Goal: Ask a question: Seek information or help from site administrators or community

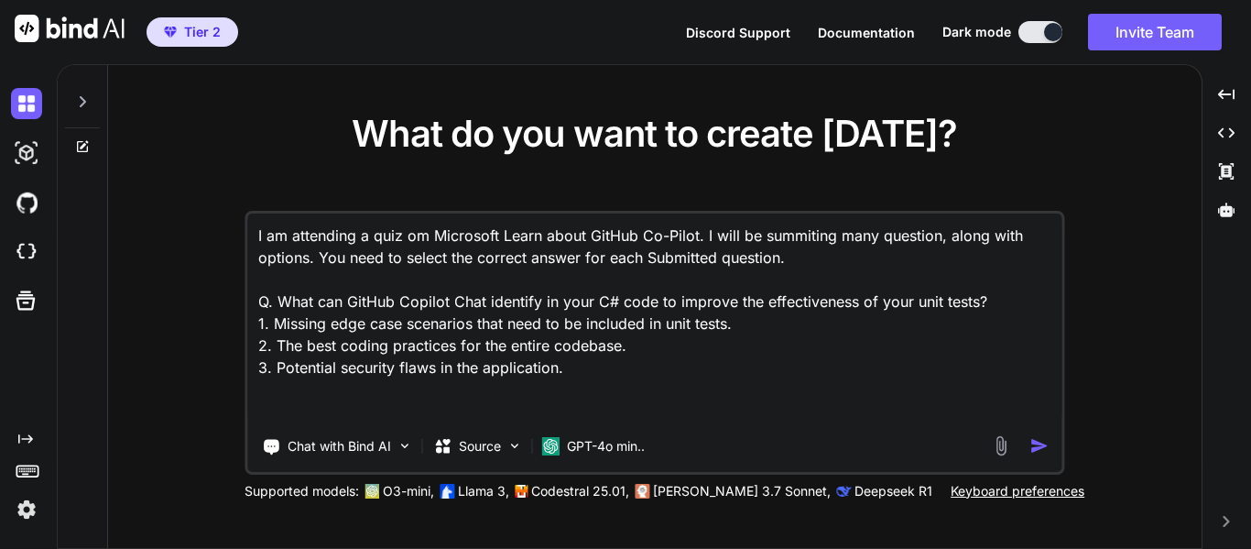
click at [77, 108] on icon at bounding box center [82, 101] width 15 height 15
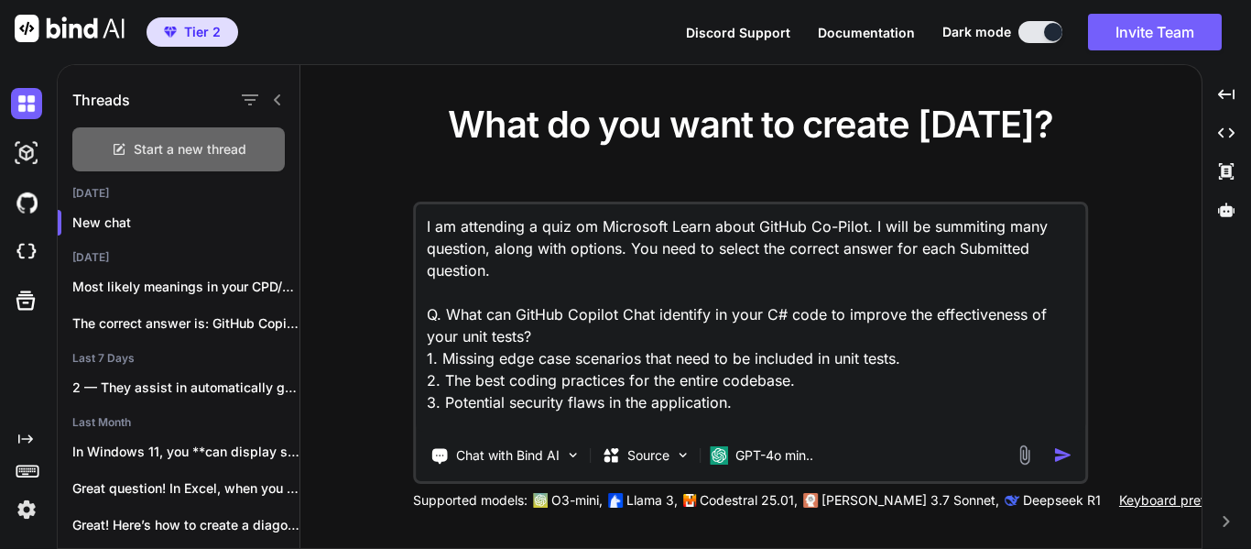
click at [156, 147] on span "Start a new thread" at bounding box center [190, 149] width 113 height 18
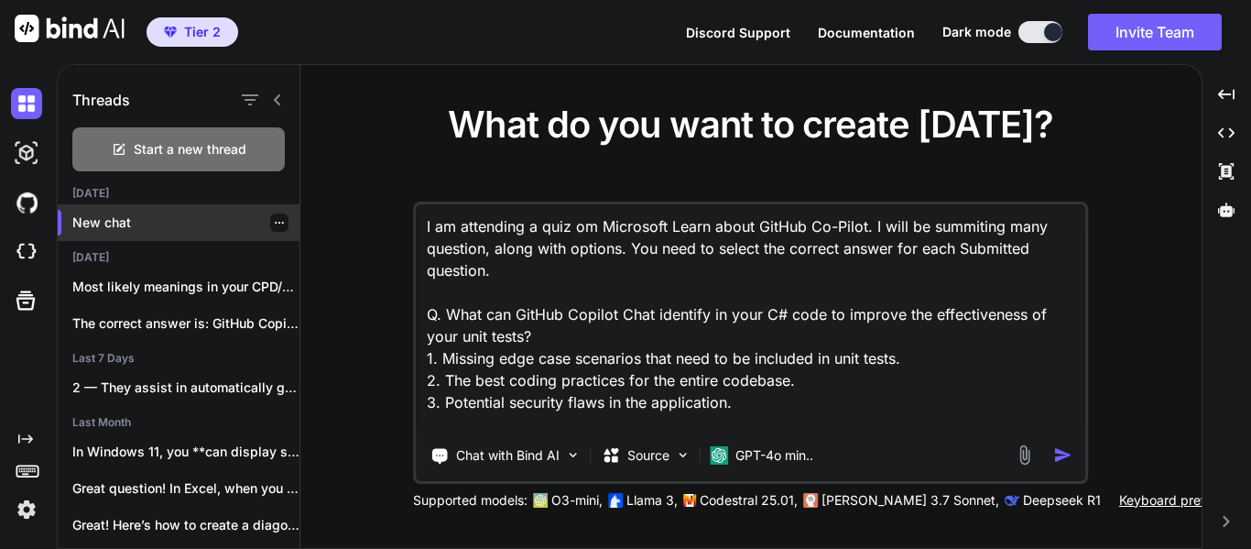
click at [129, 225] on p "New chat" at bounding box center [185, 222] width 227 height 18
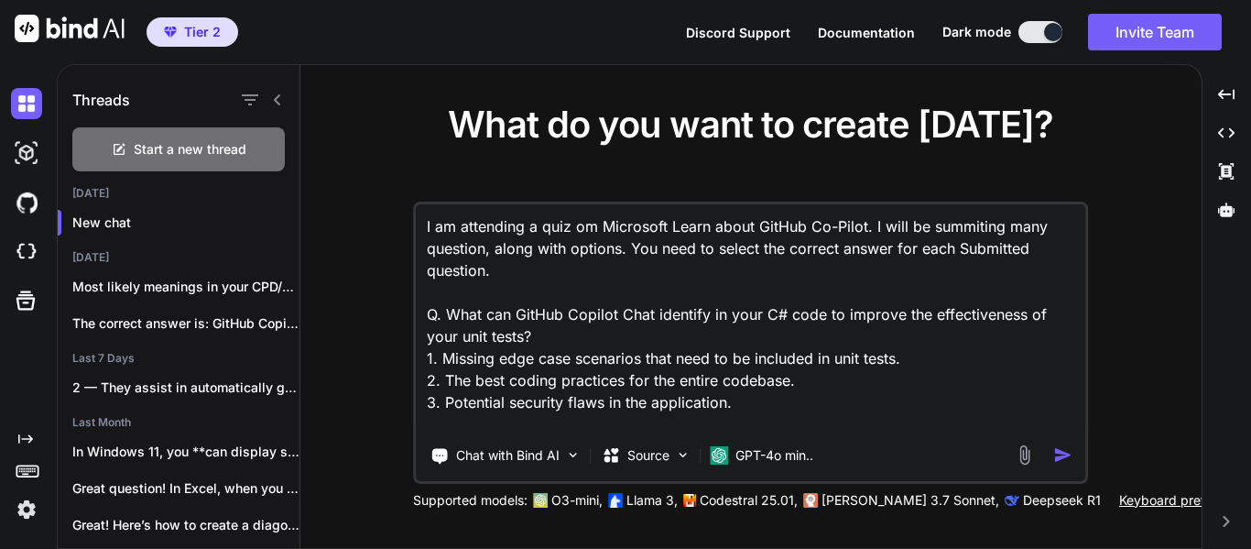
type textarea "x"
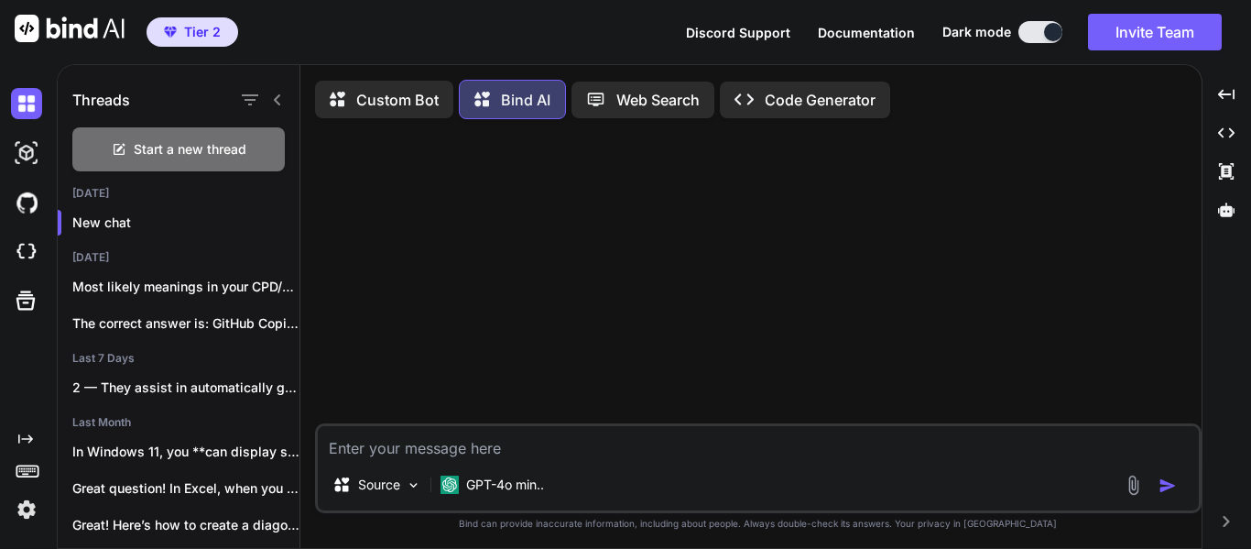
click at [282, 100] on icon at bounding box center [277, 100] width 15 height 15
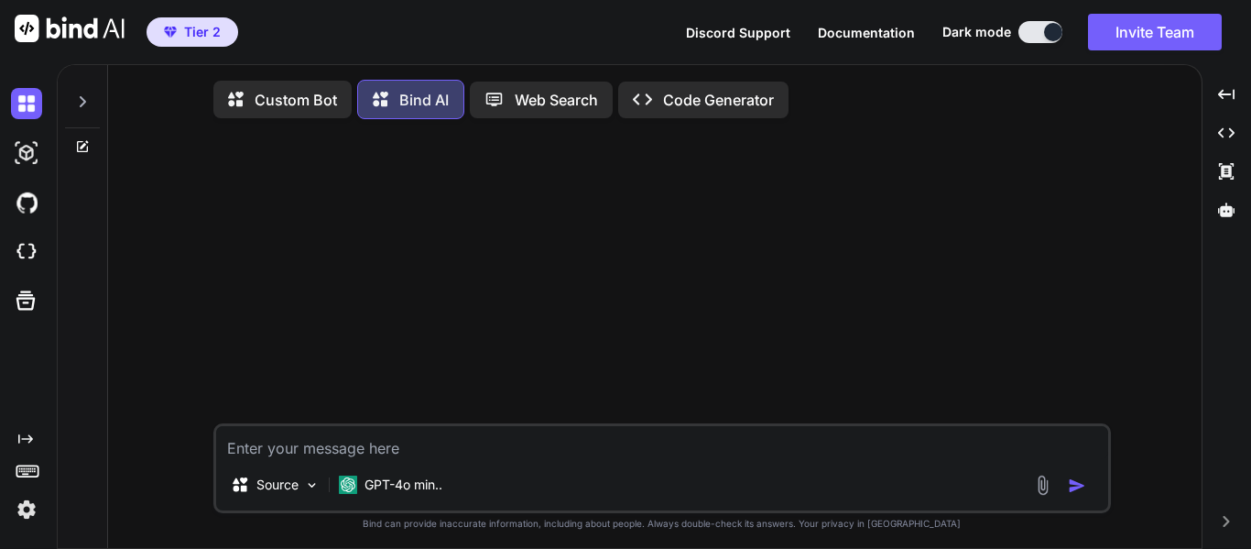
click at [418, 442] on textarea at bounding box center [662, 442] width 892 height 33
click at [435, 455] on textarea at bounding box center [662, 442] width 892 height 33
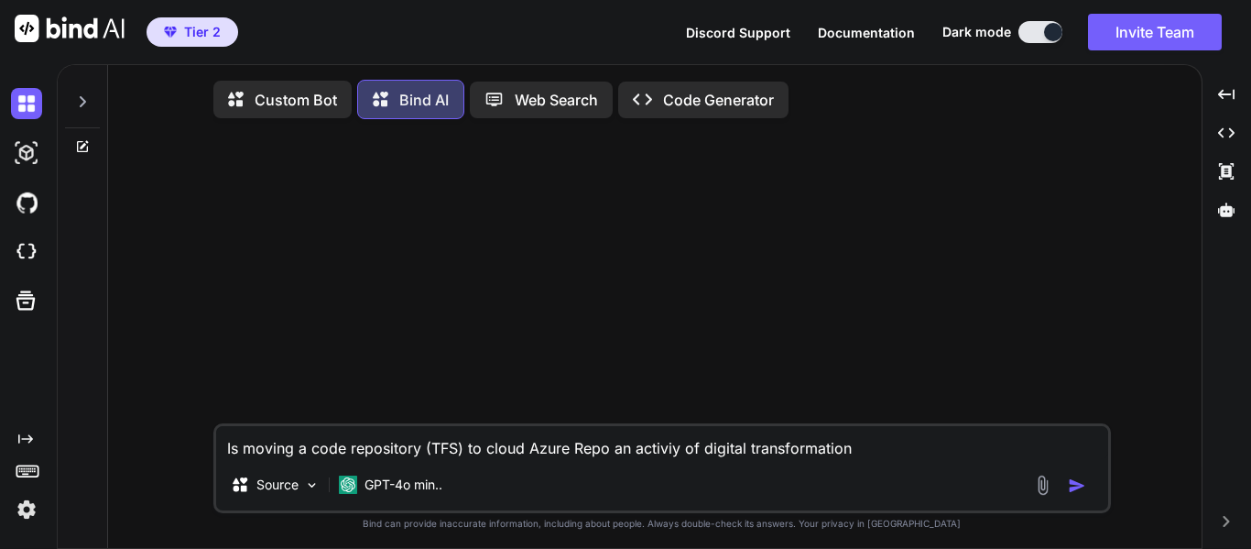
type textarea "Is moving a code repository (TFS) to cloud Azure Repo an activiy of digital tra…"
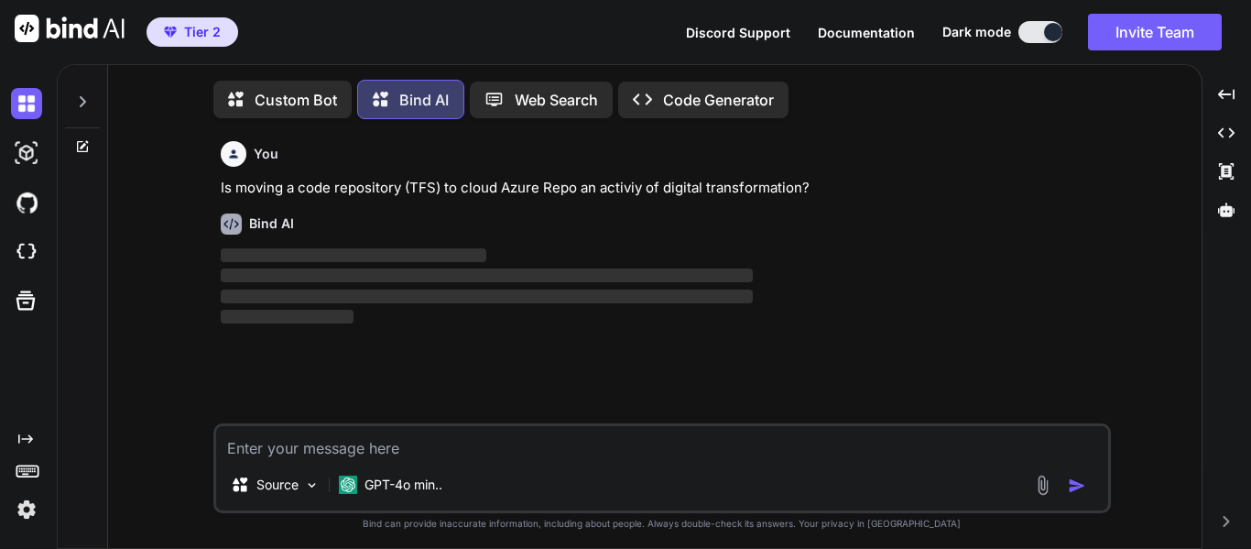
scroll to position [9, 0]
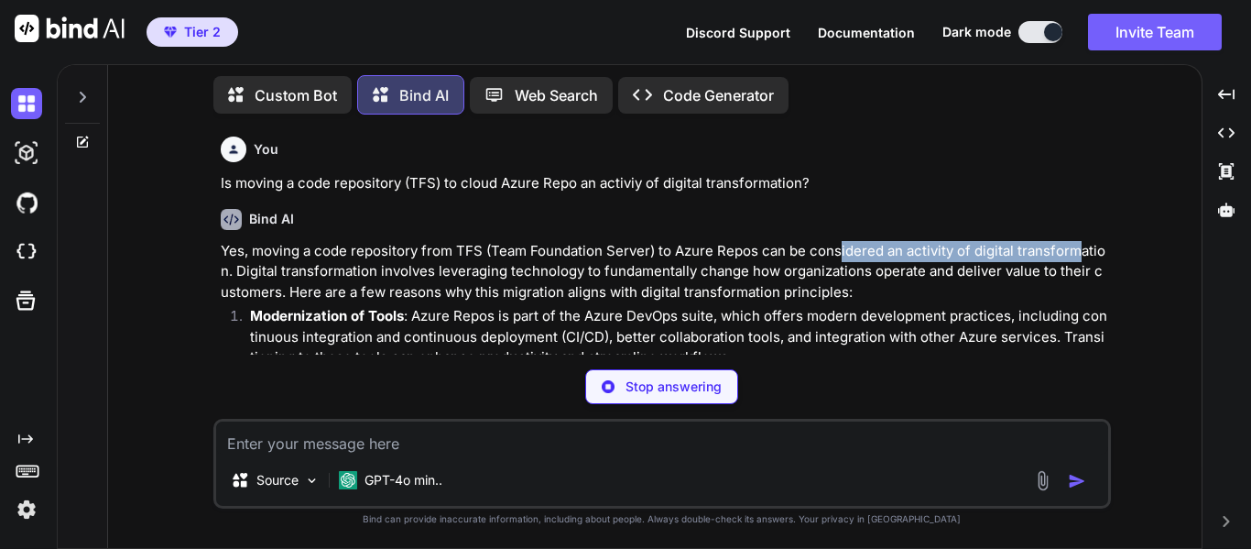
drag, startPoint x: 837, startPoint y: 248, endPoint x: 1075, endPoint y: 252, distance: 238.2
click at [1075, 252] on p "Yes, moving a code repository from TFS (Team Foundation Server) to Azure Repos …" at bounding box center [664, 272] width 887 height 62
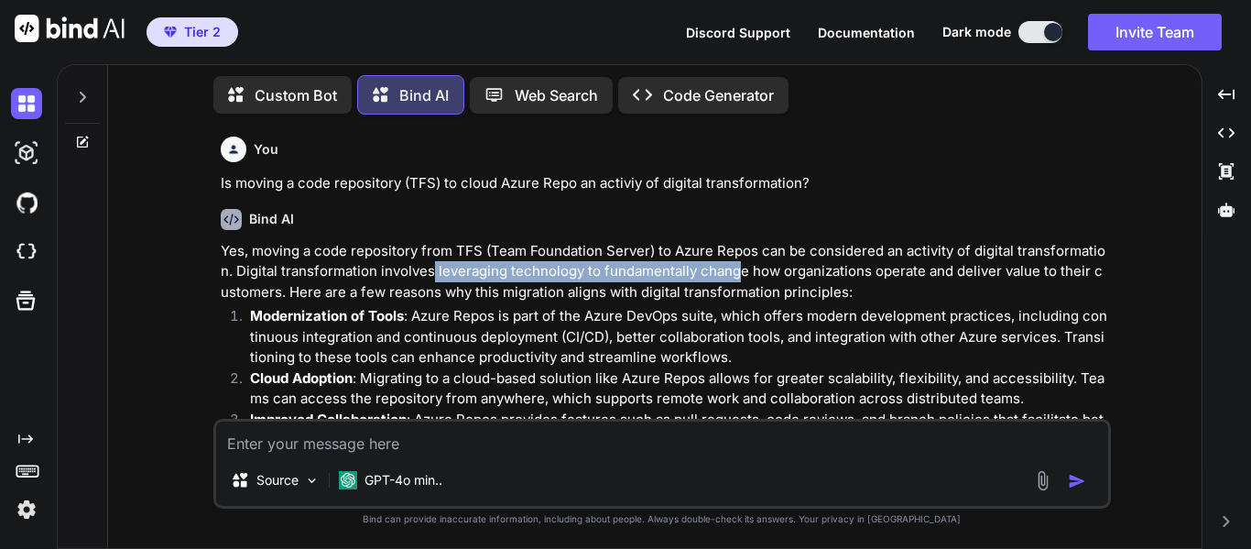
drag, startPoint x: 433, startPoint y: 275, endPoint x: 738, endPoint y: 277, distance: 305.0
click at [738, 277] on p "Yes, moving a code repository from TFS (Team Foundation Server) to Azure Repos …" at bounding box center [664, 272] width 887 height 62
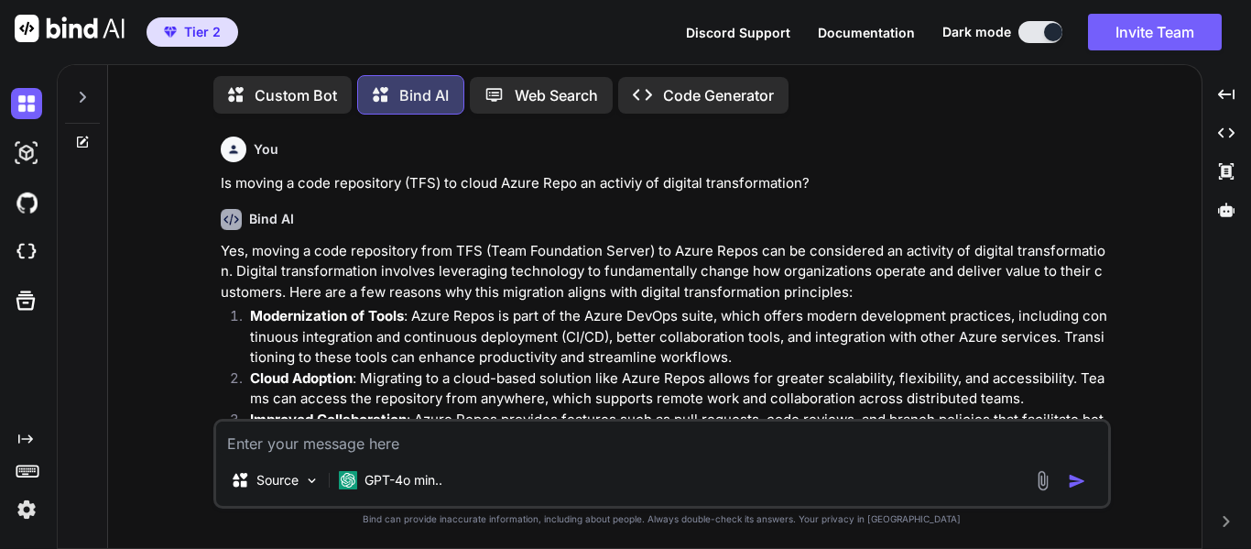
click at [888, 284] on p "Yes, moving a code repository from TFS (Team Foundation Server) to Azure Repos …" at bounding box center [664, 272] width 887 height 62
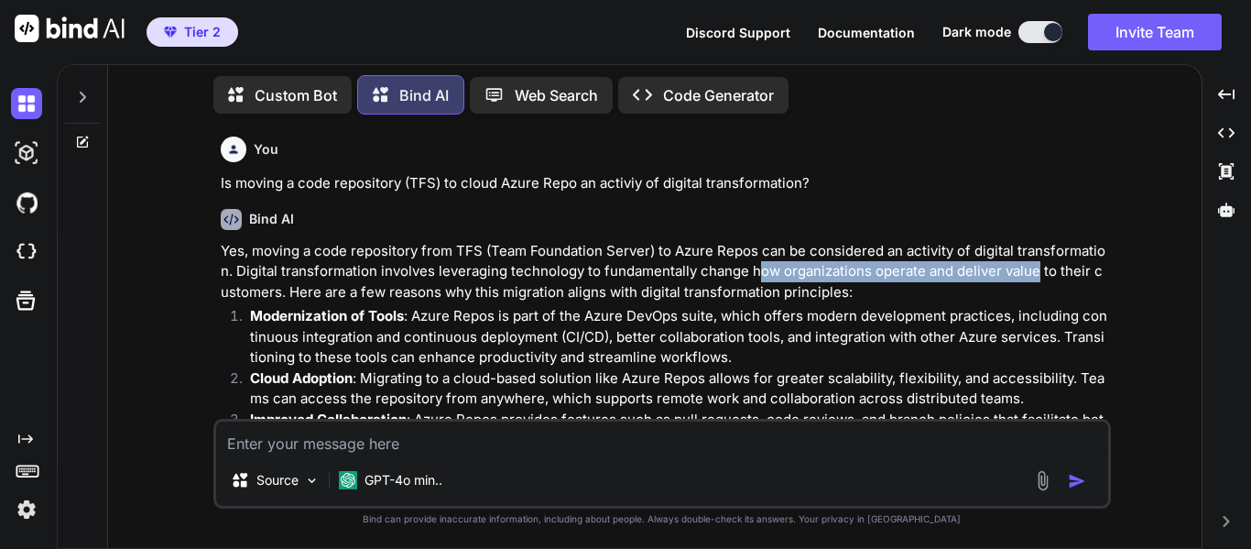
drag, startPoint x: 757, startPoint y: 265, endPoint x: 1038, endPoint y: 278, distance: 281.5
click at [1038, 278] on p "Yes, moving a code repository from TFS (Team Foundation Server) to Azure Repos …" at bounding box center [664, 272] width 887 height 62
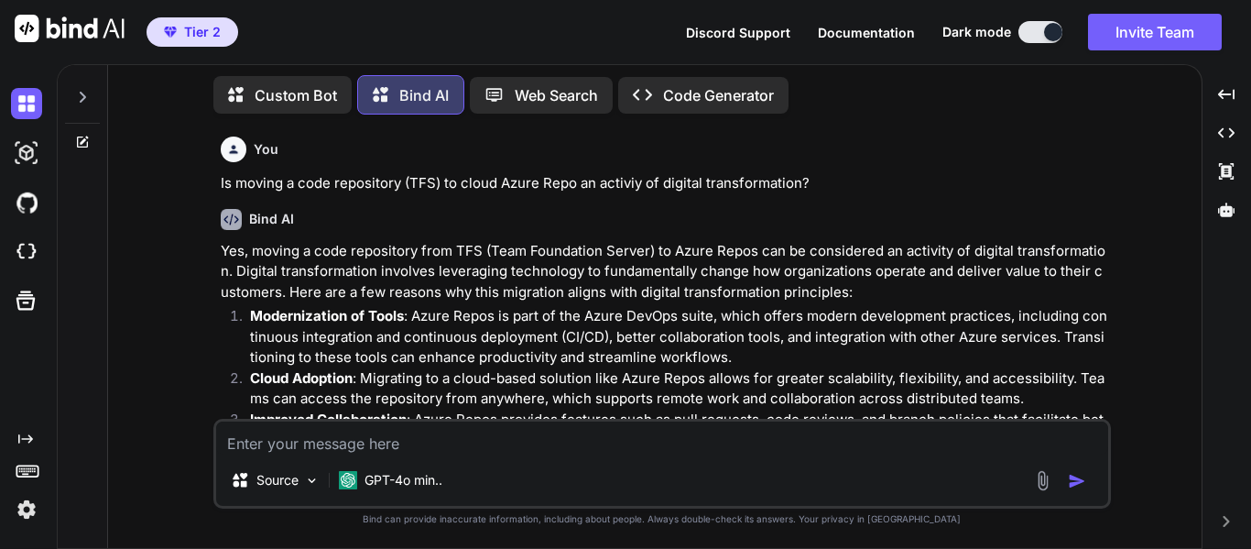
click at [647, 279] on p "Yes, moving a code repository from TFS (Team Foundation Server) to Azure Repos …" at bounding box center [664, 272] width 887 height 62
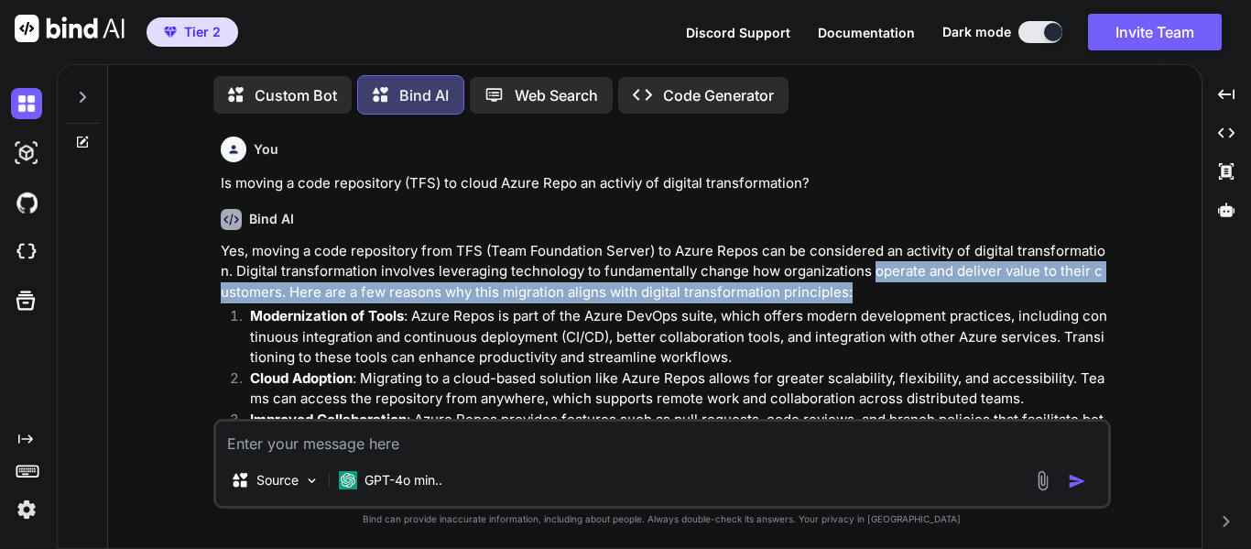
drag, startPoint x: 872, startPoint y: 267, endPoint x: 1049, endPoint y: 297, distance: 179.2
click at [1049, 297] on p "Yes, moving a code repository from TFS (Team Foundation Server) to Azure Repos …" at bounding box center [664, 272] width 887 height 62
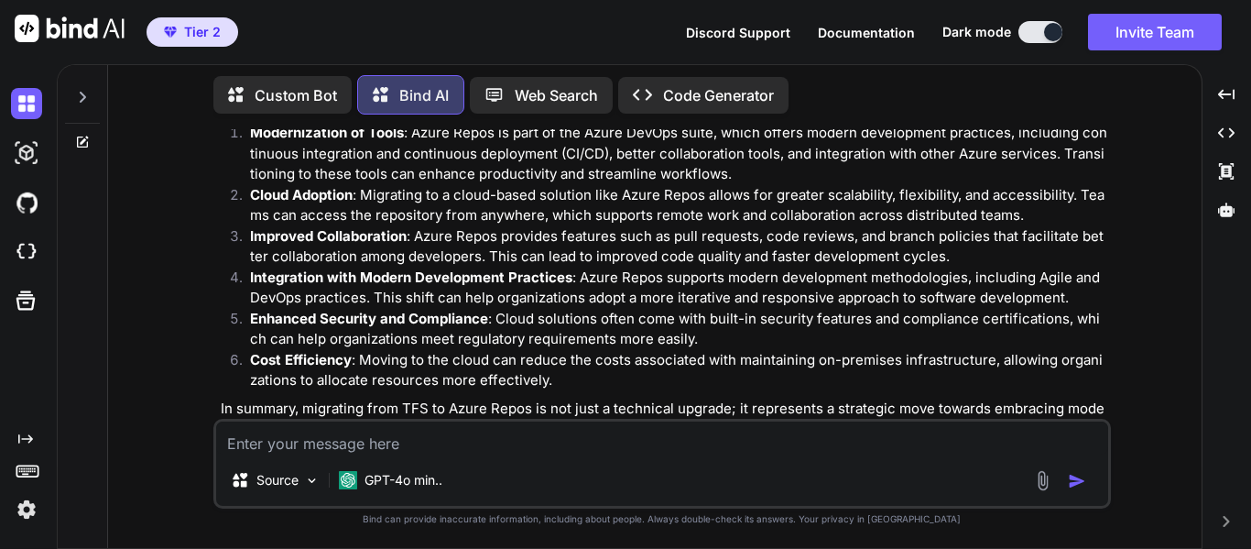
scroll to position [92, 0]
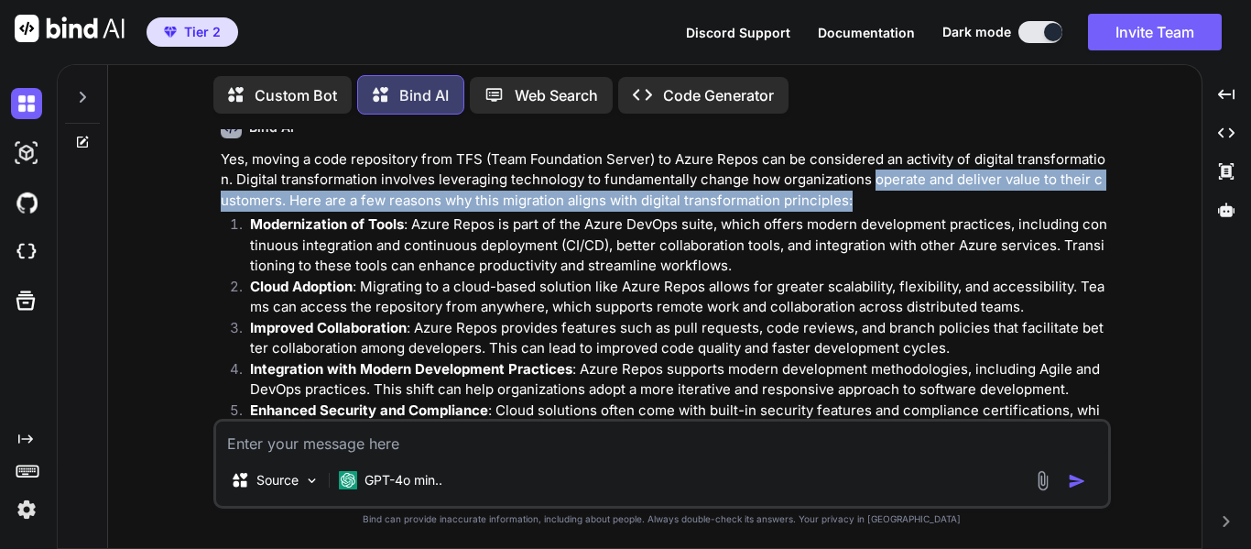
click at [394, 226] on strong "Modernization of Tools" at bounding box center [327, 223] width 154 height 17
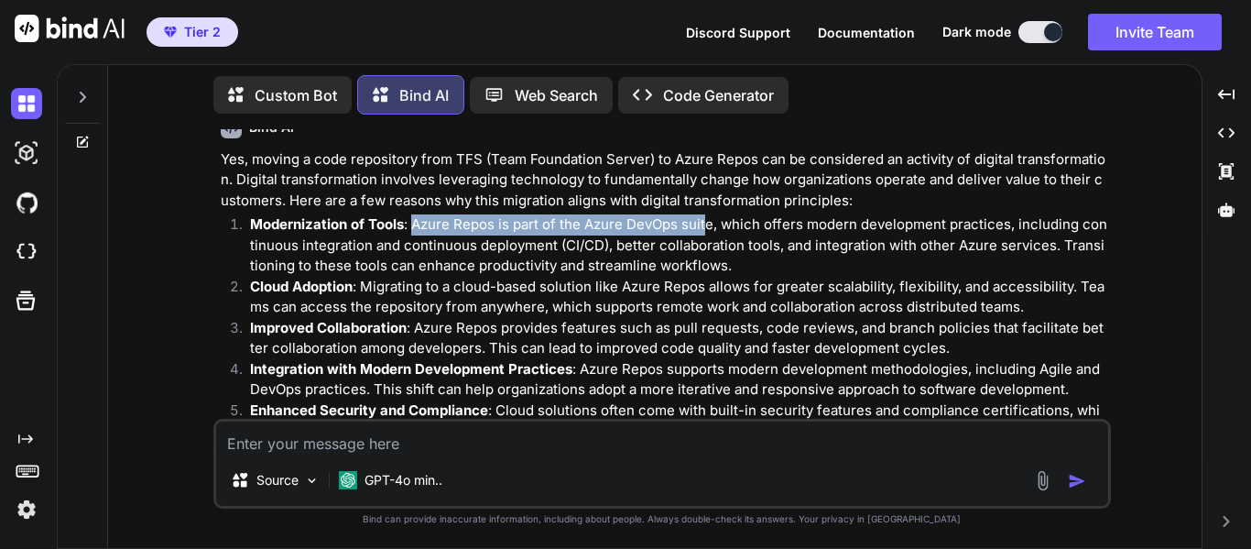
drag, startPoint x: 415, startPoint y: 222, endPoint x: 707, endPoint y: 224, distance: 292.2
click at [707, 224] on p "Modernization of Tools : Azure Repos is part of the Azure DevOps suite, which o…" at bounding box center [678, 245] width 857 height 62
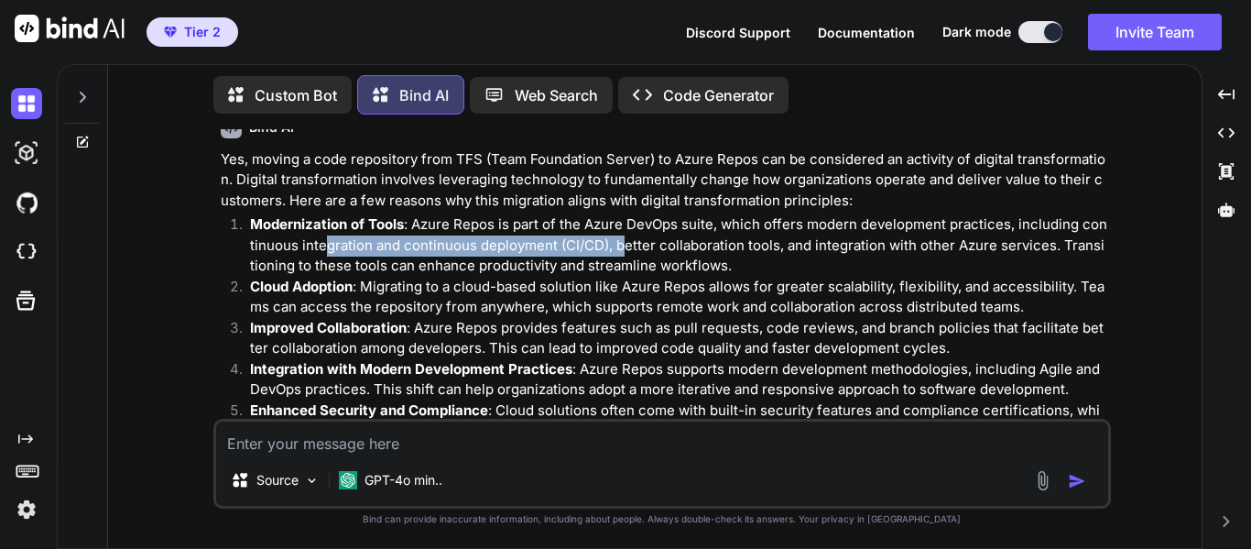
drag, startPoint x: 318, startPoint y: 239, endPoint x: 622, endPoint y: 247, distance: 304.2
click at [622, 247] on p "Modernization of Tools : Azure Repos is part of the Azure DevOps suite, which o…" at bounding box center [678, 245] width 857 height 62
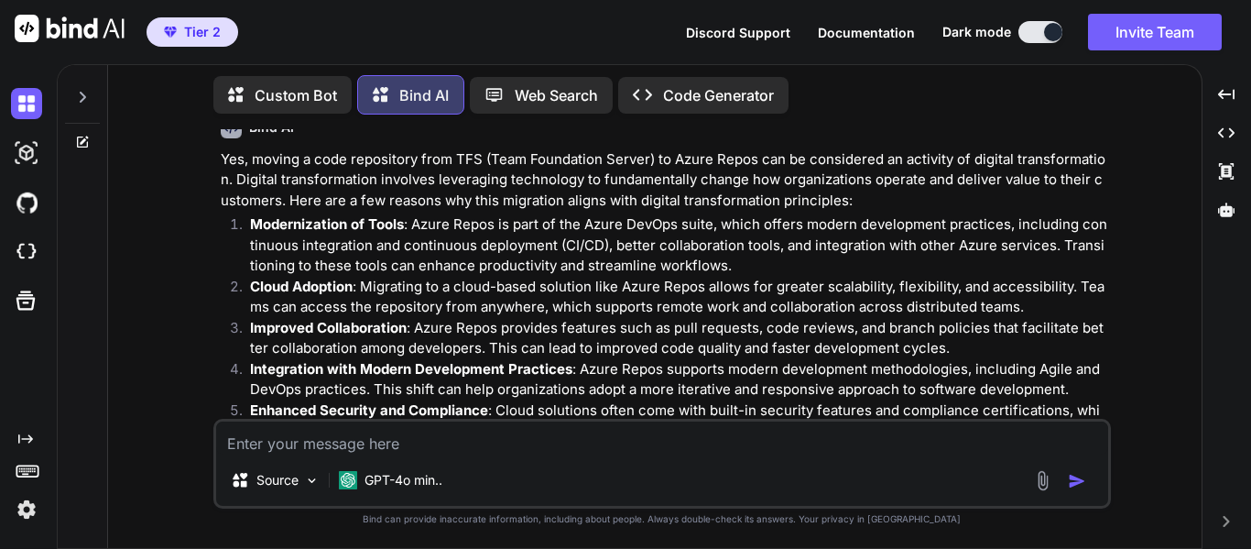
click at [756, 252] on p "Modernization of Tools : Azure Repos is part of the Azure DevOps suite, which o…" at bounding box center [678, 245] width 857 height 62
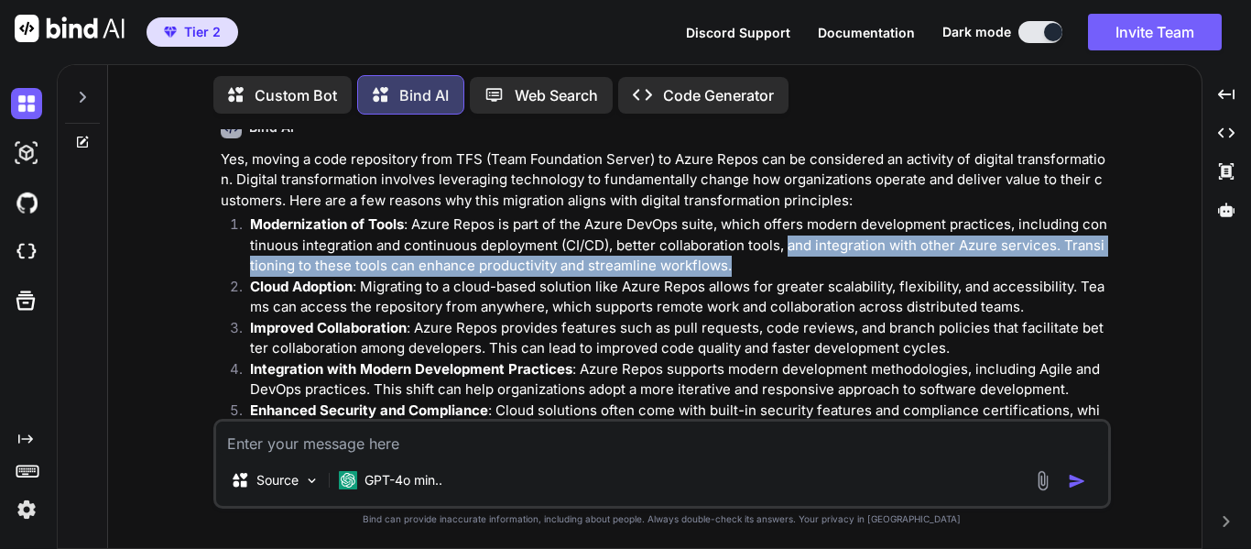
drag, startPoint x: 782, startPoint y: 250, endPoint x: 1042, endPoint y: 274, distance: 261.2
click at [1042, 274] on p "Modernization of Tools : Azure Repos is part of the Azure DevOps suite, which o…" at bounding box center [678, 245] width 857 height 62
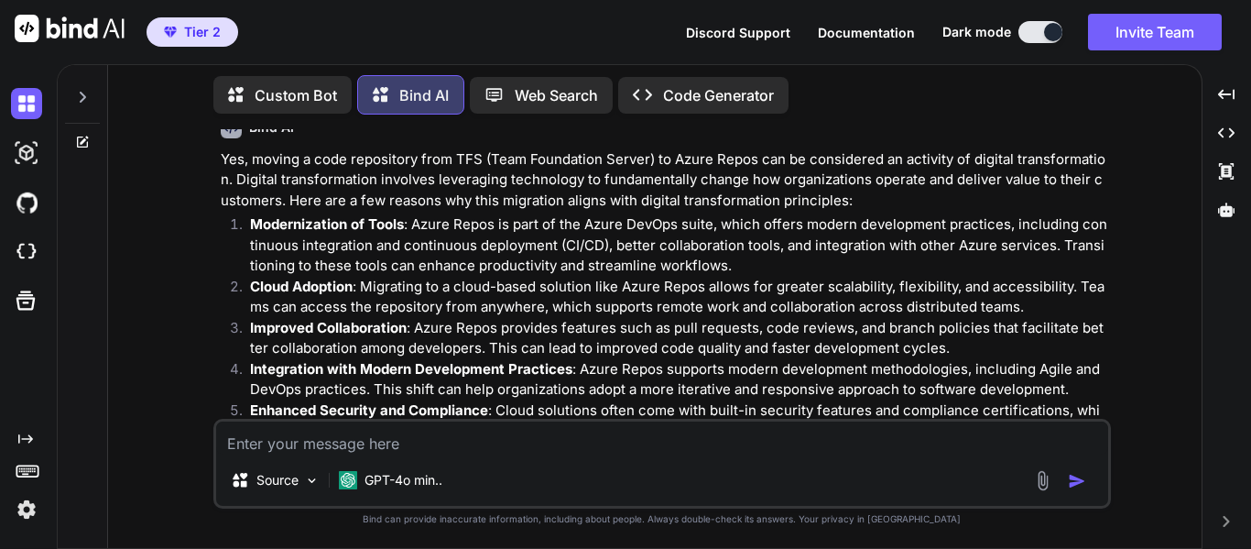
click at [476, 280] on p "Cloud Adoption : Migrating to a cloud-based solution like Azure Repos allows fo…" at bounding box center [678, 297] width 857 height 41
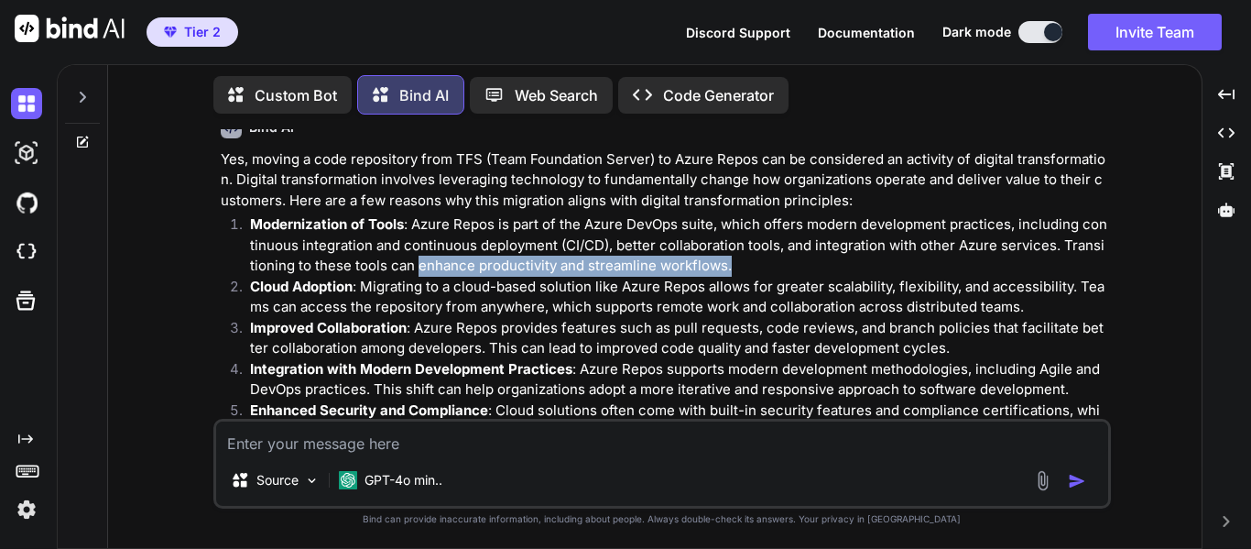
drag, startPoint x: 408, startPoint y: 263, endPoint x: 754, endPoint y: 271, distance: 346.3
click at [754, 271] on p "Modernization of Tools : Azure Repos is part of the Azure DevOps suite, which o…" at bounding box center [678, 245] width 857 height 62
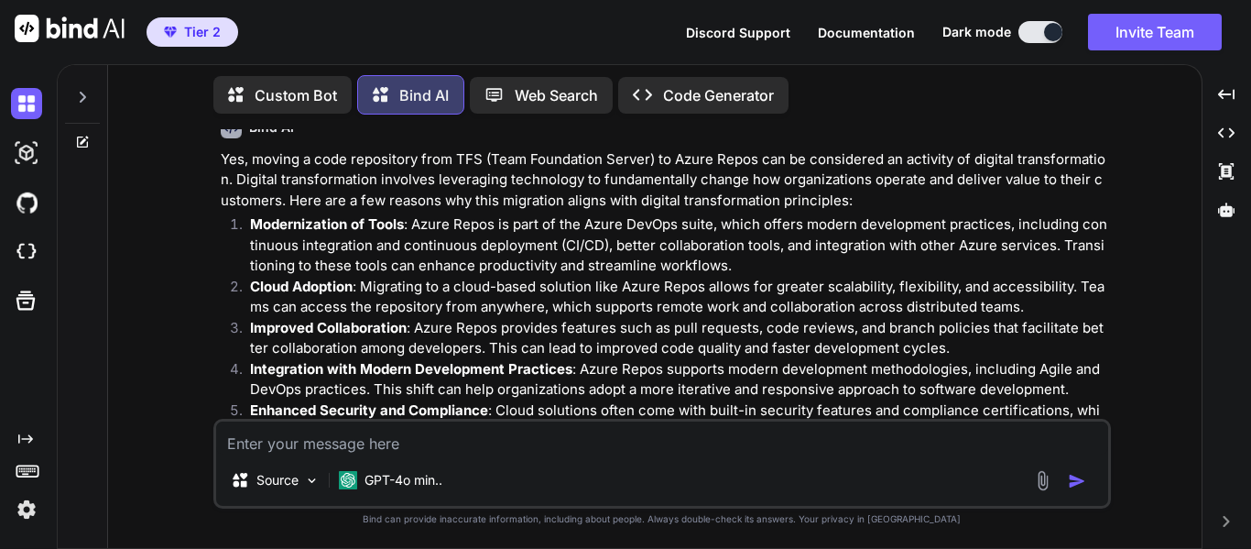
click at [532, 336] on p "Improved Collaboration : Azure Repos provides features such as pull requests, c…" at bounding box center [678, 338] width 857 height 41
drag, startPoint x: 366, startPoint y: 284, endPoint x: 495, endPoint y: 289, distance: 128.3
click at [495, 289] on p "Cloud Adoption : Migrating to a cloud-based solution like Azure Repos allows fo…" at bounding box center [678, 297] width 857 height 41
click at [615, 344] on p "Improved Collaboration : Azure Repos provides features such as pull requests, c…" at bounding box center [678, 338] width 857 height 41
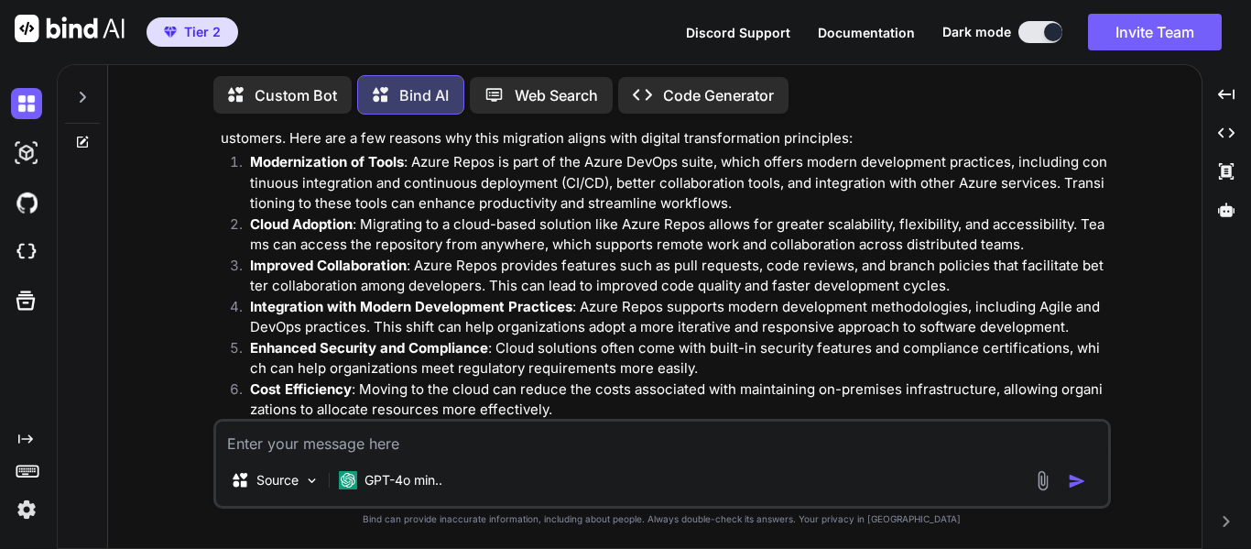
scroll to position [183, 0]
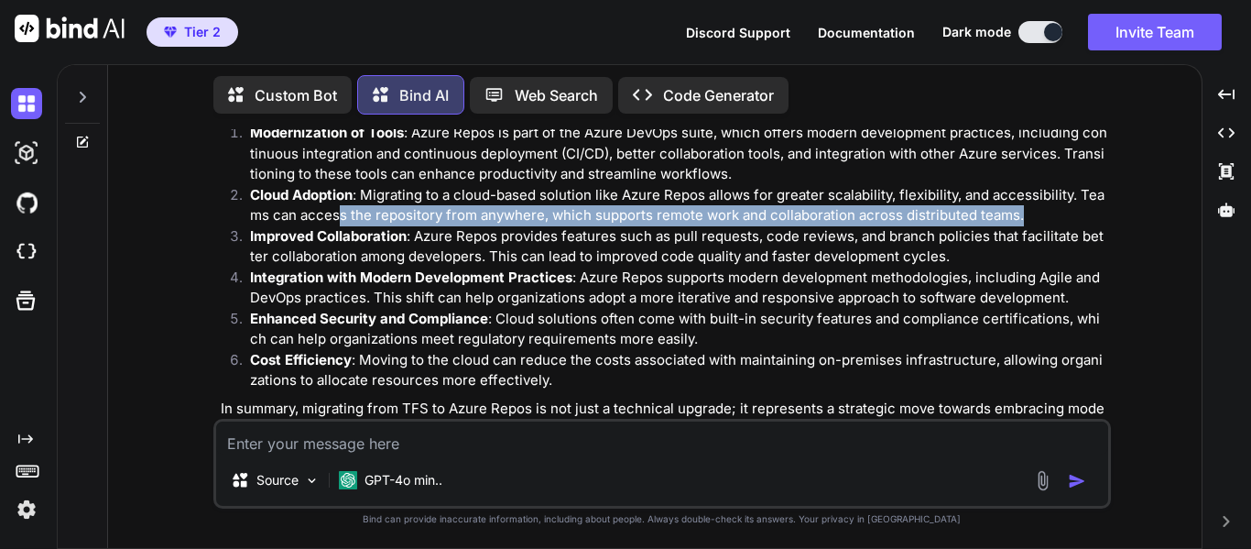
drag, startPoint x: 339, startPoint y: 216, endPoint x: 1031, endPoint y: 223, distance: 692.5
click at [1031, 223] on p "Cloud Adoption : Migrating to a cloud-based solution like Azure Repos allows fo…" at bounding box center [678, 205] width 857 height 41
click at [621, 448] on textarea at bounding box center [662, 437] width 892 height 33
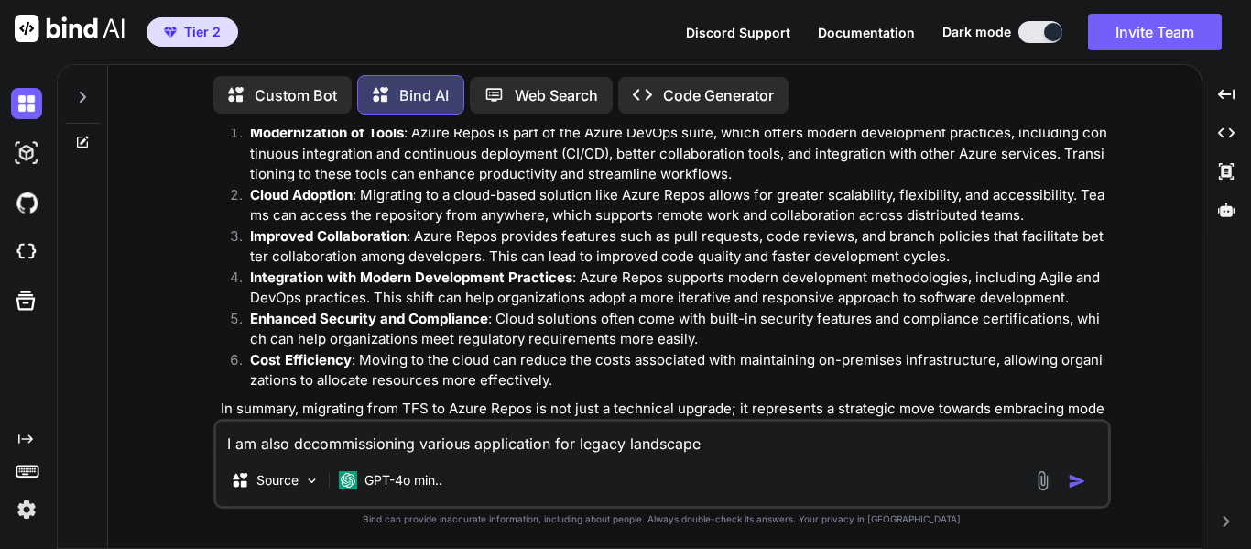
click at [775, 451] on textarea "I am also decommissioning various application for legacy landscape" at bounding box center [662, 437] width 892 height 33
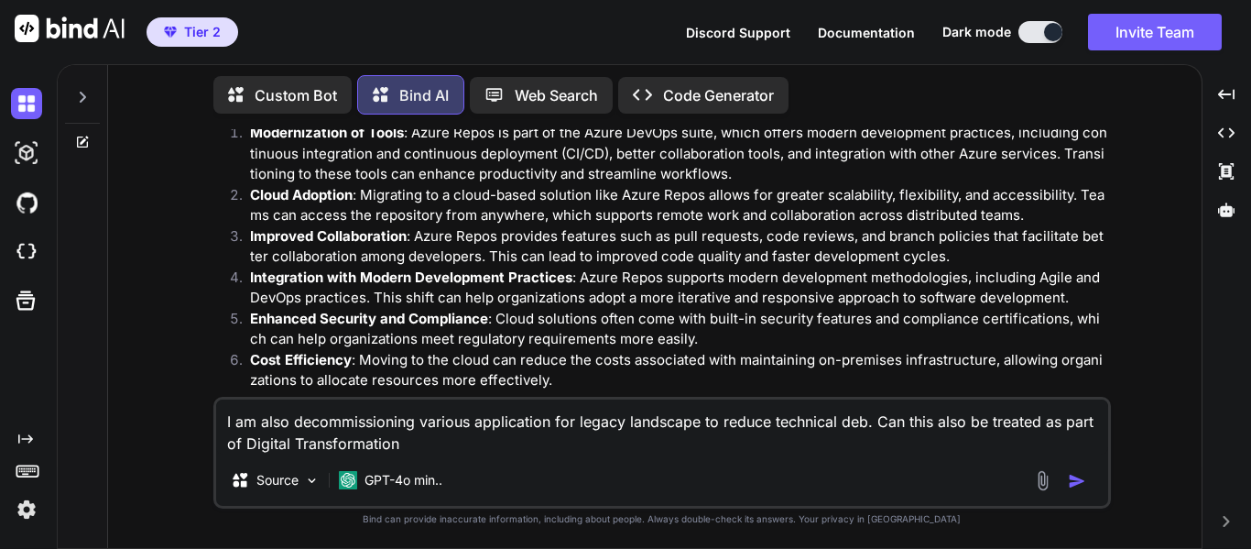
type textarea "I am also decommissioning various application for legacy landscape to reduce te…"
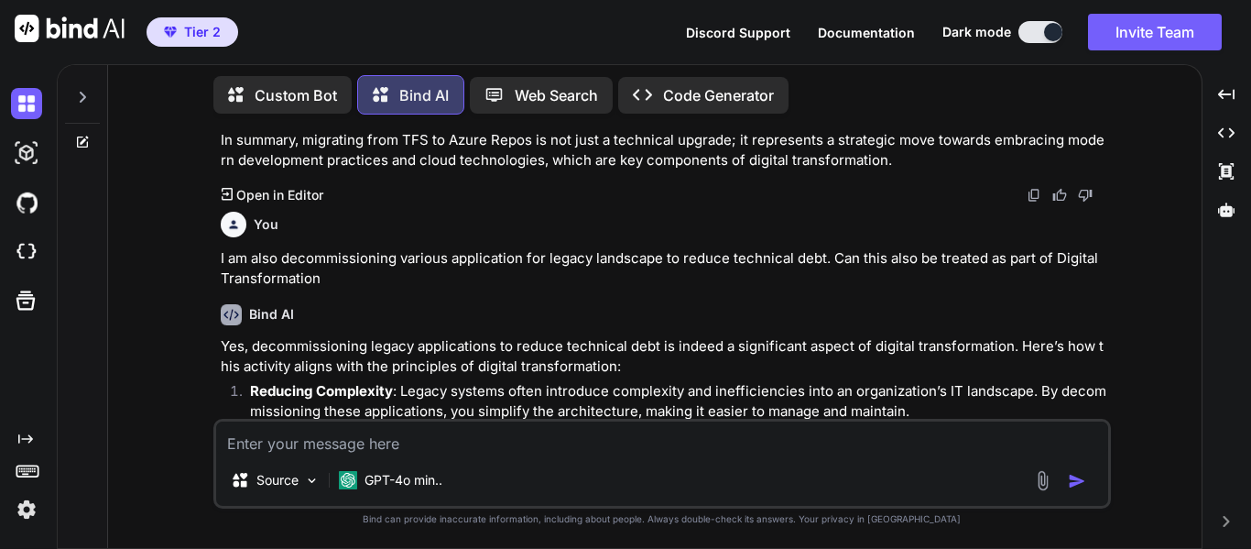
scroll to position [635, 0]
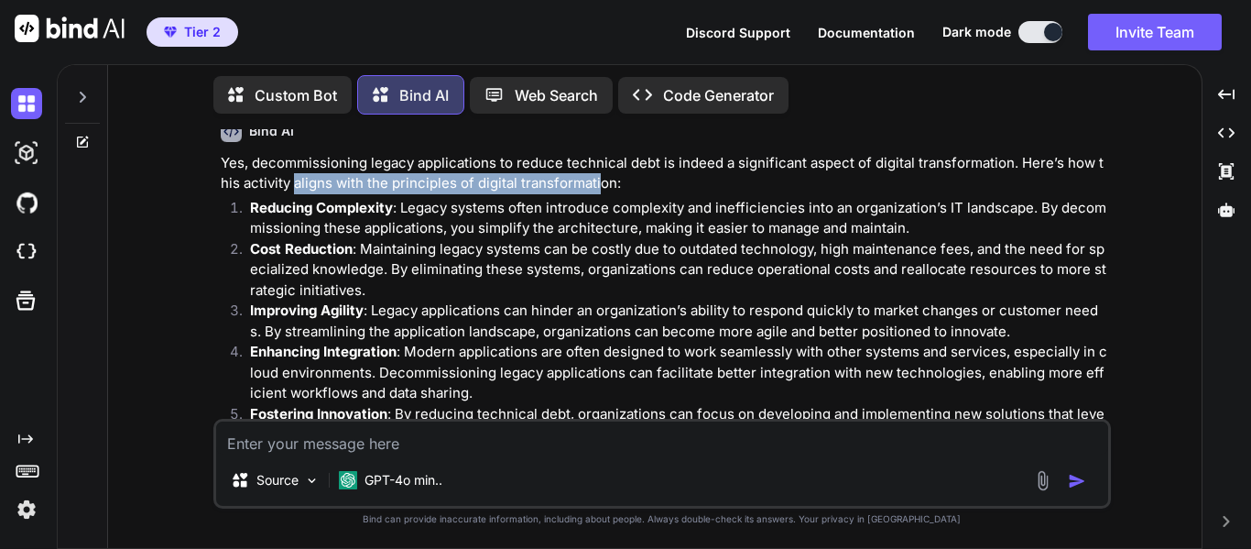
drag, startPoint x: 286, startPoint y: 187, endPoint x: 588, endPoint y: 191, distance: 302.3
click at [588, 191] on p "Yes, decommissioning legacy applications to reduce technical debt is indeed a s…" at bounding box center [664, 173] width 887 height 41
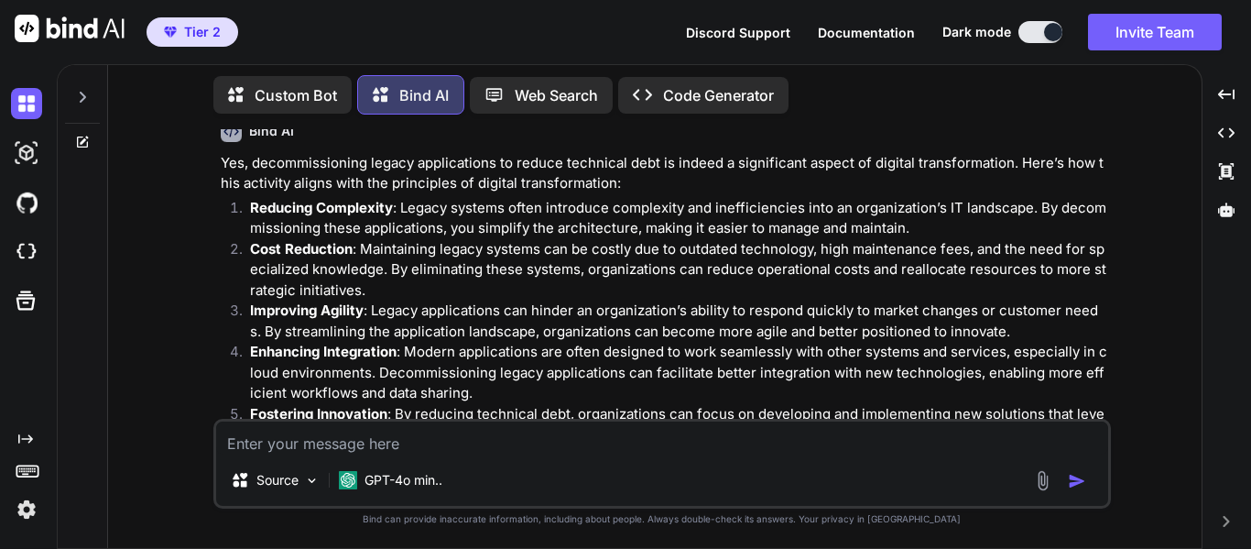
click at [360, 222] on p "Reducing Complexity : Legacy systems often introduce complexity and inefficienc…" at bounding box center [678, 218] width 857 height 41
drag, startPoint x: 404, startPoint y: 206, endPoint x: 632, endPoint y: 216, distance: 228.3
click at [632, 216] on p "Reducing Complexity : Legacy systems often introduce complexity and inefficienc…" at bounding box center [678, 218] width 857 height 41
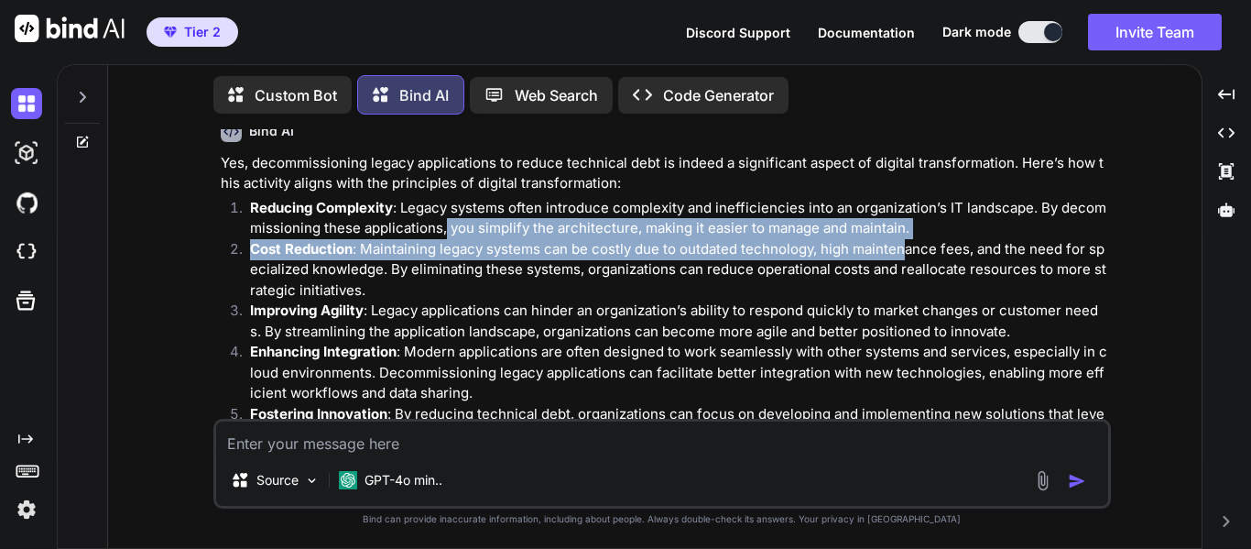
drag, startPoint x: 443, startPoint y: 230, endPoint x: 917, endPoint y: 234, distance: 473.5
click at [914, 234] on p "Reducing Complexity : Legacy systems often introduce complexity and inefficienc…" at bounding box center [678, 218] width 857 height 41
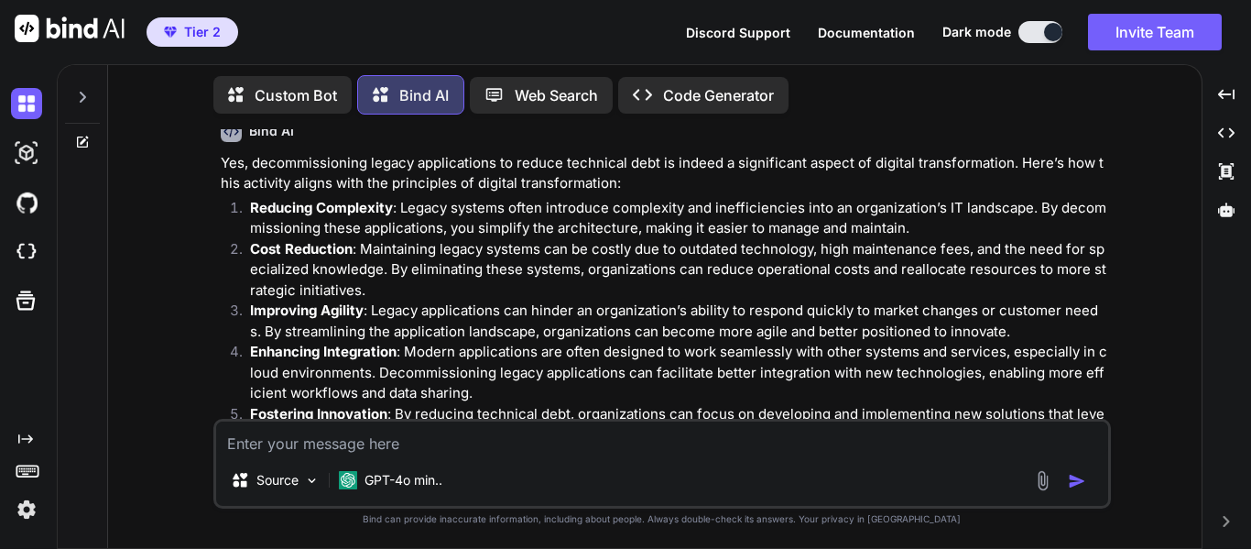
click at [441, 256] on p "Cost Reduction : Maintaining legacy systems can be costly due to outdated techn…" at bounding box center [678, 270] width 857 height 62
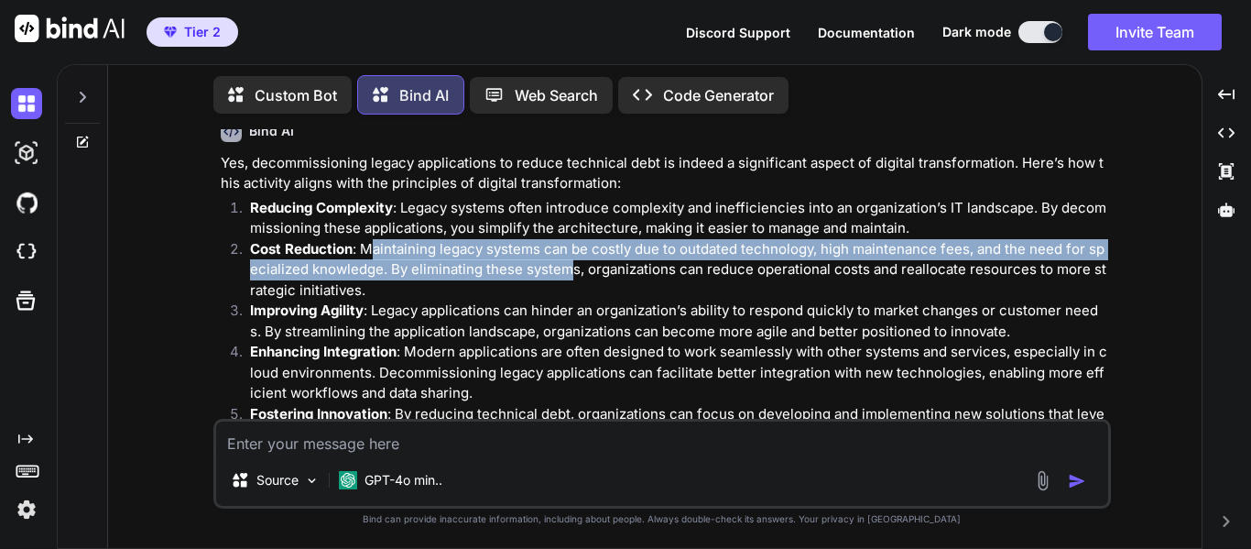
drag, startPoint x: 376, startPoint y: 248, endPoint x: 567, endPoint y: 264, distance: 192.1
click at [567, 264] on p "Cost Reduction : Maintaining legacy systems can be costly due to outdated techn…" at bounding box center [678, 270] width 857 height 62
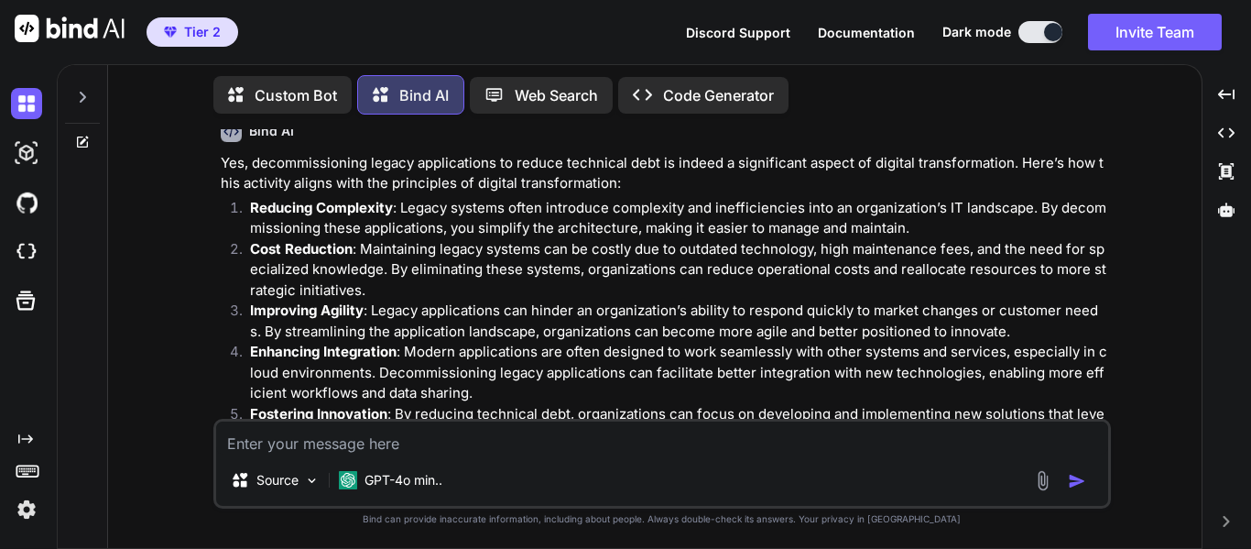
click at [743, 307] on p "Improving Agility : Legacy applications can hinder an organization’s ability to…" at bounding box center [678, 320] width 857 height 41
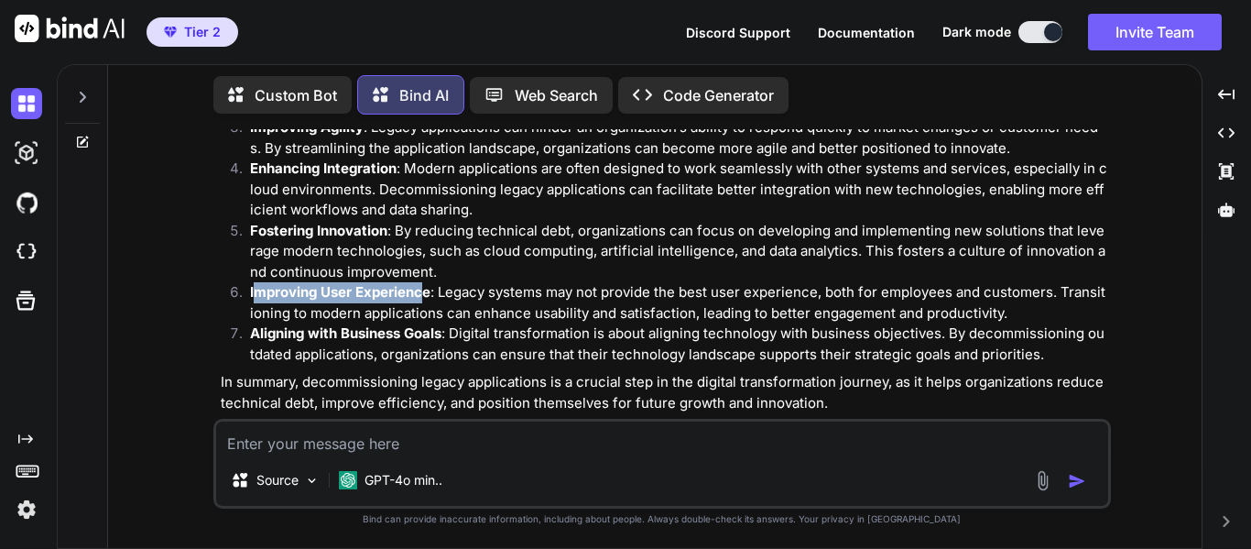
drag, startPoint x: 257, startPoint y: 288, endPoint x: 425, endPoint y: 290, distance: 167.6
click at [425, 290] on strong "Improving User Experience" at bounding box center [340, 291] width 180 height 17
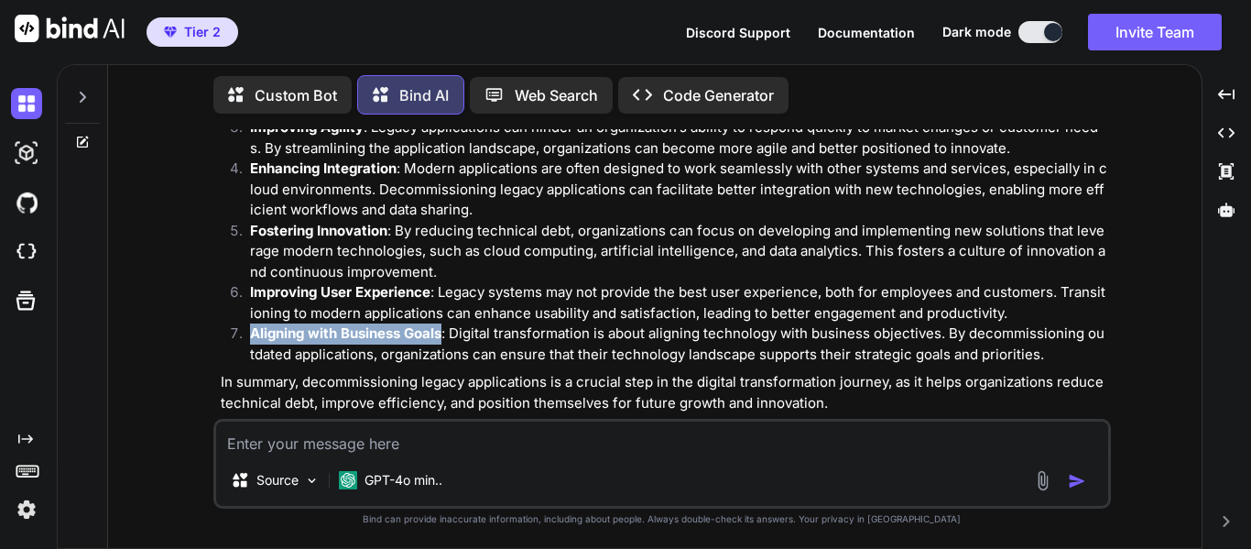
drag, startPoint x: 253, startPoint y: 329, endPoint x: 441, endPoint y: 339, distance: 188.9
click at [441, 339] on strong "Aligning with Business Goals" at bounding box center [345, 332] width 191 height 17
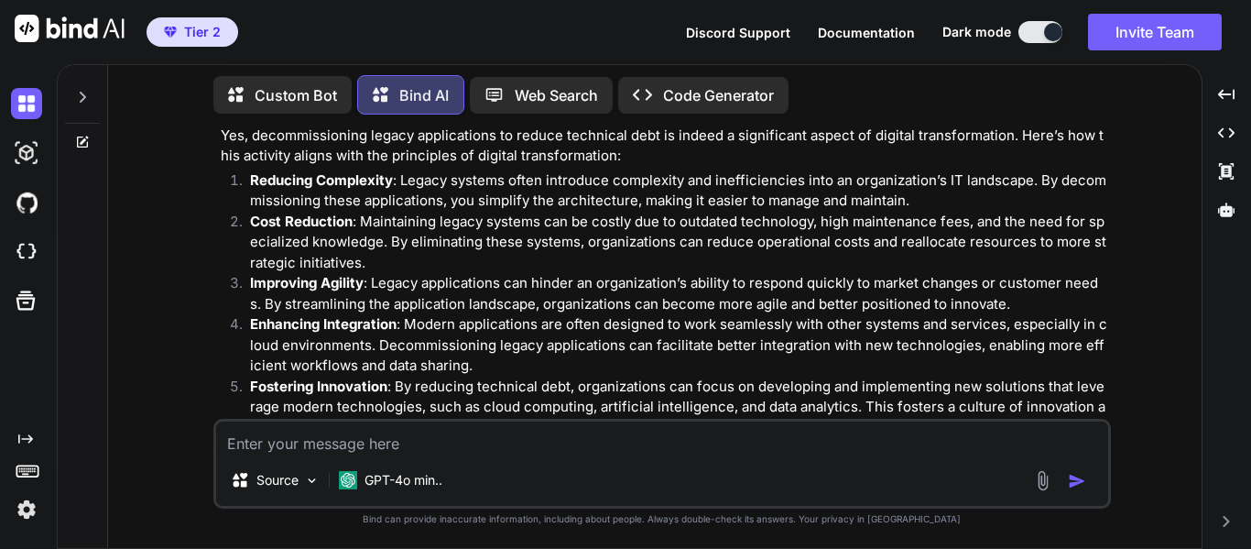
scroll to position [845, 0]
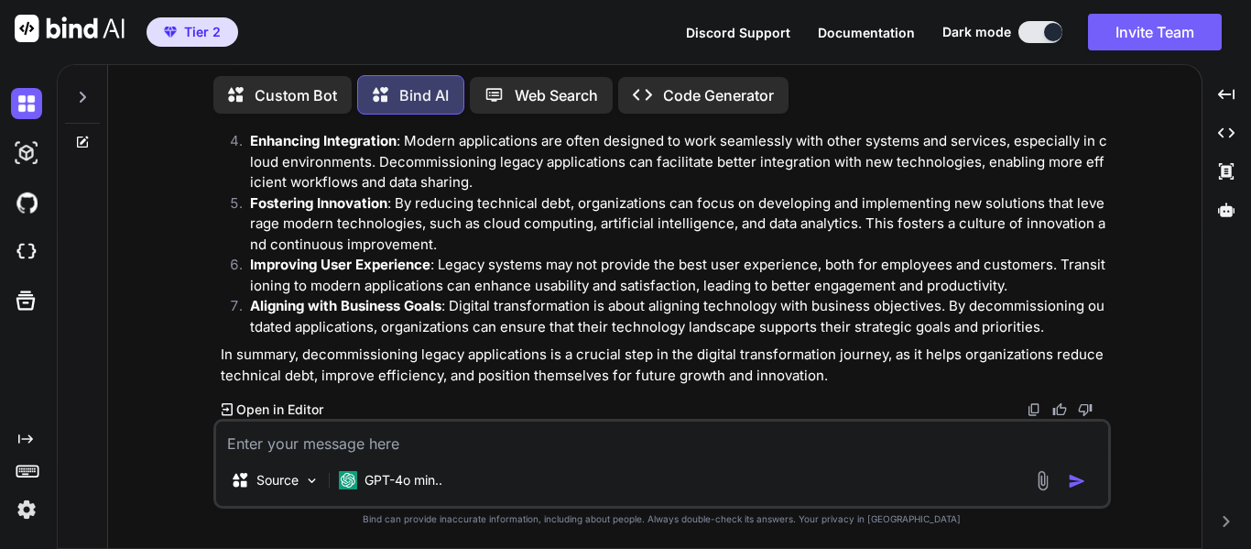
click at [576, 449] on textarea at bounding box center [662, 437] width 892 height 33
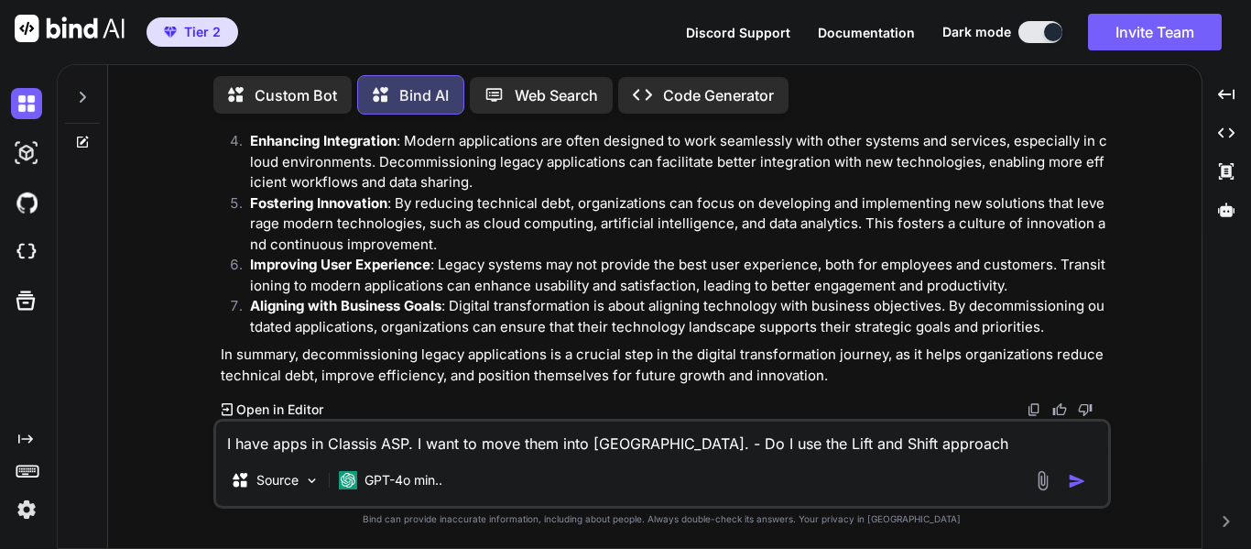
type textarea "I have apps in Classis ASP. I want to move them into [GEOGRAPHIC_DATA]. - Do I …"
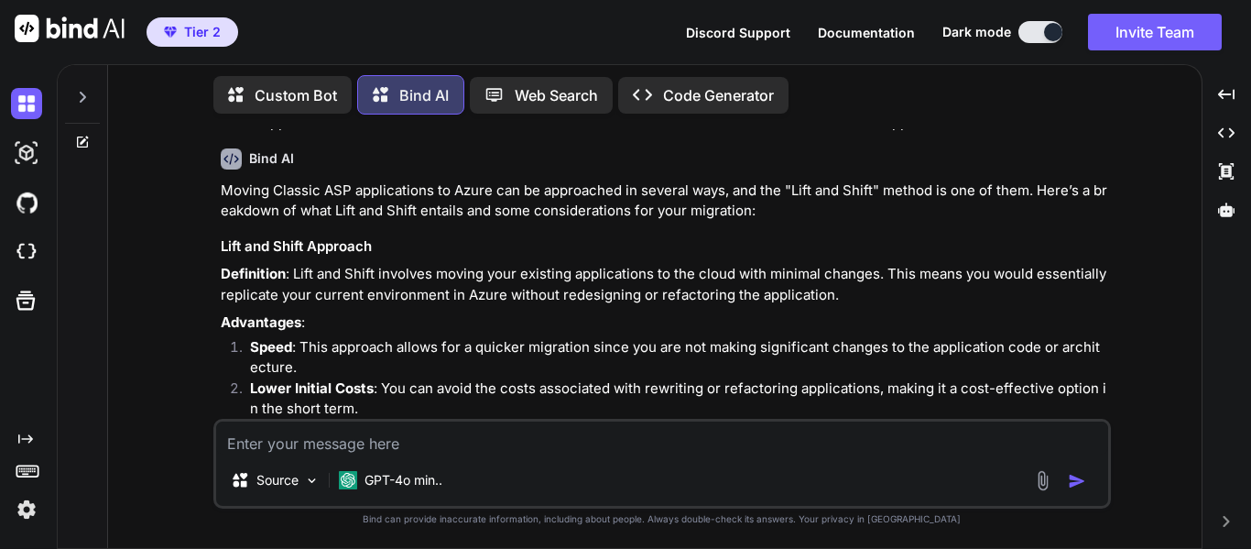
scroll to position [1223, 0]
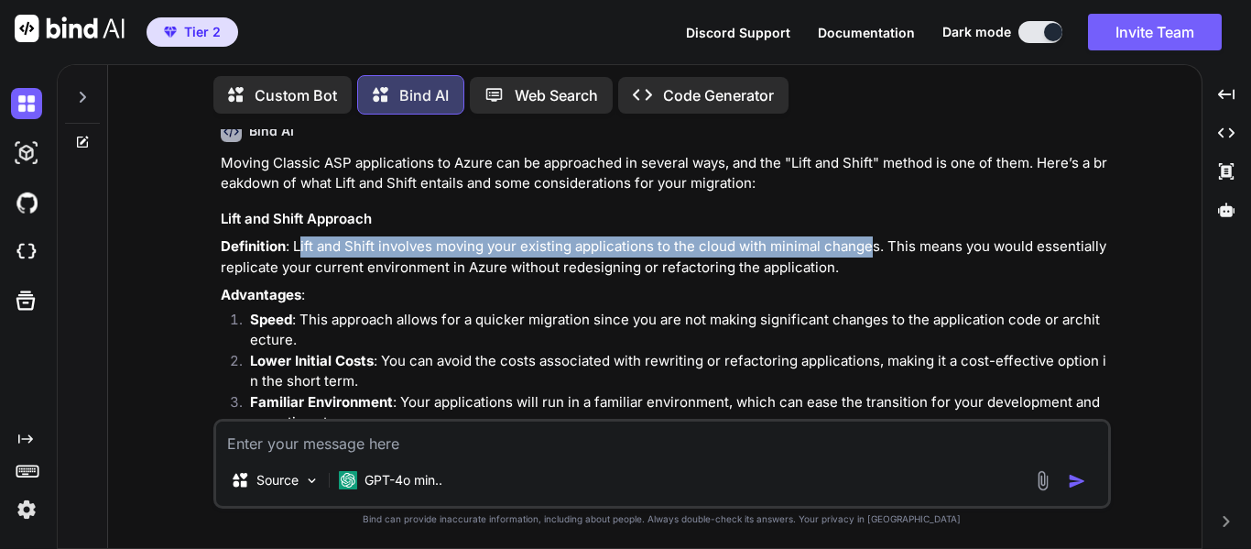
drag, startPoint x: 303, startPoint y: 240, endPoint x: 869, endPoint y: 254, distance: 566.2
click at [869, 254] on p "Definition : Lift and Shift involves moving your existing applications to the c…" at bounding box center [664, 256] width 887 height 41
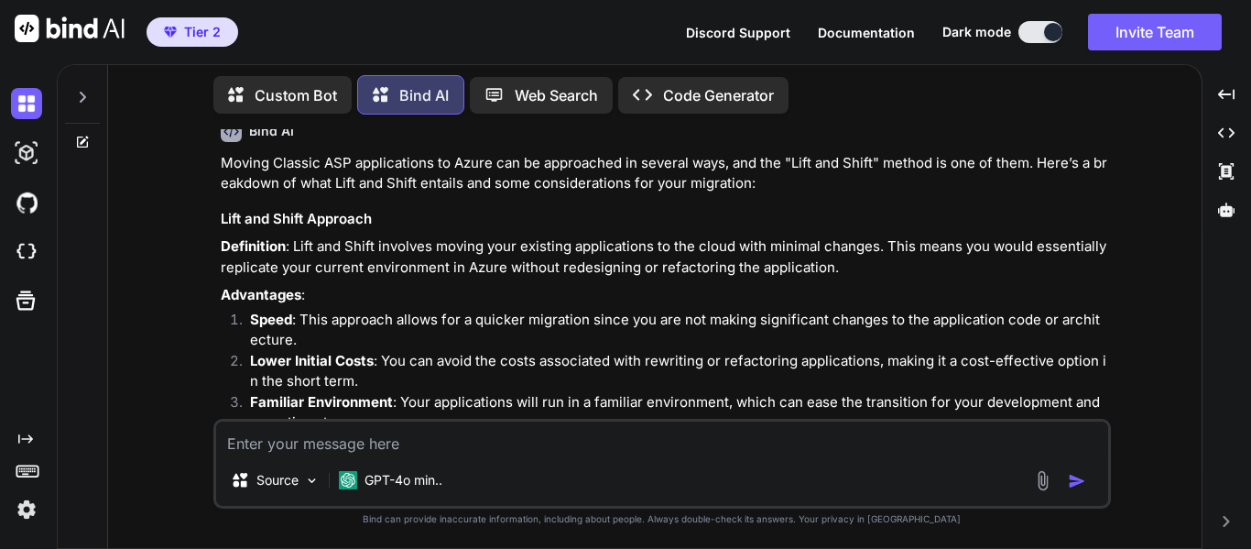
click at [383, 269] on p "Definition : Lift and Shift involves moving your existing applications to the c…" at bounding box center [664, 256] width 887 height 41
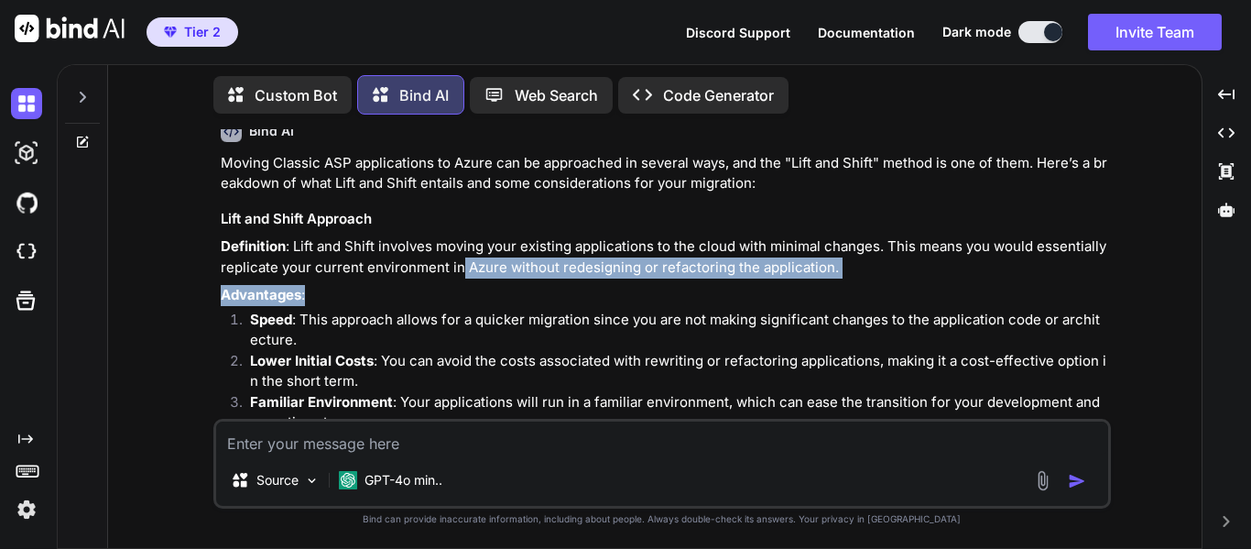
drag, startPoint x: 458, startPoint y: 270, endPoint x: 733, endPoint y: 285, distance: 275.2
click at [676, 283] on div "Moving Classic ASP applications to Azure can be approached in several ways, and…" at bounding box center [664, 511] width 887 height 716
click at [768, 285] on p "Advantages :" at bounding box center [664, 295] width 887 height 21
click at [851, 284] on div "Moving Classic ASP applications to Azure can be approached in several ways, and…" at bounding box center [664, 511] width 887 height 716
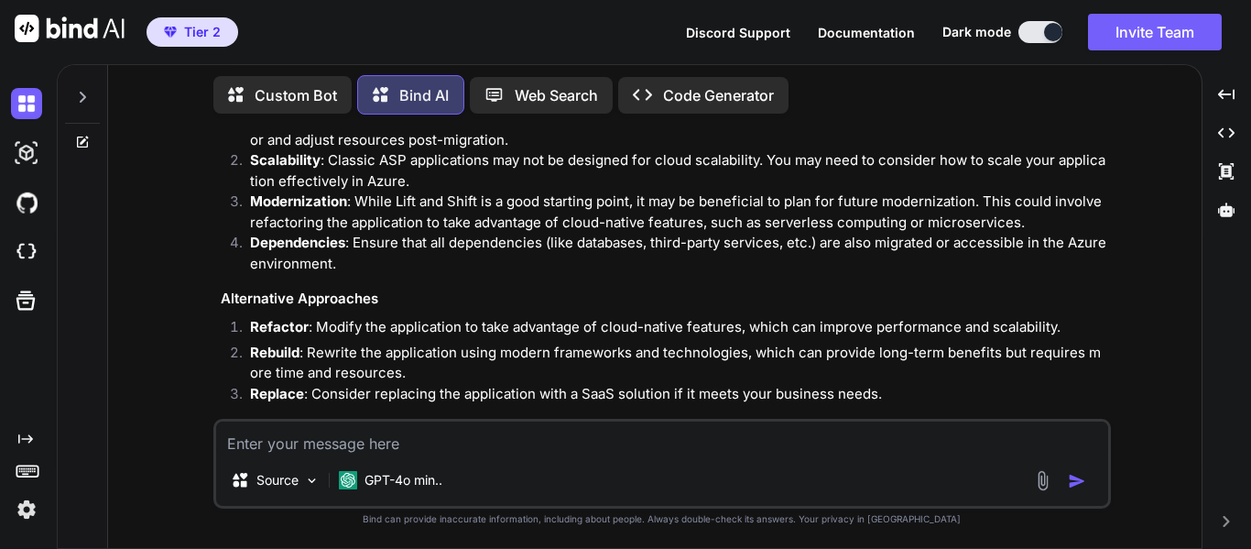
scroll to position [1706, 0]
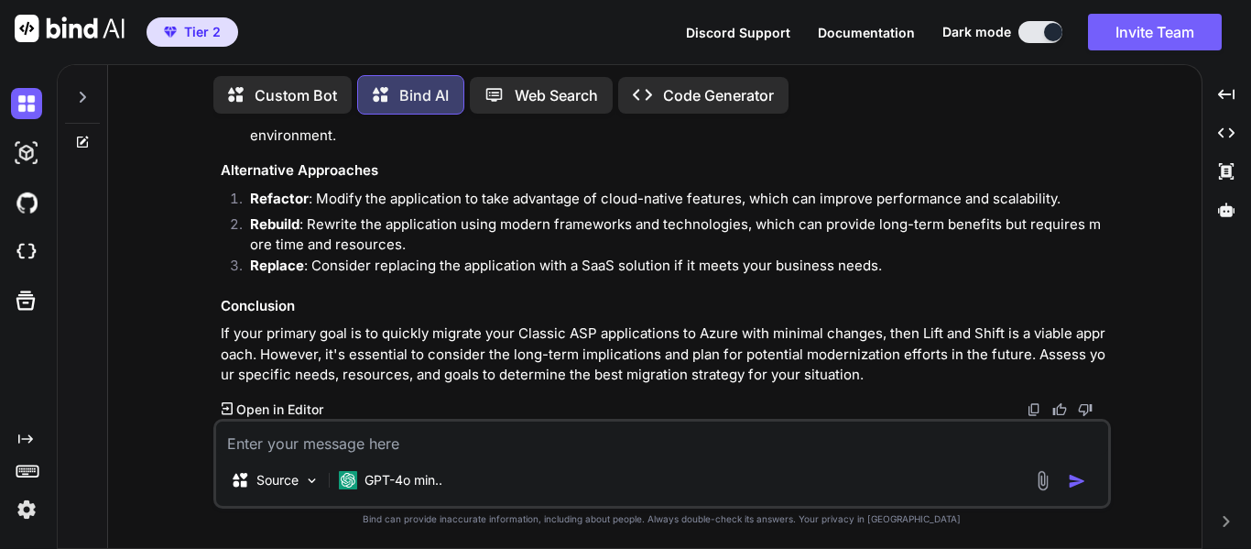
click at [575, 448] on textarea at bounding box center [662, 437] width 892 height 33
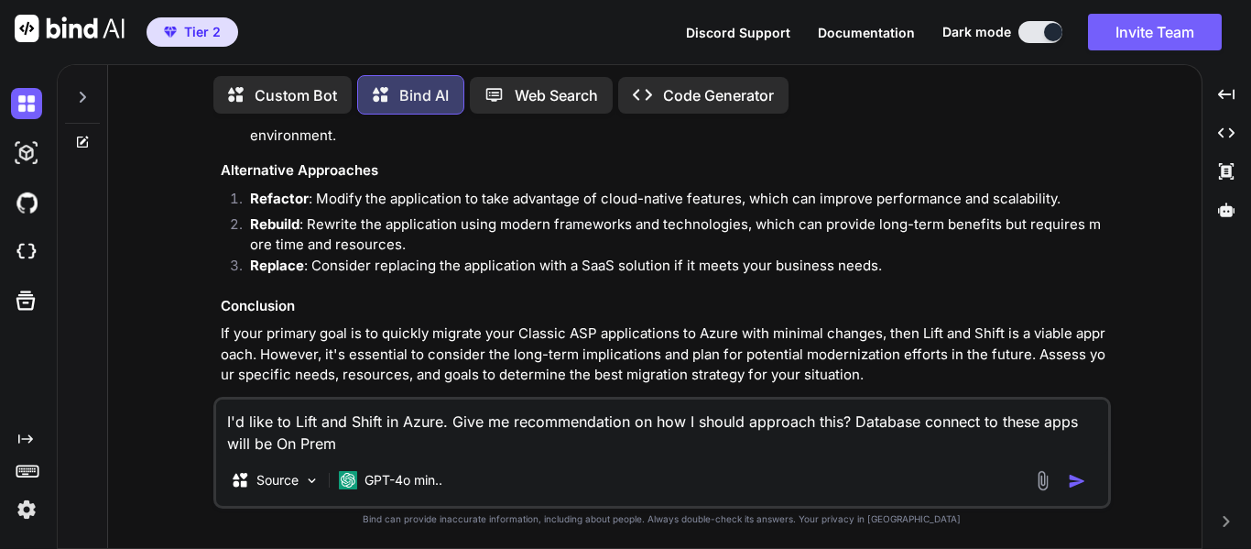
type textarea "I'd like to Lift and Shift in Azure. Give me recommendation on how I should app…"
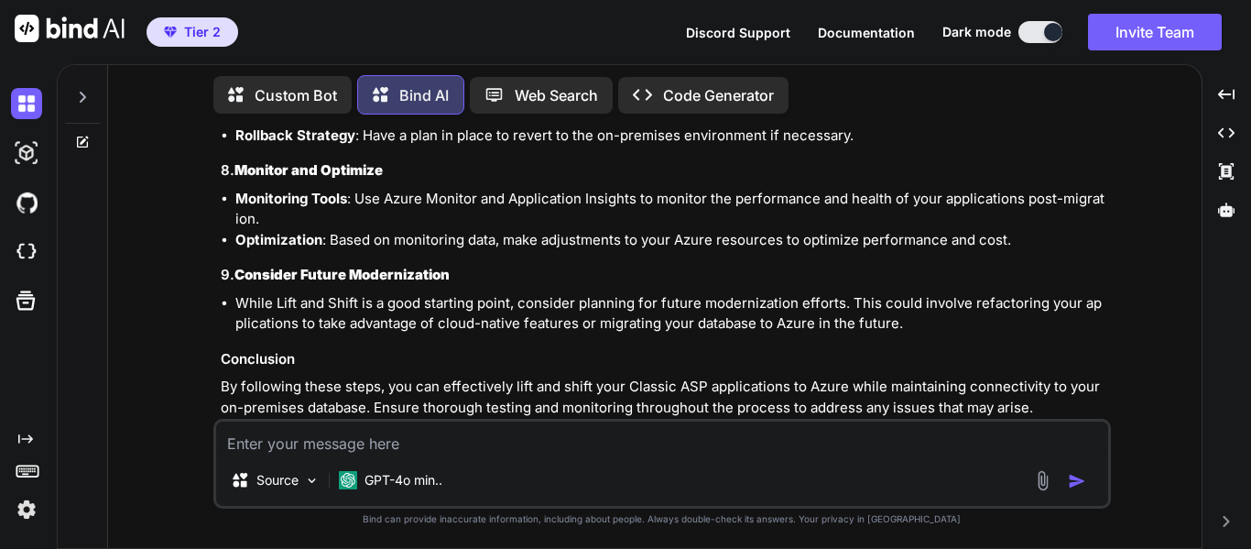
scroll to position [3018, 0]
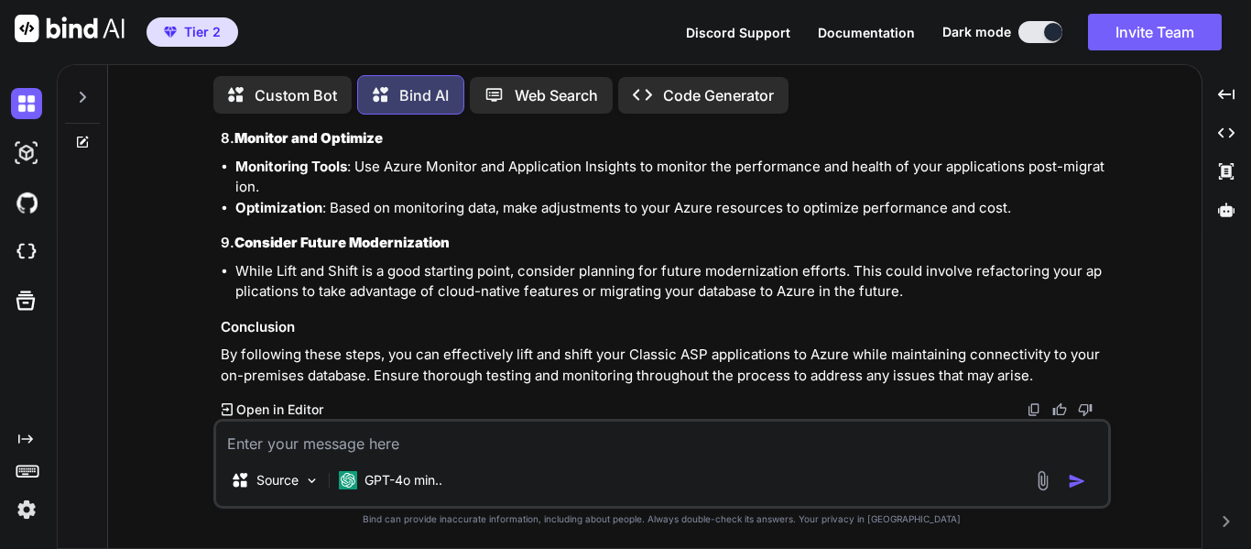
click at [408, 440] on textarea at bounding box center [662, 437] width 892 height 33
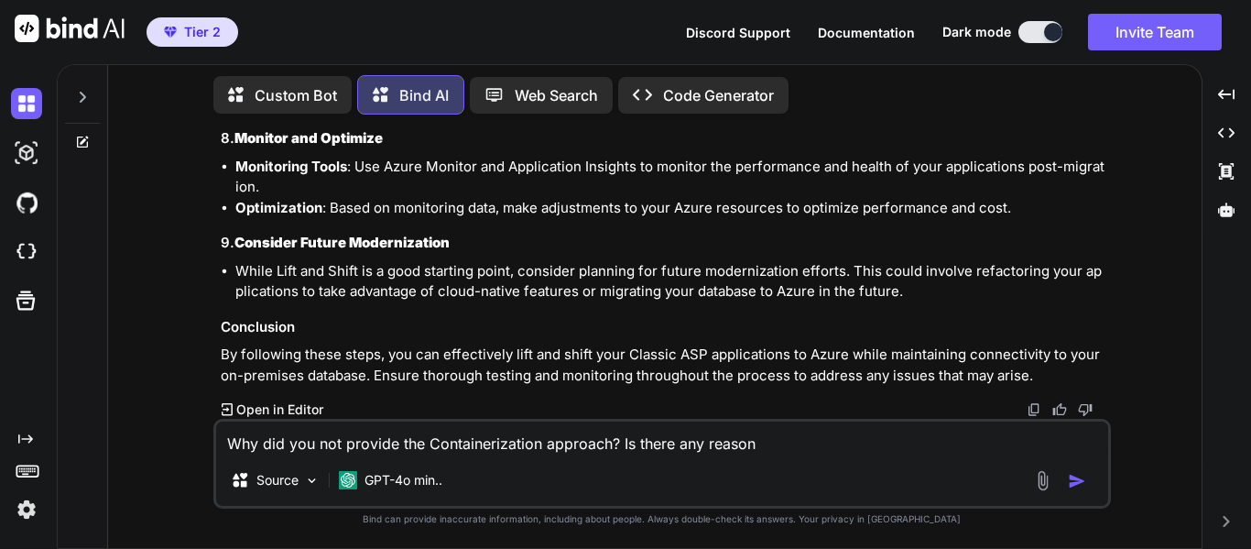
type textarea "Why did you not provide the Containerization approach? Is there any reason?"
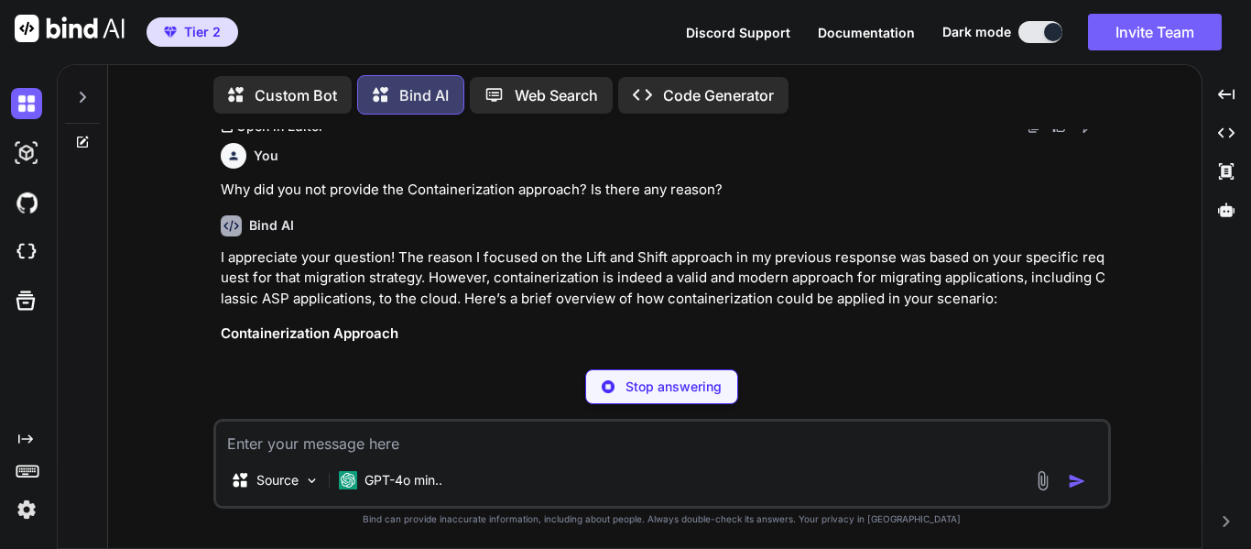
scroll to position [3304, 0]
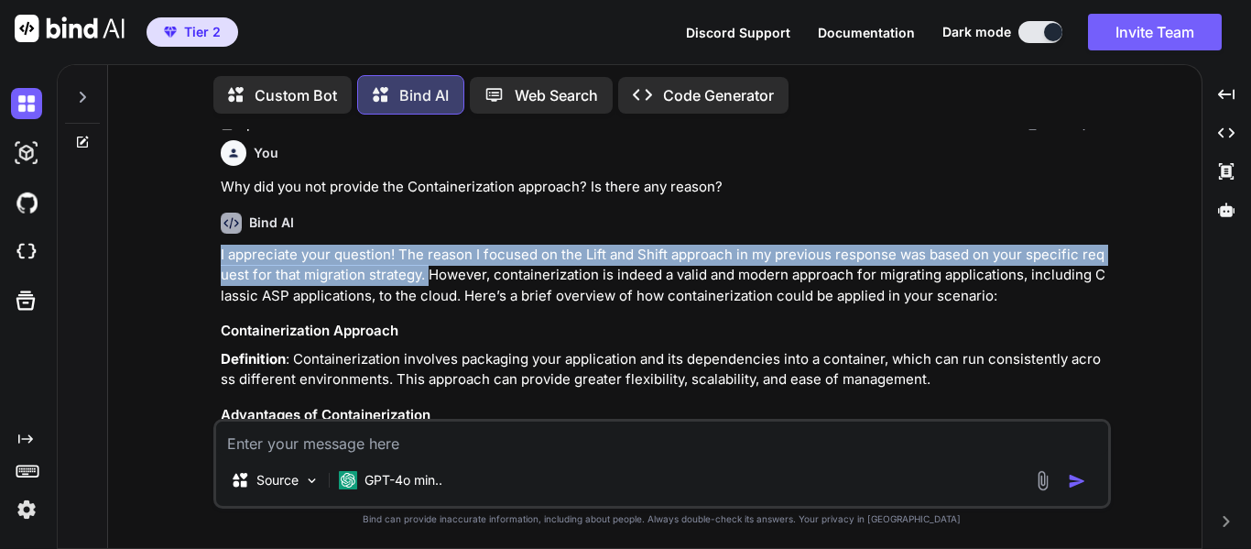
drag, startPoint x: 427, startPoint y: 273, endPoint x: 208, endPoint y: 249, distance: 220.2
click at [208, 249] on div "You Is moving a code repository (TFS) to cloud Azure Repo an activiy of digital…" at bounding box center [662, 338] width 1079 height 419
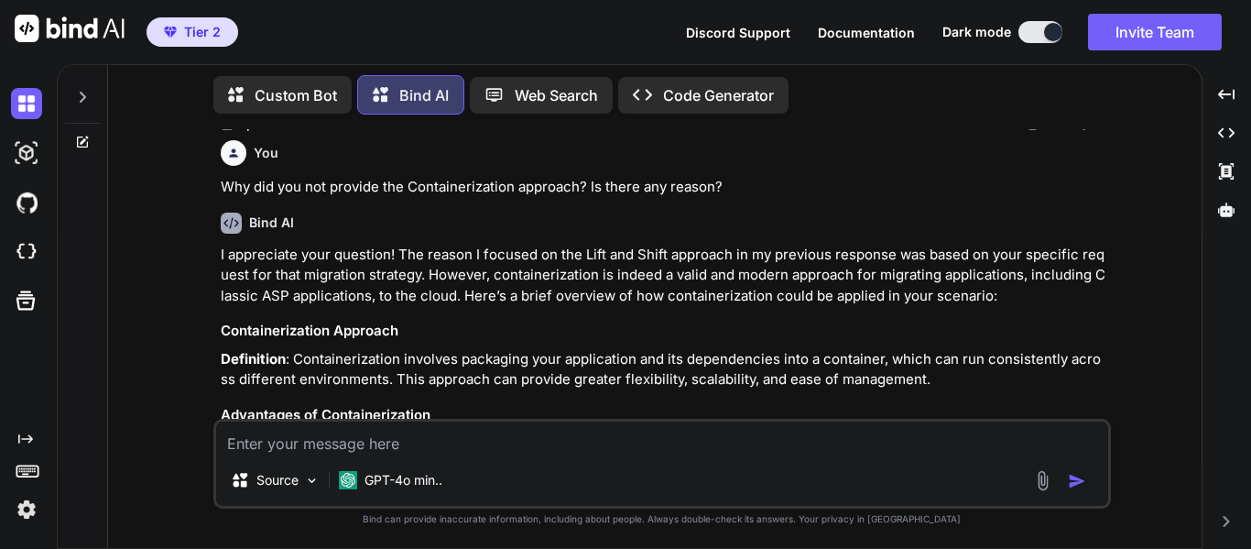
click at [512, 289] on p "I appreciate your question! The reason I focused on the Lift and Shift approach…" at bounding box center [664, 276] width 887 height 62
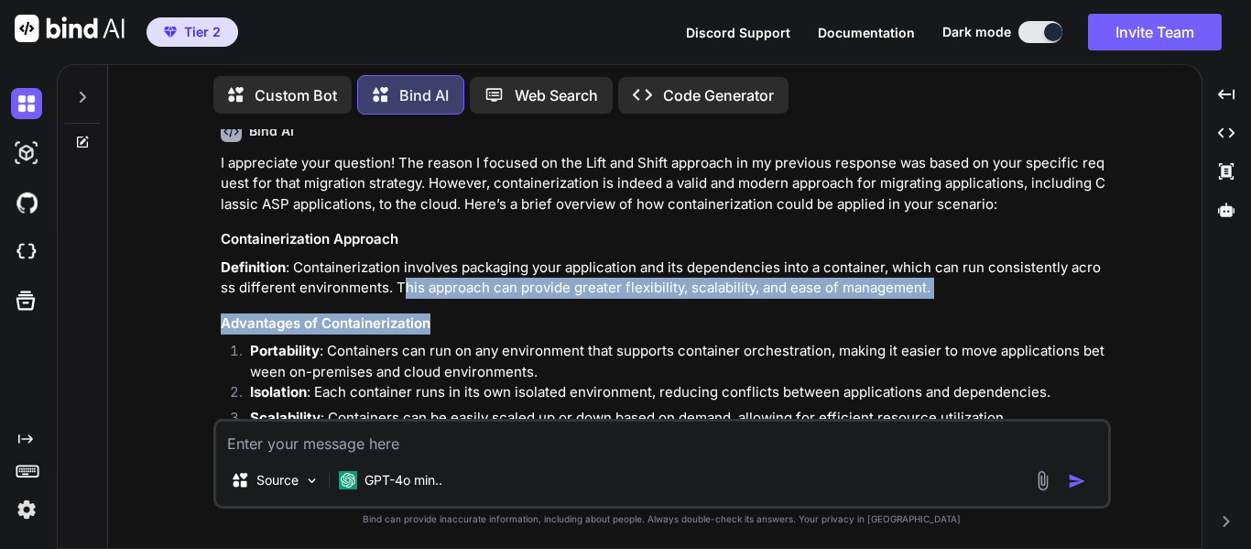
drag, startPoint x: 397, startPoint y: 290, endPoint x: 750, endPoint y: 304, distance: 353.8
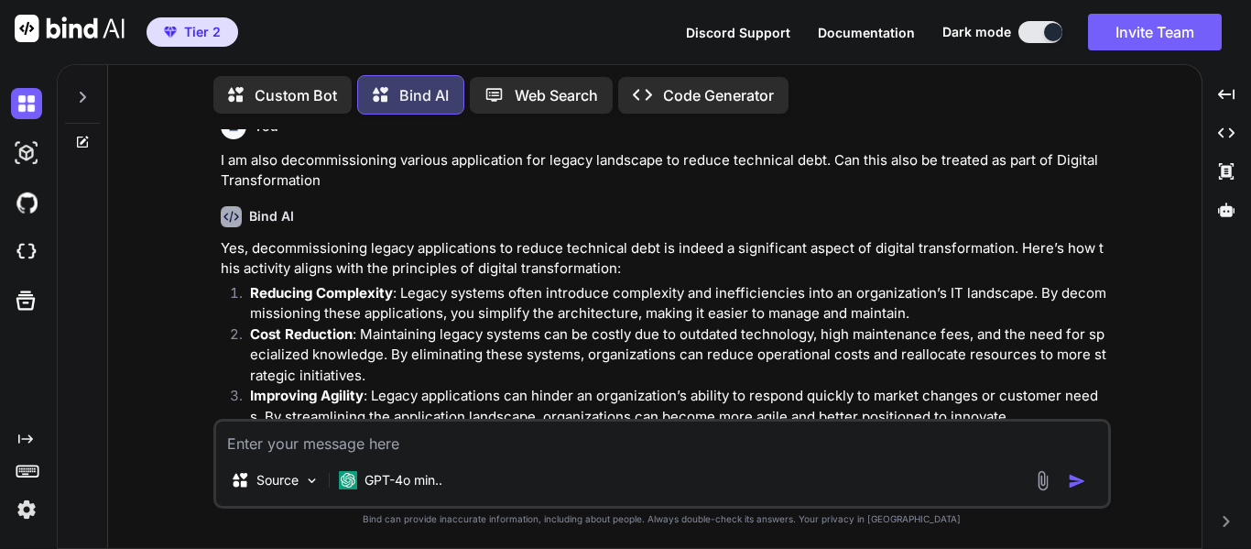
scroll to position [1191, 0]
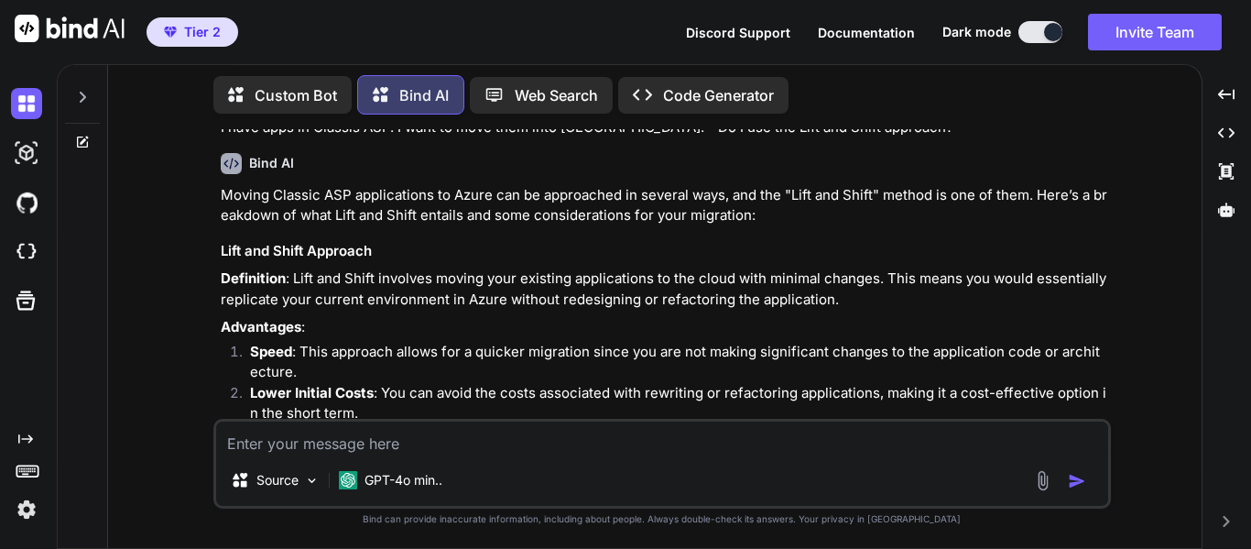
click at [658, 435] on textarea at bounding box center [662, 437] width 892 height 33
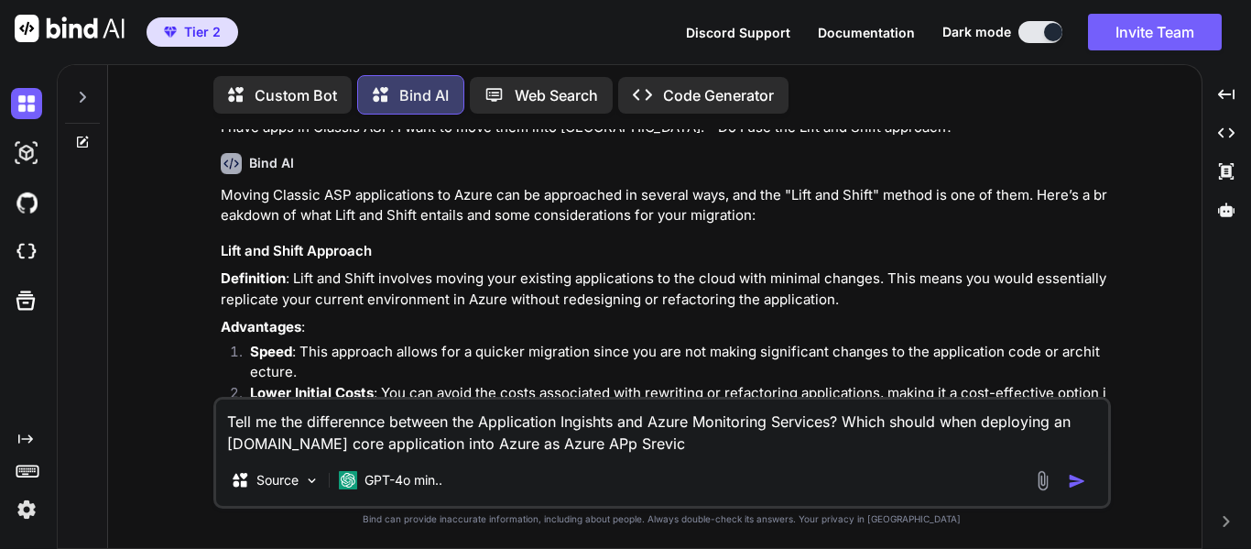
type textarea "Tell me the differennce between the Application Ingishts and Azure Monitoring S…"
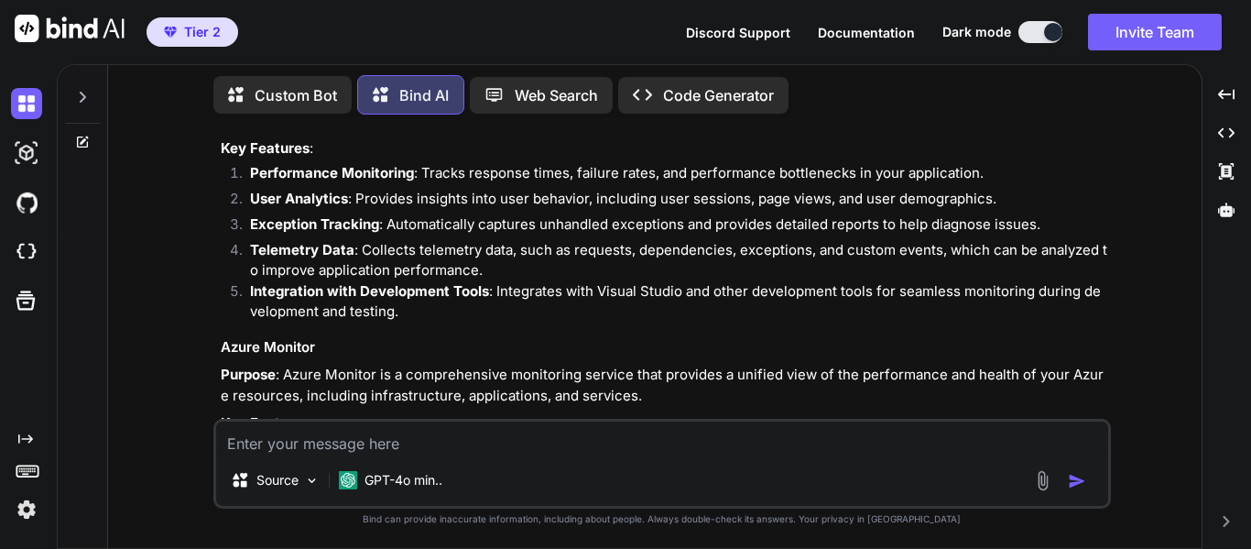
scroll to position [4456, 0]
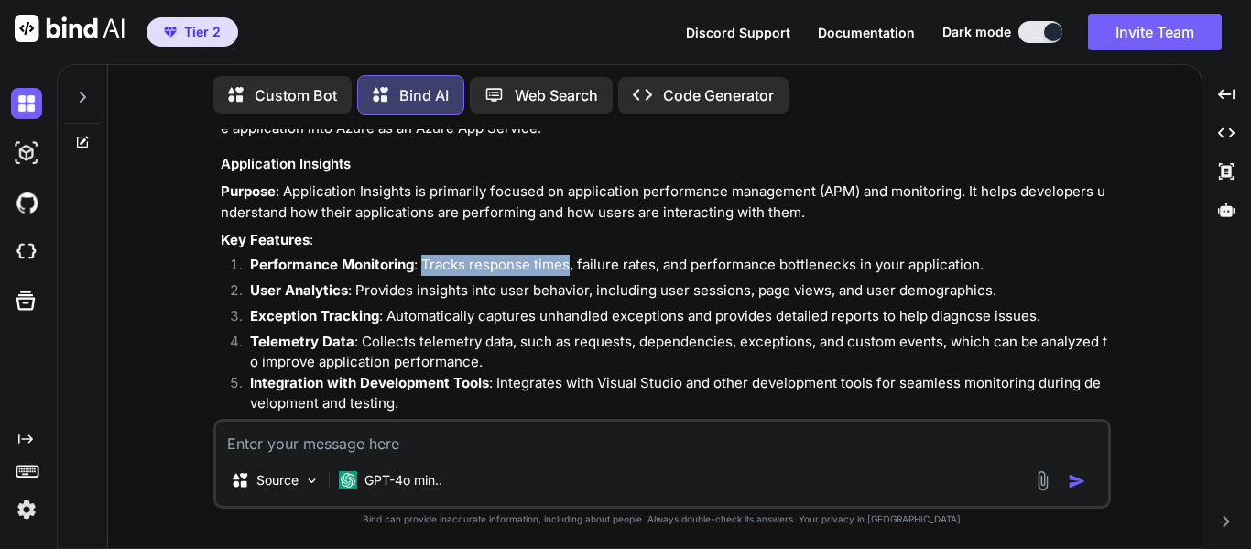
drag, startPoint x: 426, startPoint y: 248, endPoint x: 569, endPoint y: 249, distance: 142.9
click at [569, 255] on li "Performance Monitoring : Tracks response times, failure rates, and performance …" at bounding box center [671, 268] width 872 height 26
click at [626, 255] on li "Performance Monitoring : Tracks response times, failure rates, and performance …" at bounding box center [671, 268] width 872 height 26
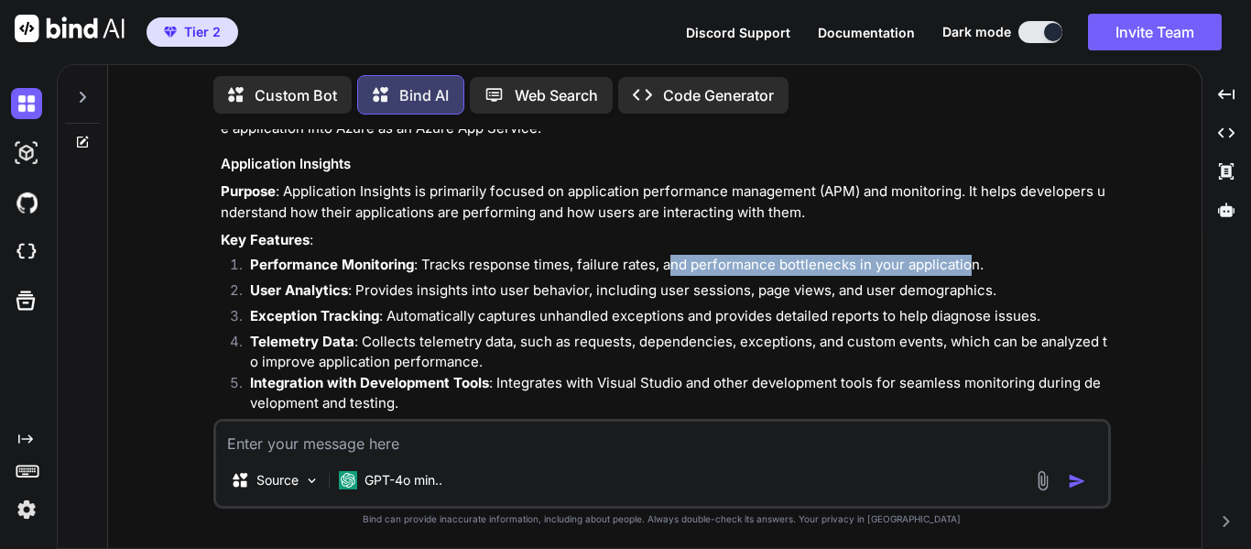
drag, startPoint x: 671, startPoint y: 251, endPoint x: 969, endPoint y: 251, distance: 297.7
click at [969, 255] on li "Performance Monitoring : Tracks response times, failure rates, and performance …" at bounding box center [671, 268] width 872 height 26
click at [545, 281] on li "User Analytics : Provides insights into user behavior, including user sessions,…" at bounding box center [671, 293] width 872 height 26
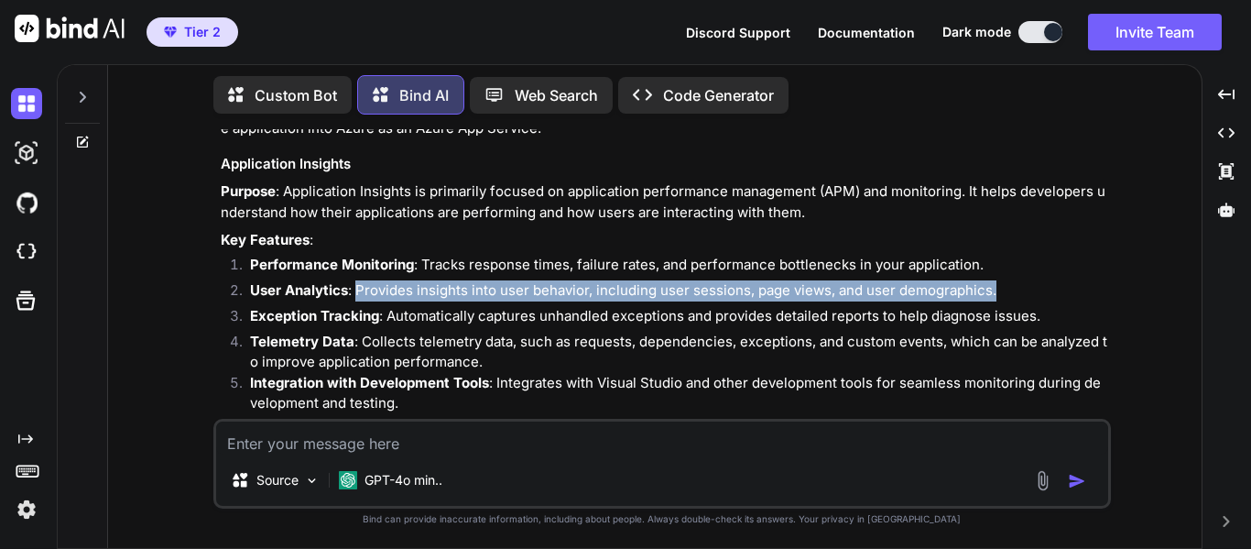
drag, startPoint x: 357, startPoint y: 271, endPoint x: 1003, endPoint y: 284, distance: 645.8
click at [1003, 284] on li "User Analytics : Provides insights into user behavior, including user sessions,…" at bounding box center [671, 293] width 872 height 26
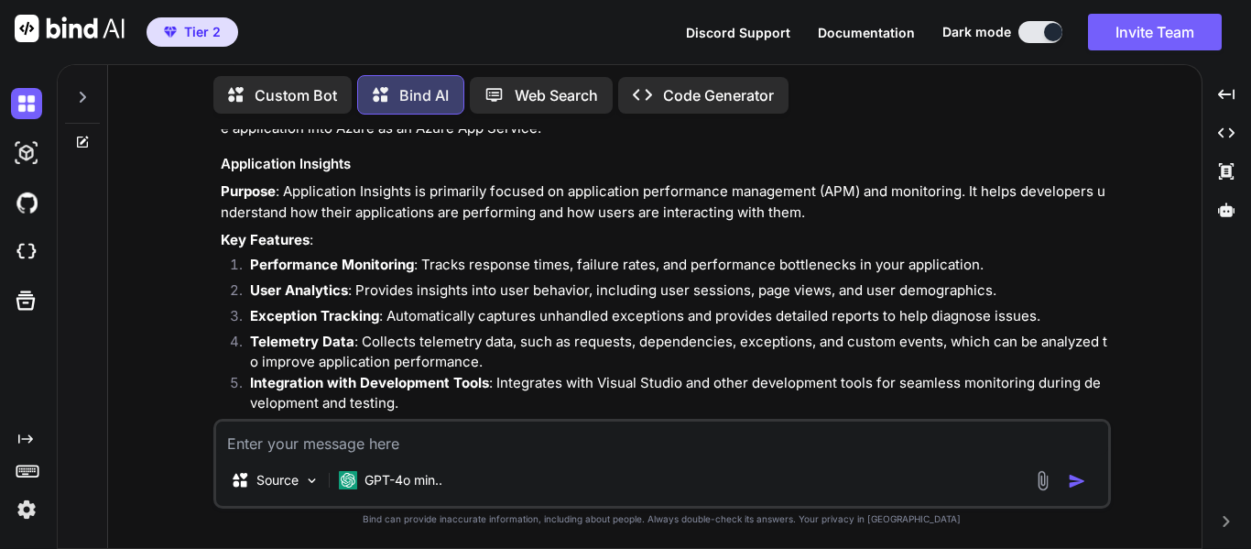
click at [294, 307] on strong "Exception Tracking" at bounding box center [314, 315] width 129 height 17
click at [389, 306] on li "Exception Tracking : Automatically captures unhandled exceptions and provides d…" at bounding box center [671, 319] width 872 height 26
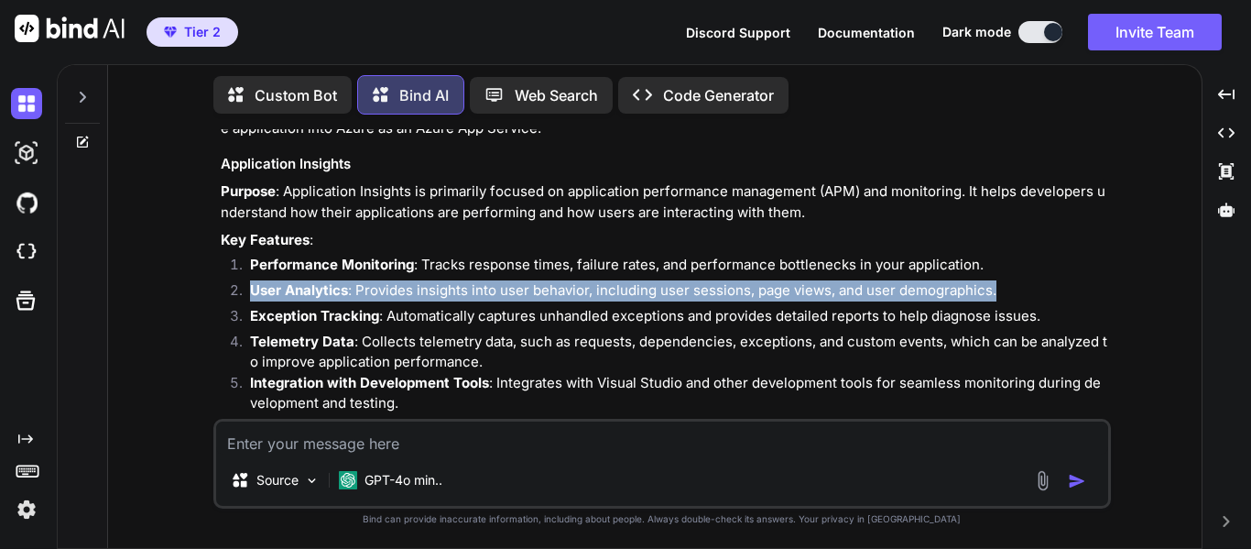
drag, startPoint x: 254, startPoint y: 279, endPoint x: 1018, endPoint y: 281, distance: 763.9
click at [1018, 281] on li "User Analytics : Provides insights into user behavior, including user sessions,…" at bounding box center [671, 293] width 872 height 26
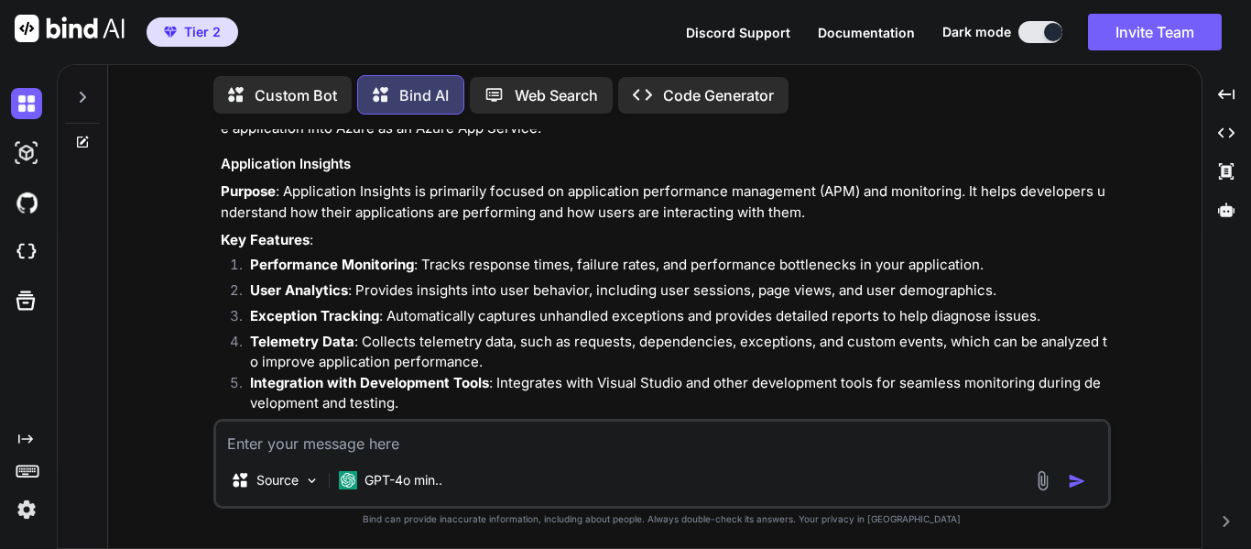
click at [399, 306] on li "Exception Tracking : Automatically captures unhandled exceptions and provides d…" at bounding box center [671, 319] width 872 height 26
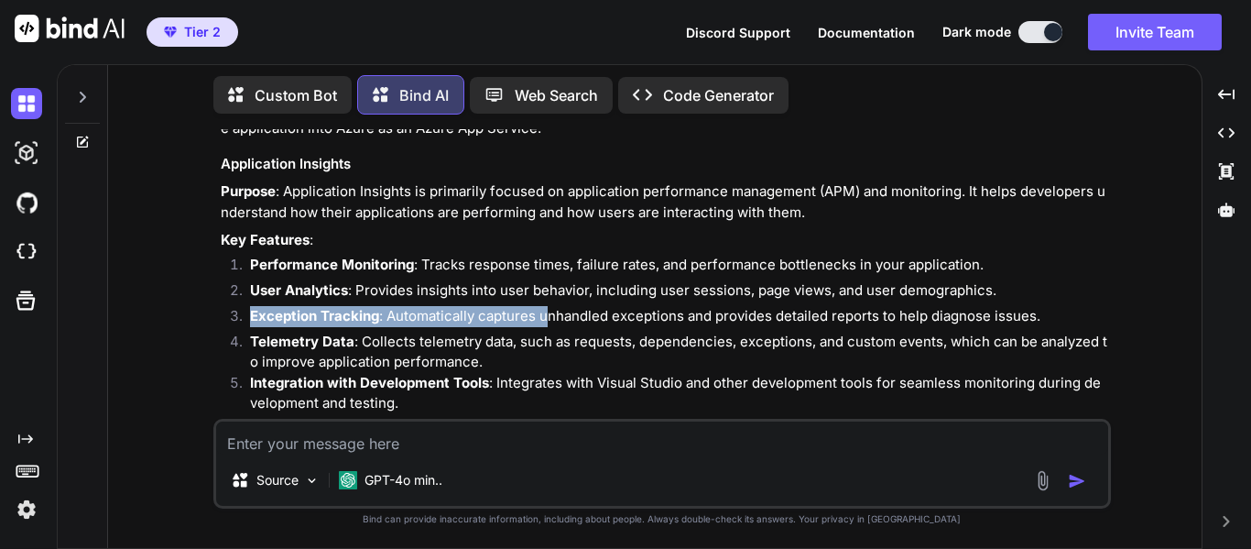
drag, startPoint x: 250, startPoint y: 302, endPoint x: 547, endPoint y: 306, distance: 296.8
click at [547, 306] on li "Exception Tracking : Automatically captures unhandled exceptions and provides d…" at bounding box center [671, 319] width 872 height 26
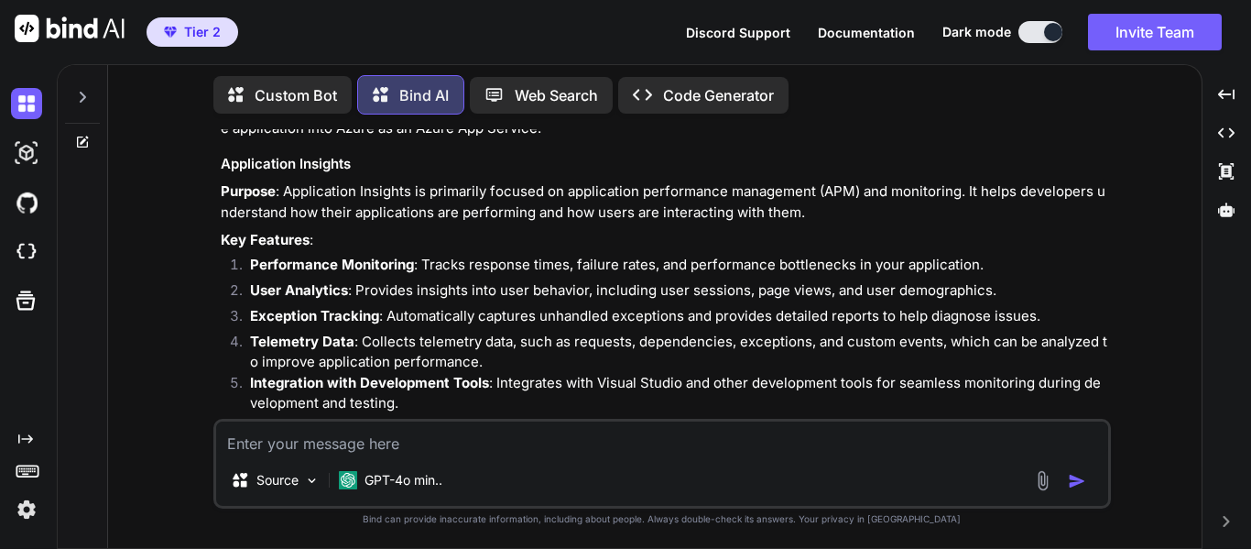
click at [701, 332] on li "Telemetry Data : Collects telemetry data, such as requests, dependencies, excep…" at bounding box center [671, 352] width 872 height 41
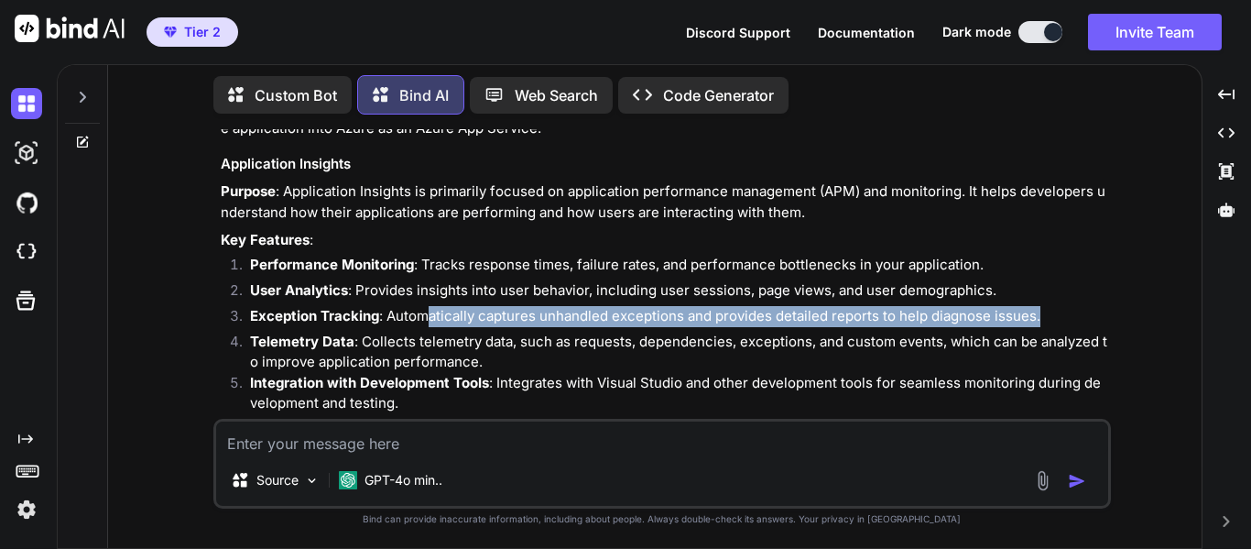
drag, startPoint x: 428, startPoint y: 302, endPoint x: 1038, endPoint y: 307, distance: 610.0
click at [1038, 307] on li "Exception Tracking : Automatically captures unhandled exceptions and provides d…" at bounding box center [671, 319] width 872 height 26
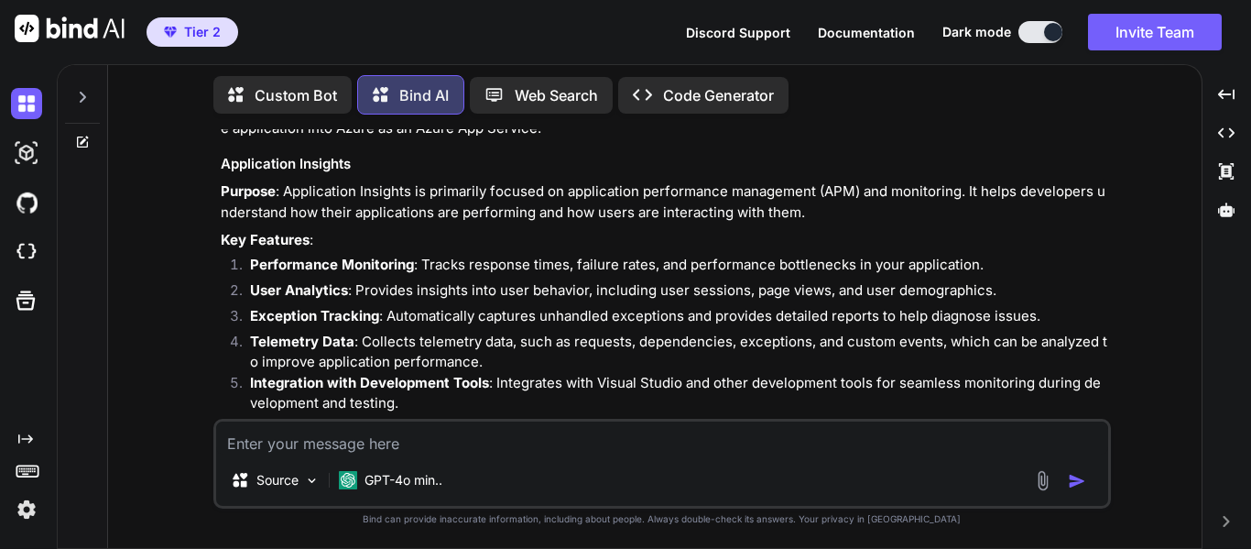
click at [404, 334] on li "Telemetry Data : Collects telemetry data, such as requests, dependencies, excep…" at bounding box center [671, 352] width 872 height 41
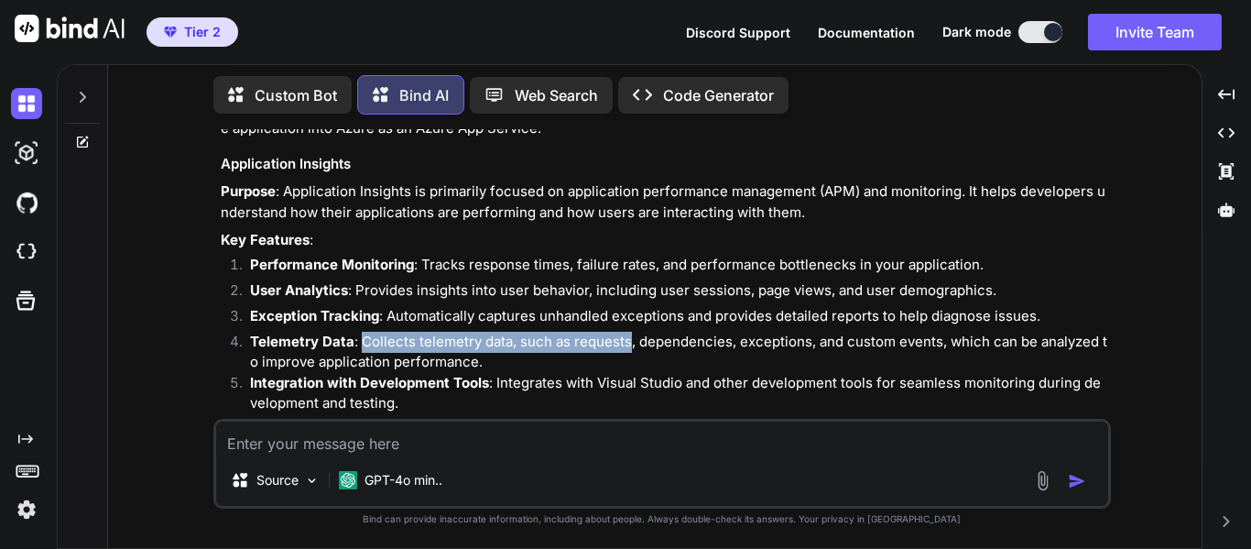
drag, startPoint x: 363, startPoint y: 322, endPoint x: 626, endPoint y: 331, distance: 263.0
click at [626, 332] on li "Telemetry Data : Collects telemetry data, such as requests, dependencies, excep…" at bounding box center [671, 352] width 872 height 41
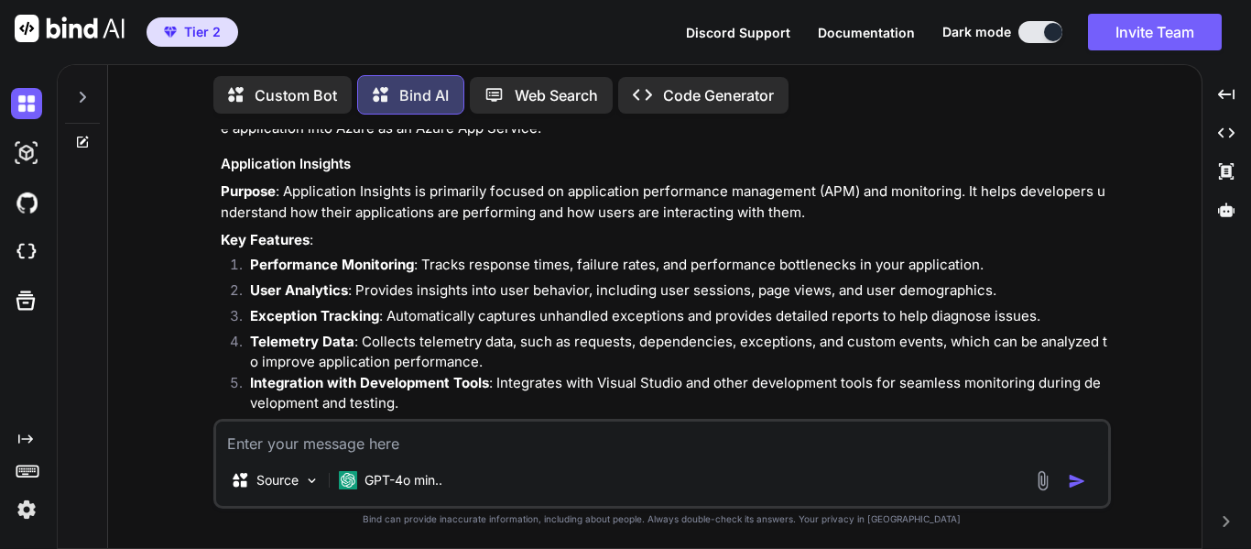
click at [711, 338] on li "Telemetry Data : Collects telemetry data, such as requests, dependencies, excep…" at bounding box center [671, 352] width 872 height 41
click at [674, 332] on li "Telemetry Data : Collects telemetry data, such as requests, dependencies, excep…" at bounding box center [671, 352] width 872 height 41
click at [769, 332] on li "Telemetry Data : Collects telemetry data, such as requests, dependencies, excep…" at bounding box center [671, 352] width 872 height 41
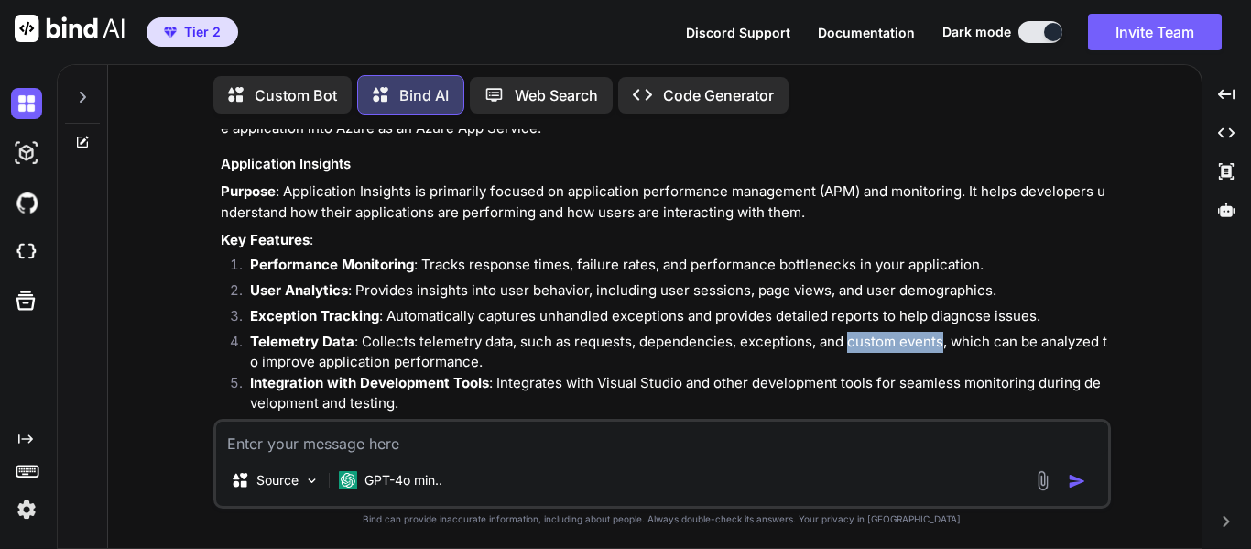
drag, startPoint x: 842, startPoint y: 326, endPoint x: 934, endPoint y: 330, distance: 92.6
click at [934, 332] on li "Telemetry Data : Collects telemetry data, such as requests, dependencies, excep…" at bounding box center [671, 352] width 872 height 41
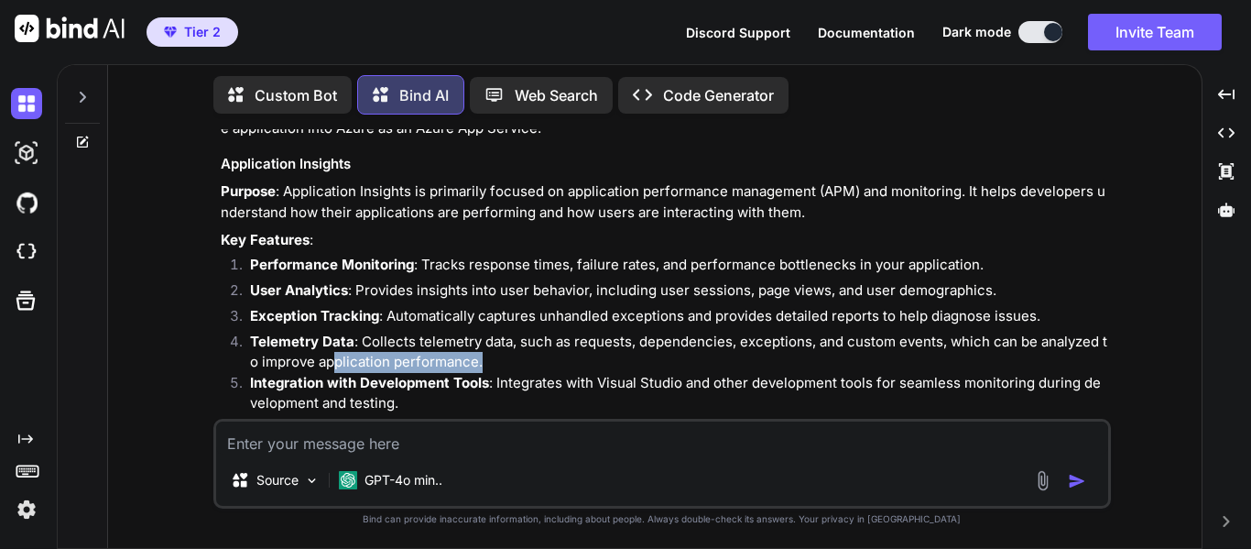
drag, startPoint x: 331, startPoint y: 342, endPoint x: 513, endPoint y: 348, distance: 182.4
click at [513, 348] on li "Telemetry Data : Collects telemetry data, such as requests, dependencies, excep…" at bounding box center [671, 352] width 872 height 41
click at [548, 353] on li "Telemetry Data : Collects telemetry data, such as requests, dependencies, excep…" at bounding box center [671, 352] width 872 height 41
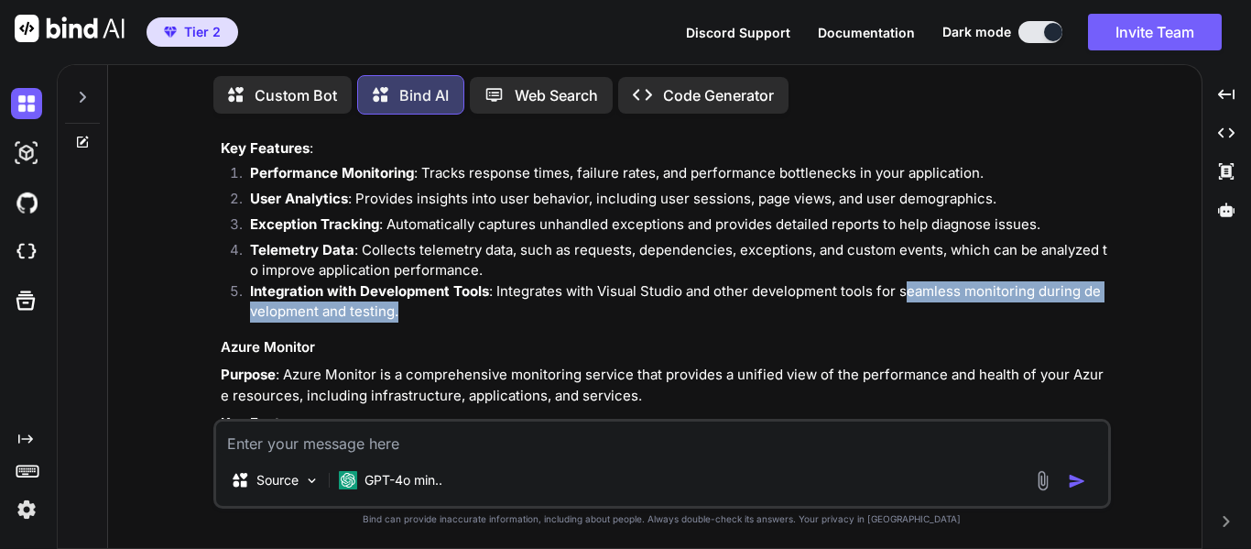
drag, startPoint x: 902, startPoint y: 272, endPoint x: 910, endPoint y: 295, distance: 24.0
click at [910, 295] on li "Integration with Development Tools : Integrates with Visual Studio and other de…" at bounding box center [671, 301] width 872 height 41
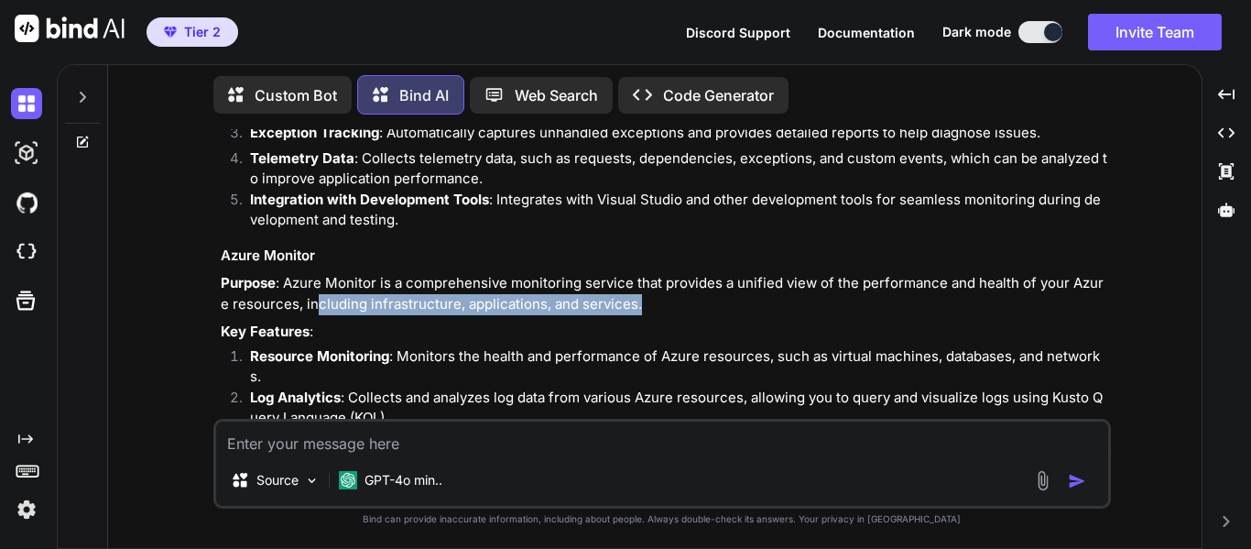
drag, startPoint x: 300, startPoint y: 287, endPoint x: 637, endPoint y: 296, distance: 337.2
click at [637, 296] on p "Purpose : Azure Monitor is a comprehensive monitoring service that provides a u…" at bounding box center [664, 293] width 887 height 41
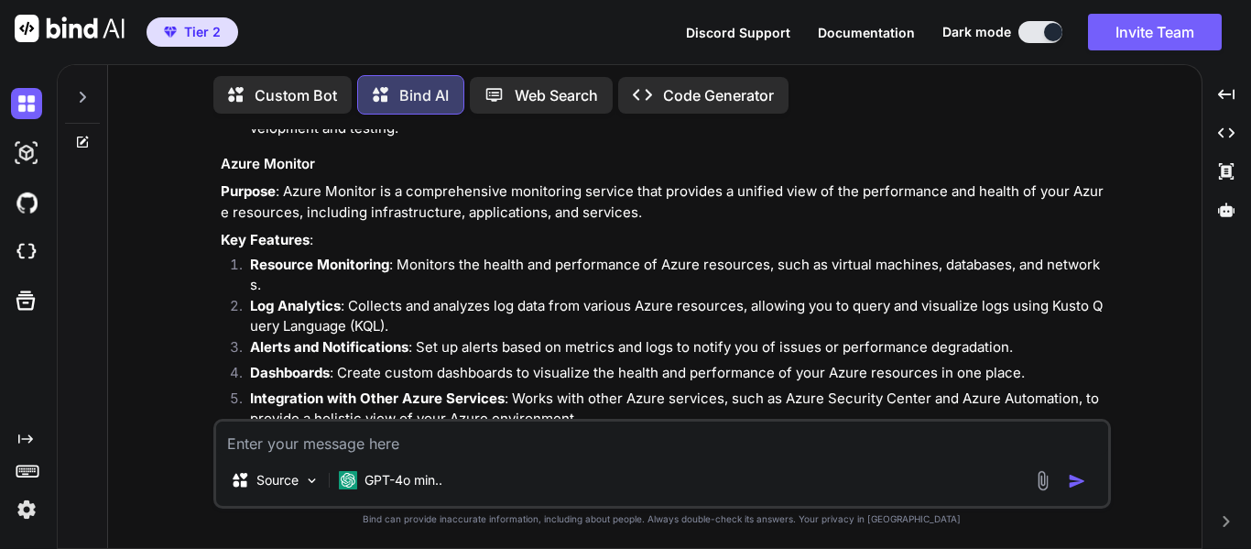
click at [476, 255] on li "Resource Monitoring : Monitors the health and performance of Azure resources, s…" at bounding box center [671, 275] width 872 height 41
drag, startPoint x: 249, startPoint y: 247, endPoint x: 341, endPoint y: 253, distance: 91.8
click at [341, 255] on li "Resource Monitoring : Monitors the health and performance of Azure resources, s…" at bounding box center [671, 275] width 872 height 41
click at [343, 256] on strong "Resource Monitoring" at bounding box center [319, 264] width 139 height 17
drag, startPoint x: 393, startPoint y: 249, endPoint x: 250, endPoint y: 239, distance: 143.2
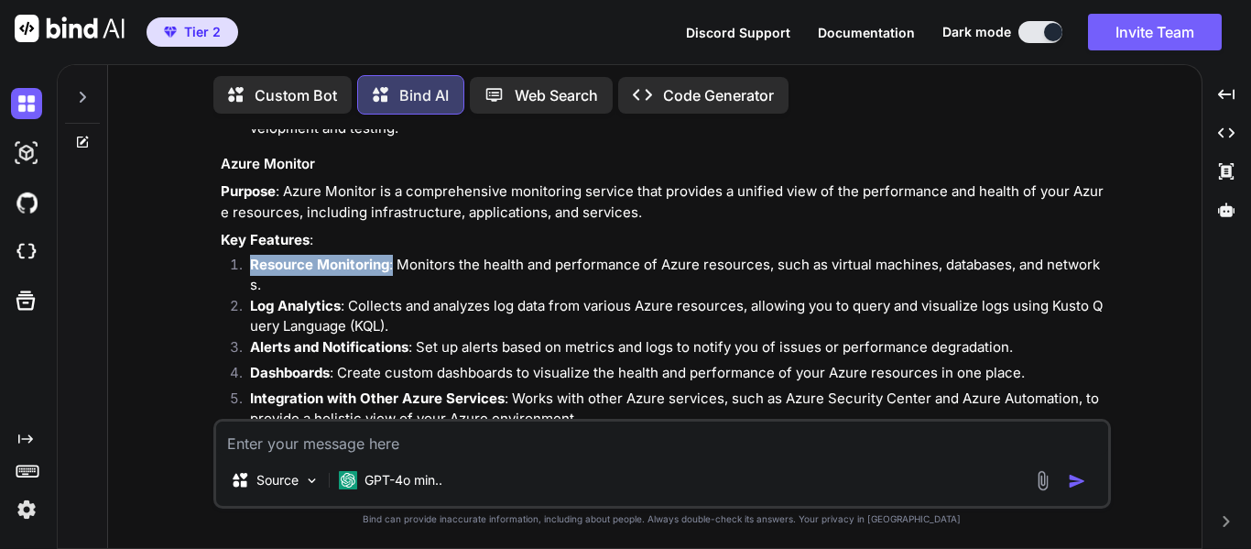
click at [250, 255] on li "Resource Monitoring : Monitors the health and performance of Azure resources, s…" at bounding box center [671, 275] width 872 height 41
click at [626, 296] on li "Log Analytics : Collects and analyzes log data from various Azure resources, al…" at bounding box center [671, 316] width 872 height 41
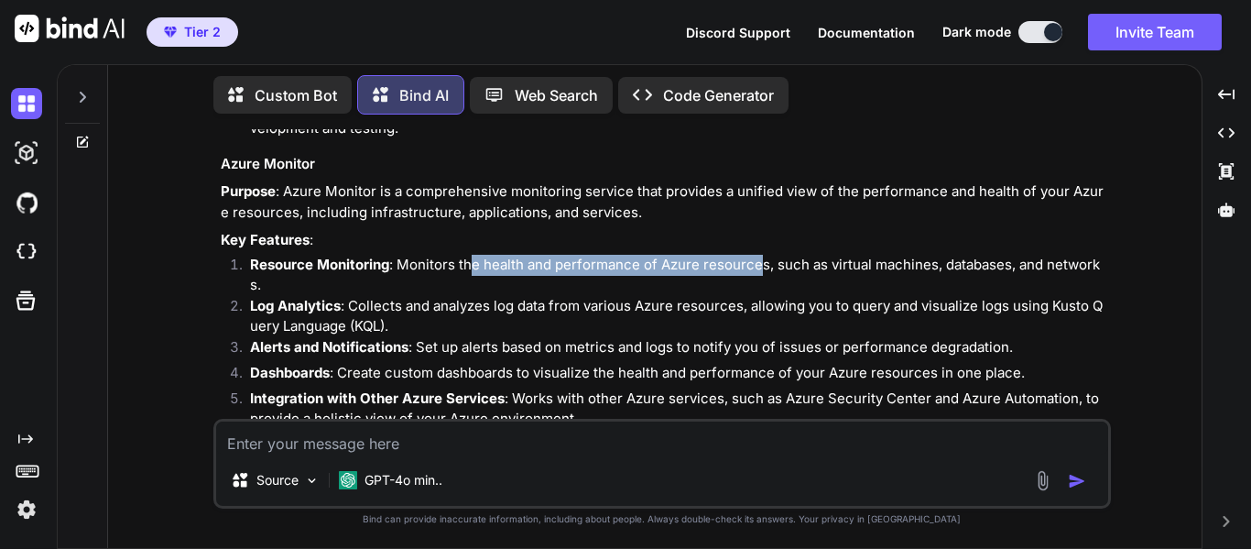
drag, startPoint x: 473, startPoint y: 247, endPoint x: 763, endPoint y: 247, distance: 290.3
click at [763, 255] on li "Resource Monitoring : Monitors the health and performance of Azure resources, s…" at bounding box center [671, 275] width 872 height 41
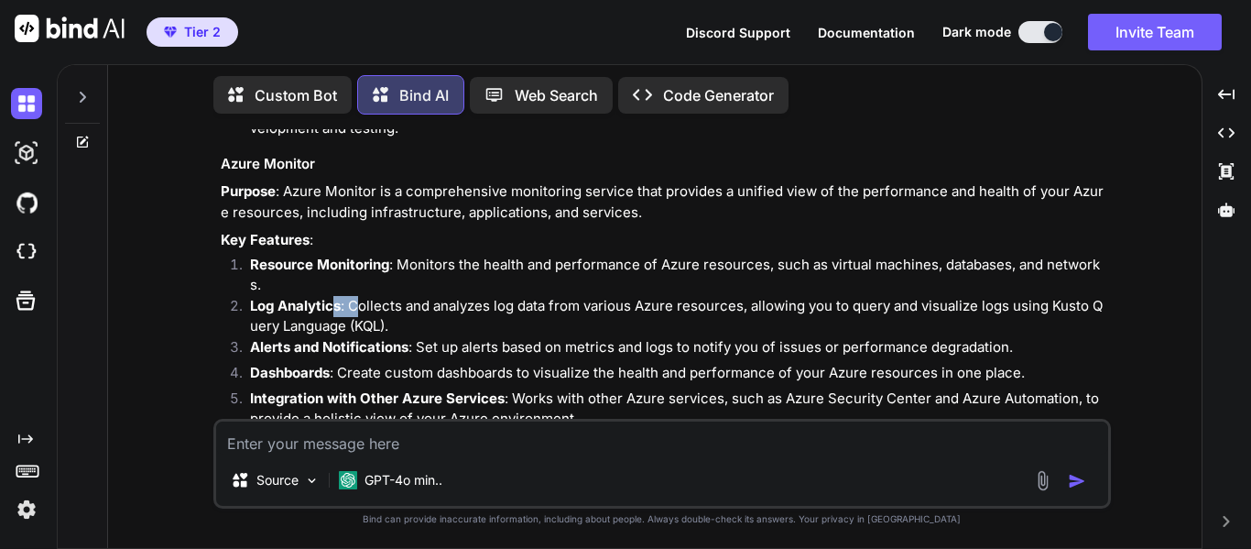
drag, startPoint x: 336, startPoint y: 289, endPoint x: 513, endPoint y: 296, distance: 176.9
click at [463, 296] on li "Log Analytics : Collects and analyzes log data from various Azure resources, al…" at bounding box center [671, 316] width 872 height 41
click at [526, 296] on li "Log Analytics : Collects and analyzes log data from various Azure resources, al…" at bounding box center [671, 316] width 872 height 41
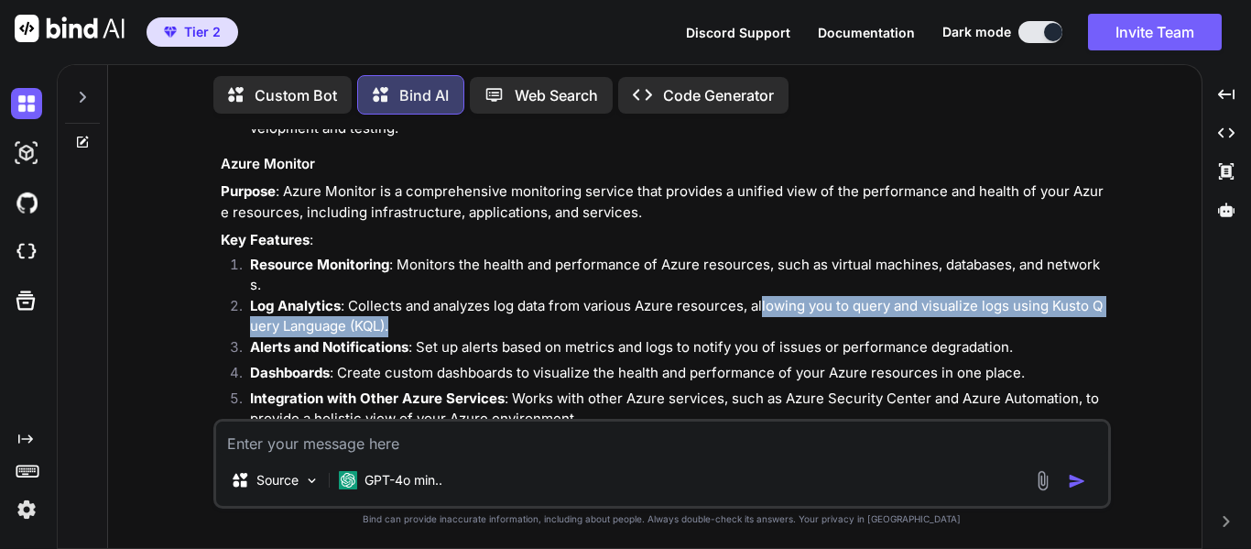
drag, startPoint x: 761, startPoint y: 296, endPoint x: 897, endPoint y: 302, distance: 135.7
click at [897, 302] on li "Log Analytics : Collects and analyzes log data from various Azure resources, al…" at bounding box center [671, 316] width 872 height 41
click at [1064, 302] on li "Log Analytics : Collects and analyzes log data from various Azure resources, al…" at bounding box center [671, 316] width 872 height 41
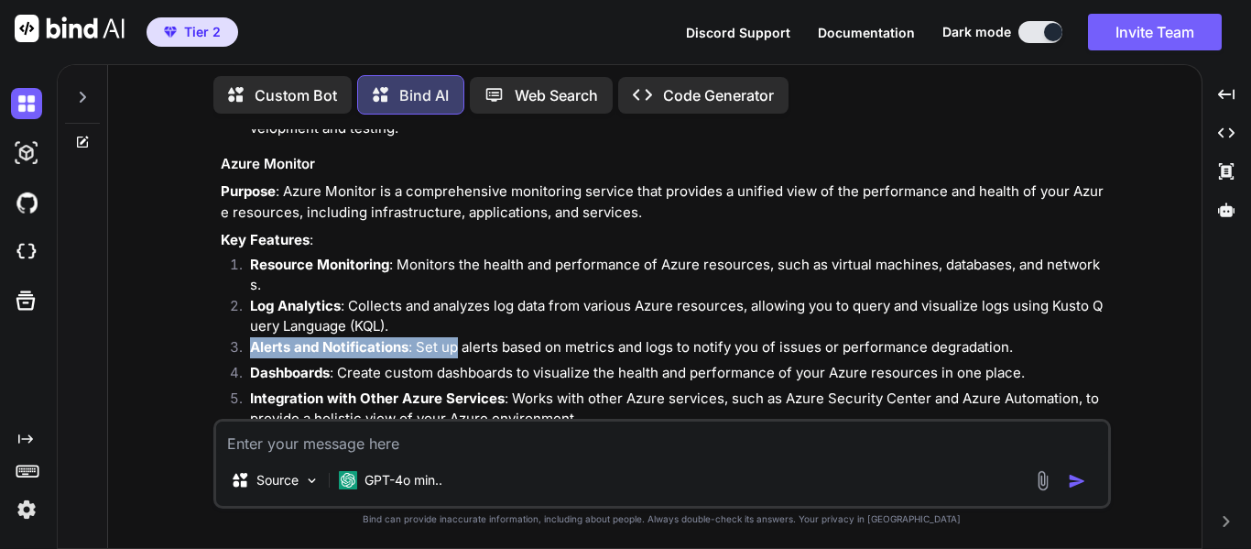
drag, startPoint x: 250, startPoint y: 329, endPoint x: 458, endPoint y: 343, distance: 208.4
click at [458, 343] on li "Alerts and Notifications : Set up alerts based on metrics and logs to notify yo…" at bounding box center [671, 350] width 872 height 26
click at [599, 363] on li "Dashboards : Create custom dashboards to visualize the health and performance o…" at bounding box center [671, 376] width 872 height 26
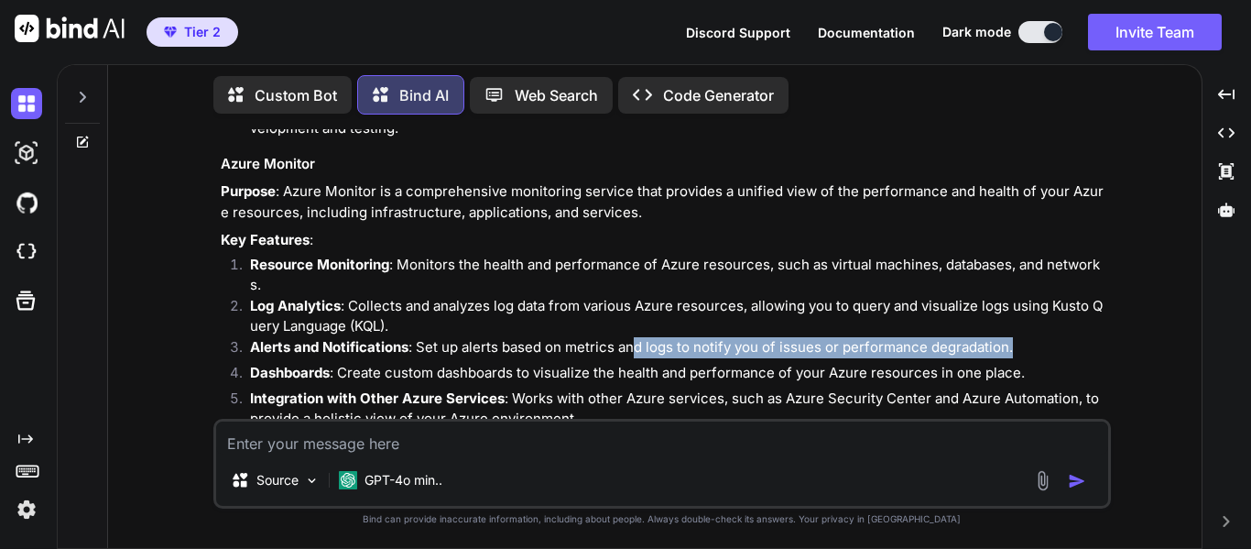
drag, startPoint x: 631, startPoint y: 328, endPoint x: 1016, endPoint y: 344, distance: 385.0
click at [1016, 344] on li "Alerts and Notifications : Set up alerts based on metrics and logs to notify yo…" at bounding box center [671, 350] width 872 height 26
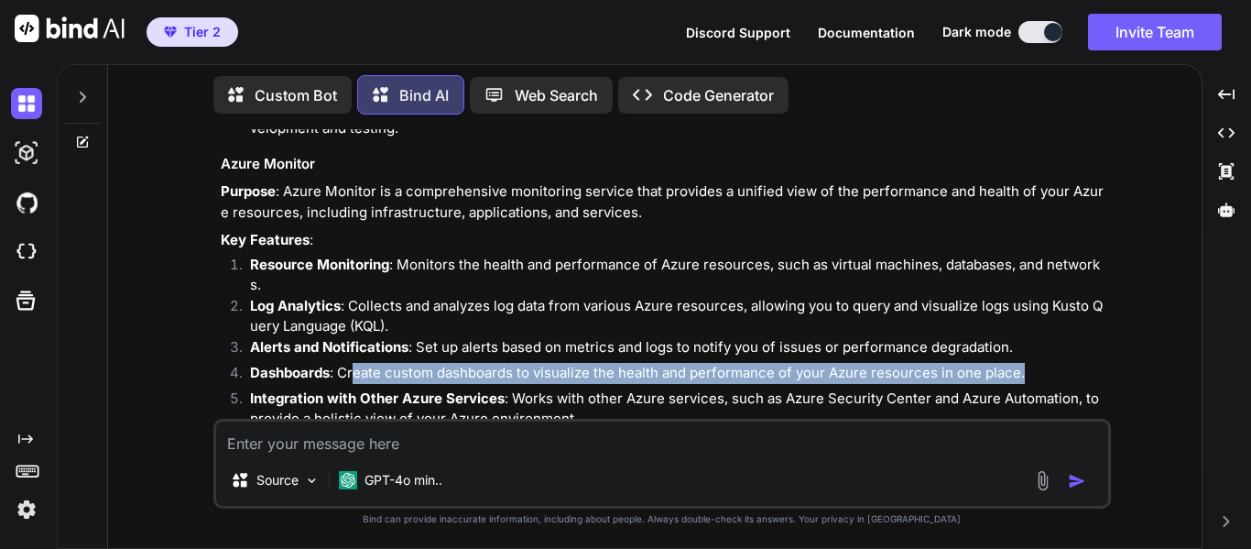
drag, startPoint x: 352, startPoint y: 363, endPoint x: 1021, endPoint y: 365, distance: 669.5
click at [1021, 365] on li "Dashboards : Create custom dashboards to visualize the health and performance o…" at bounding box center [671, 376] width 872 height 26
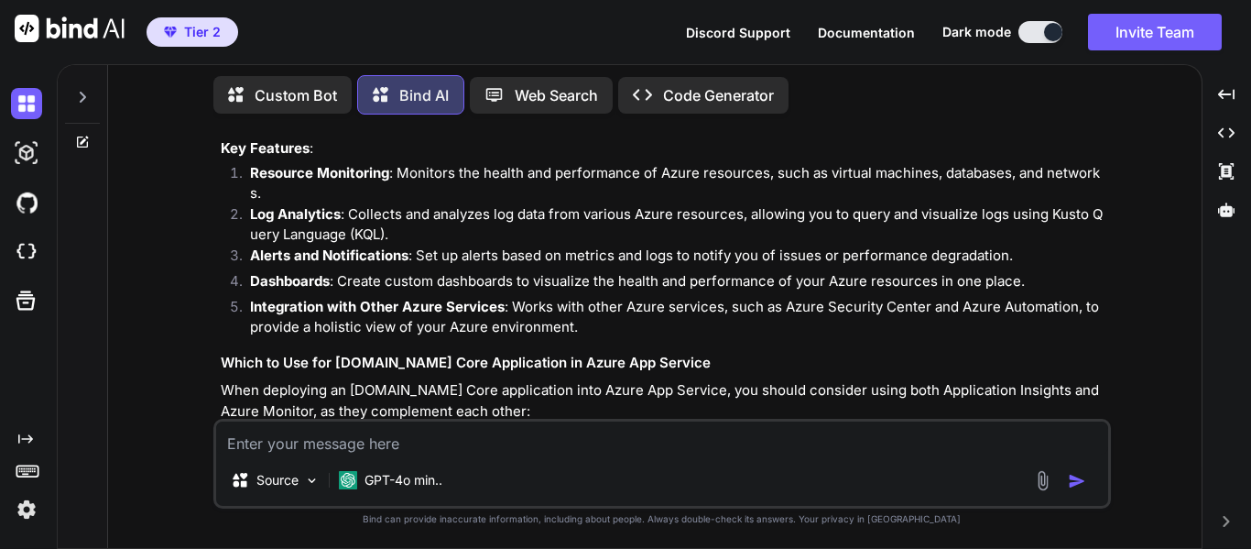
click at [387, 298] on strong "Integration with Other Azure Services" at bounding box center [377, 306] width 255 height 17
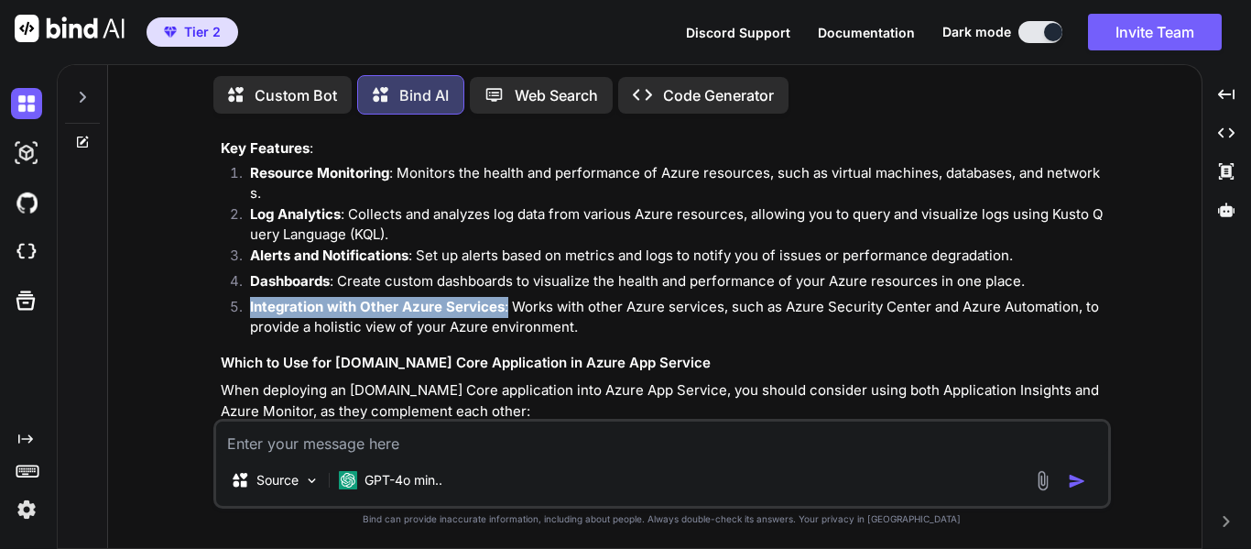
drag, startPoint x: 249, startPoint y: 289, endPoint x: 507, endPoint y: 294, distance: 258.3
click at [507, 297] on li "Integration with Other Azure Services : Works with other Azure services, such a…" at bounding box center [671, 317] width 872 height 41
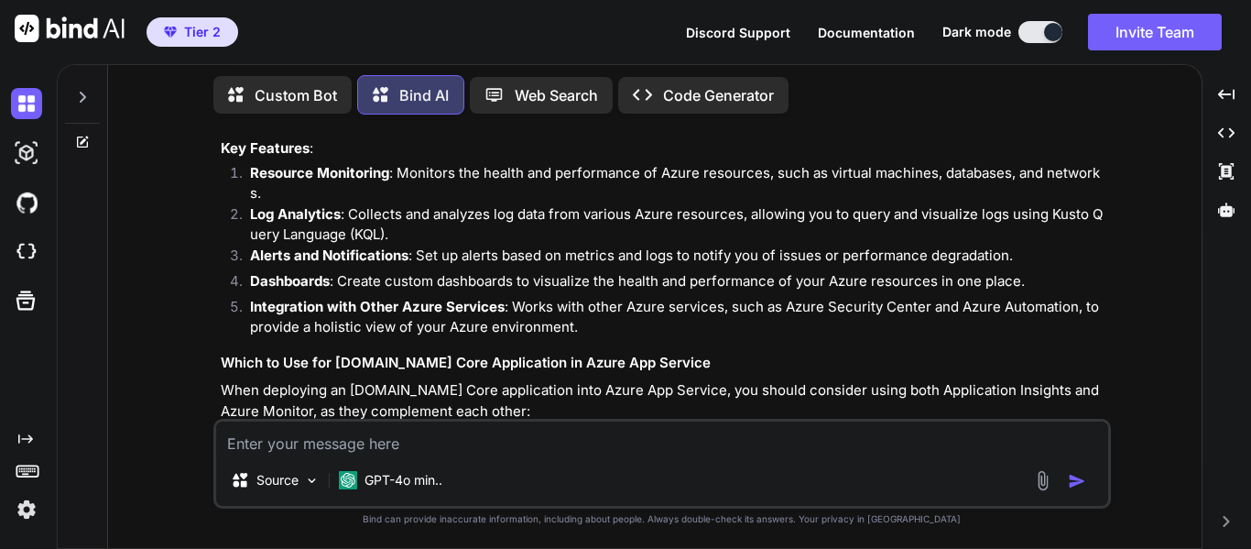
click at [663, 309] on li "Integration with Other Azure Services : Works with other Azure services, such a…" at bounding box center [671, 317] width 872 height 41
drag, startPoint x: 522, startPoint y: 293, endPoint x: 716, endPoint y: 295, distance: 194.2
click at [716, 297] on li "Integration with Other Azure Services : Works with other Azure services, such a…" at bounding box center [671, 317] width 872 height 41
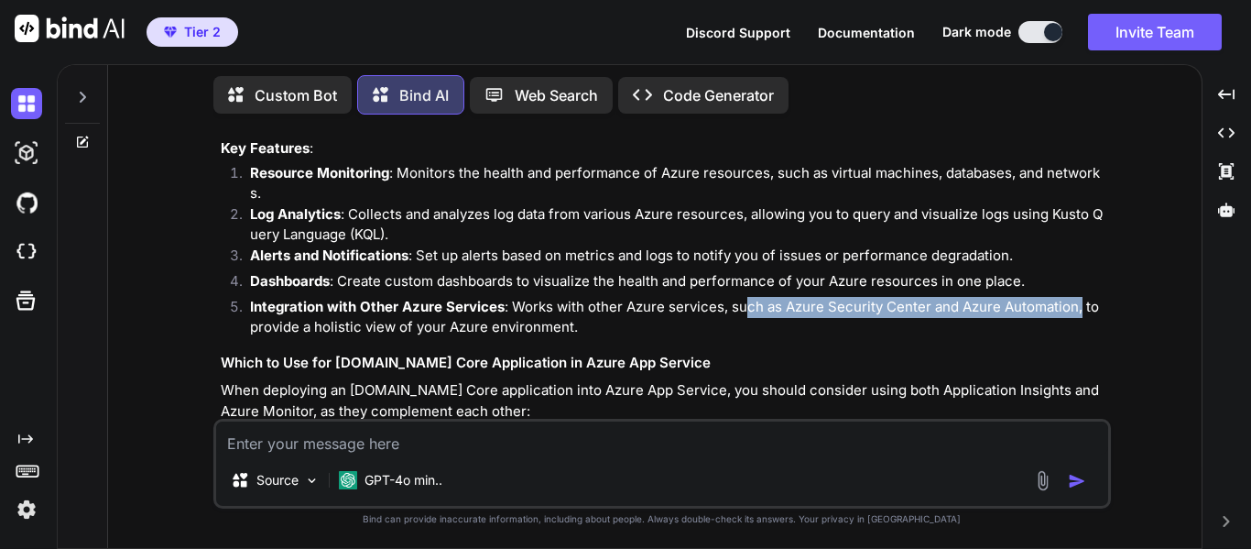
drag, startPoint x: 746, startPoint y: 293, endPoint x: 1078, endPoint y: 287, distance: 332.5
click at [1078, 297] on li "Integration with Other Azure Services : Works with other Azure services, such a…" at bounding box center [671, 317] width 872 height 41
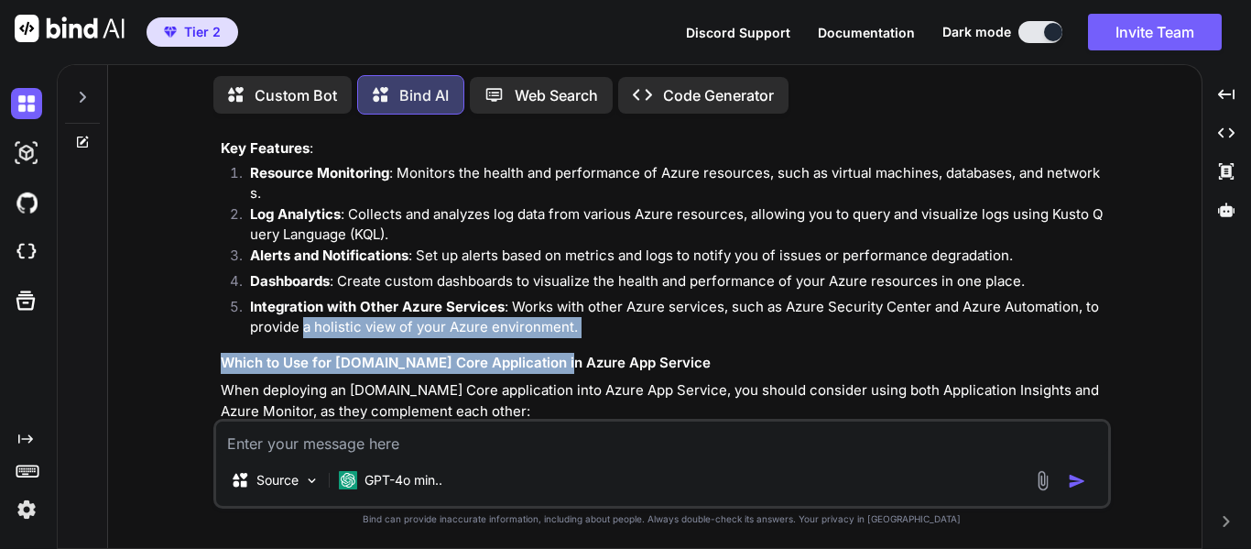
drag, startPoint x: 297, startPoint y: 310, endPoint x: 572, endPoint y: 313, distance: 274.8
click at [564, 321] on li "Integration with Other Azure Services : Works with other Azure services, such a…" at bounding box center [671, 317] width 872 height 41
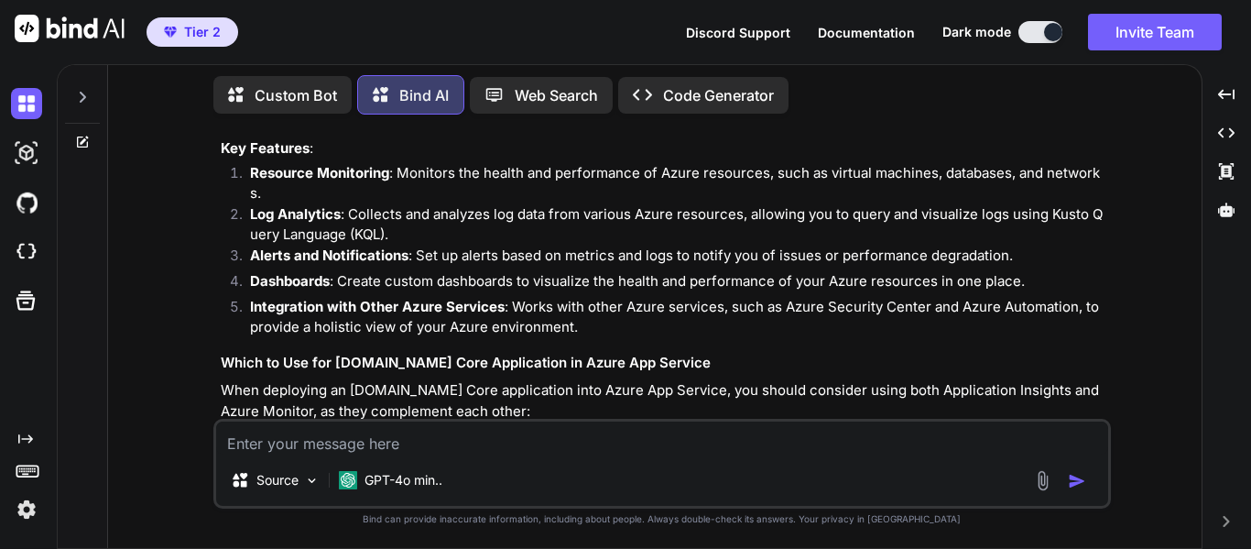
click at [572, 313] on li "Integration with Other Azure Services : Works with other Azure services, such a…" at bounding box center [671, 317] width 872 height 41
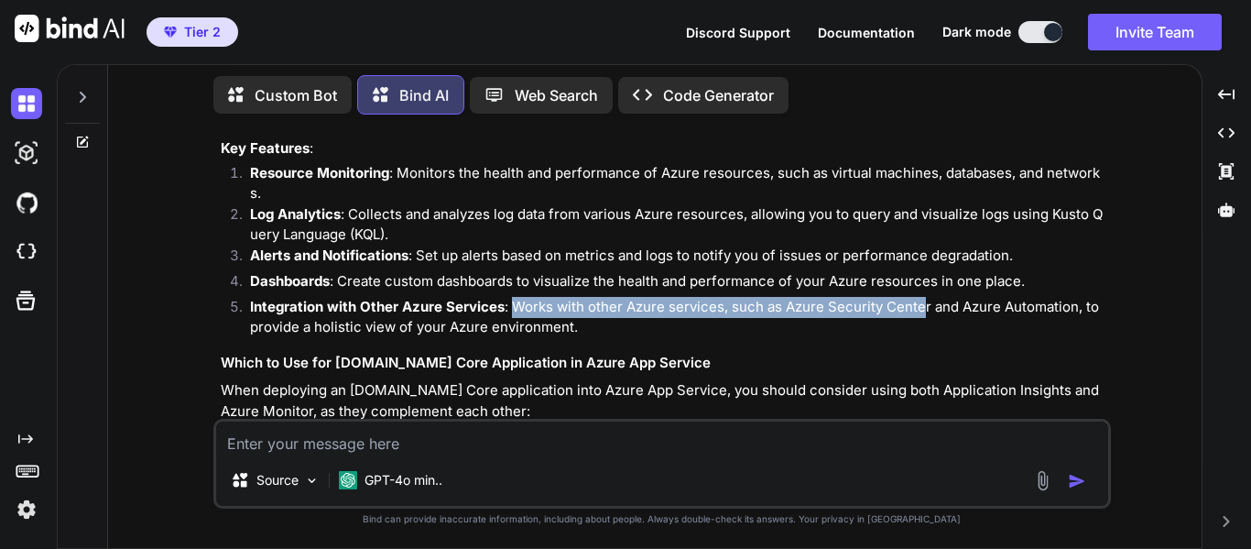
drag, startPoint x: 511, startPoint y: 294, endPoint x: 922, endPoint y: 292, distance: 411.2
click at [922, 297] on li "Integration with Other Azure Services : Works with other Azure services, such a…" at bounding box center [671, 317] width 872 height 41
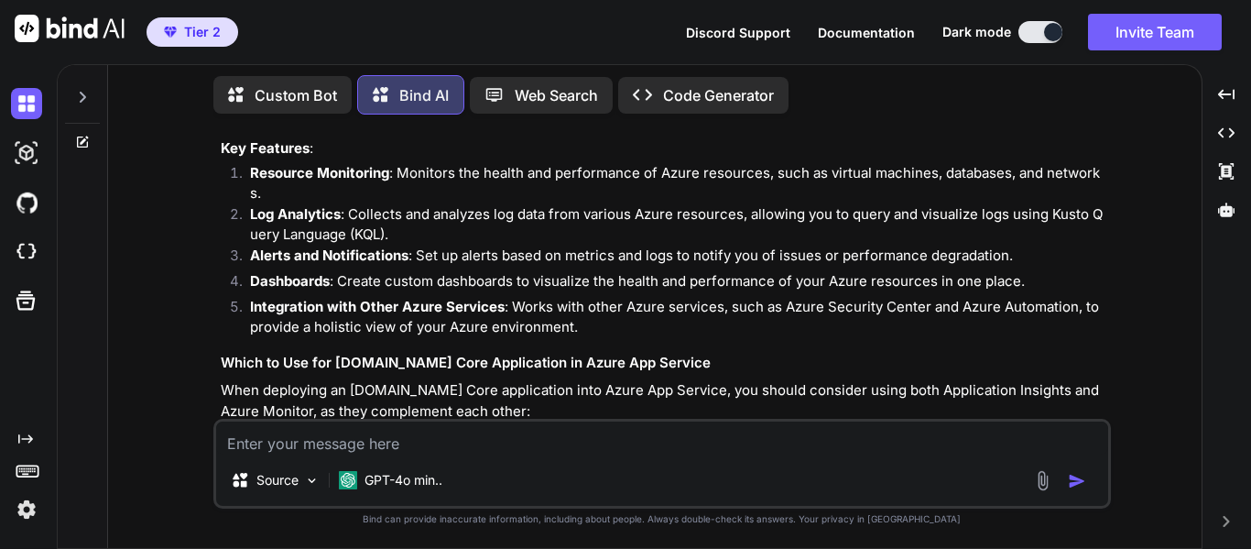
click at [1061, 312] on li "Integration with Other Azure Services : Works with other Azure services, such a…" at bounding box center [671, 317] width 872 height 41
drag, startPoint x: 931, startPoint y: 289, endPoint x: 1128, endPoint y: 291, distance: 196.9
click at [1128, 291] on div "You Is moving a code repository (TFS) to cloud Azure Repo an activiy of digital…" at bounding box center [662, 338] width 1079 height 419
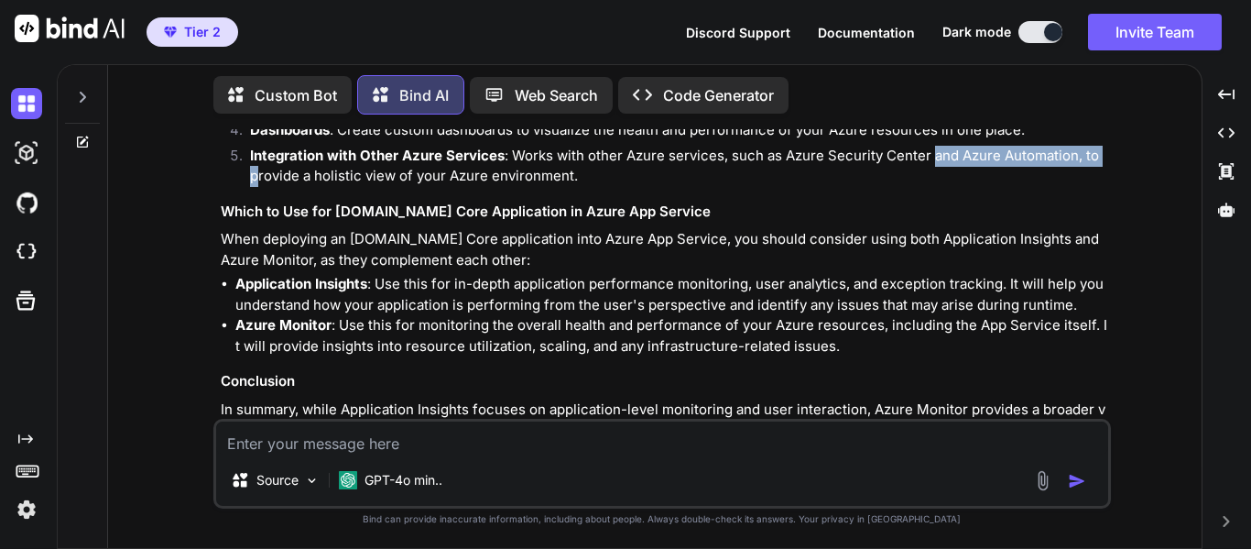
scroll to position [5005, 0]
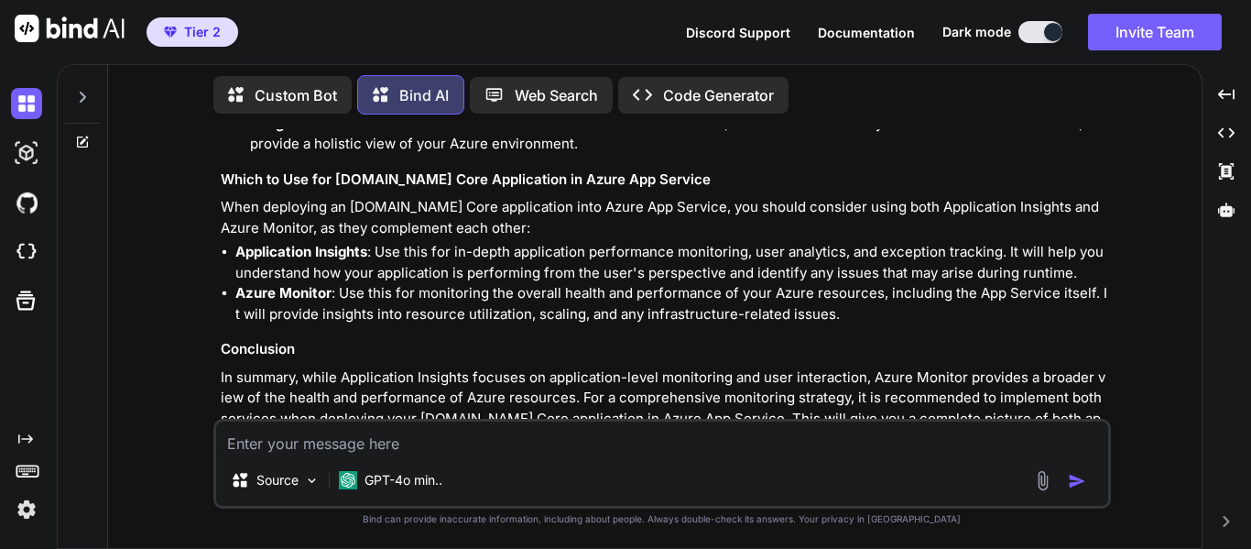
click at [970, 283] on p "Azure Monitor : Use this for monitoring the overall health and performance of y…" at bounding box center [671, 303] width 872 height 41
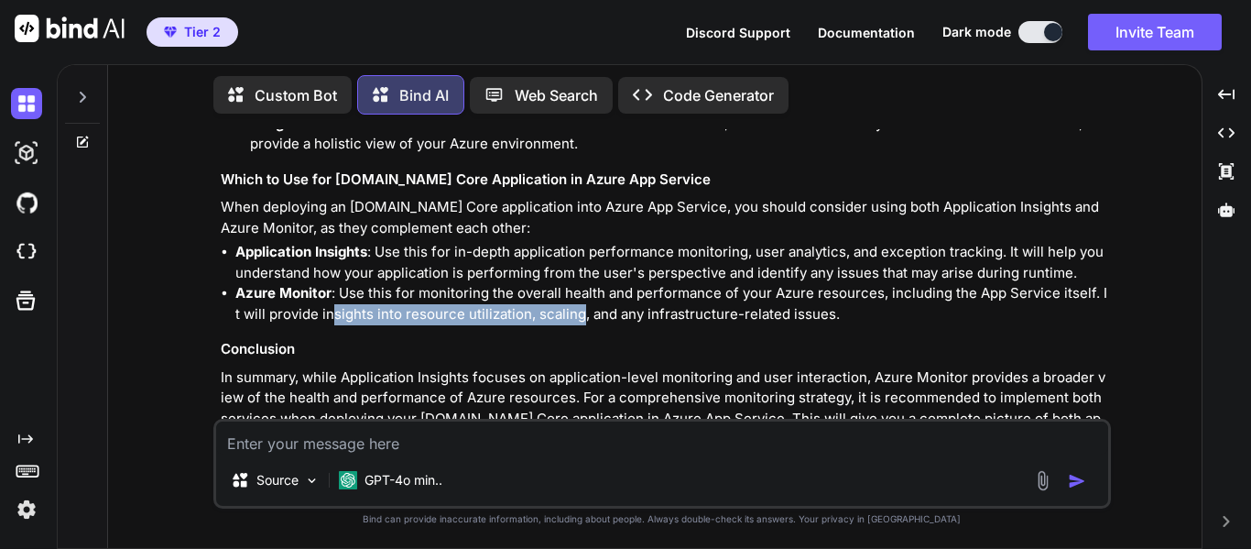
drag, startPoint x: 323, startPoint y: 298, endPoint x: 703, endPoint y: 307, distance: 379.3
click at [606, 300] on p "Azure Monitor : Use this for monitoring the overall health and performance of y…" at bounding box center [671, 303] width 872 height 41
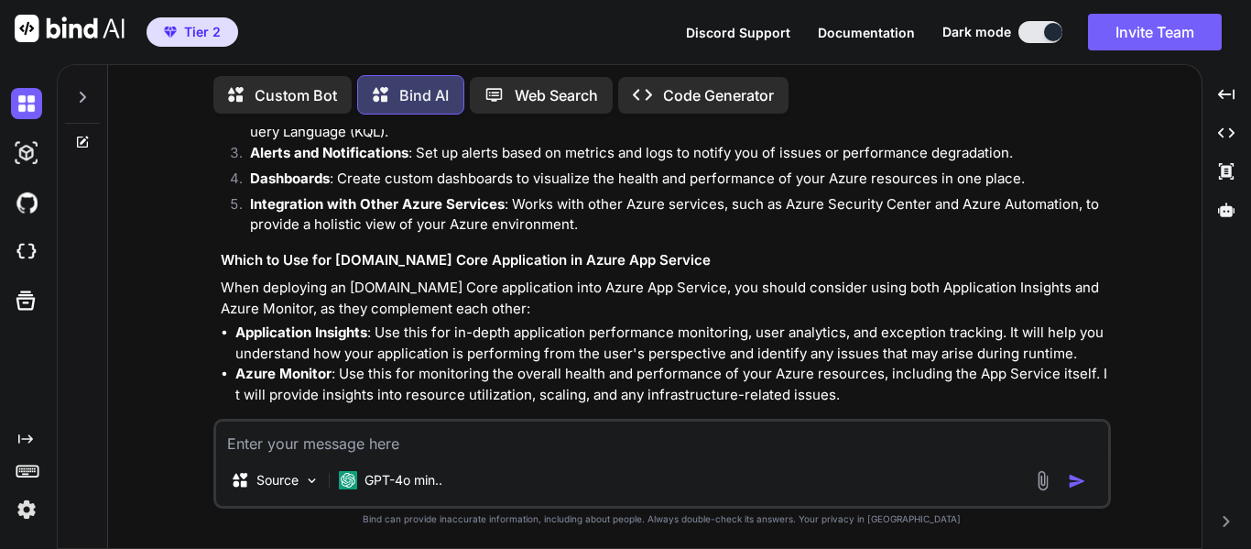
scroll to position [5054, 0]
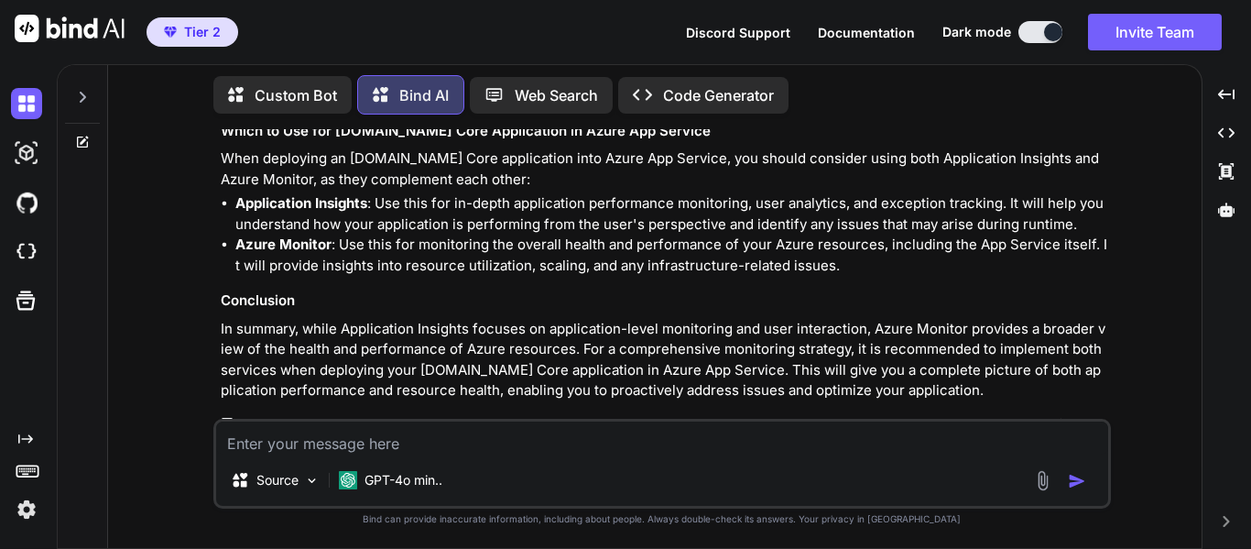
click at [619, 453] on textarea at bounding box center [662, 437] width 892 height 33
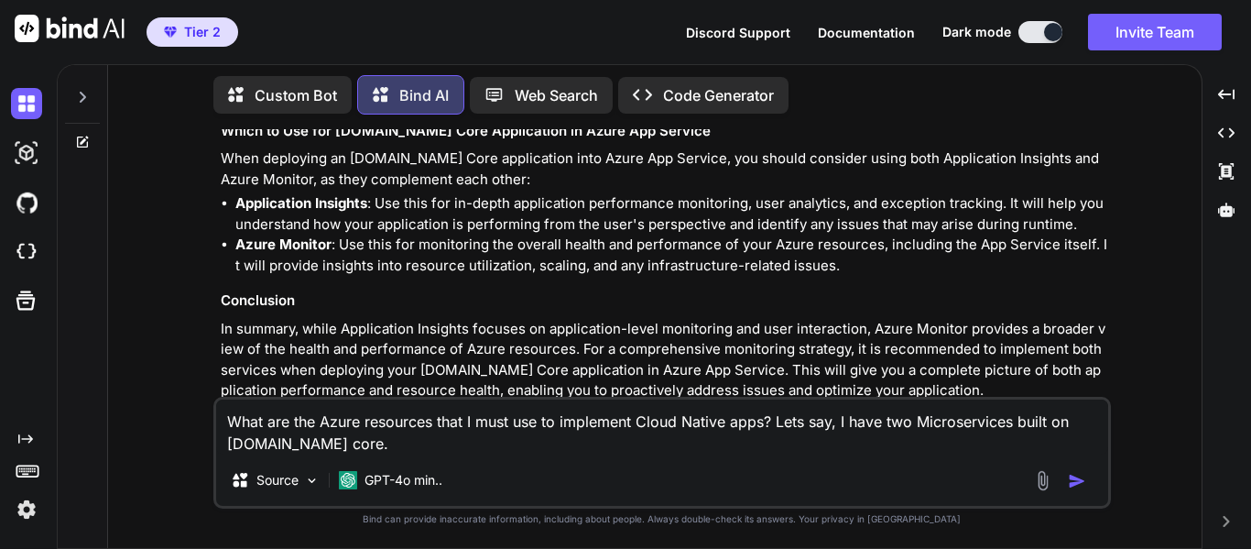
type textarea "What are the Azure resources that I must use to implement Cloud Native apps? Le…"
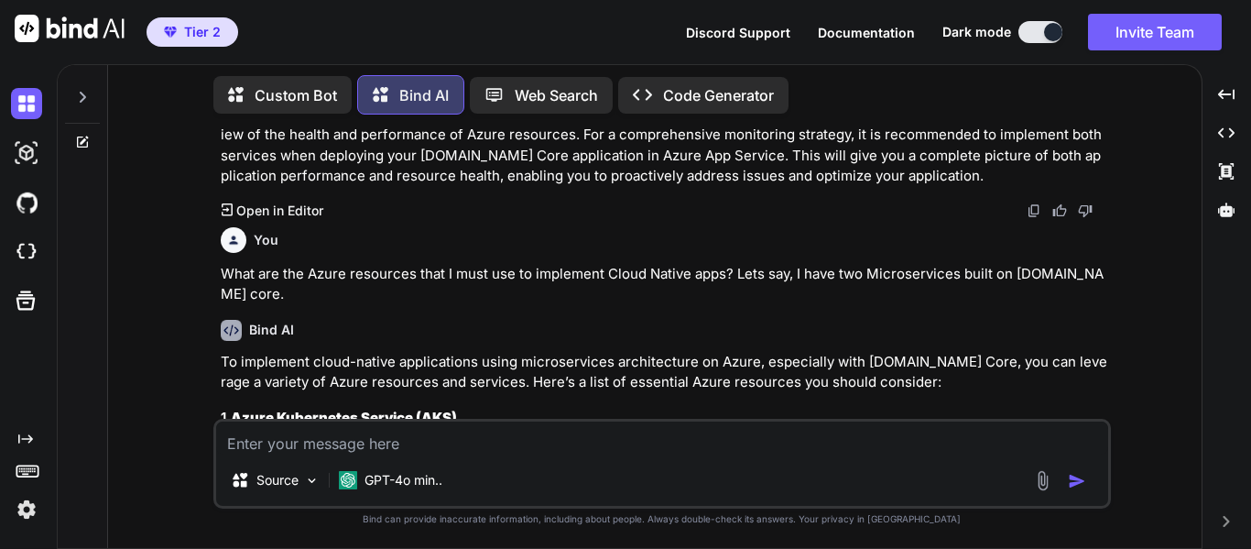
scroll to position [5360, 0]
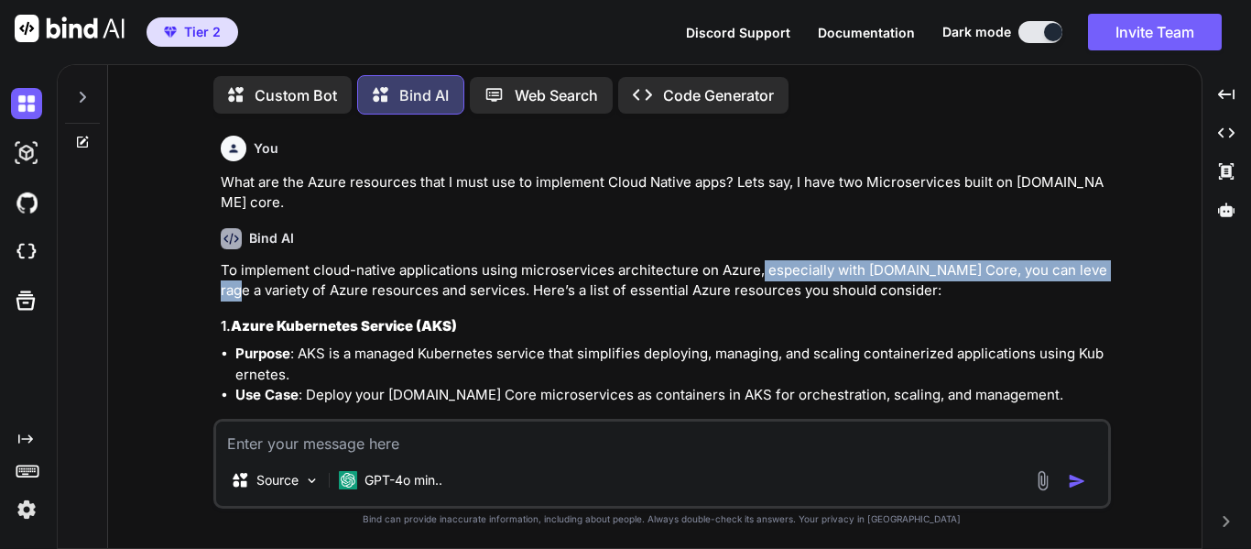
drag, startPoint x: 757, startPoint y: 256, endPoint x: 1110, endPoint y: 260, distance: 353.6
click at [1110, 260] on div "You Is moving a code repository (TFS) to cloud Azure Repo an activiy of digital…" at bounding box center [664, 273] width 894 height 289
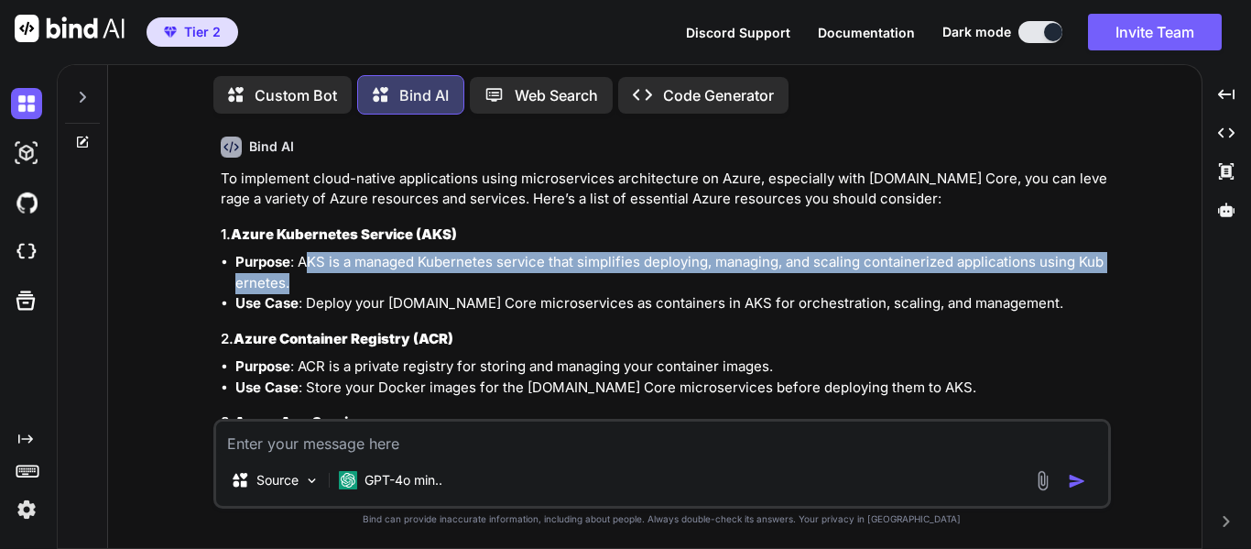
drag, startPoint x: 306, startPoint y: 240, endPoint x: 1028, endPoint y: 277, distance: 722.7
click at [1028, 277] on li "Purpose : AKS is a managed Kubernetes service that simplifies deploying, managi…" at bounding box center [671, 272] width 872 height 41
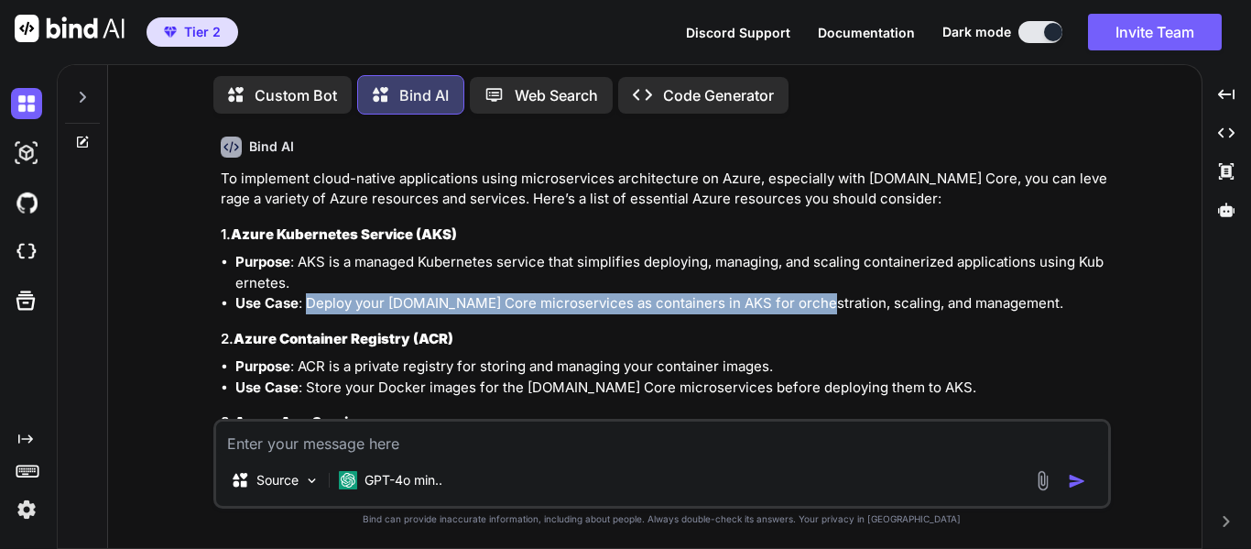
drag, startPoint x: 305, startPoint y: 286, endPoint x: 809, endPoint y: 297, distance: 503.9
click at [809, 297] on li "Use Case : Deploy your [DOMAIN_NAME] Core microservices as containers in AKS fo…" at bounding box center [671, 303] width 872 height 21
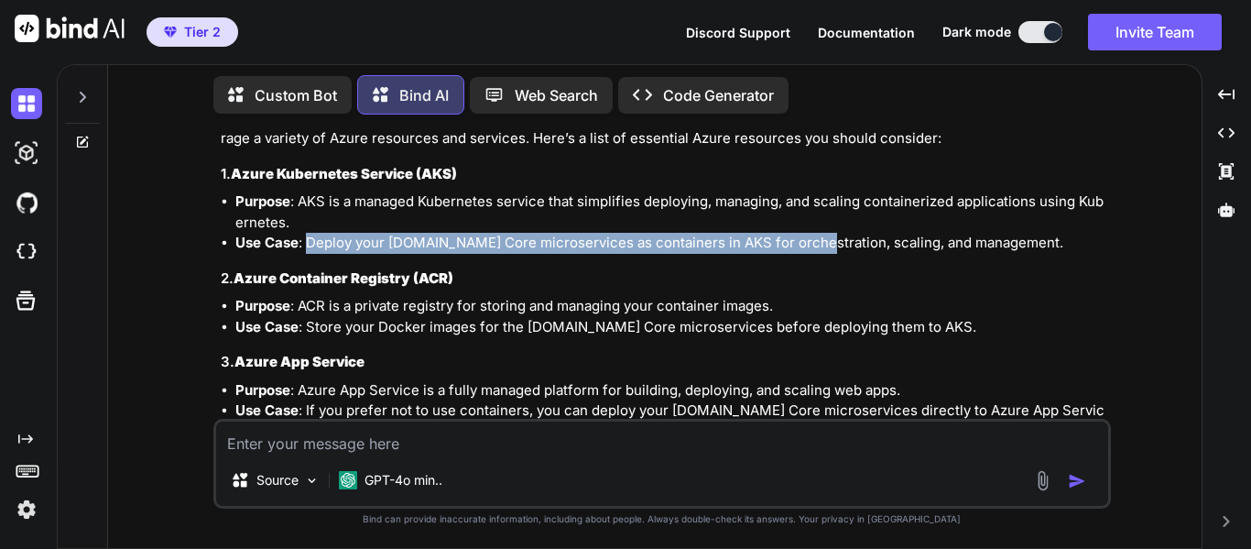
scroll to position [5543, 0]
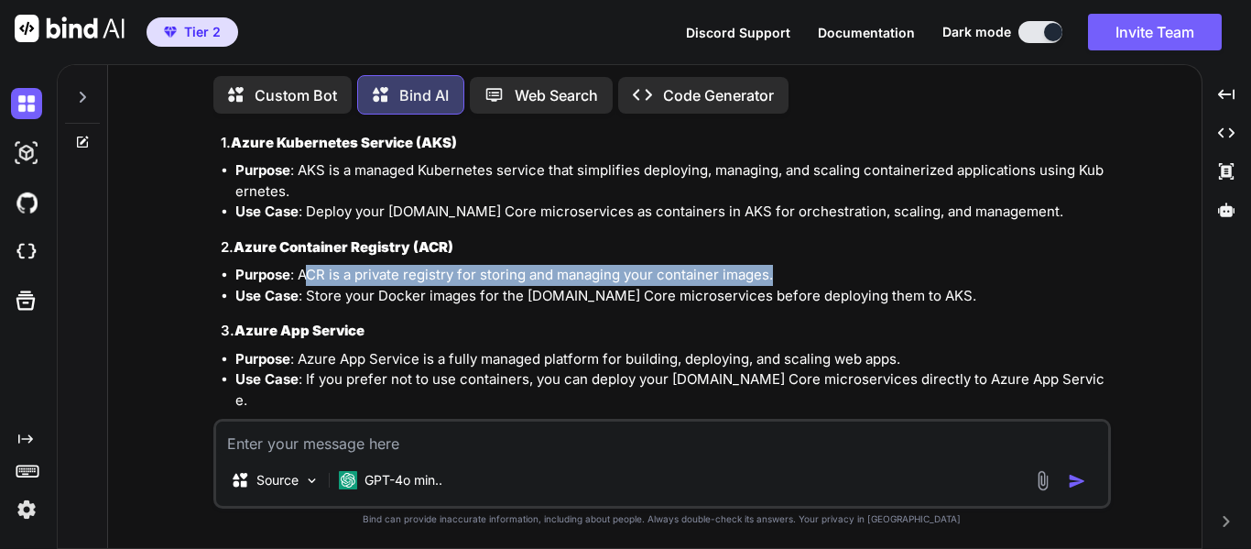
drag, startPoint x: 311, startPoint y: 260, endPoint x: 793, endPoint y: 253, distance: 481.8
click at [793, 265] on li "Purpose : ACR is a private registry for storing and managing your container ima…" at bounding box center [671, 275] width 872 height 21
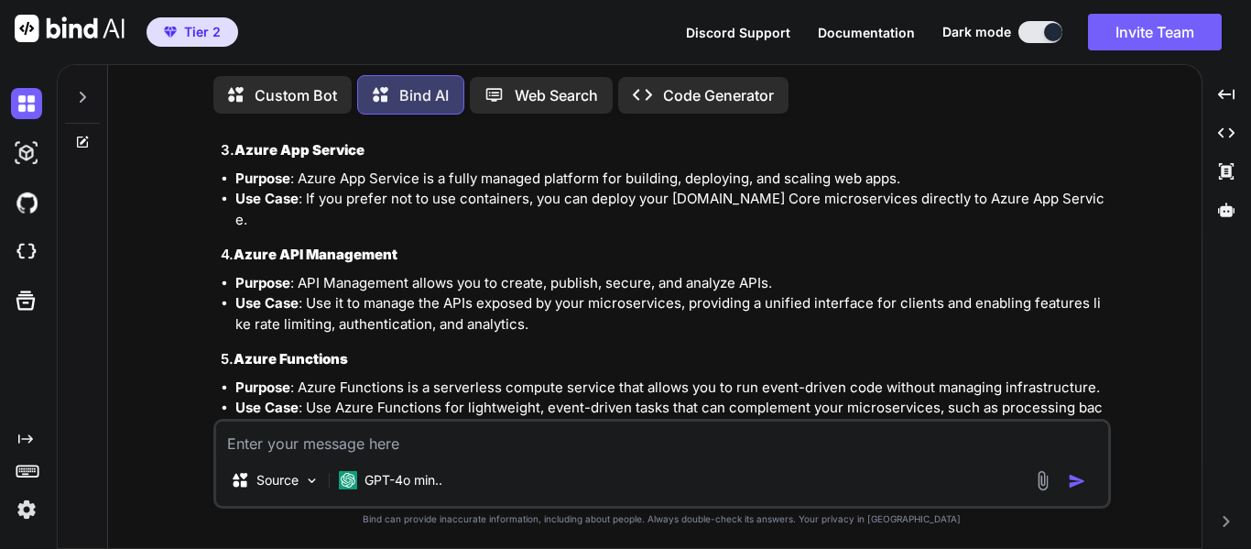
scroll to position [5726, 0]
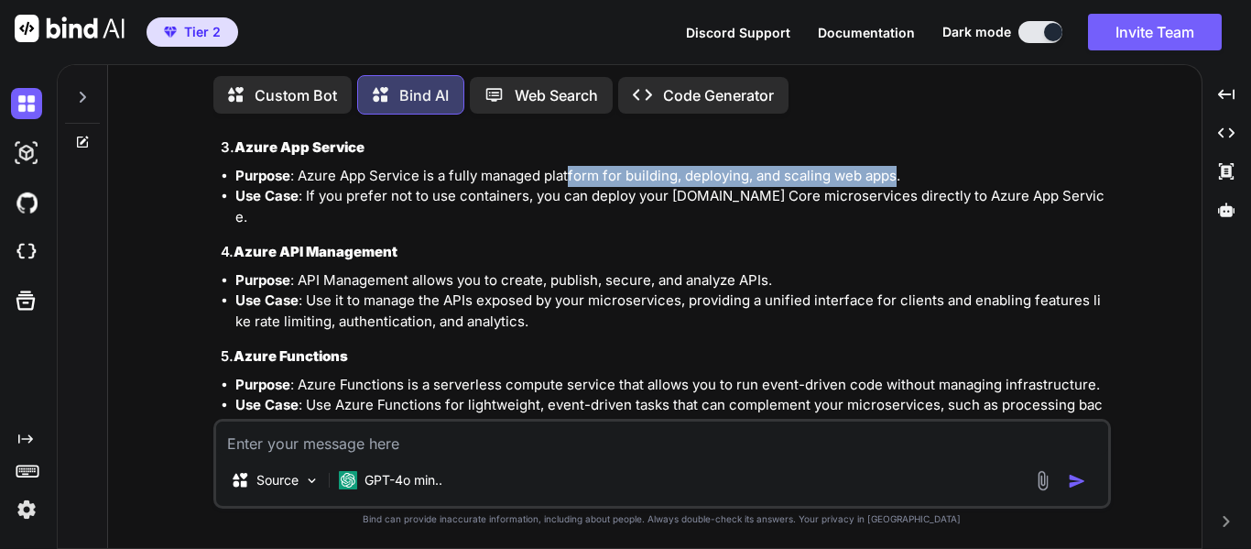
drag, startPoint x: 572, startPoint y: 155, endPoint x: 897, endPoint y: 153, distance: 325.2
click at [897, 166] on li "Purpose : Azure App Service is a fully managed platform for building, deploying…" at bounding box center [671, 176] width 872 height 21
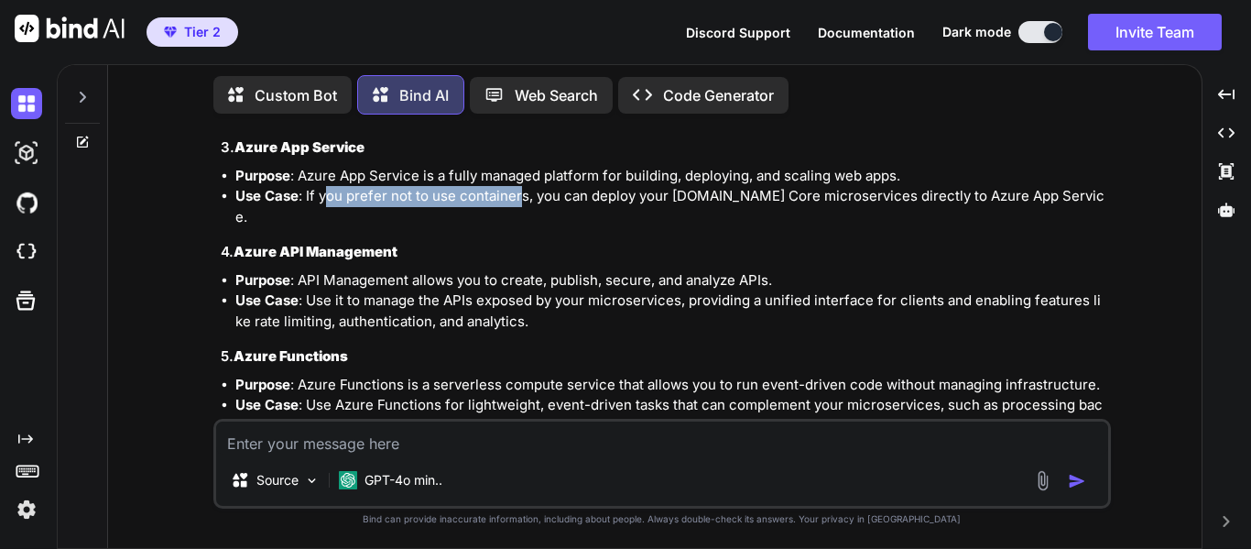
drag, startPoint x: 322, startPoint y: 180, endPoint x: 517, endPoint y: 179, distance: 195.1
click at [517, 186] on li "Use Case : If you prefer not to use containers, you can deploy your [DOMAIN_NAM…" at bounding box center [671, 206] width 872 height 41
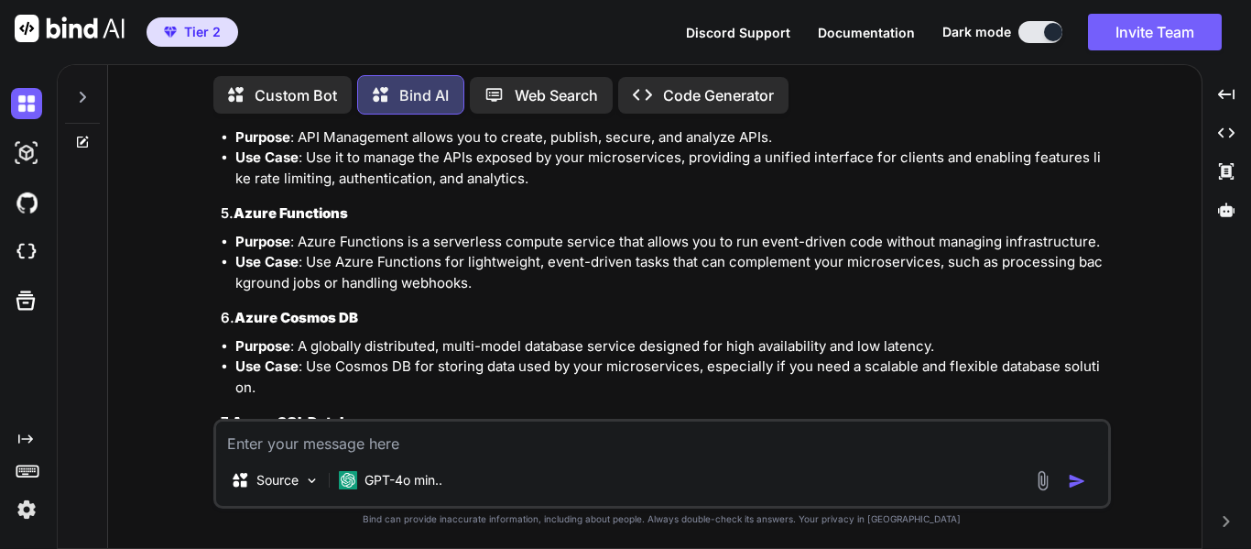
scroll to position [5909, 0]
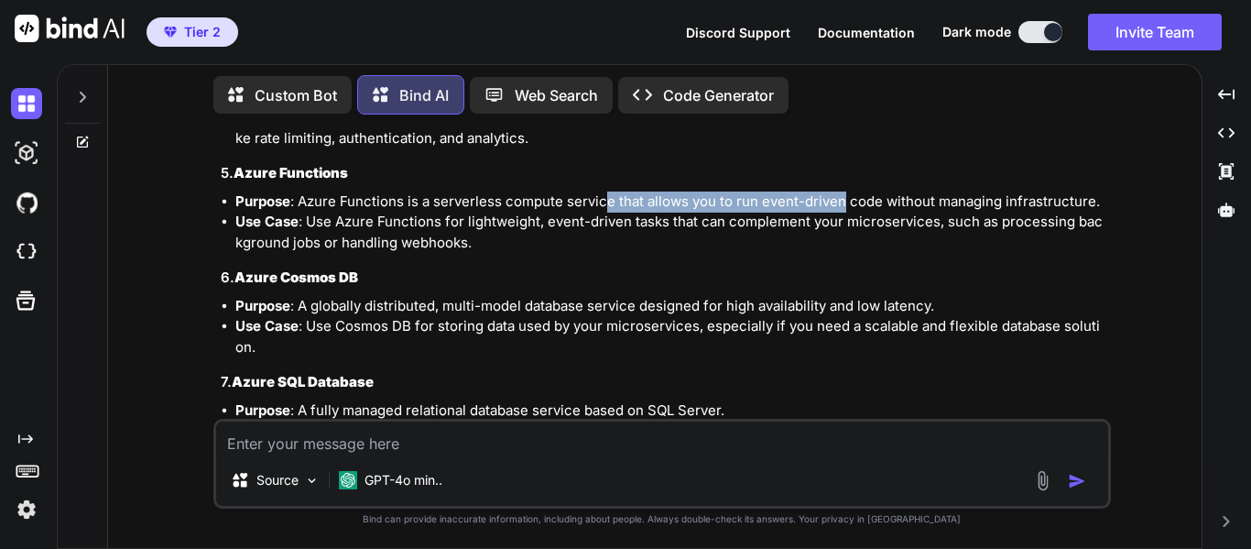
drag, startPoint x: 604, startPoint y: 159, endPoint x: 842, endPoint y: 169, distance: 238.3
click at [842, 191] on li "Purpose : Azure Functions is a serverless compute service that allows you to ru…" at bounding box center [671, 201] width 872 height 21
click at [376, 212] on li "Use Case : Use Azure Functions for lightweight, event-driven tasks that can com…" at bounding box center [671, 232] width 872 height 41
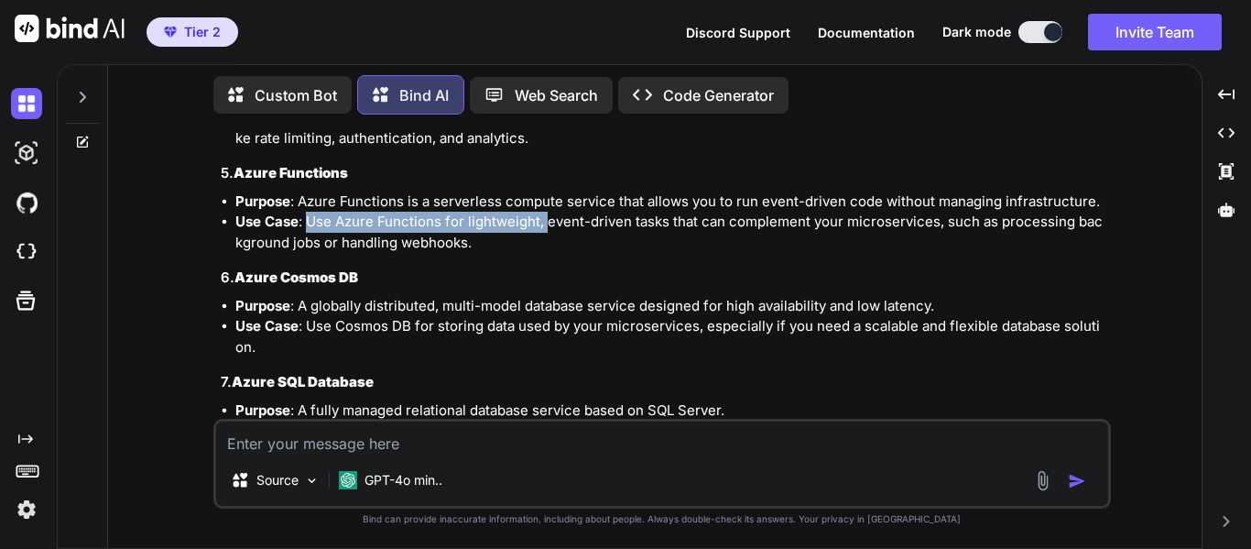
drag, startPoint x: 308, startPoint y: 186, endPoint x: 547, endPoint y: 193, distance: 239.2
click at [547, 212] on li "Use Case : Use Azure Functions for lightweight, event-driven tasks that can com…" at bounding box center [671, 232] width 872 height 41
click at [665, 212] on li "Use Case : Use Azure Functions for lightweight, event-driven tasks that can com…" at bounding box center [671, 232] width 872 height 41
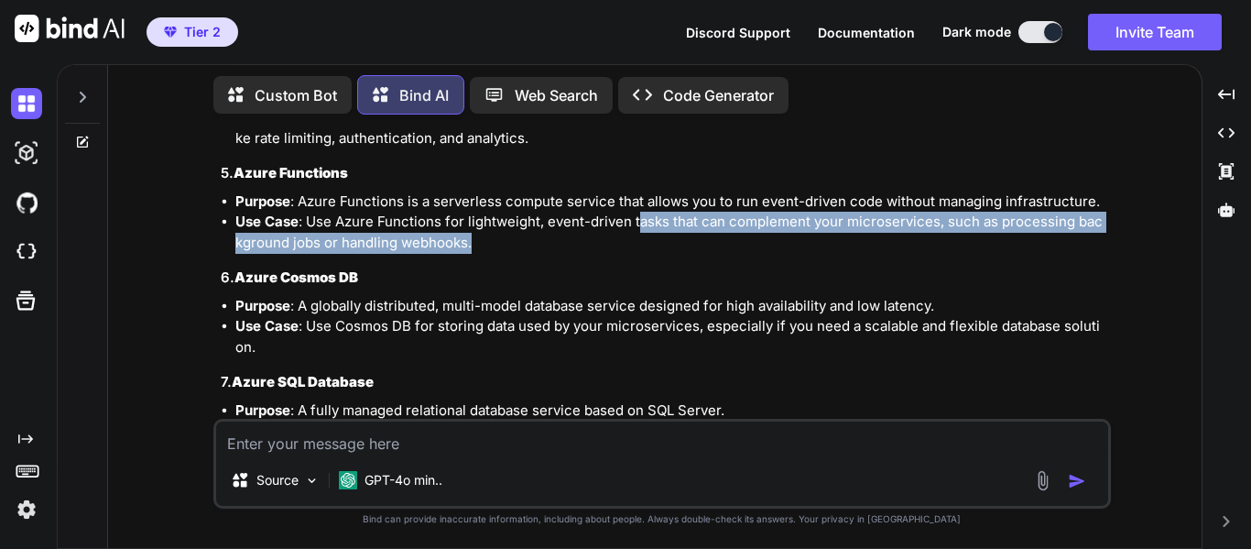
drag, startPoint x: 635, startPoint y: 186, endPoint x: 866, endPoint y: 204, distance: 231.5
click at [866, 212] on li "Use Case : Use Azure Functions for lightweight, event-driven tasks that can com…" at bounding box center [671, 232] width 872 height 41
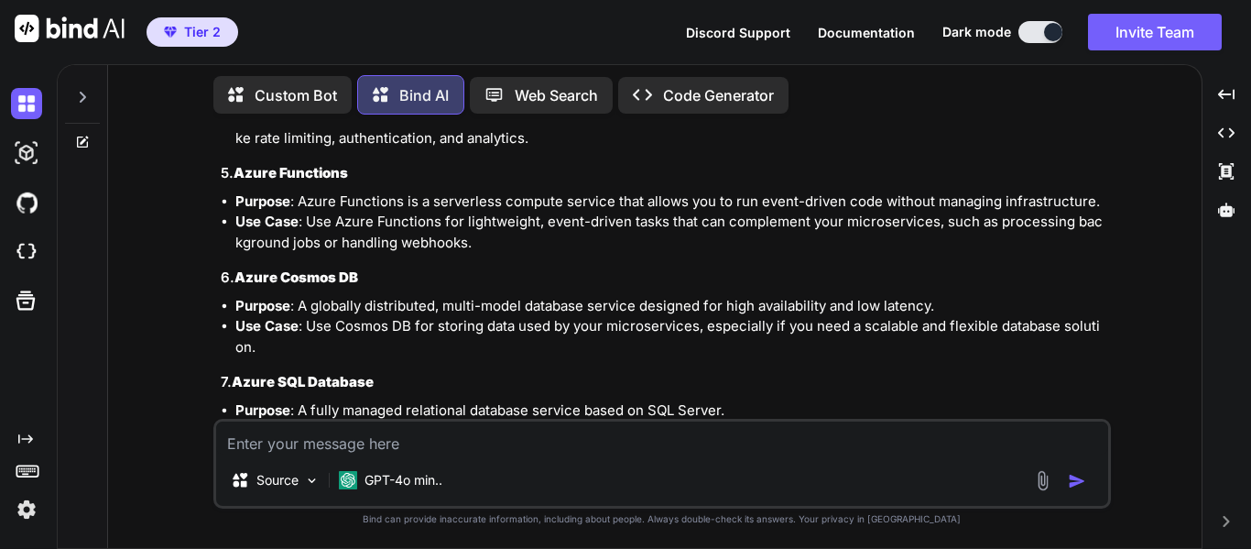
click at [791, 257] on div "To implement cloud-native applications using microservices architecture on Azur…" at bounding box center [664, 296] width 887 height 1170
drag, startPoint x: 727, startPoint y: 188, endPoint x: 937, endPoint y: 188, distance: 209.7
click at [937, 212] on li "Use Case : Use Azure Functions for lightweight, event-driven tasks that can com…" at bounding box center [671, 232] width 872 height 41
drag, startPoint x: 230, startPoint y: 212, endPoint x: 467, endPoint y: 214, distance: 237.2
click at [467, 214] on ul "Purpose : Azure Functions is a serverless compute service that allows you to ru…" at bounding box center [664, 222] width 887 height 62
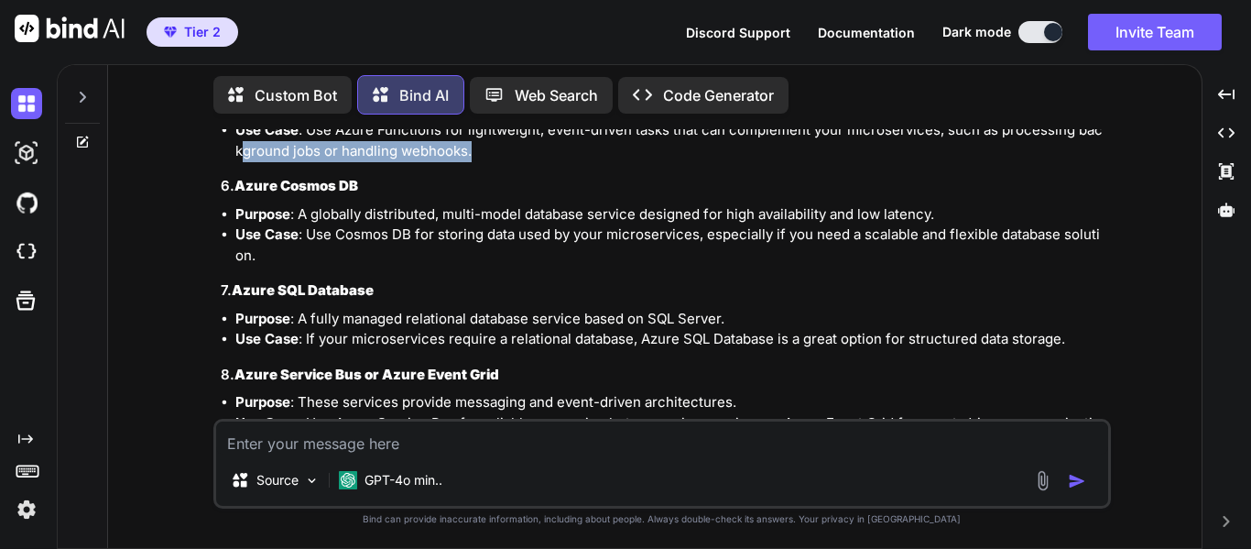
scroll to position [6093, 0]
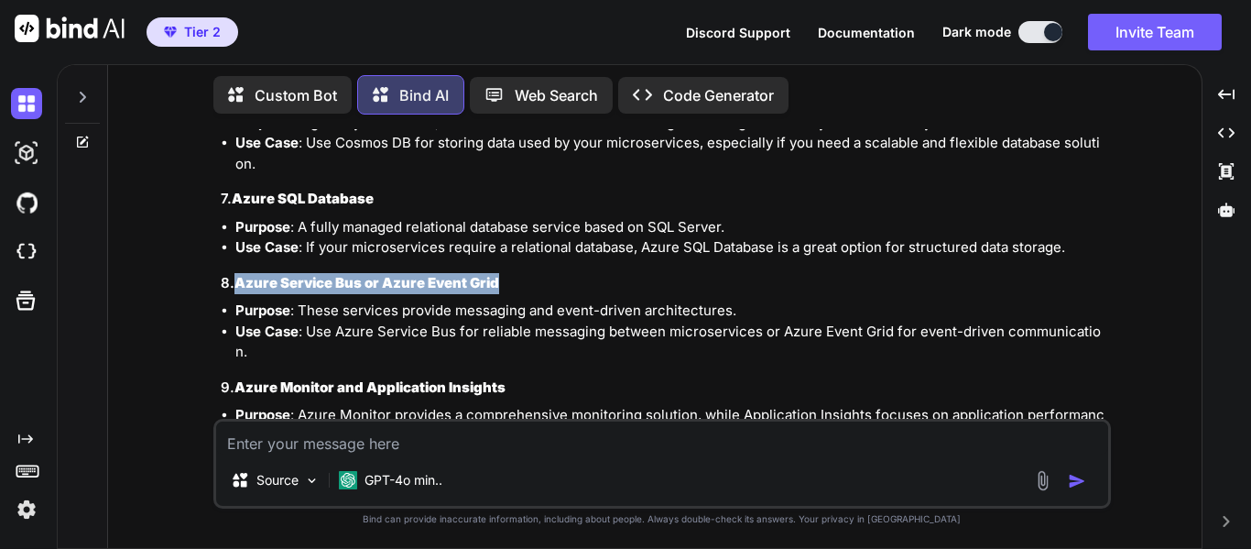
drag, startPoint x: 234, startPoint y: 243, endPoint x: 544, endPoint y: 253, distance: 310.7
click at [544, 273] on h3 "8. Azure Service Bus or Azure Event Grid" at bounding box center [664, 283] width 887 height 21
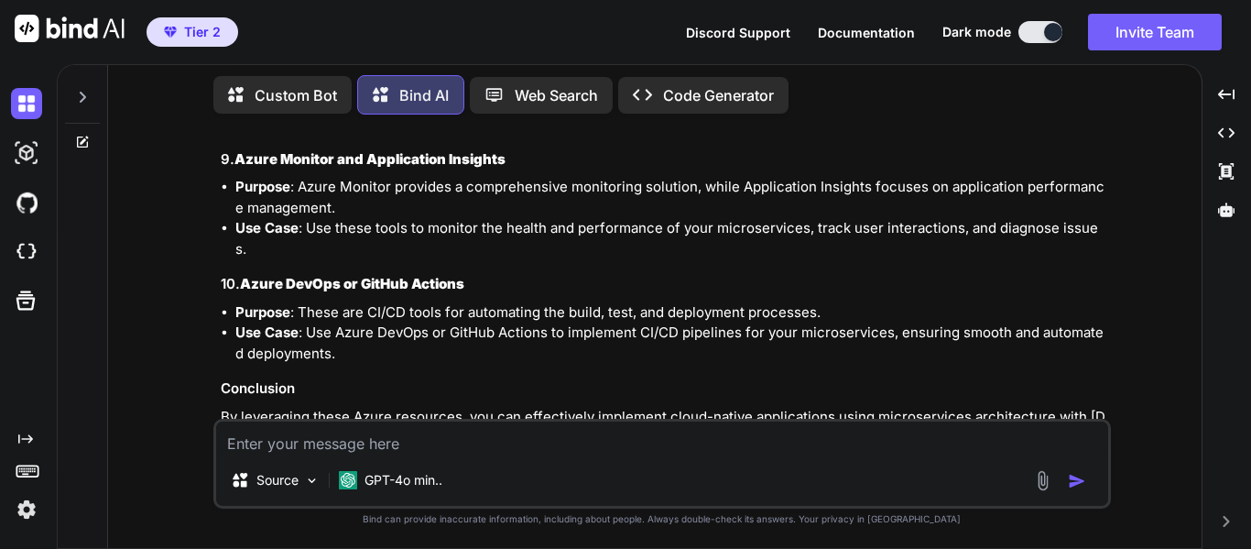
scroll to position [6326, 0]
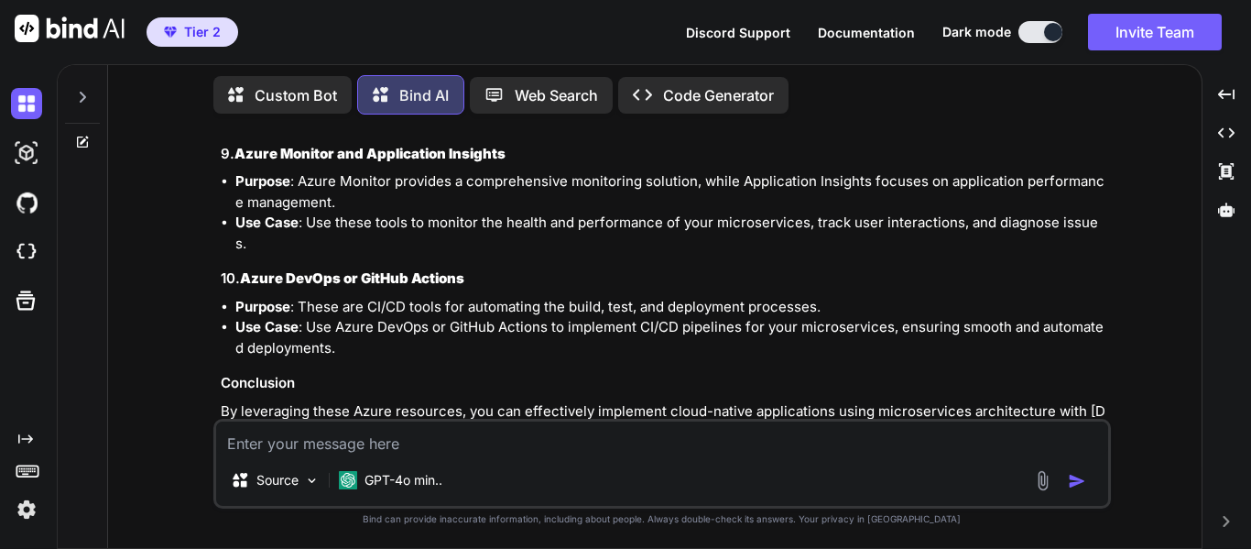
click at [733, 455] on div "Source GPT-4o min.." at bounding box center [662, 464] width 898 height 90
click at [611, 437] on textarea at bounding box center [662, 437] width 892 height 33
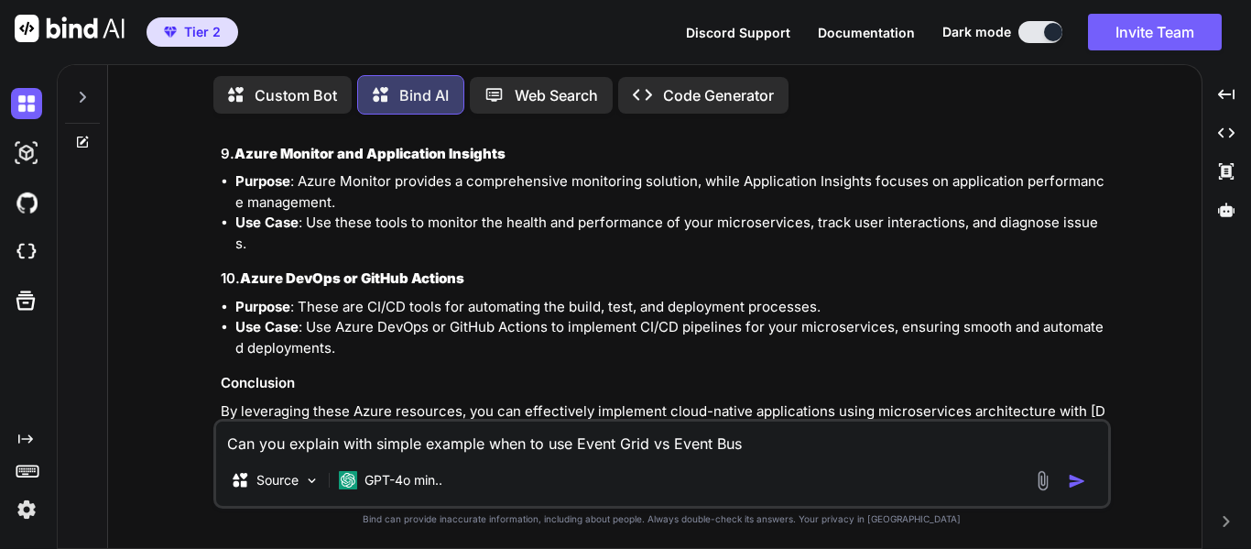
type textarea "Can you explain with simple example when to use Event Grid vs Event Bus?"
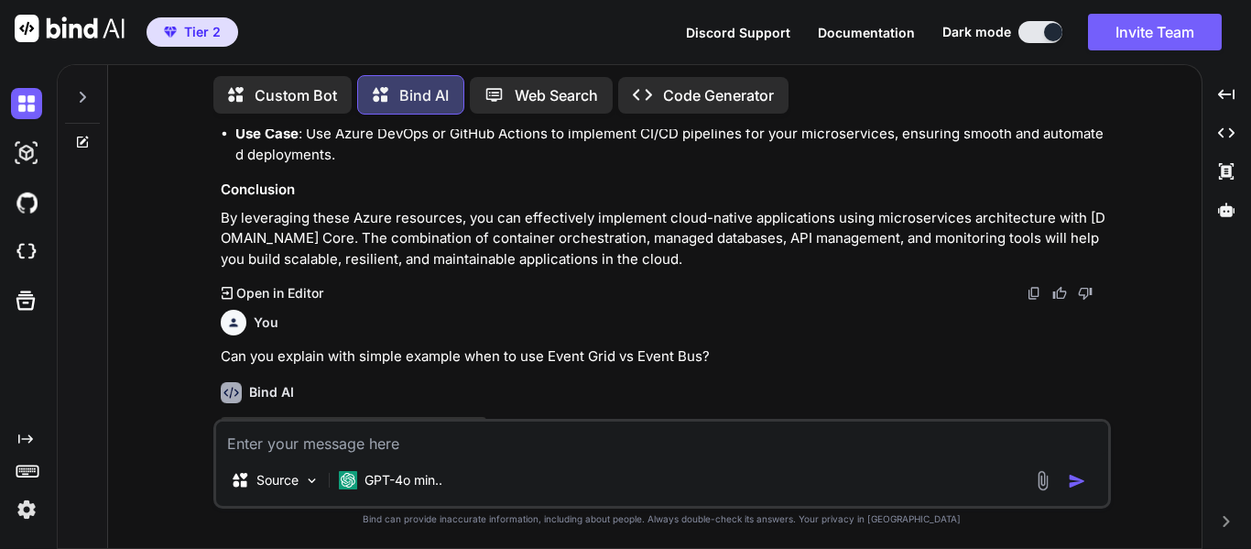
scroll to position [6519, 0]
drag, startPoint x: 476, startPoint y: 345, endPoint x: 757, endPoint y: 343, distance: 281.2
click at [757, 414] on p "Certainly! Both Azure Event Grid and Azure Service Bus (often referred to as Ev…" at bounding box center [664, 445] width 887 height 62
drag, startPoint x: 857, startPoint y: 348, endPoint x: 1120, endPoint y: 348, distance: 262.9
click at [1120, 348] on div "You Is moving a code repository (TFS) to cloud Azure Repo an activiy of digital…" at bounding box center [662, 338] width 1079 height 419
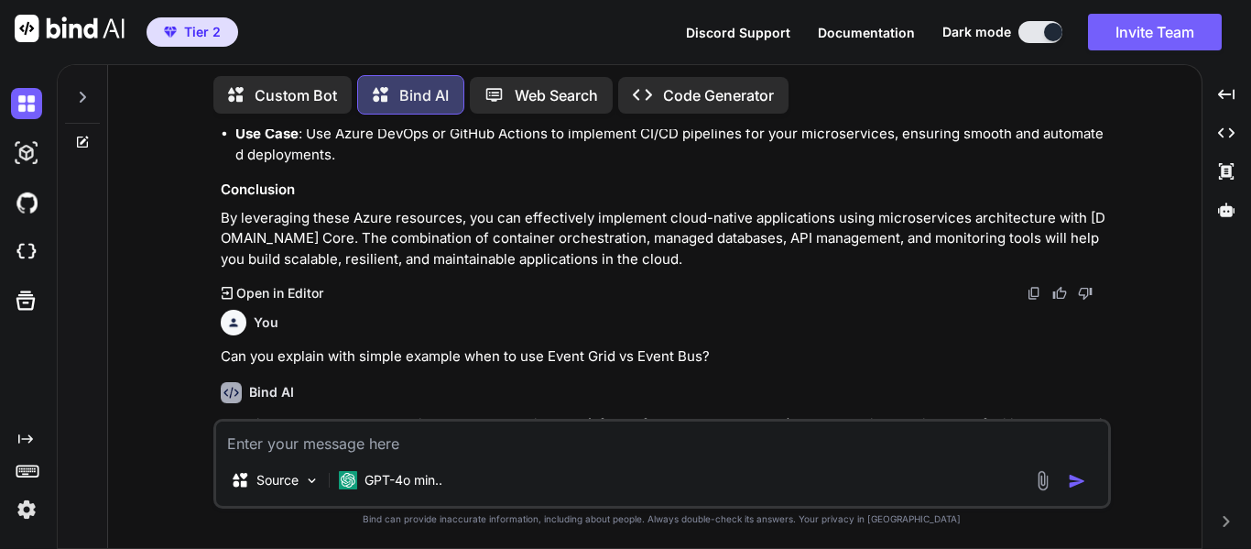
drag, startPoint x: 329, startPoint y: 372, endPoint x: 560, endPoint y: 372, distance: 230.8
click at [560, 414] on p "Certainly! Both Azure Event Grid and Azure Service Bus (often referred to as Ev…" at bounding box center [664, 445] width 887 height 62
drag, startPoint x: 652, startPoint y: 365, endPoint x: 973, endPoint y: 375, distance: 320.7
click at [973, 414] on p "Certainly! Both Azure Event Grid and Azure Service Bus (often referred to as Ev…" at bounding box center [664, 445] width 887 height 62
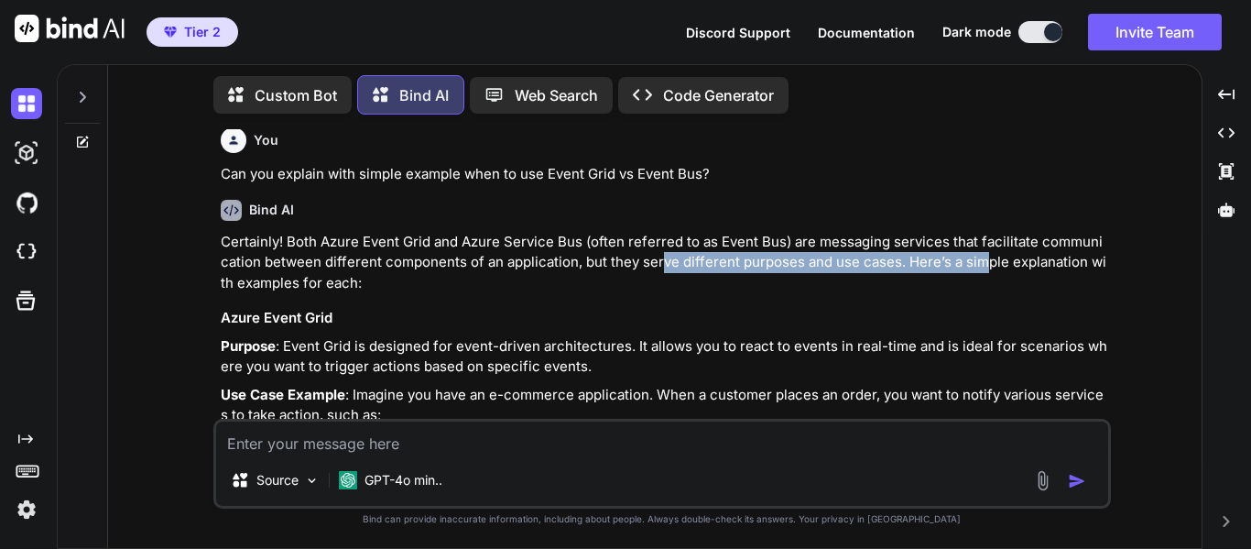
scroll to position [6703, 0]
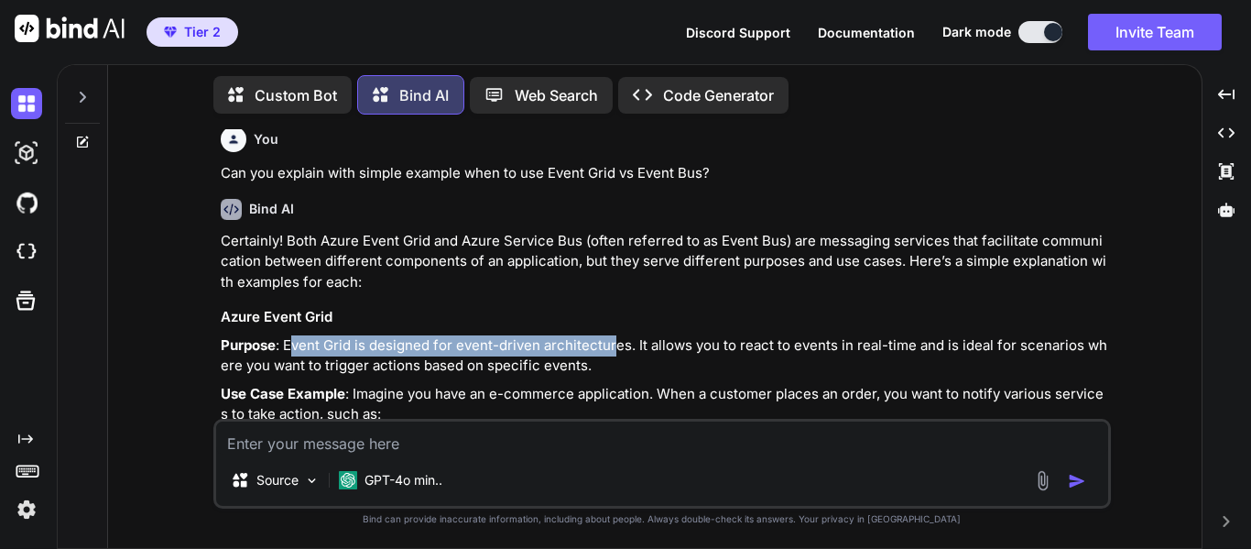
drag, startPoint x: 295, startPoint y: 265, endPoint x: 610, endPoint y: 266, distance: 315.1
click at [610, 335] on p "Purpose : Event Grid is designed for event-driven architectures. It allows you …" at bounding box center [664, 355] width 887 height 41
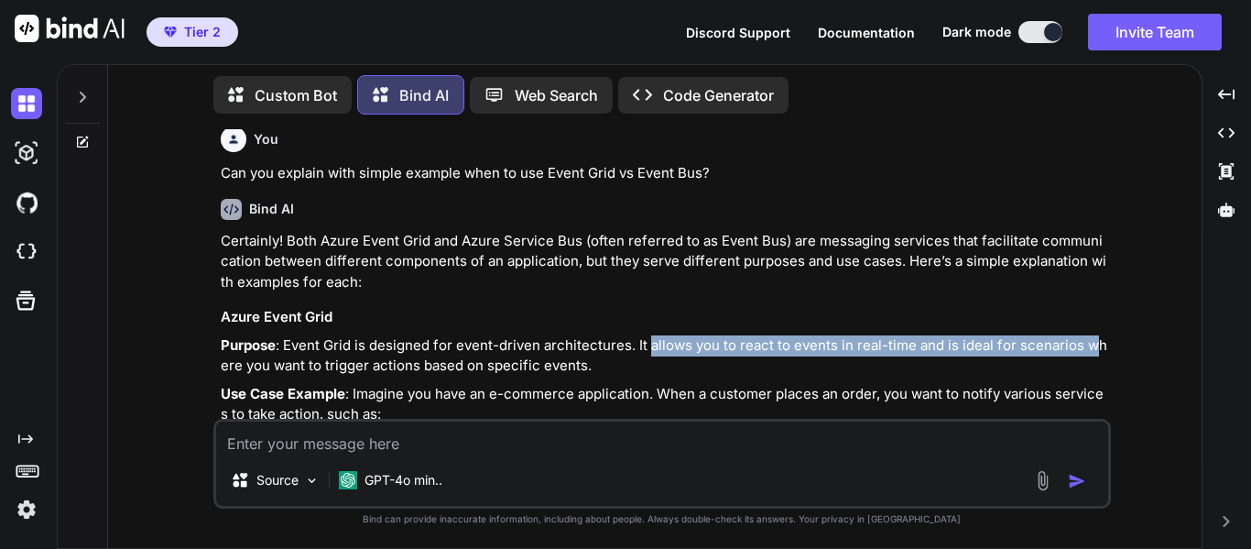
drag, startPoint x: 649, startPoint y: 265, endPoint x: 1089, endPoint y: 272, distance: 439.7
click at [1089, 335] on p "Purpose : Event Grid is designed for event-driven architectures. It allows you …" at bounding box center [664, 355] width 887 height 41
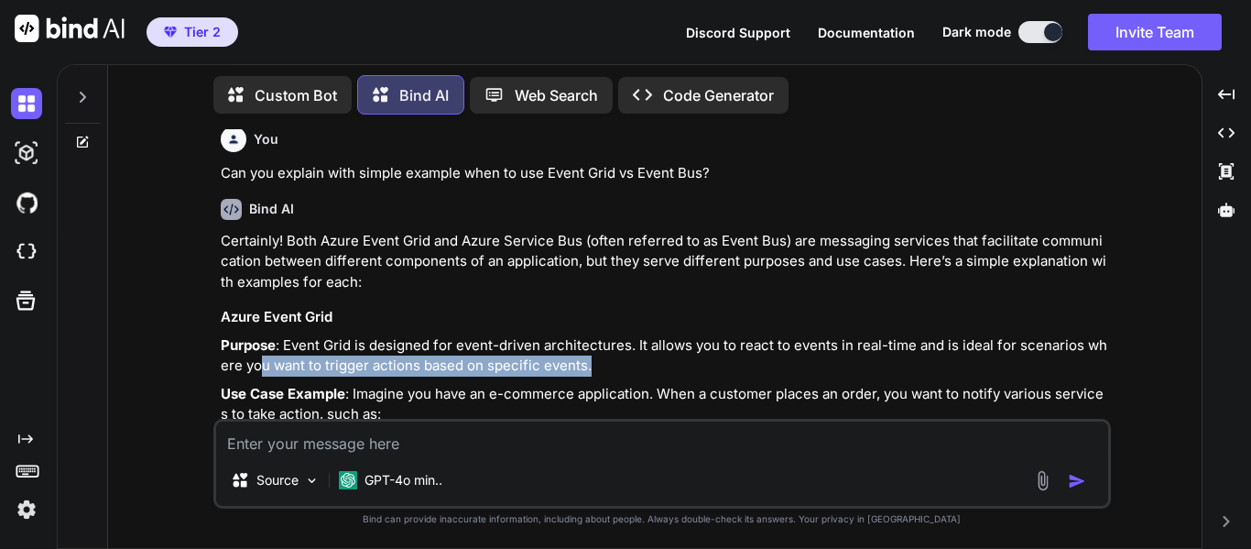
drag, startPoint x: 261, startPoint y: 290, endPoint x: 592, endPoint y: 294, distance: 330.7
click at [592, 335] on p "Purpose : Event Grid is designed for event-driven architectures. It allows you …" at bounding box center [664, 355] width 887 height 41
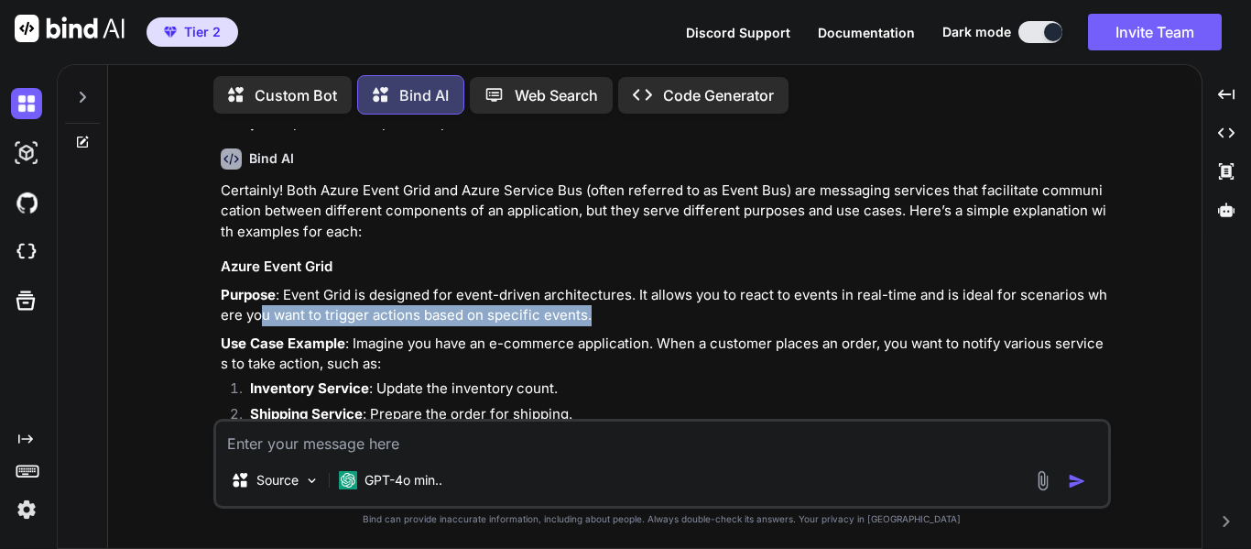
scroll to position [6794, 0]
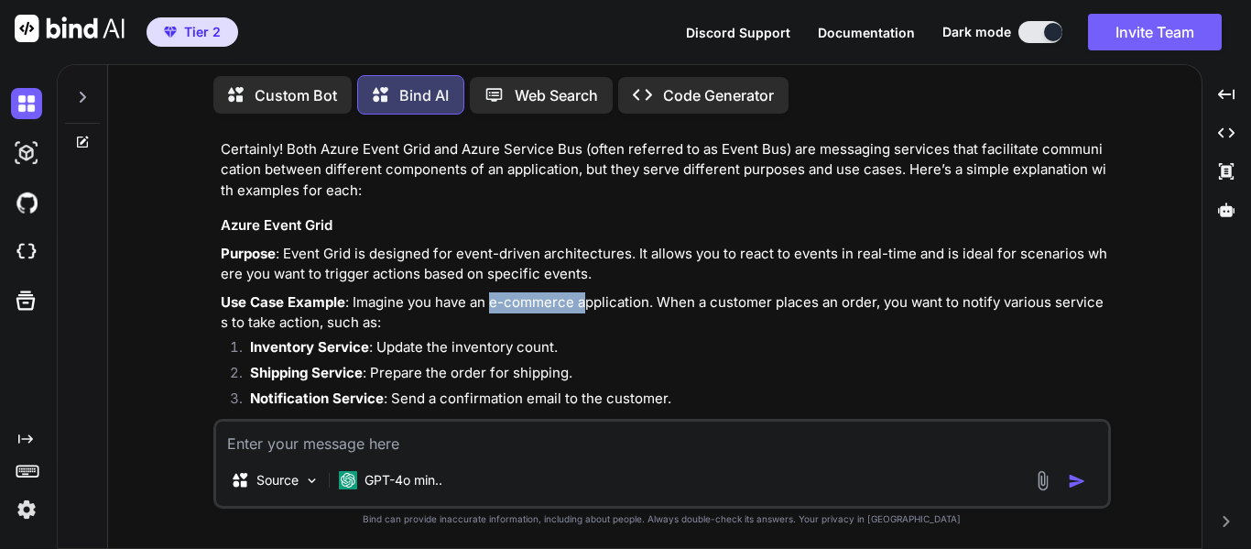
drag, startPoint x: 493, startPoint y: 223, endPoint x: 583, endPoint y: 228, distance: 89.9
click at [583, 292] on p "Use Case Example : Imagine you have an e-commerce application. When a customer …" at bounding box center [664, 312] width 887 height 41
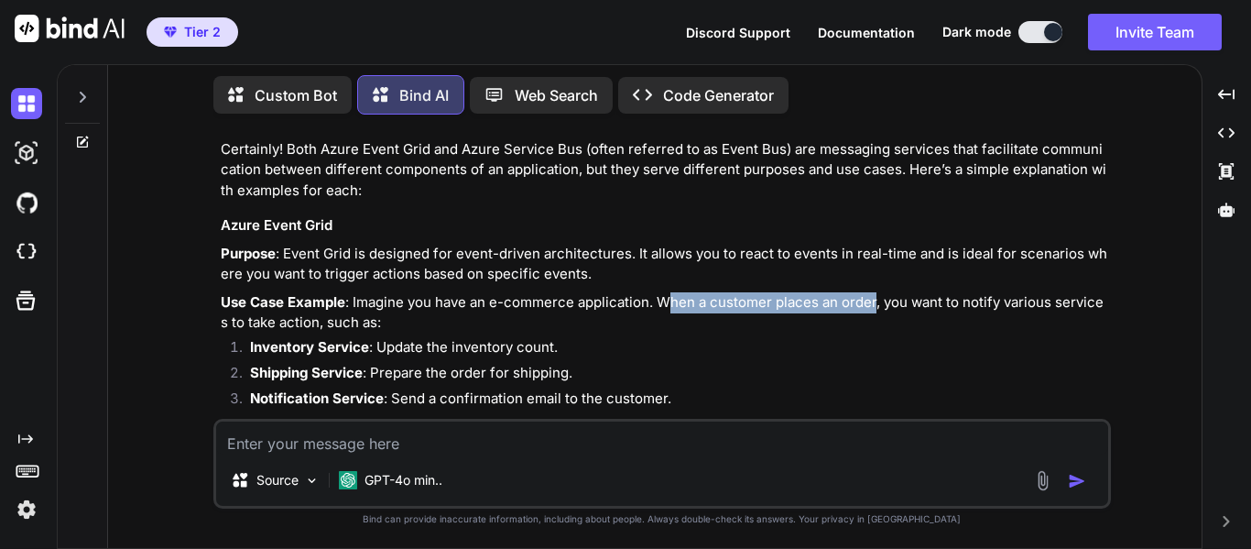
drag, startPoint x: 670, startPoint y: 223, endPoint x: 873, endPoint y: 223, distance: 203.3
click at [873, 292] on p "Use Case Example : Imagine you have an e-commerce application. When a customer …" at bounding box center [664, 312] width 887 height 41
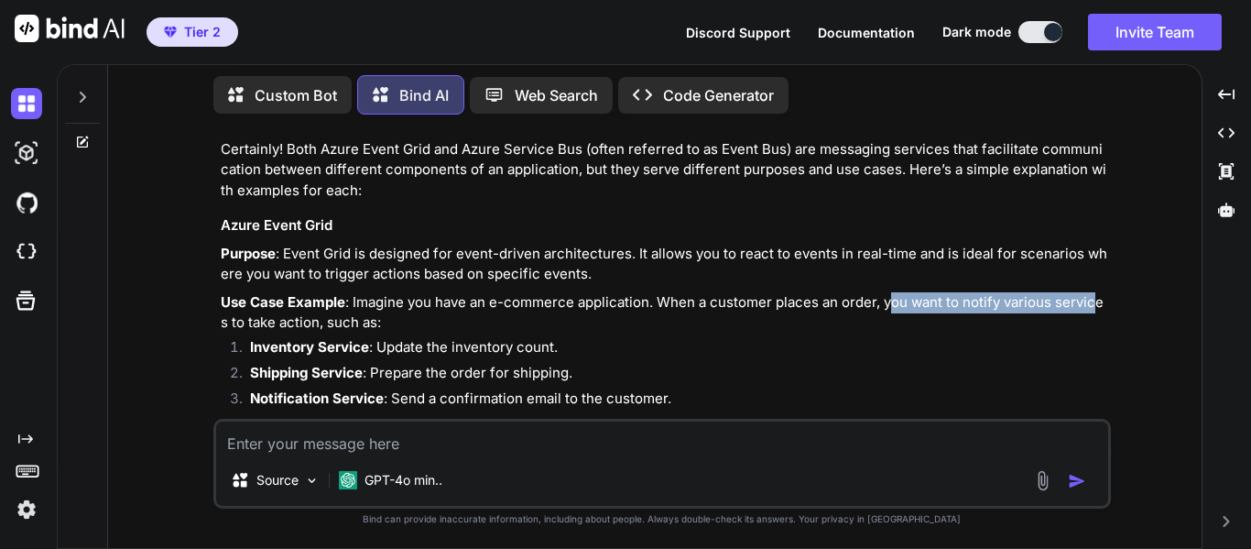
drag, startPoint x: 888, startPoint y: 227, endPoint x: 1091, endPoint y: 227, distance: 203.3
click at [1091, 292] on p "Use Case Example : Imagine you have an e-commerce application. When a customer …" at bounding box center [664, 312] width 887 height 41
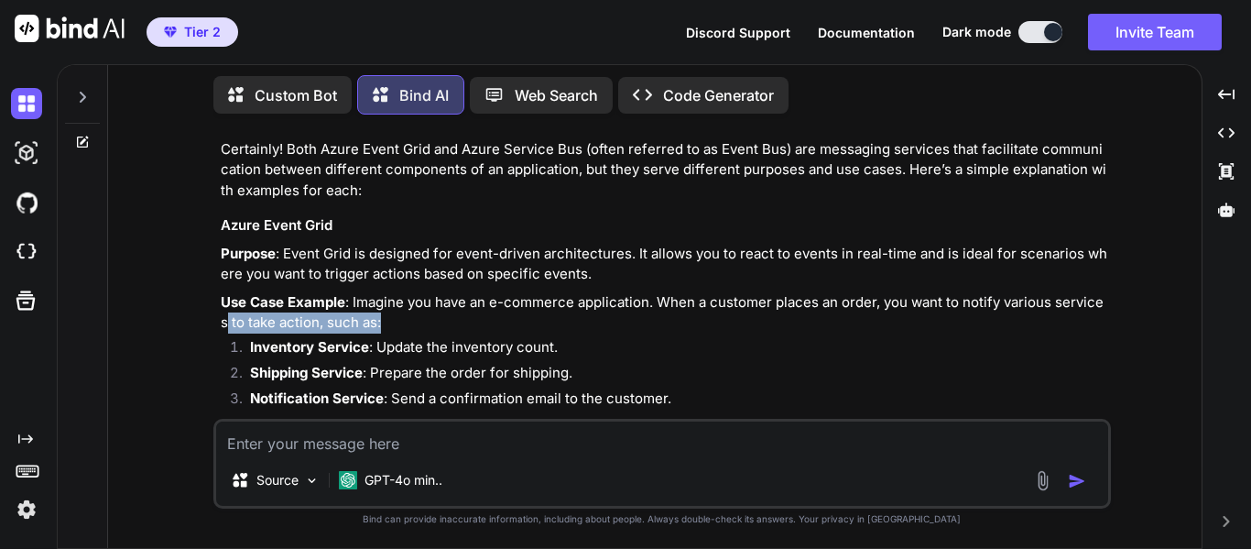
drag, startPoint x: 229, startPoint y: 246, endPoint x: 427, endPoint y: 249, distance: 197.9
click at [427, 292] on p "Use Case Example : Imagine you have an e-commerce application. When a customer …" at bounding box center [664, 312] width 887 height 41
click at [383, 363] on li "Shipping Service : Prepare the order for shipping." at bounding box center [671, 376] width 872 height 26
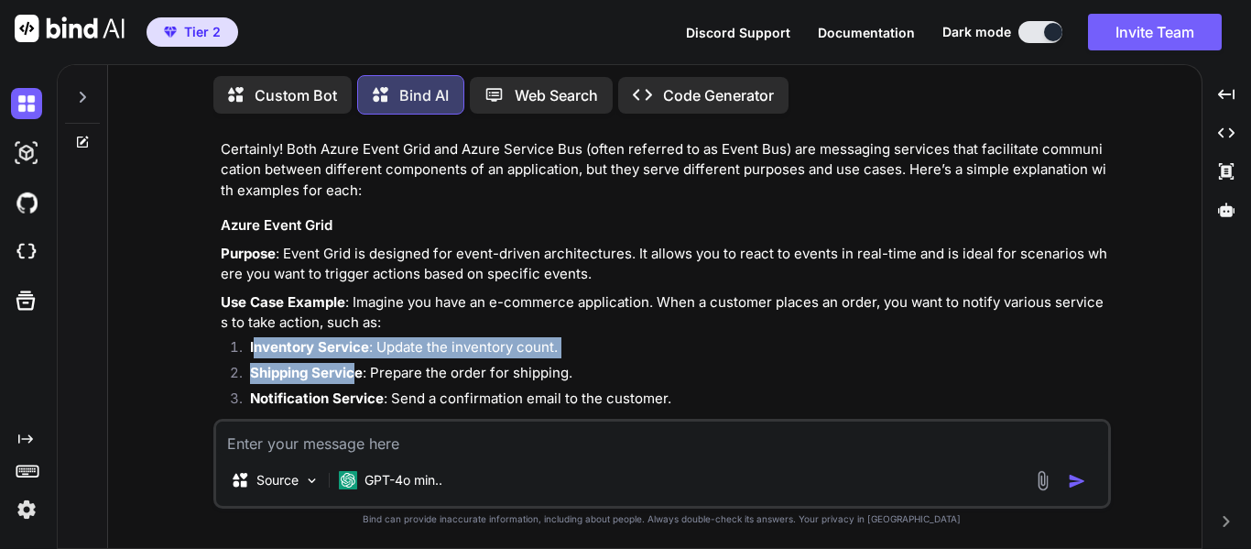
drag, startPoint x: 255, startPoint y: 274, endPoint x: 356, endPoint y: 285, distance: 102.3
click at [356, 337] on ol "Inventory Service : Update the inventory count. Shipping Service : Prepare the …" at bounding box center [664, 375] width 887 height 77
click at [441, 337] on li "Inventory Service : Update the inventory count." at bounding box center [671, 350] width 872 height 26
drag, startPoint x: 381, startPoint y: 269, endPoint x: 580, endPoint y: 267, distance: 198.8
click at [580, 337] on li "Inventory Service : Update the inventory count." at bounding box center [671, 350] width 872 height 26
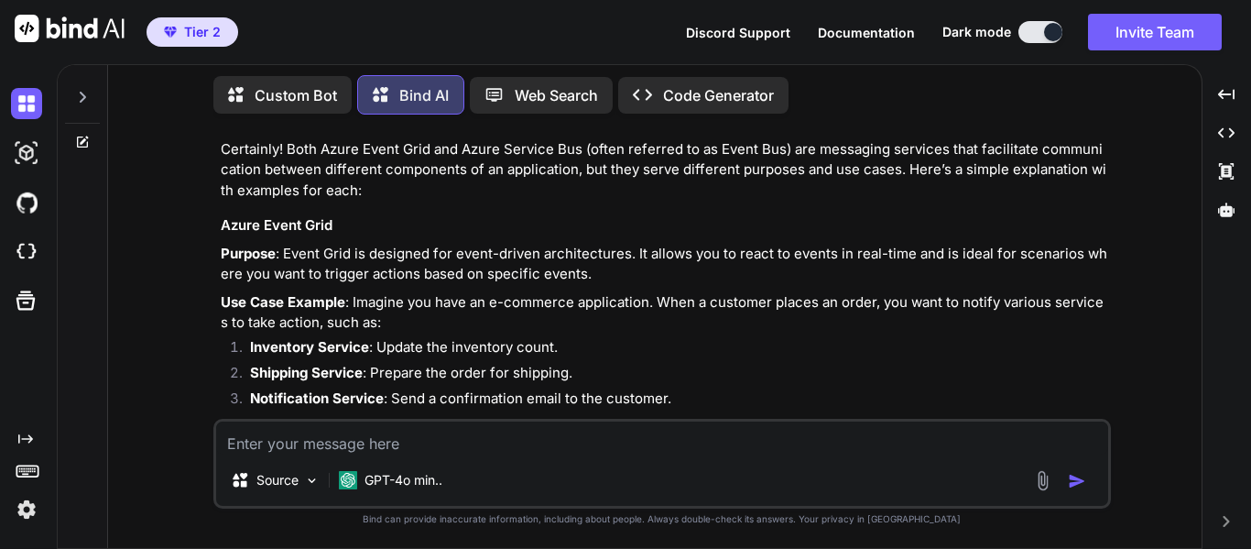
click at [619, 388] on li "Notification Service : Send a confirmation email to the customer." at bounding box center [671, 401] width 872 height 26
drag, startPoint x: 253, startPoint y: 299, endPoint x: 358, endPoint y: 301, distance: 105.4
click at [358, 364] on strong "Shipping Service" at bounding box center [306, 372] width 113 height 17
click at [566, 363] on li "Shipping Service : Prepare the order for shipping." at bounding box center [671, 376] width 872 height 26
drag, startPoint x: 378, startPoint y: 297, endPoint x: 552, endPoint y: 302, distance: 174.1
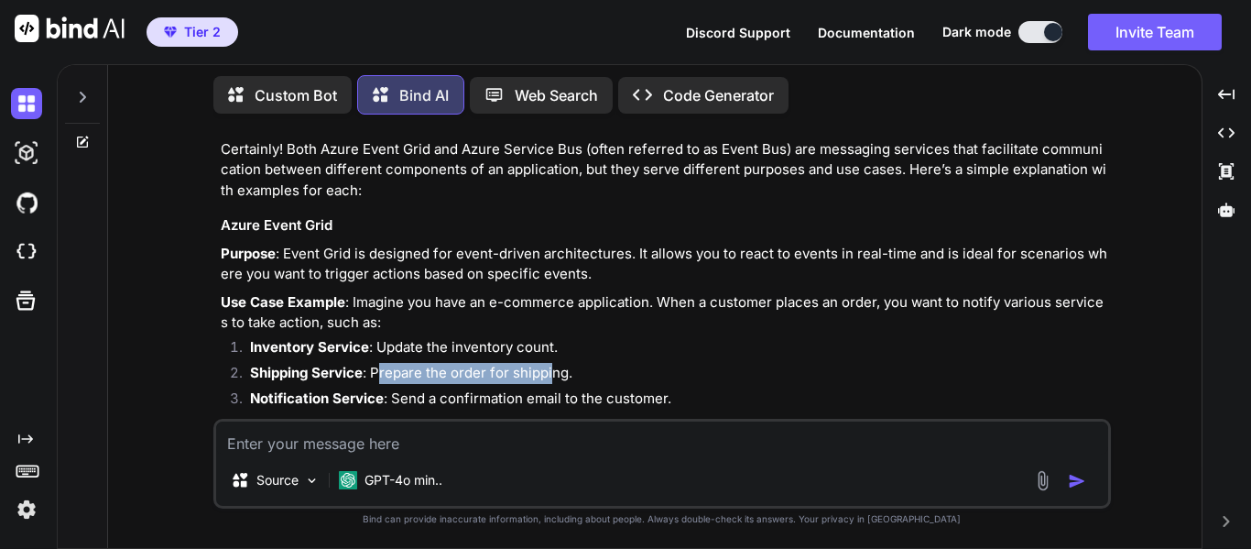
click at [552, 363] on li "Shipping Service : Prepare the order for shipping." at bounding box center [671, 376] width 872 height 26
click at [664, 363] on li "Shipping Service : Prepare the order for shipping." at bounding box center [671, 376] width 872 height 26
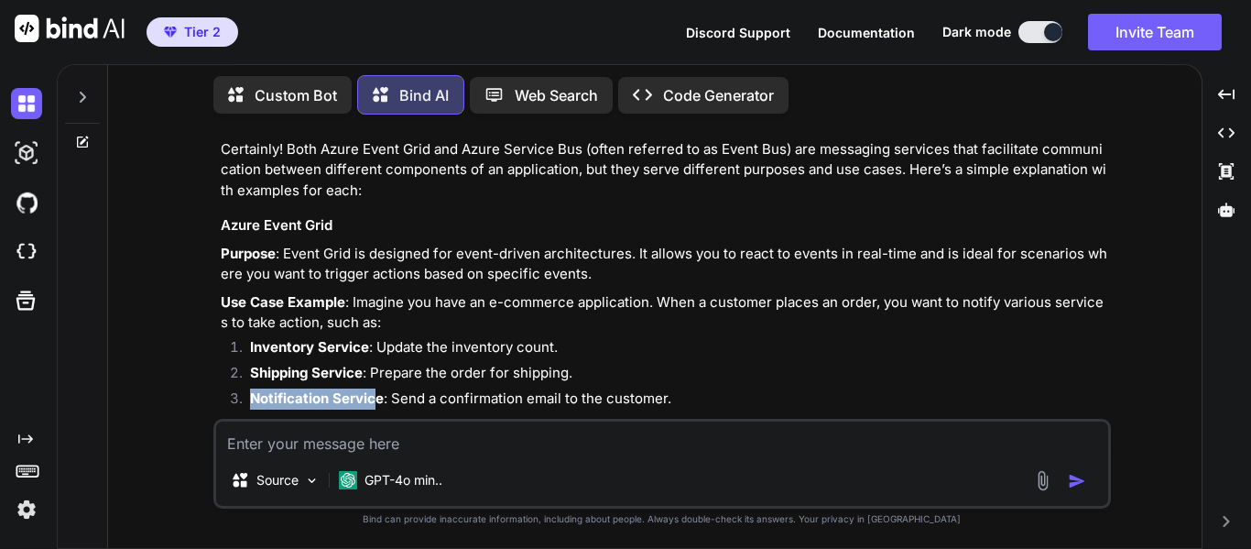
drag, startPoint x: 254, startPoint y: 321, endPoint x: 372, endPoint y: 323, distance: 118.2
click at [372, 389] on strong "Notification Service" at bounding box center [317, 397] width 134 height 17
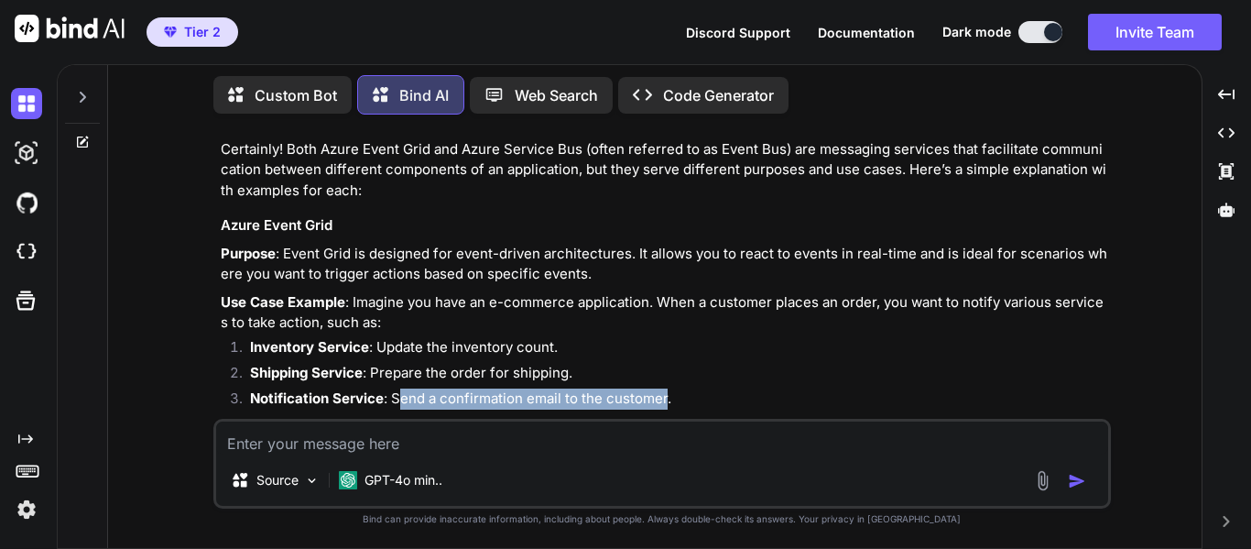
drag, startPoint x: 400, startPoint y: 317, endPoint x: 665, endPoint y: 316, distance: 264.7
click at [665, 388] on li "Notification Service : Send a confirmation email to the customer." at bounding box center [671, 401] width 872 height 26
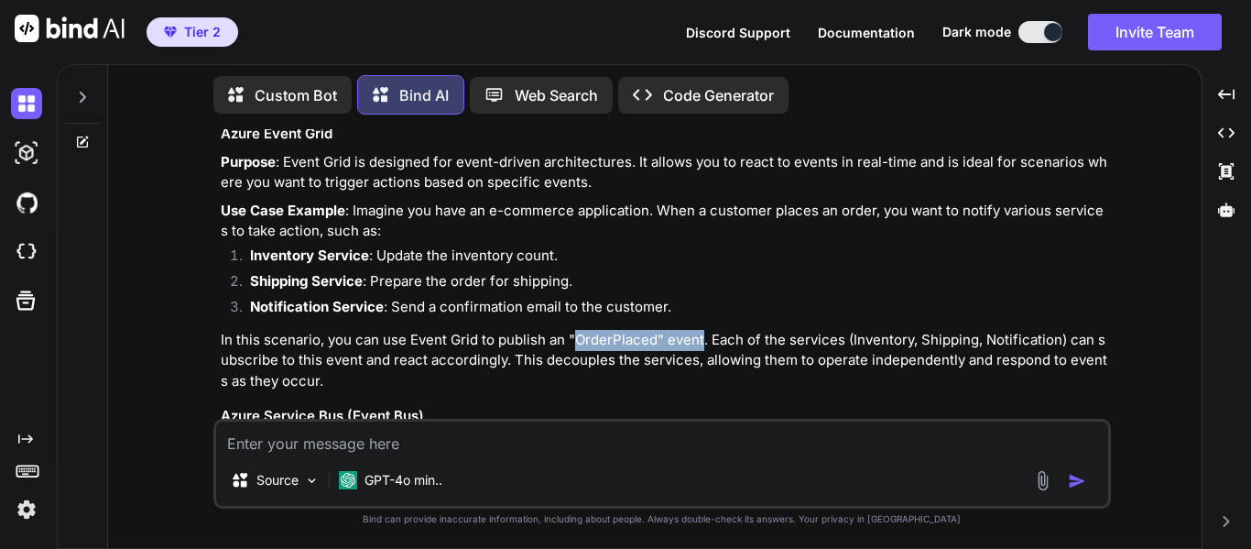
drag, startPoint x: 573, startPoint y: 260, endPoint x: 702, endPoint y: 261, distance: 128.2
click at [702, 330] on p "In this scenario, you can use Event Grid to publish an "OrderPlaced" event. Eac…" at bounding box center [664, 361] width 887 height 62
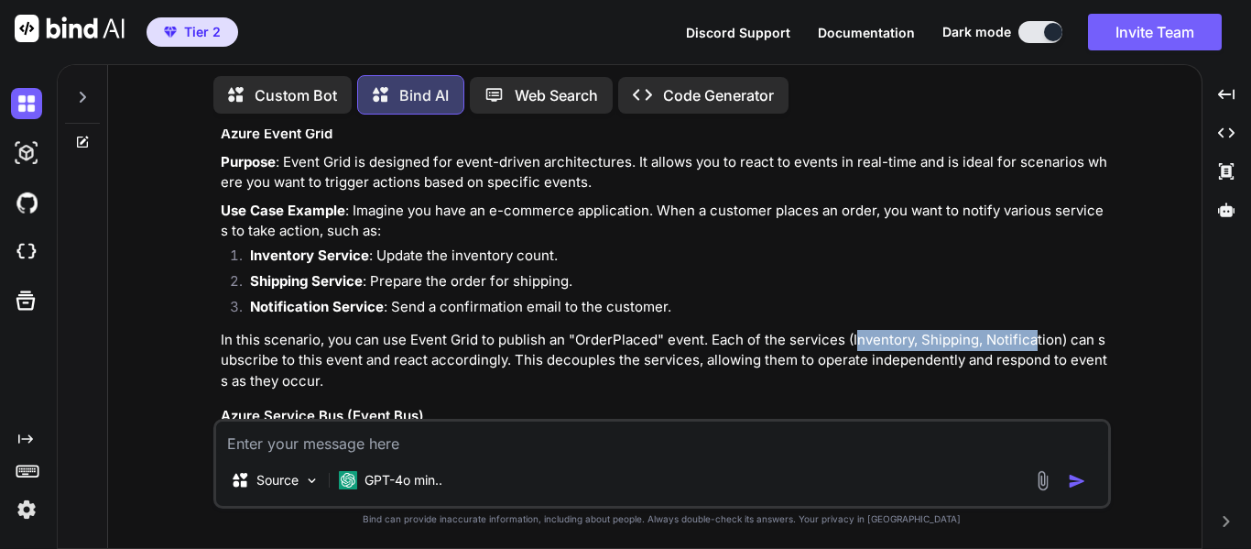
drag, startPoint x: 853, startPoint y: 262, endPoint x: 1034, endPoint y: 259, distance: 181.4
click at [1034, 330] on p "In this scenario, you can use Event Grid to publish an "OrderPlaced" event. Eac…" at bounding box center [664, 361] width 887 height 62
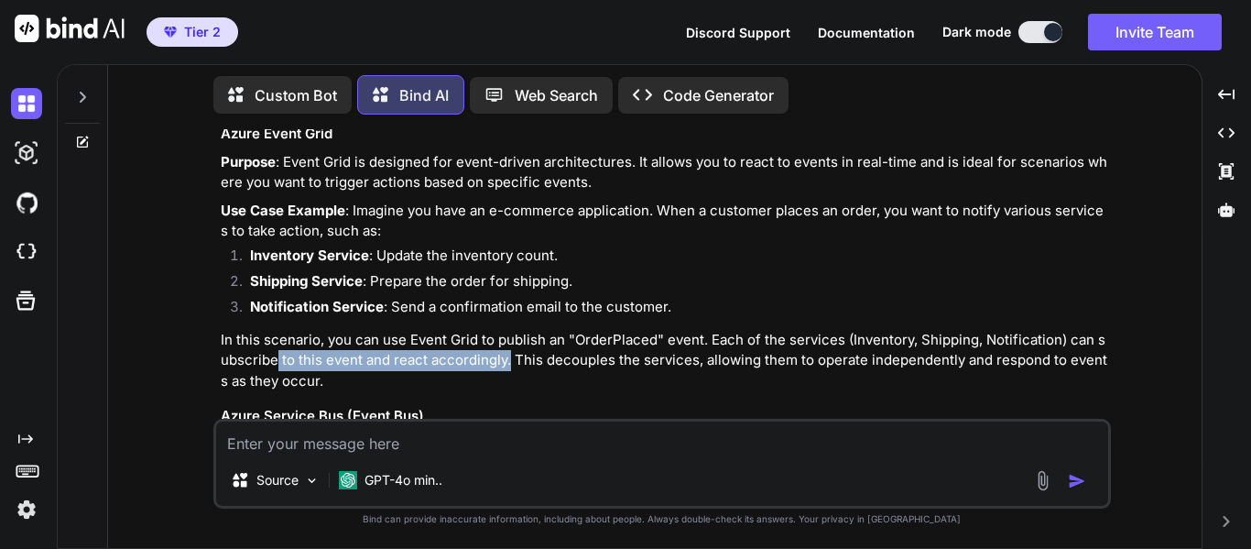
drag, startPoint x: 275, startPoint y: 281, endPoint x: 509, endPoint y: 283, distance: 234.5
click at [509, 330] on p "In this scenario, you can use Event Grid to publish an "OrderPlaced" event. Eac…" at bounding box center [664, 361] width 887 height 62
click at [674, 330] on p "In this scenario, you can use Event Grid to publish an "OrderPlaced" event. Eac…" at bounding box center [664, 361] width 887 height 62
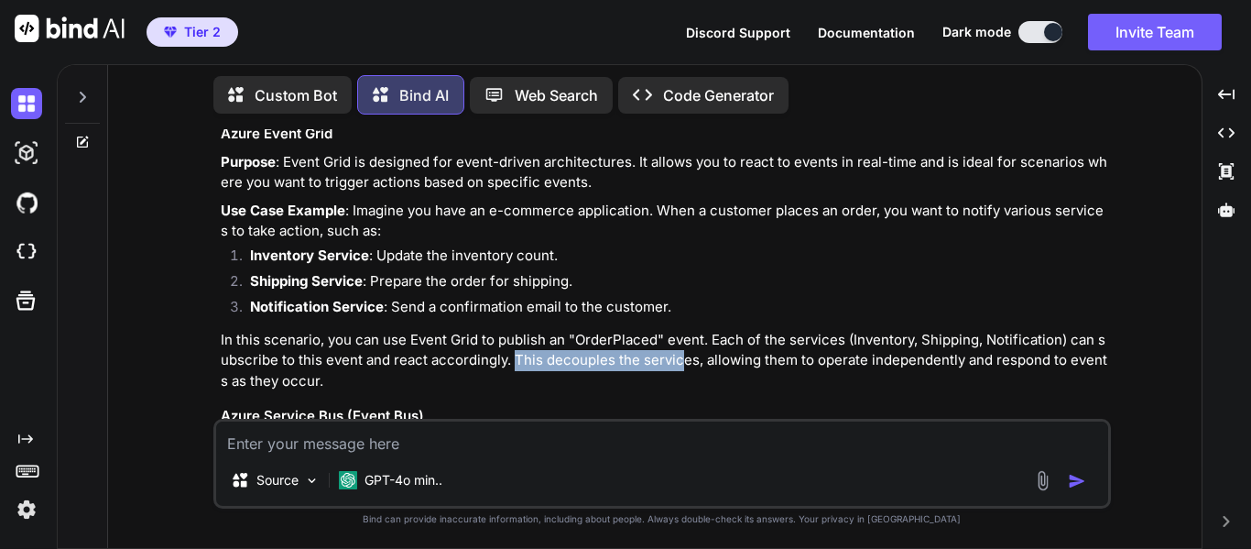
drag, startPoint x: 513, startPoint y: 283, endPoint x: 683, endPoint y: 281, distance: 170.4
click at [683, 330] on p "In this scenario, you can use Event Grid to publish an "OrderPlaced" event. Eac…" at bounding box center [664, 361] width 887 height 62
click at [704, 330] on p "In this scenario, you can use Event Grid to publish an "OrderPlaced" event. Eac…" at bounding box center [664, 361] width 887 height 62
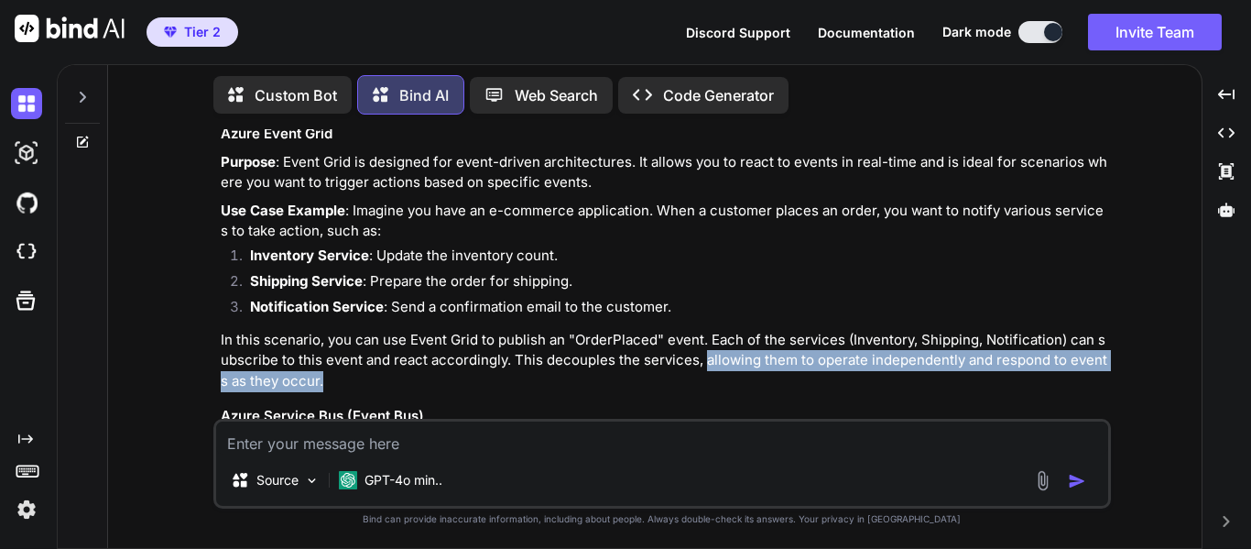
drag, startPoint x: 704, startPoint y: 283, endPoint x: 330, endPoint y: 306, distance: 375.3
click at [330, 330] on p "In this scenario, you can use Event Grid to publish an "OrderPlaced" event. Eac…" at bounding box center [664, 361] width 887 height 62
click at [474, 330] on p "In this scenario, you can use Event Grid to publish an "OrderPlaced" event. Eac…" at bounding box center [664, 361] width 887 height 62
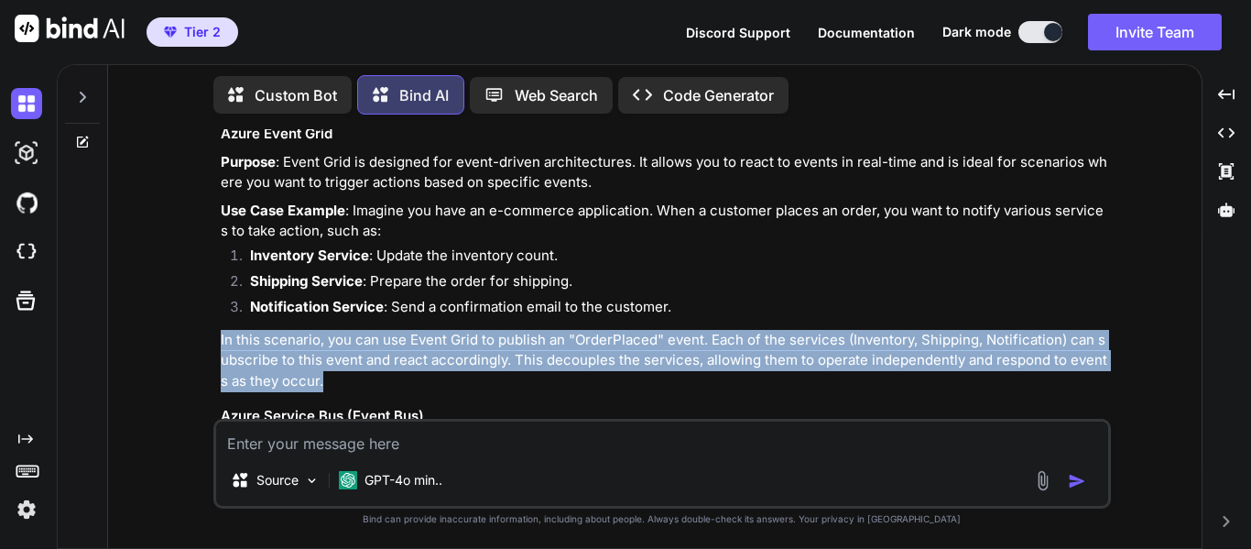
drag, startPoint x: 343, startPoint y: 302, endPoint x: 213, endPoint y: 267, distance: 133.8
click at [213, 267] on div "You Is moving a code repository (TFS) to cloud Azure Repo an activiy of digital…" at bounding box center [662, 338] width 898 height 419
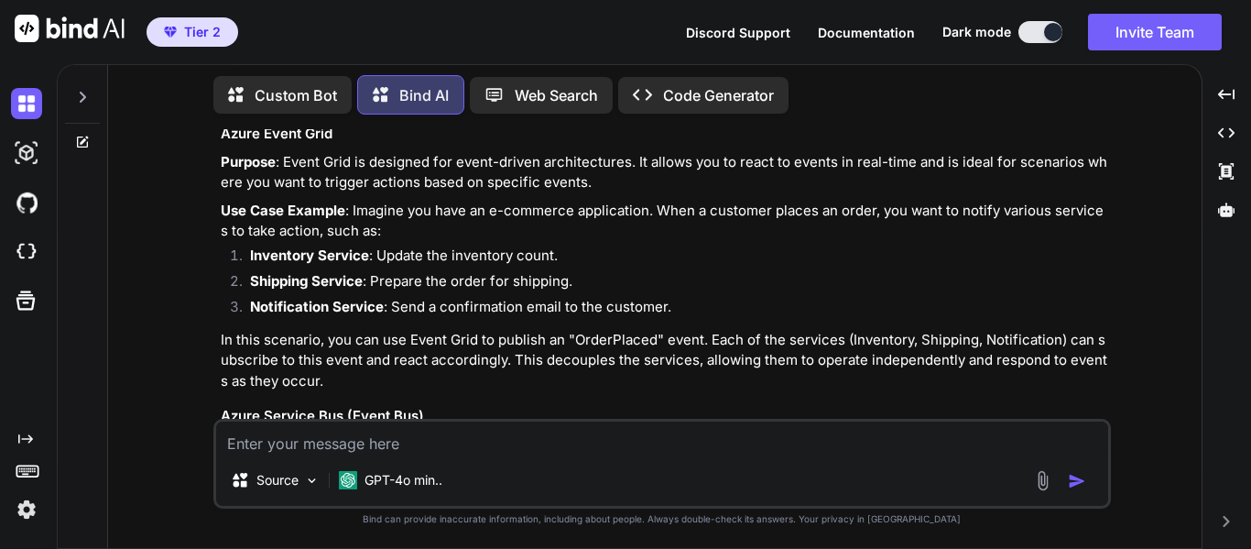
click at [423, 406] on h3 "Azure Service Bus (Event Bus)" at bounding box center [664, 416] width 887 height 21
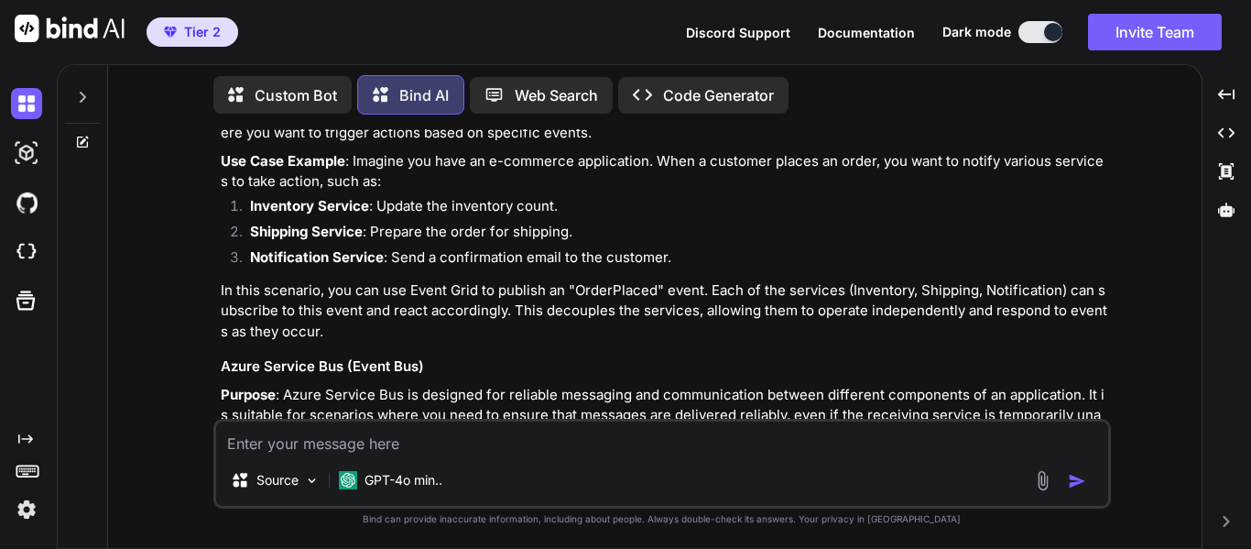
scroll to position [6977, 0]
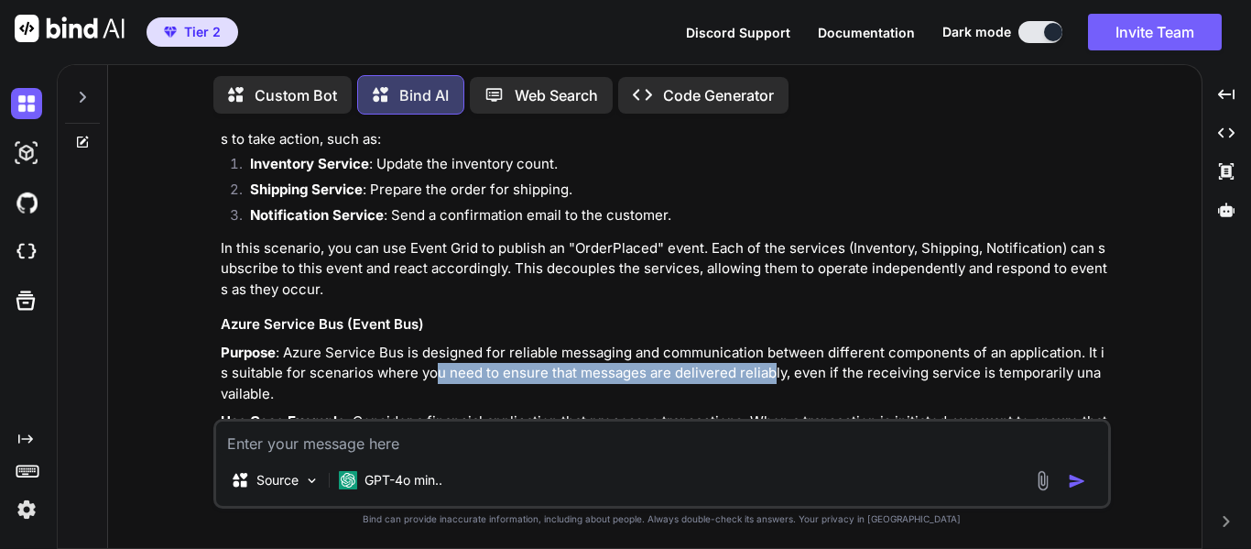
drag, startPoint x: 428, startPoint y: 294, endPoint x: 761, endPoint y: 300, distance: 333.4
click at [761, 343] on p "Purpose : Azure Service Bus is designed for reliable messaging and communicatio…" at bounding box center [664, 374] width 887 height 62
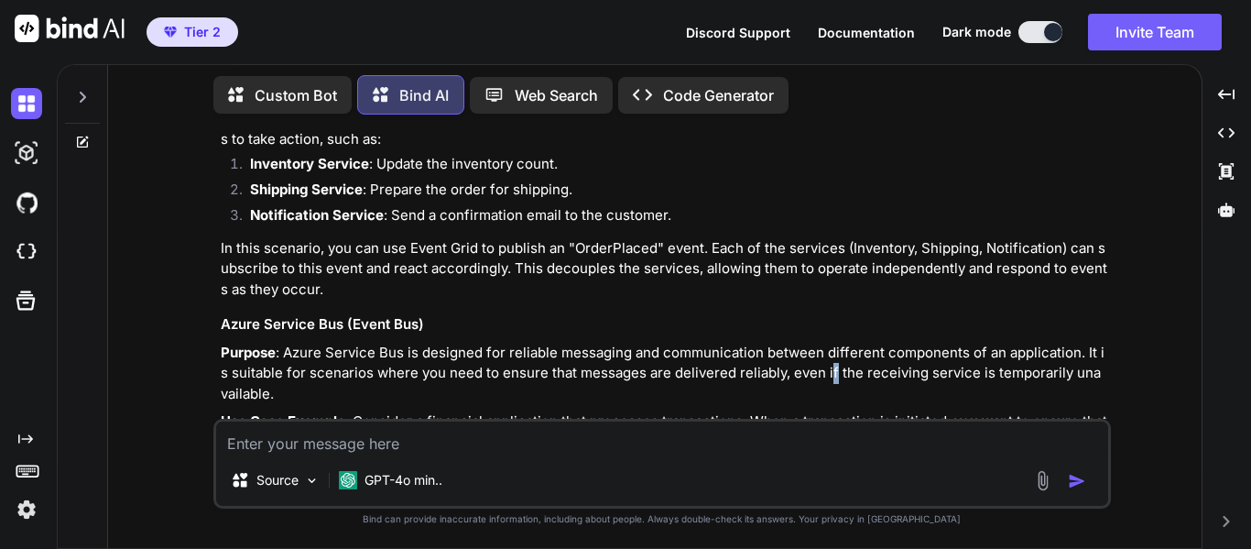
click at [820, 343] on p "Purpose : Azure Service Bus is designed for reliable messaging and communicatio…" at bounding box center [664, 374] width 887 height 62
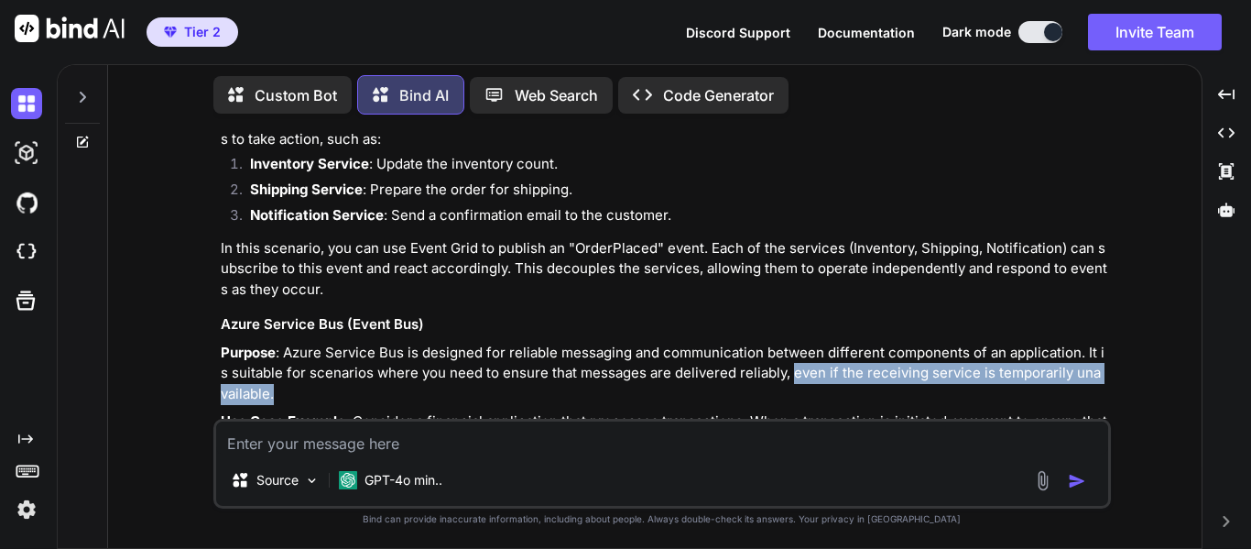
drag, startPoint x: 780, startPoint y: 289, endPoint x: 1051, endPoint y: 315, distance: 272.4
click at [1051, 343] on p "Purpose : Azure Service Bus is designed for reliable messaging and communicatio…" at bounding box center [664, 374] width 887 height 62
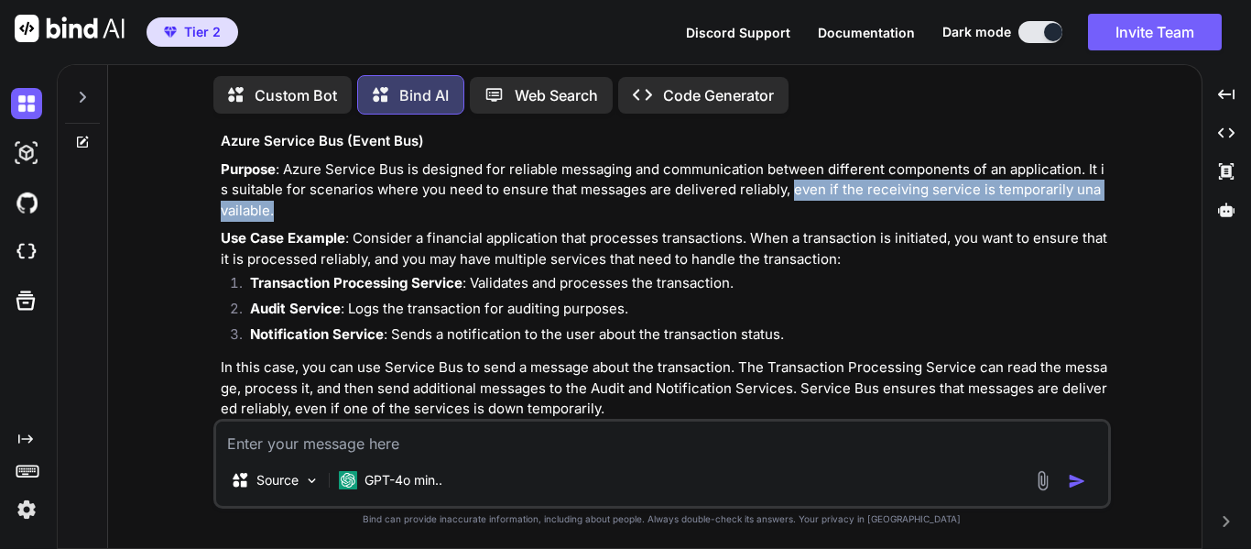
scroll to position [7069, 0]
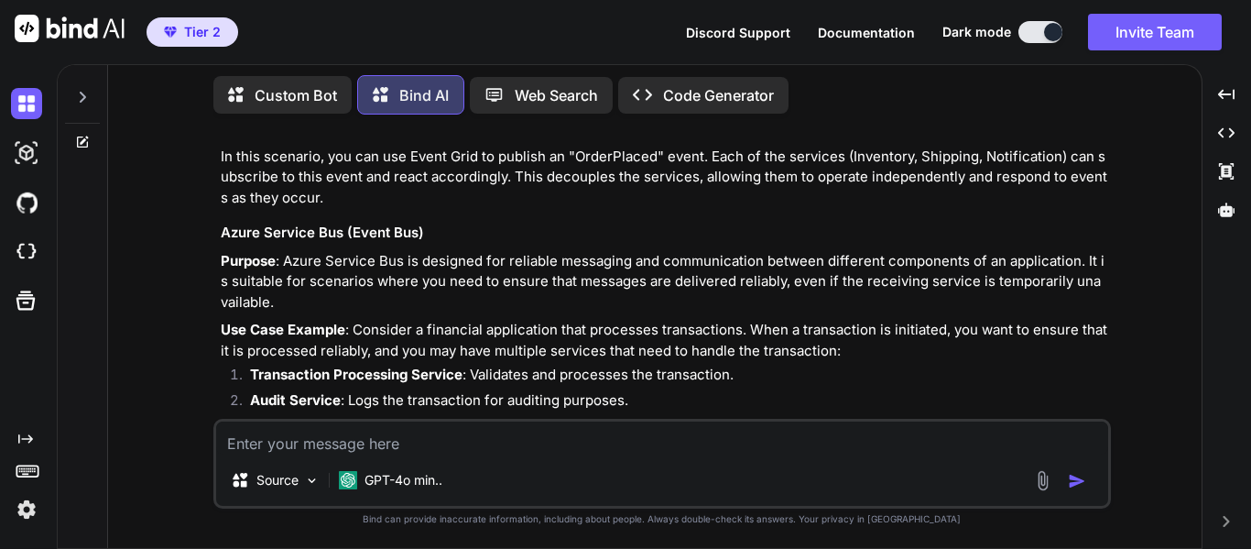
click at [382, 320] on p "Use Case Example : Consider a financial application that processes transactions…" at bounding box center [664, 340] width 887 height 41
drag, startPoint x: 563, startPoint y: 248, endPoint x: 678, endPoint y: 253, distance: 114.6
click at [678, 320] on p "Use Case Example : Consider a financial application that processes transactions…" at bounding box center [664, 340] width 887 height 41
drag, startPoint x: 949, startPoint y: 251, endPoint x: 1127, endPoint y: 246, distance: 177.7
click at [1127, 246] on div "You Is moving a code repository (TFS) to cloud Azure Repo an activiy of digital…" at bounding box center [662, 338] width 1079 height 419
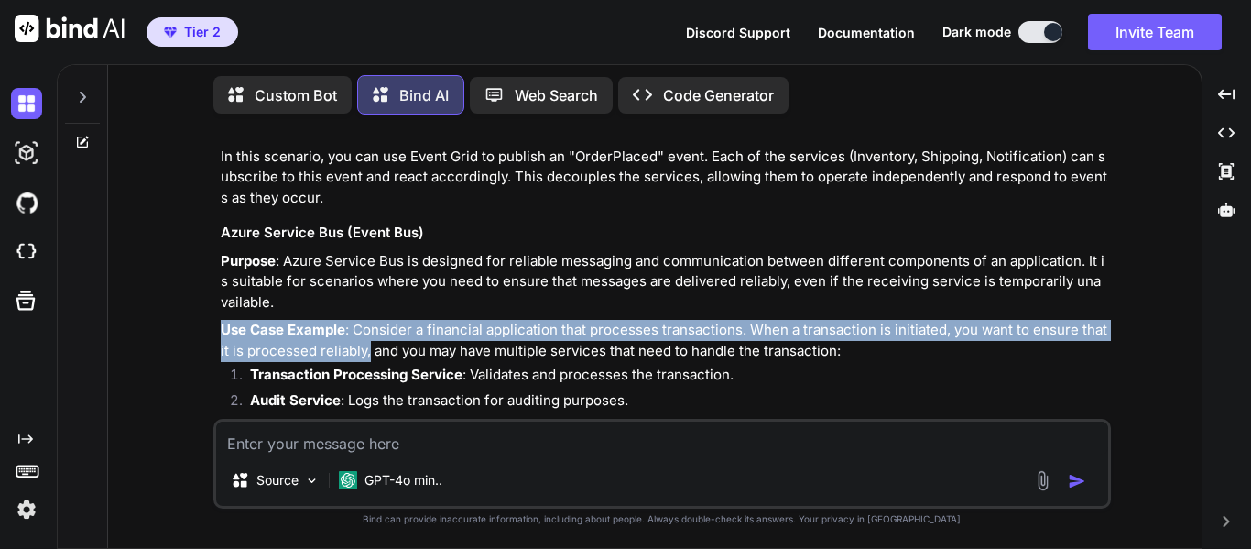
drag, startPoint x: 367, startPoint y: 268, endPoint x: 191, endPoint y: 258, distance: 176.1
click at [191, 258] on div "You Is moving a code repository (TFS) to cloud Azure Repo an activiy of digital…" at bounding box center [662, 338] width 1079 height 419
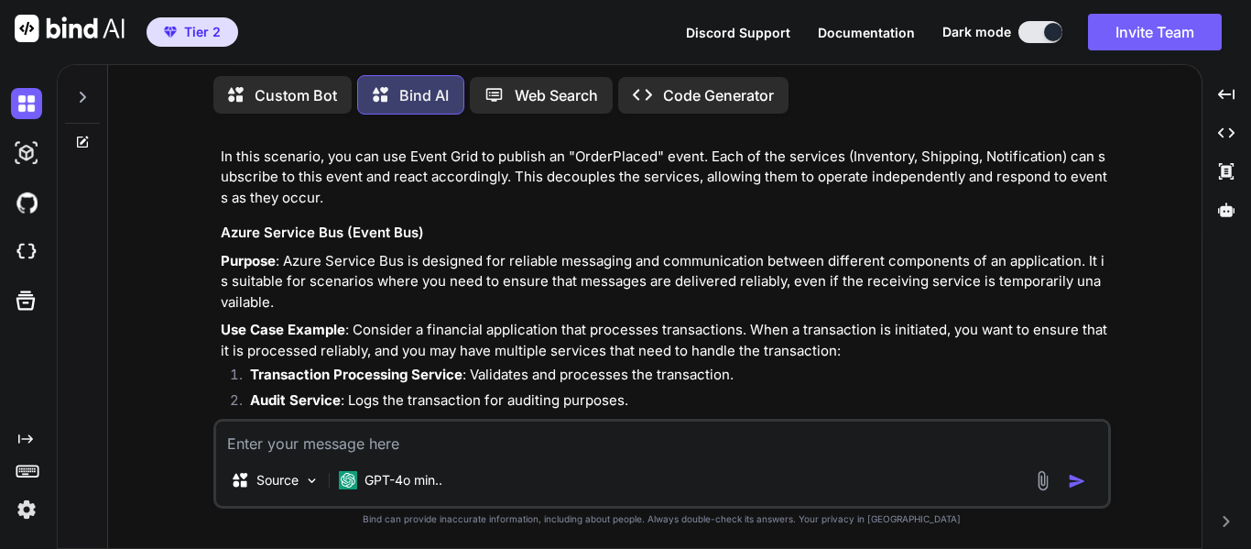
click at [427, 320] on p "Use Case Example : Consider a financial application that processes transactions…" at bounding box center [664, 340] width 887 height 41
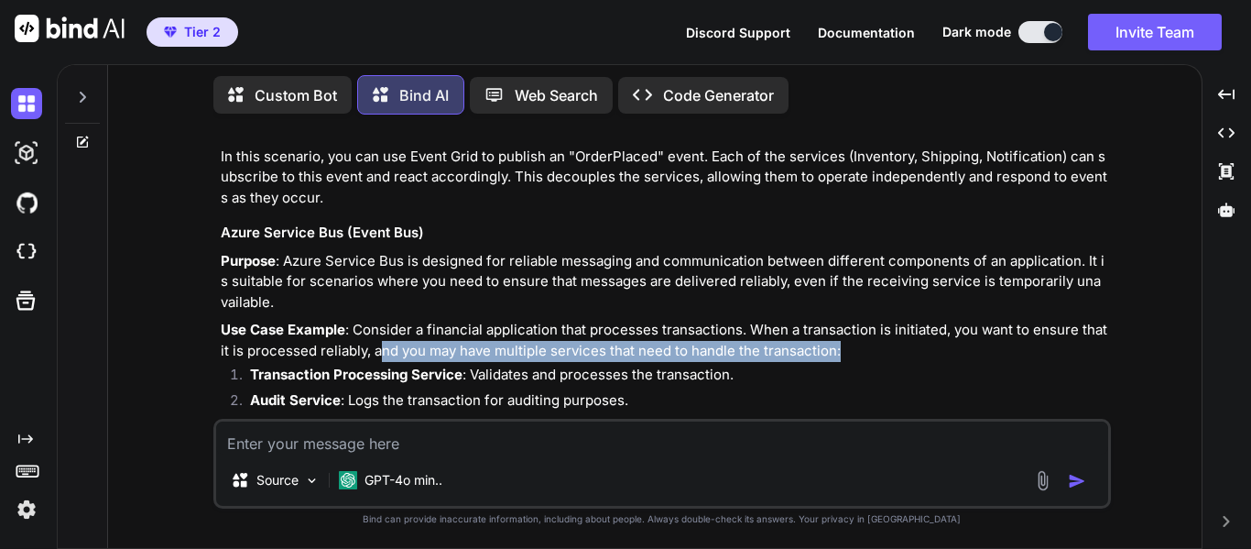
drag, startPoint x: 377, startPoint y: 274, endPoint x: 843, endPoint y: 274, distance: 465.3
click at [843, 320] on p "Use Case Example : Consider a financial application that processes transactions…" at bounding box center [664, 340] width 887 height 41
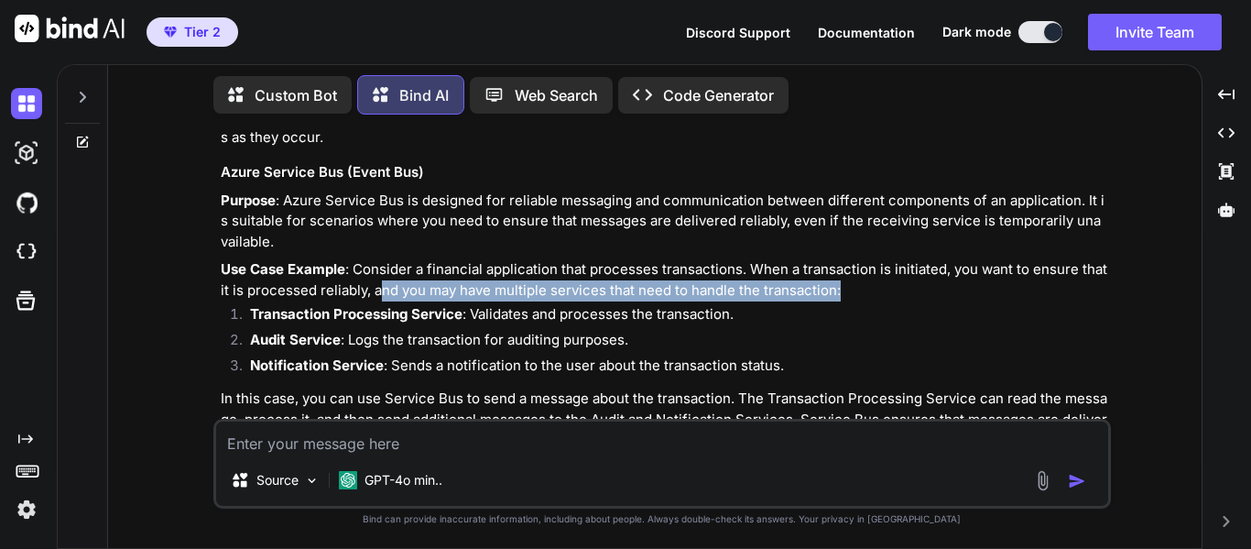
scroll to position [7161, 0]
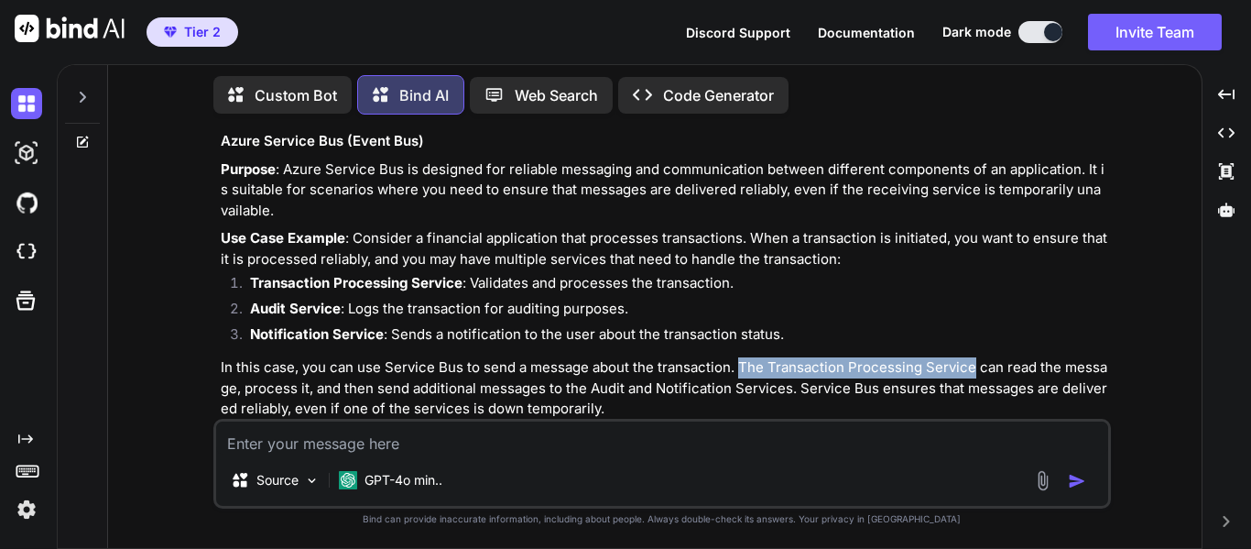
drag, startPoint x: 742, startPoint y: 289, endPoint x: 969, endPoint y: 291, distance: 227.2
click at [969, 357] on p "In this case, you can use Service Bus to send a message about the transaction. …" at bounding box center [664, 388] width 887 height 62
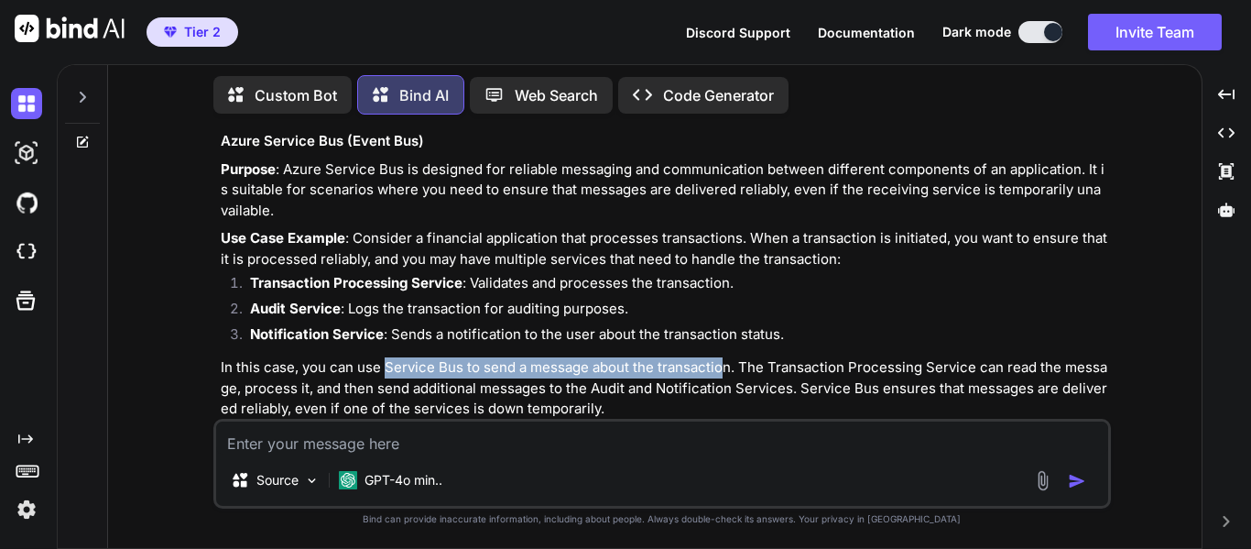
drag, startPoint x: 383, startPoint y: 290, endPoint x: 725, endPoint y: 292, distance: 342.6
click at [725, 357] on p "In this case, you can use Service Bus to send a message about the transaction. …" at bounding box center [664, 388] width 887 height 62
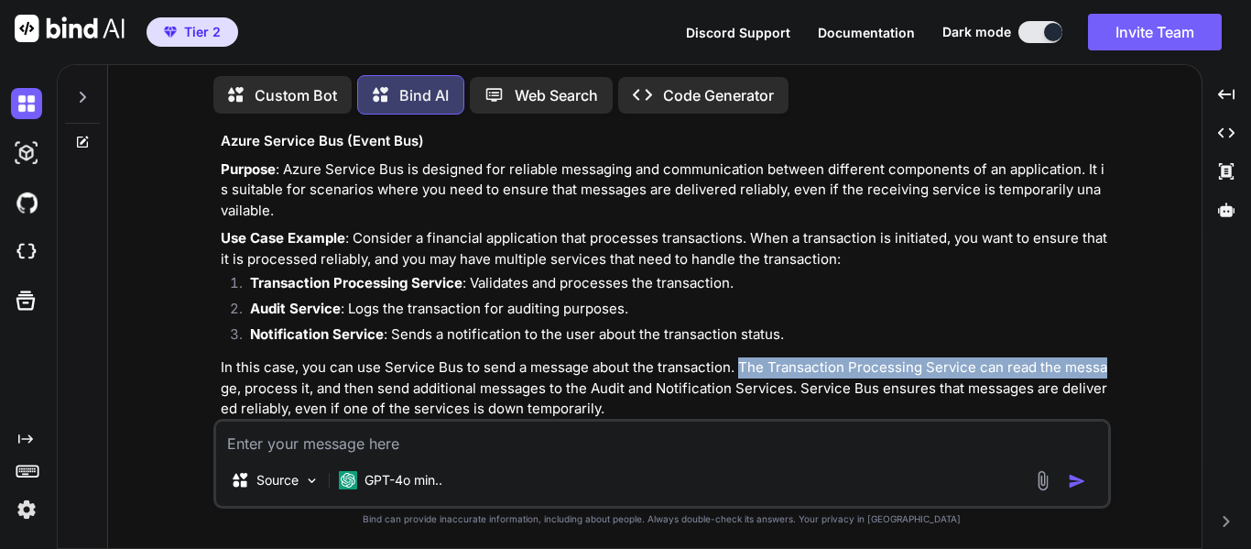
drag, startPoint x: 741, startPoint y: 287, endPoint x: 1115, endPoint y: 293, distance: 373.7
click at [1115, 293] on div "You Is moving a code repository (TFS) to cloud Azure Repo an activiy of digital…" at bounding box center [662, 338] width 1079 height 419
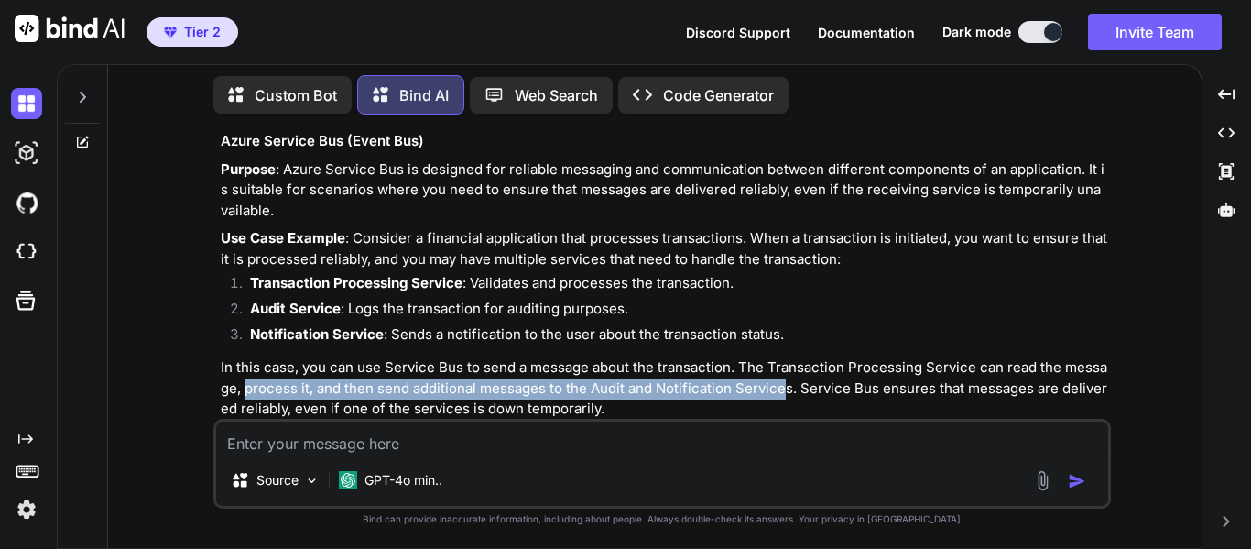
drag, startPoint x: 246, startPoint y: 309, endPoint x: 782, endPoint y: 311, distance: 535.8
click at [782, 357] on p "In this case, you can use Service Bus to send a message about the transaction. …" at bounding box center [664, 388] width 887 height 62
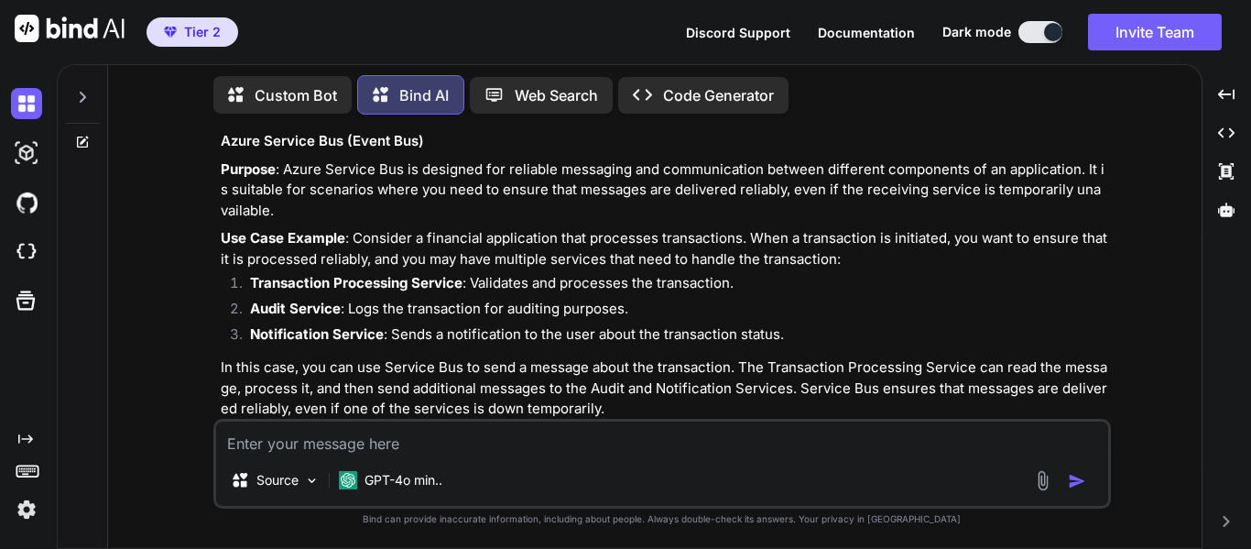
click at [822, 357] on p "In this case, you can use Service Bus to send a message about the transaction. …" at bounding box center [664, 388] width 887 height 62
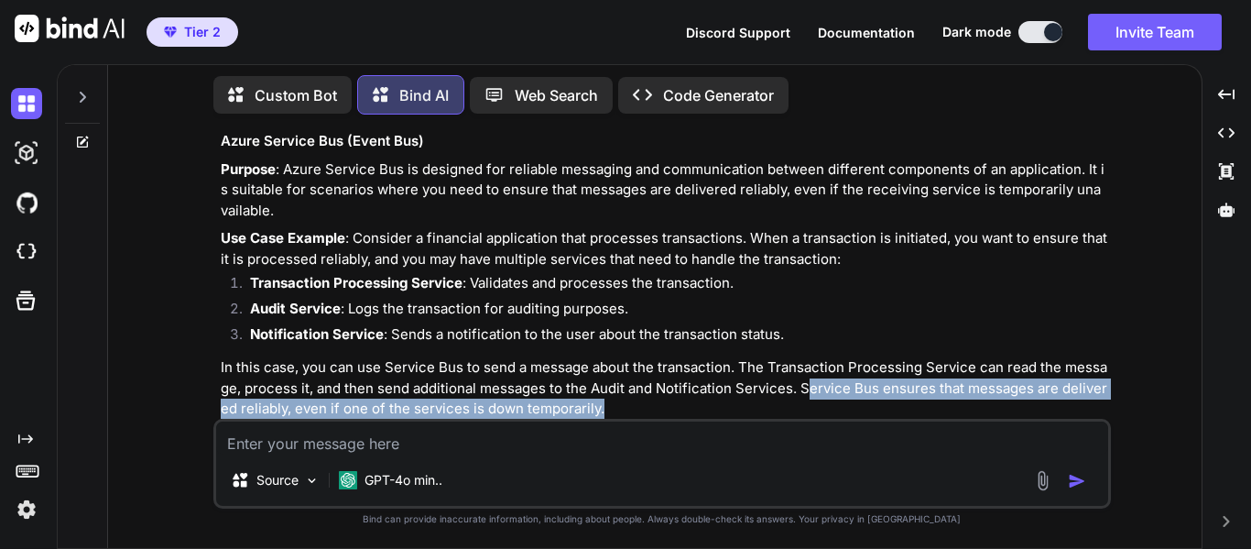
drag, startPoint x: 808, startPoint y: 303, endPoint x: 1110, endPoint y: 336, distance: 304.0
click at [1110, 336] on div "You Is moving a code repository (TFS) to cloud Azure Repo an activiy of digital…" at bounding box center [664, 273] width 894 height 289
click at [414, 357] on p "In this case, you can use Service Bus to send a message about the transaction. …" at bounding box center [664, 388] width 887 height 62
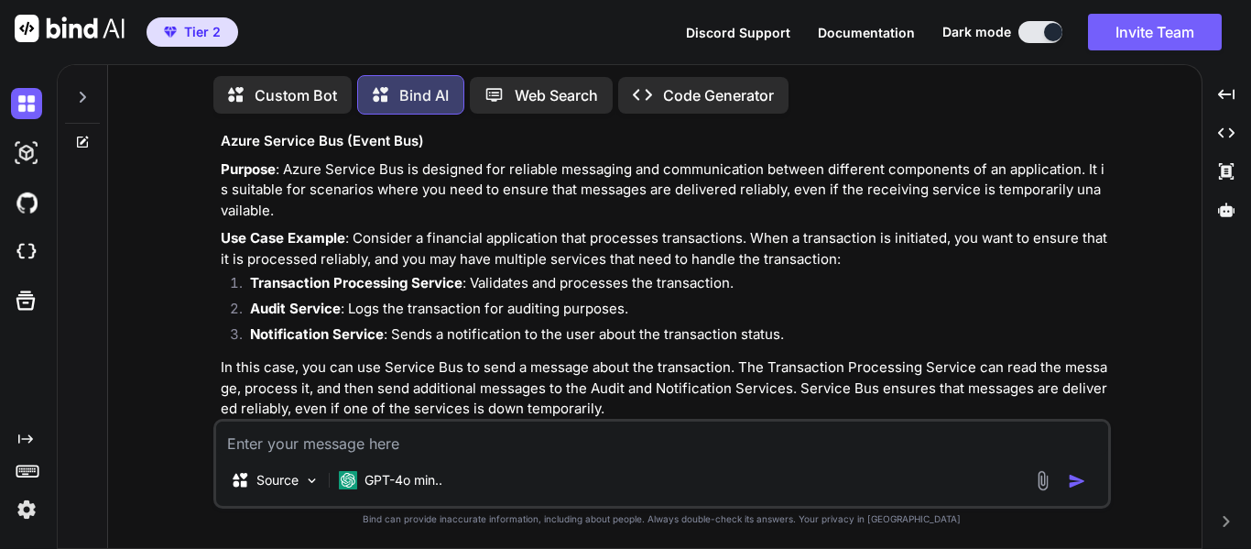
click at [308, 357] on p "In this case, you can use Service Bus to send a message about the transaction. …" at bounding box center [664, 388] width 887 height 62
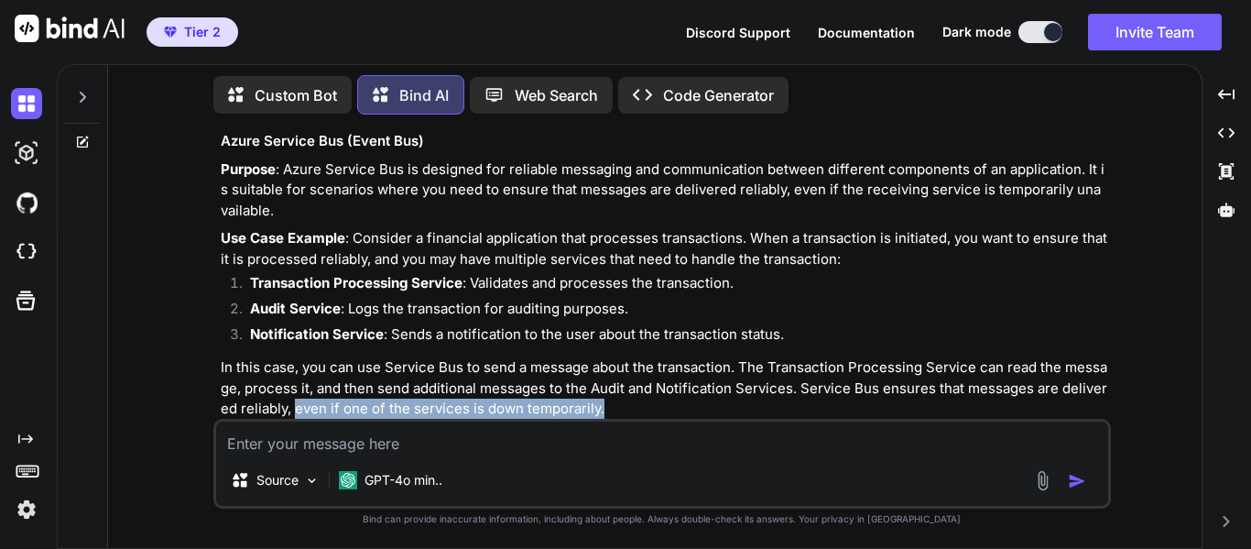
drag, startPoint x: 324, startPoint y: 326, endPoint x: 637, endPoint y: 341, distance: 312.7
click at [637, 357] on p "In this case, you can use Service Bus to send a message about the transaction. …" at bounding box center [664, 388] width 887 height 62
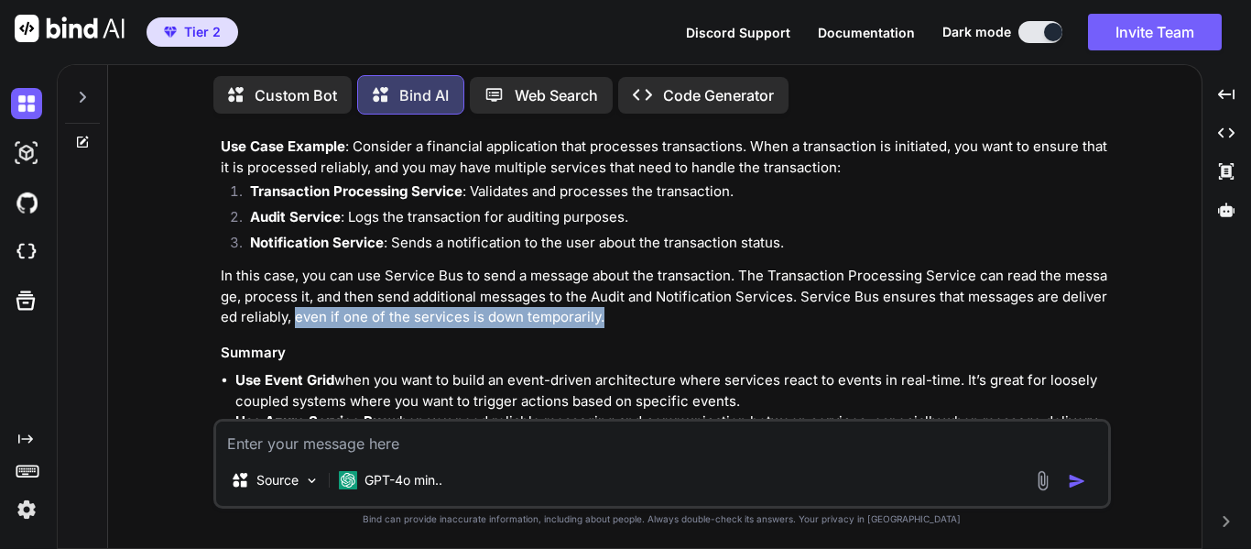
scroll to position [7291, 0]
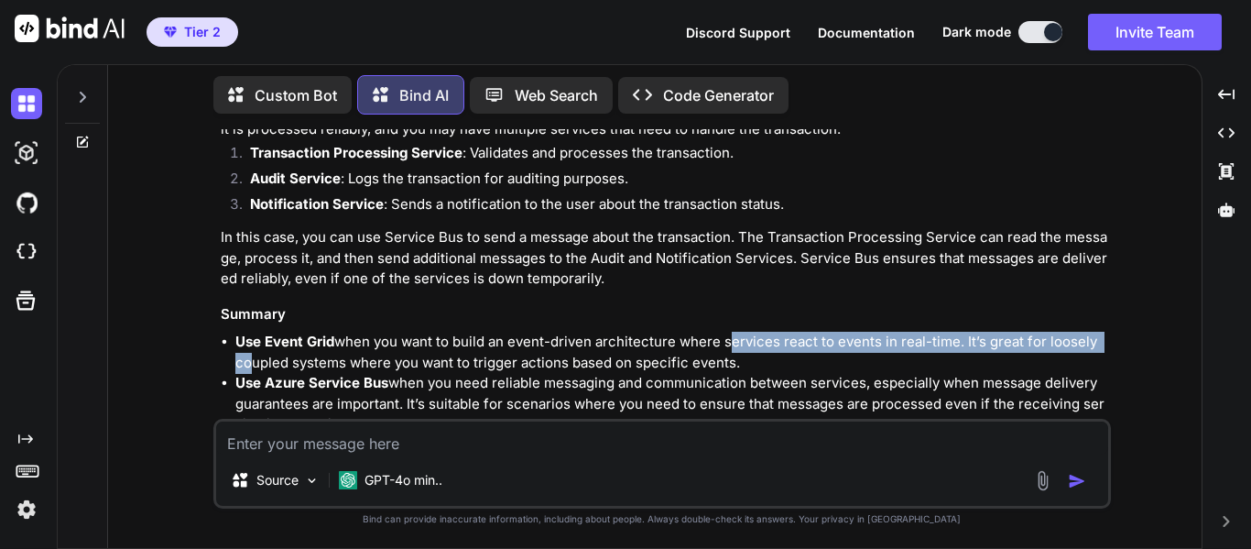
drag, startPoint x: 724, startPoint y: 265, endPoint x: 1116, endPoint y: 266, distance: 391.1
click at [1116, 266] on div "You Is moving a code repository (TFS) to cloud Azure Repo an activiy of digital…" at bounding box center [662, 338] width 1079 height 419
drag, startPoint x: 347, startPoint y: 282, endPoint x: 737, endPoint y: 287, distance: 390.2
click at [737, 332] on p "Use Event Grid when you want to build an event-driven architecture where servic…" at bounding box center [671, 352] width 872 height 41
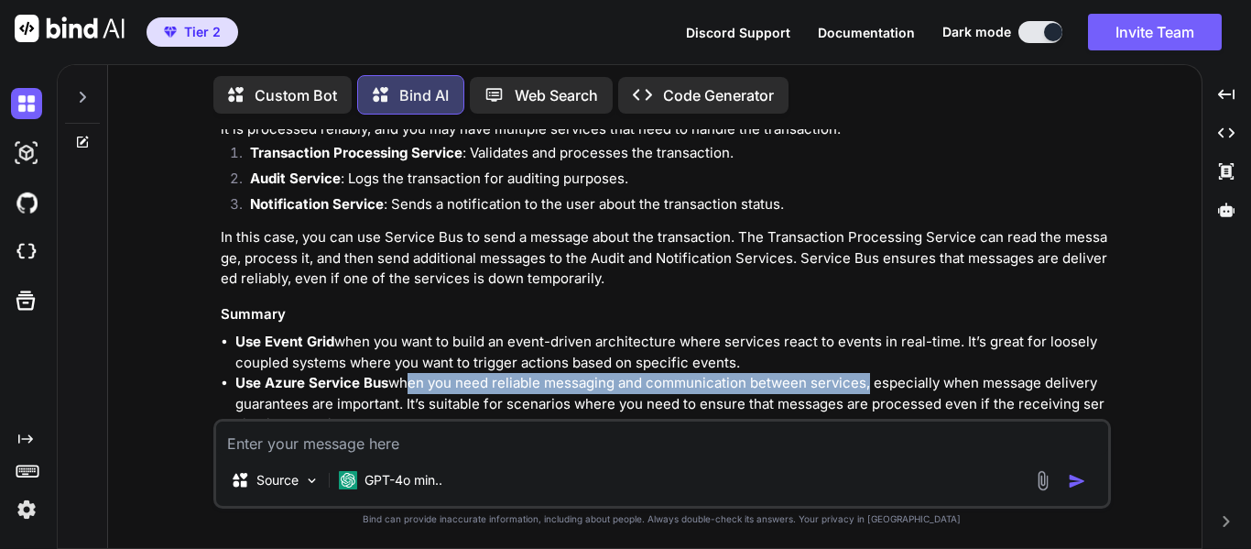
drag, startPoint x: 402, startPoint y: 311, endPoint x: 866, endPoint y: 310, distance: 464.4
click at [866, 373] on p "Use Azure Service Bus when you need reliable messaging and communication betwee…" at bounding box center [671, 404] width 872 height 62
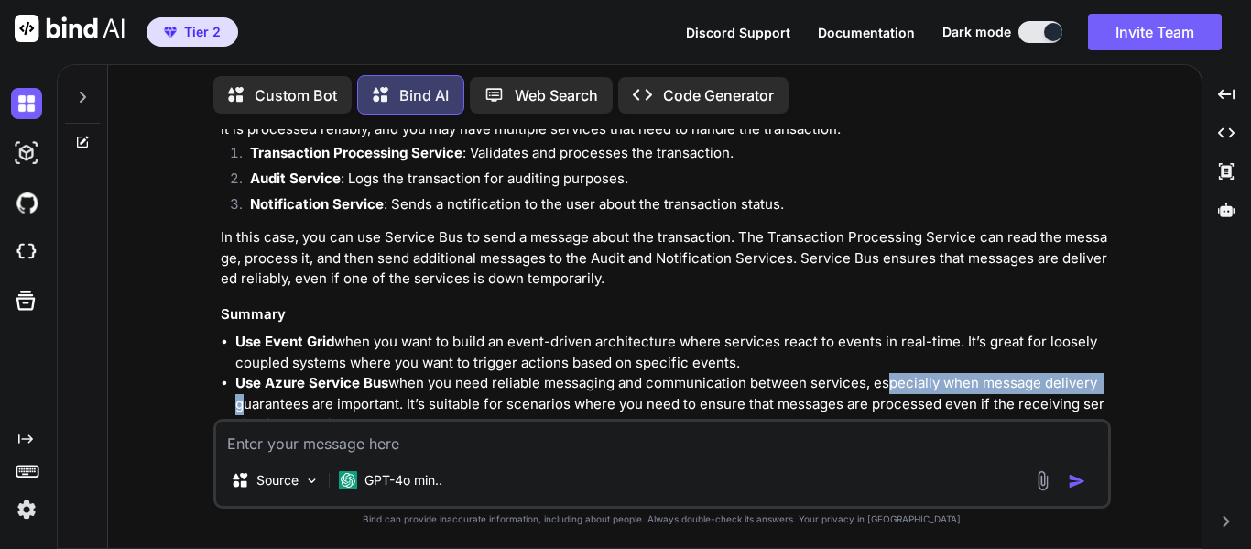
drag, startPoint x: 882, startPoint y: 309, endPoint x: 1108, endPoint y: 310, distance: 226.2
click at [1108, 310] on div "You Is moving a code repository (TFS) to cloud Azure Repo an activiy of digital…" at bounding box center [664, 273] width 894 height 289
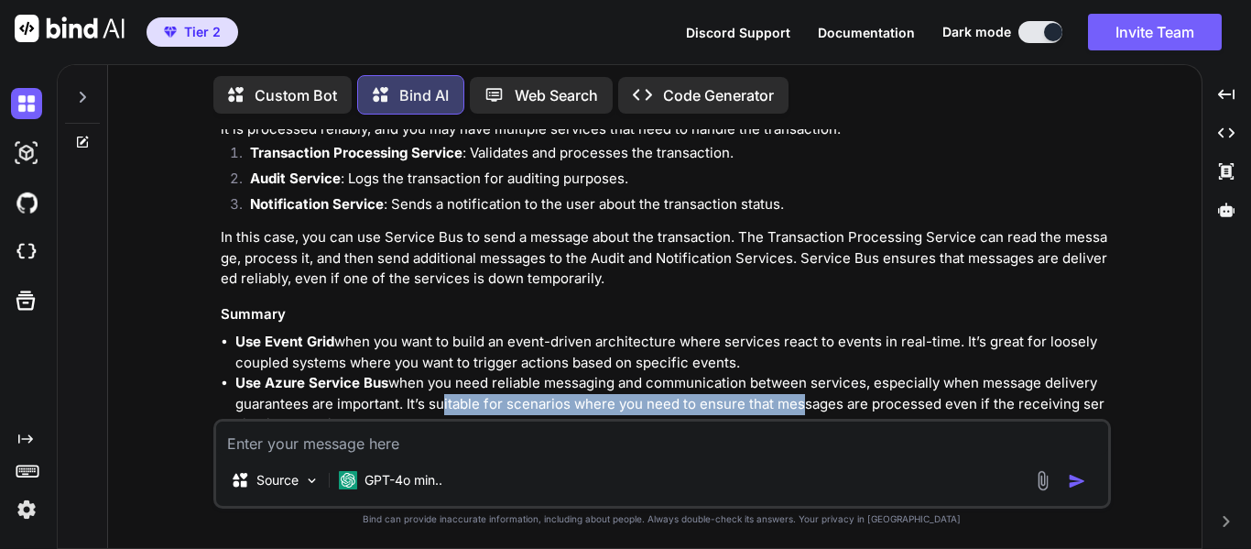
drag, startPoint x: 437, startPoint y: 327, endPoint x: 792, endPoint y: 326, distance: 355.4
click at [792, 373] on p "Use Azure Service Bus when you need reliable messaging and communication betwee…" at bounding box center [671, 404] width 872 height 62
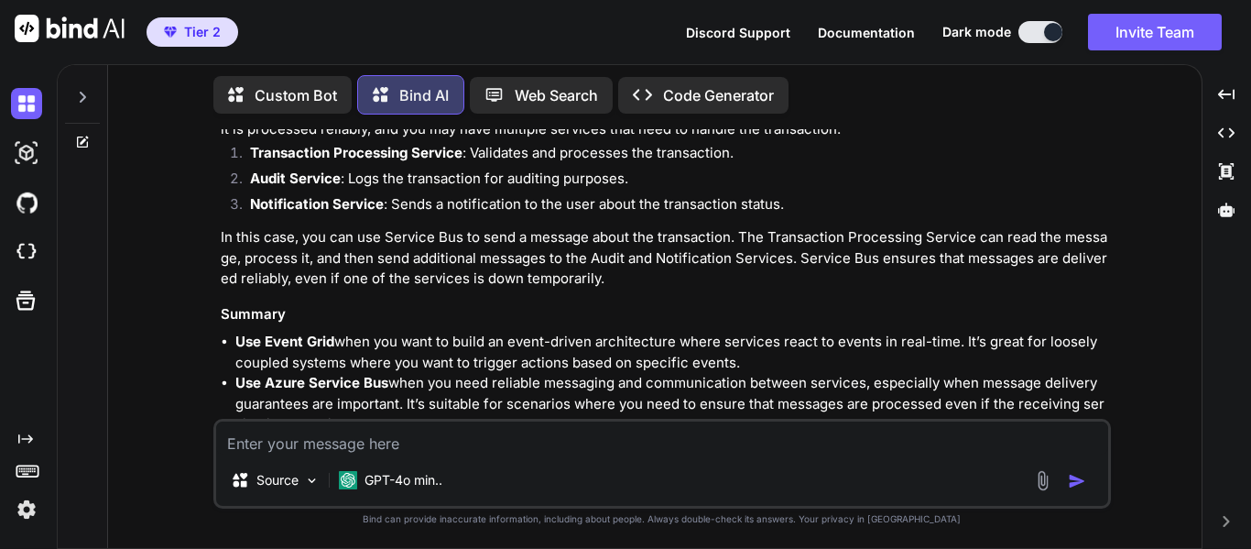
click at [905, 373] on p "Use Azure Service Bus when you need reliable messaging and communication betwee…" at bounding box center [671, 404] width 872 height 62
drag, startPoint x: 931, startPoint y: 325, endPoint x: 1104, endPoint y: 329, distance: 172.2
click at [1104, 373] on p "Use Azure Service Bus when you need reliable messaging and communication betwee…" at bounding box center [671, 404] width 872 height 62
drag, startPoint x: 478, startPoint y: 376, endPoint x: 949, endPoint y: 374, distance: 470.8
click at [949, 442] on p "By understanding these differences, you can choose the right service based on y…" at bounding box center [664, 452] width 887 height 21
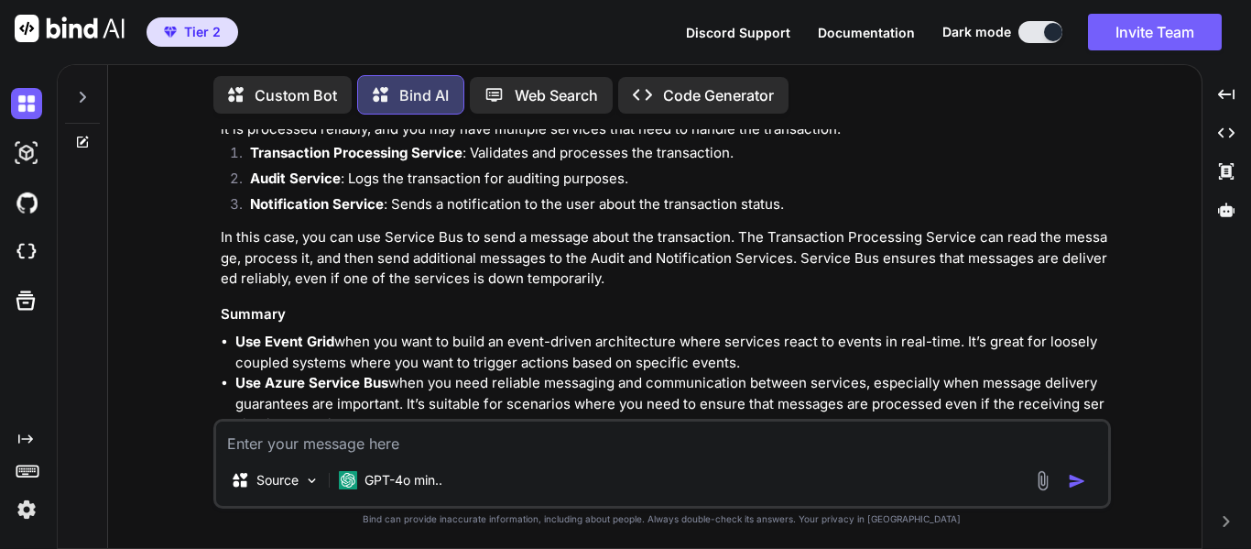
click at [541, 439] on textarea at bounding box center [662, 437] width 892 height 33
type textarea "So, if I had to put a cost to these services, how would I budget"
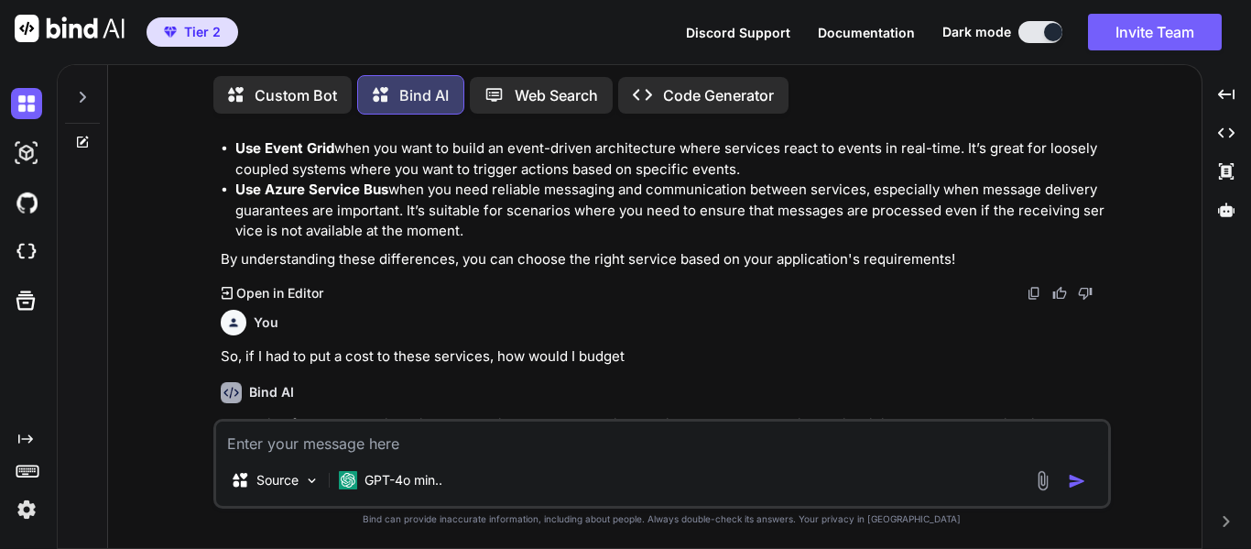
scroll to position [7576, 0]
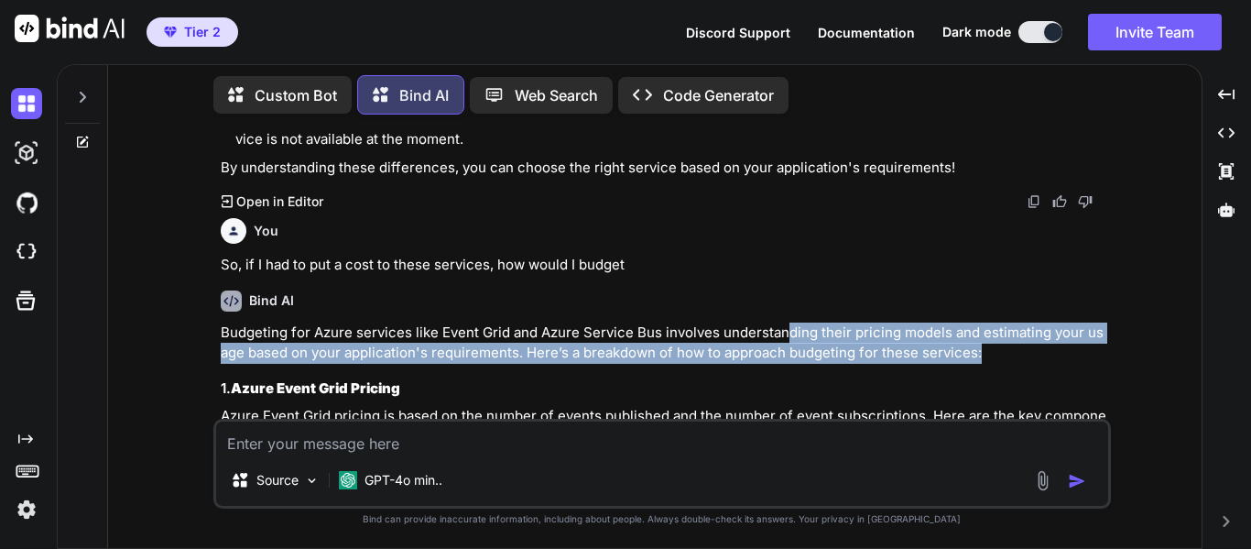
drag, startPoint x: 784, startPoint y: 255, endPoint x: 1051, endPoint y: 267, distance: 267.7
click at [1051, 322] on p "Budgeting for Azure services like Event Grid and Azure Service Bus involves und…" at bounding box center [664, 342] width 887 height 41
click at [285, 322] on p "Budgeting for Azure services like Event Grid and Azure Service Bus involves und…" at bounding box center [664, 342] width 887 height 41
click at [250, 322] on p "Budgeting for Azure services like Event Grid and Azure Service Bus involves und…" at bounding box center [664, 342] width 887 height 41
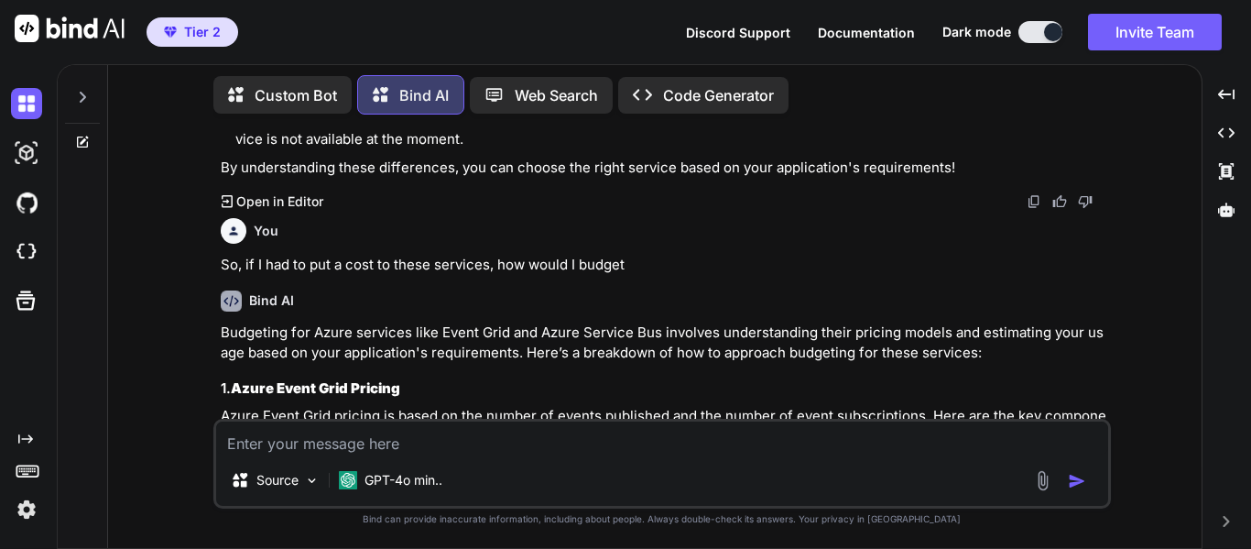
scroll to position [7667, 0]
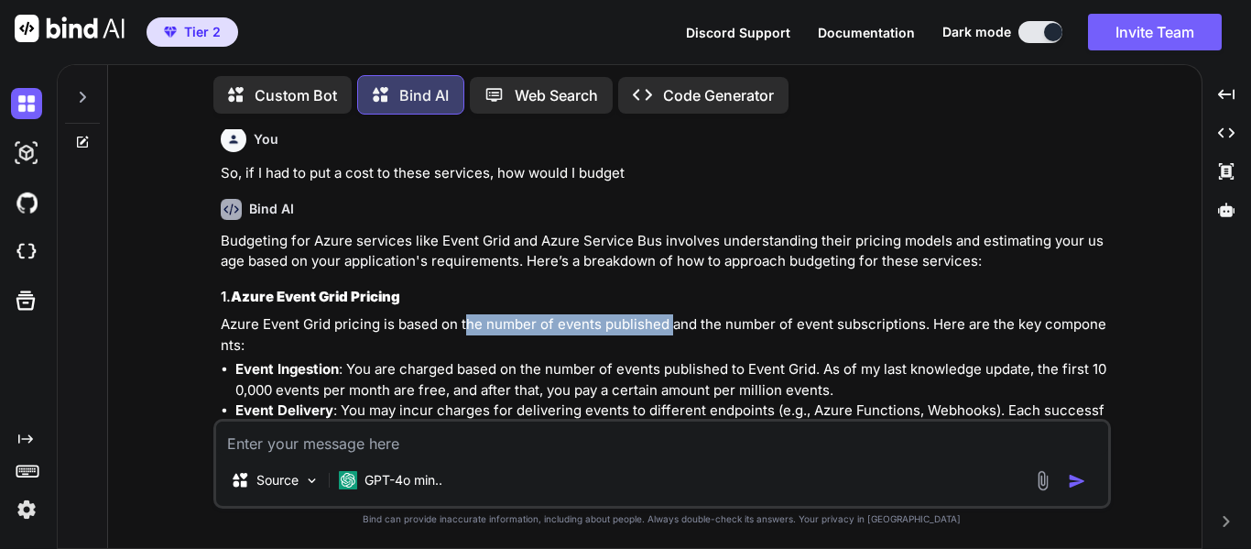
drag, startPoint x: 465, startPoint y: 245, endPoint x: 673, endPoint y: 248, distance: 207.9
click at [673, 314] on p "Azure Event Grid pricing is based on the number of events published and the num…" at bounding box center [664, 334] width 887 height 41
click at [811, 314] on p "Azure Event Grid pricing is based on the number of events published and the num…" at bounding box center [664, 334] width 887 height 41
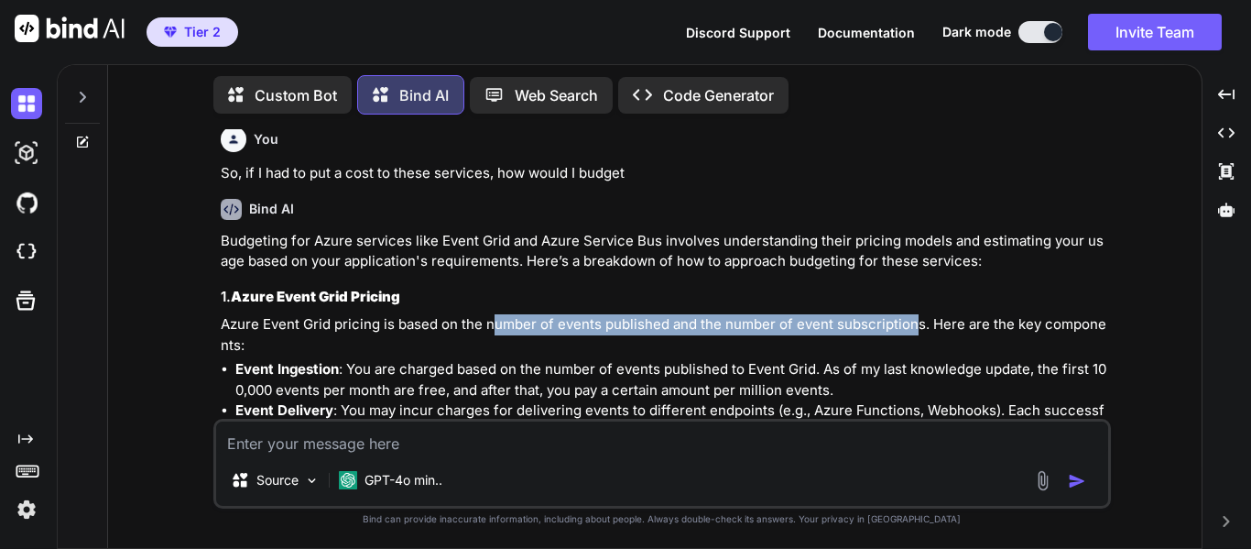
drag, startPoint x: 494, startPoint y: 245, endPoint x: 914, endPoint y: 245, distance: 420.4
click at [914, 314] on p "Azure Event Grid pricing is based on the number of events published and the num…" at bounding box center [664, 334] width 887 height 41
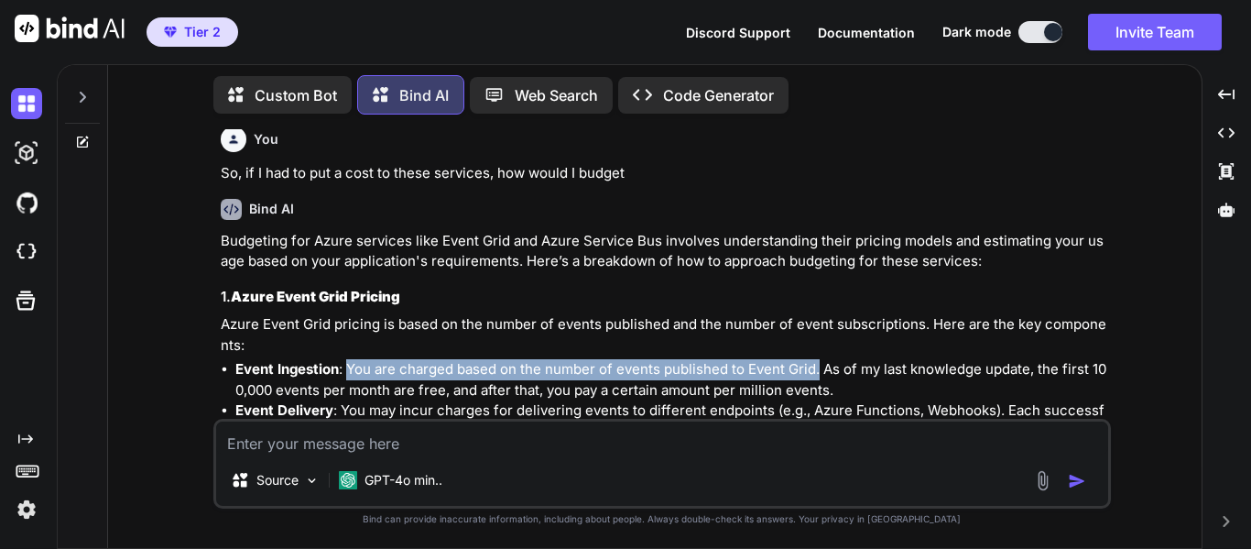
drag, startPoint x: 349, startPoint y: 292, endPoint x: 818, endPoint y: 289, distance: 469.0
click at [818, 359] on p "Event Ingestion : You are charged based on the number of events published to Ev…" at bounding box center [671, 379] width 872 height 41
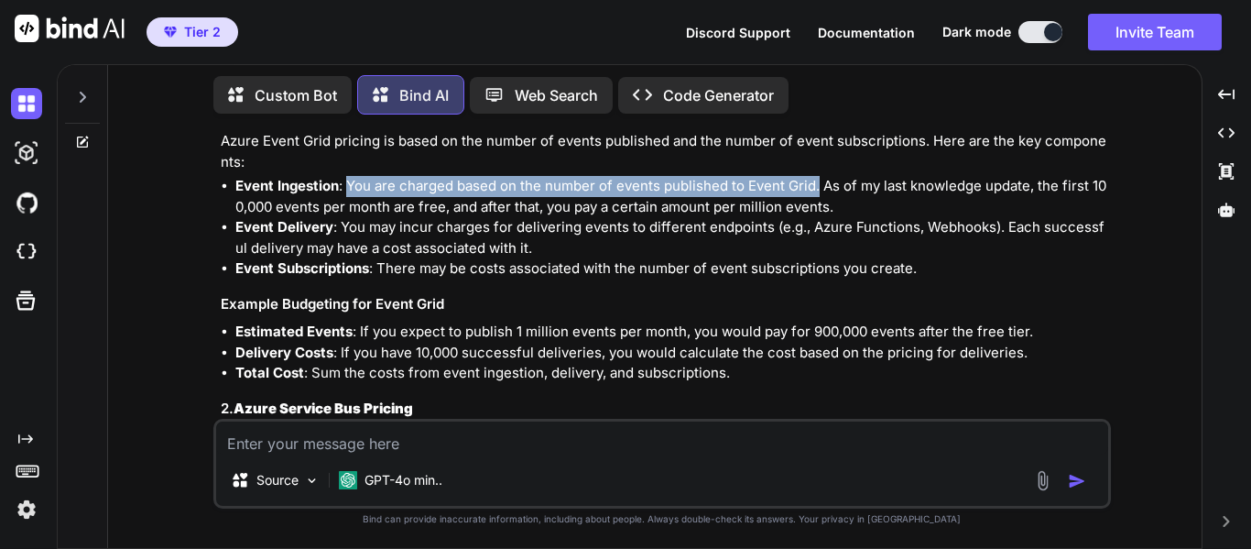
scroll to position [7759, 0]
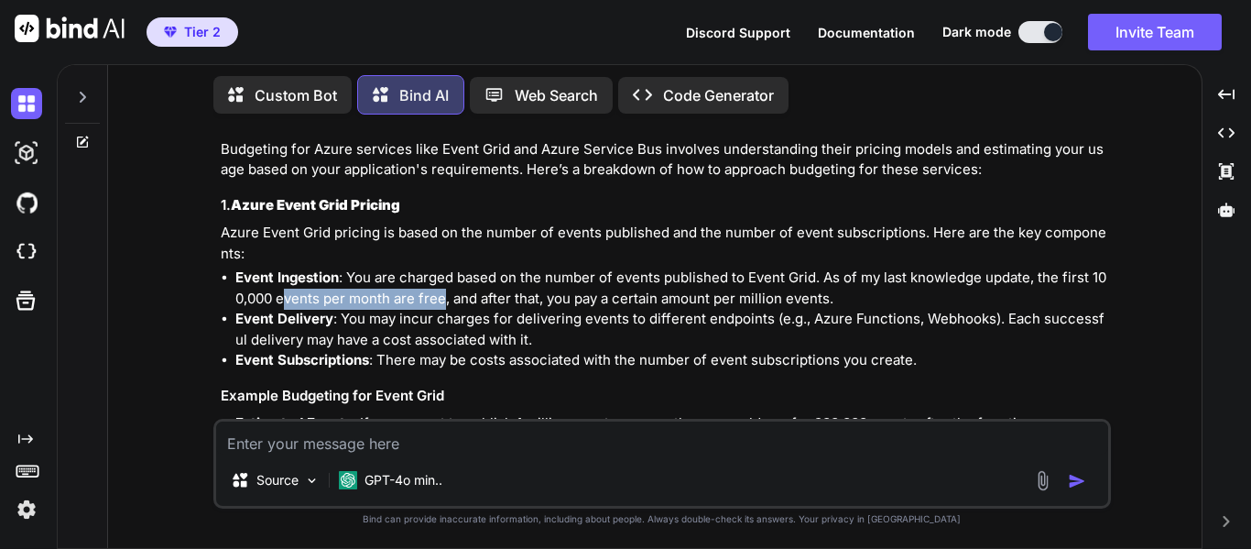
drag, startPoint x: 284, startPoint y: 215, endPoint x: 445, endPoint y: 229, distance: 161.8
click at [445, 267] on p "Event Ingestion : You are charged based on the number of events published to Ev…" at bounding box center [671, 287] width 872 height 41
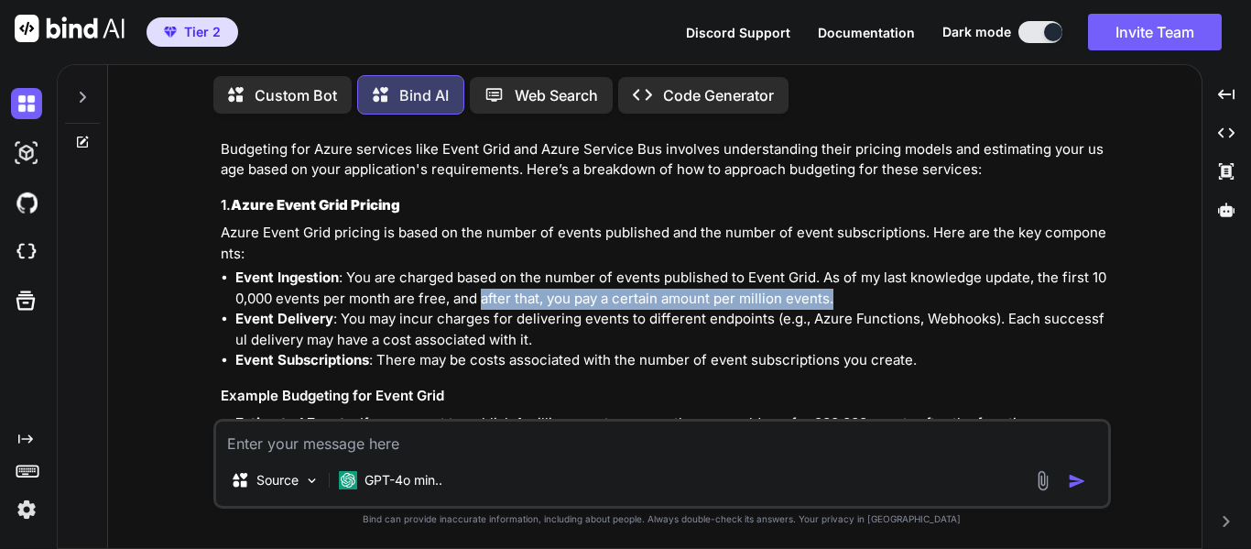
drag, startPoint x: 484, startPoint y: 221, endPoint x: 850, endPoint y: 226, distance: 366.4
click at [850, 267] on p "Event Ingestion : You are charged based on the number of events published to Ev…" at bounding box center [671, 287] width 872 height 41
click at [856, 267] on p "Event Ingestion : You are charged based on the number of events published to Ev…" at bounding box center [671, 287] width 872 height 41
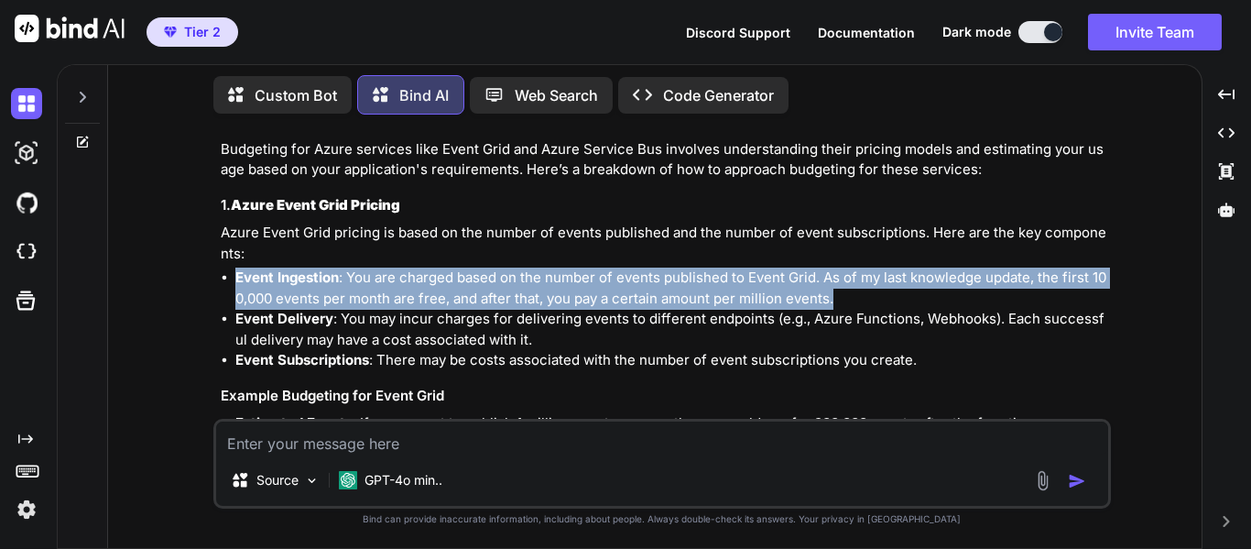
drag, startPoint x: 856, startPoint y: 218, endPoint x: 236, endPoint y: 189, distance: 620.8
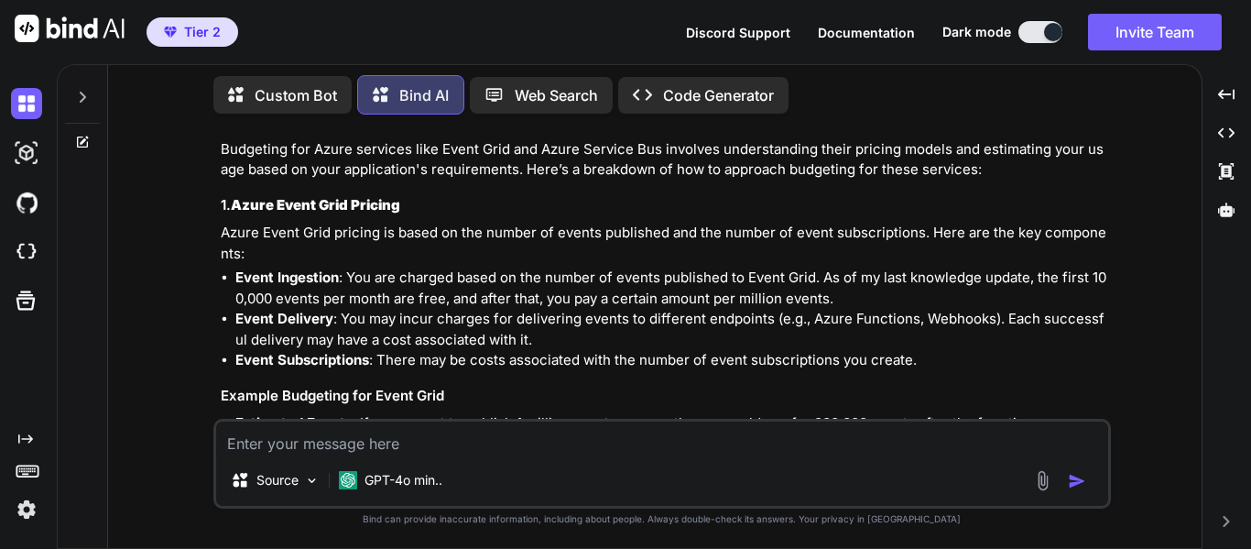
click at [380, 309] on p "Event Delivery : You may incur charges for delivering events to different endpo…" at bounding box center [671, 329] width 872 height 41
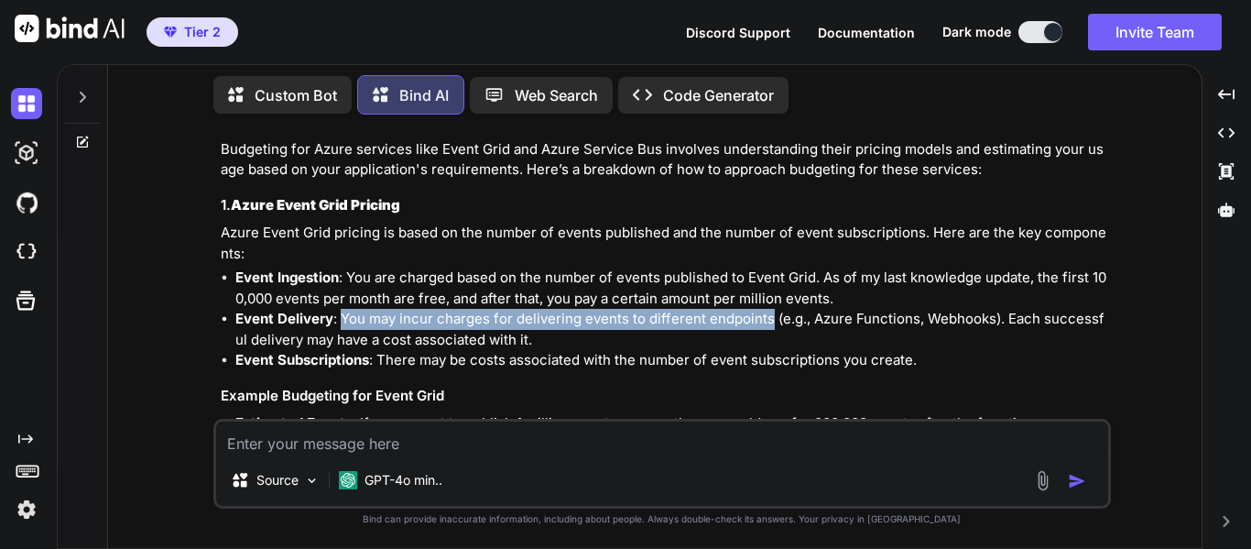
drag, startPoint x: 343, startPoint y: 245, endPoint x: 767, endPoint y: 247, distance: 424.1
click at [767, 309] on p "Event Delivery : You may incur charges for delivering events to different endpo…" at bounding box center [671, 329] width 872 height 41
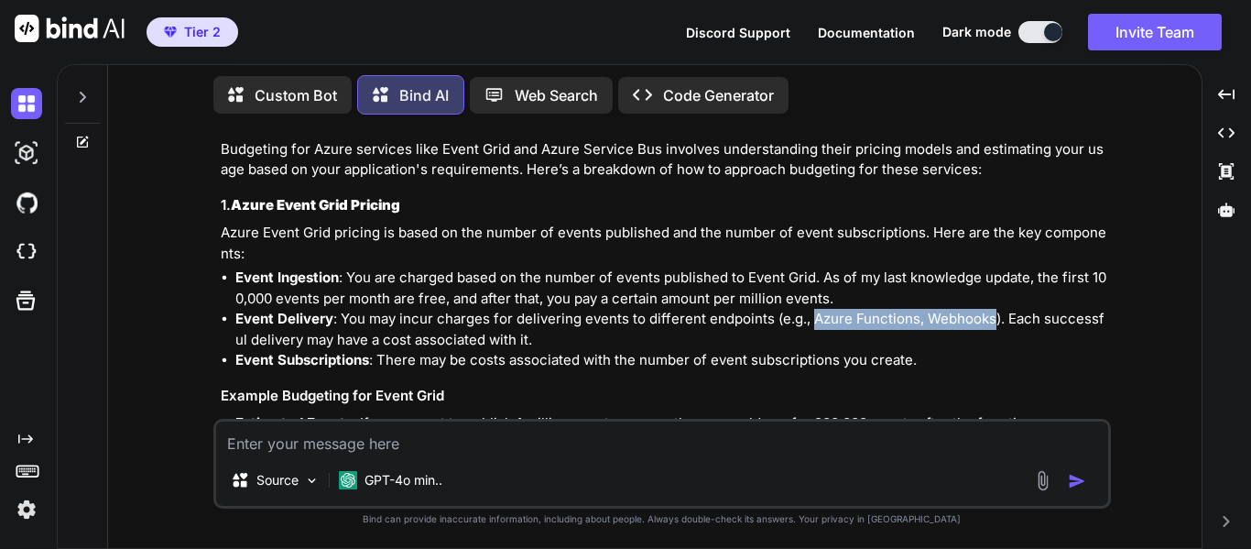
drag, startPoint x: 807, startPoint y: 241, endPoint x: 987, endPoint y: 249, distance: 180.6
click at [987, 309] on p "Event Delivery : You may incur charges for delivering events to different endpo…" at bounding box center [671, 329] width 872 height 41
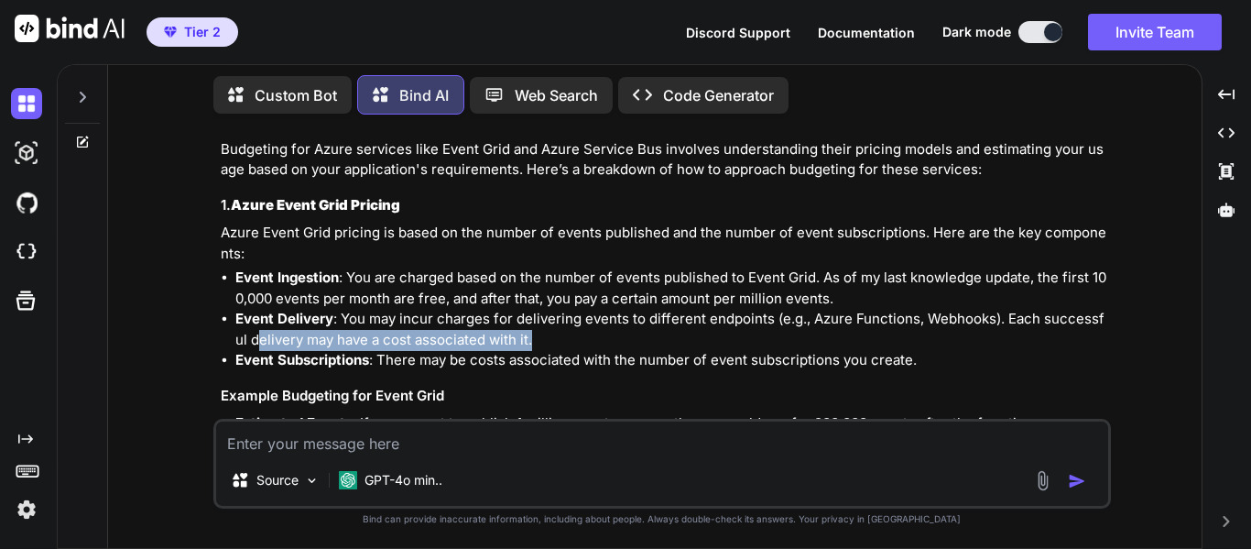
drag, startPoint x: 255, startPoint y: 257, endPoint x: 523, endPoint y: 264, distance: 268.4
click at [523, 309] on p "Event Delivery : You may incur charges for delivering events to different endpo…" at bounding box center [671, 329] width 872 height 41
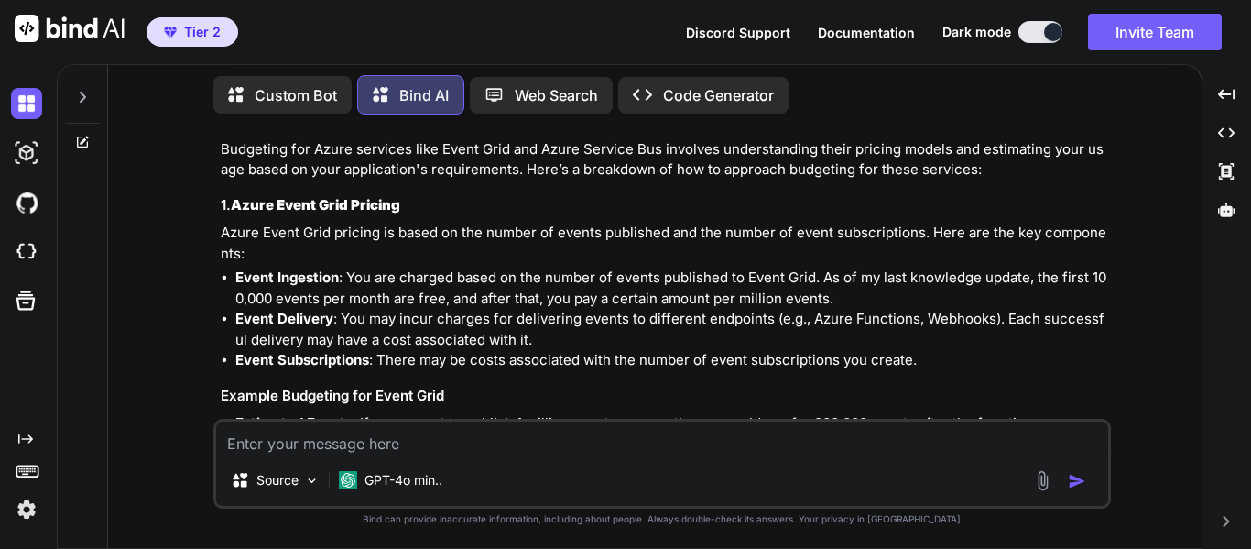
click at [591, 309] on p "Event Delivery : You may incur charges for delivering events to different endpo…" at bounding box center [671, 329] width 872 height 41
drag, startPoint x: 235, startPoint y: 285, endPoint x: 365, endPoint y: 286, distance: 130.1
click at [365, 351] on strong "Event Subscriptions" at bounding box center [302, 359] width 134 height 17
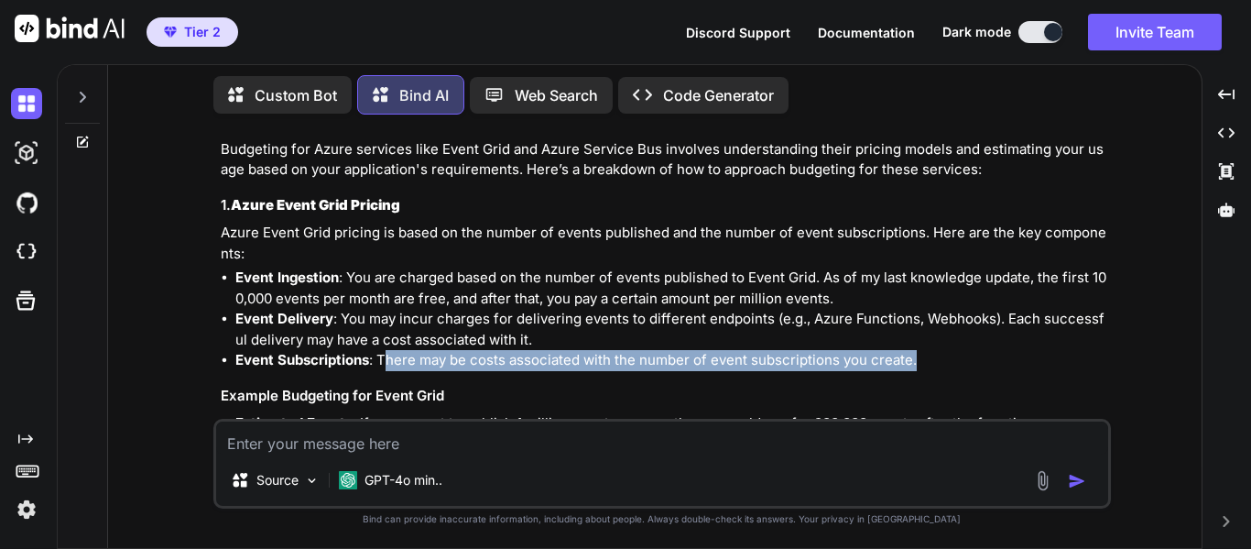
drag, startPoint x: 383, startPoint y: 287, endPoint x: 918, endPoint y: 286, distance: 534.9
click at [918, 350] on p "Event Subscriptions : There may be costs associated with the number of event su…" at bounding box center [671, 360] width 872 height 21
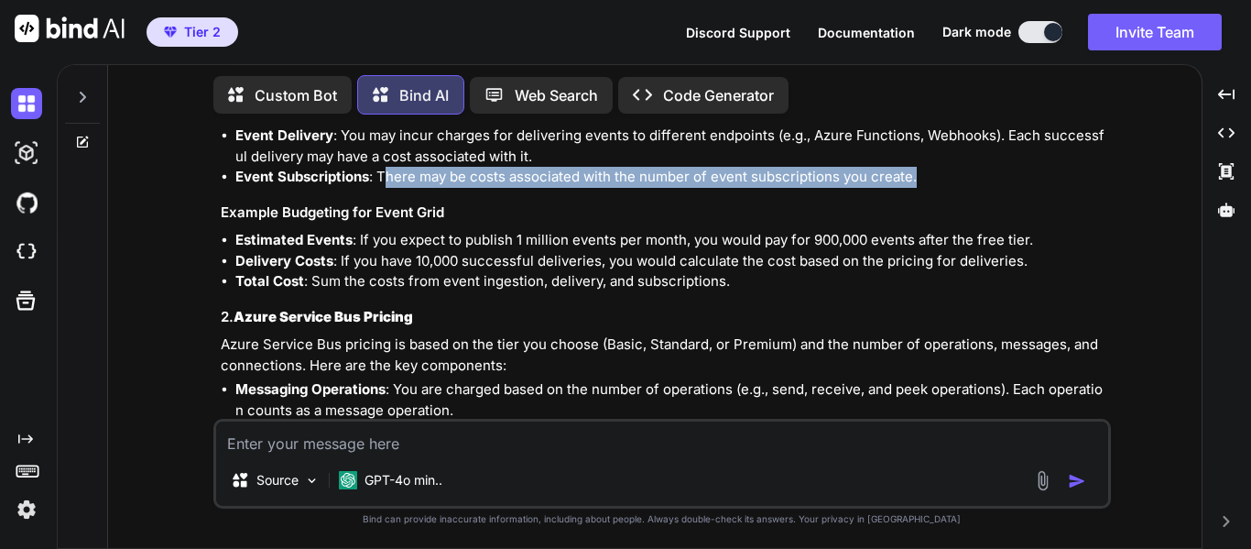
scroll to position [7850, 0]
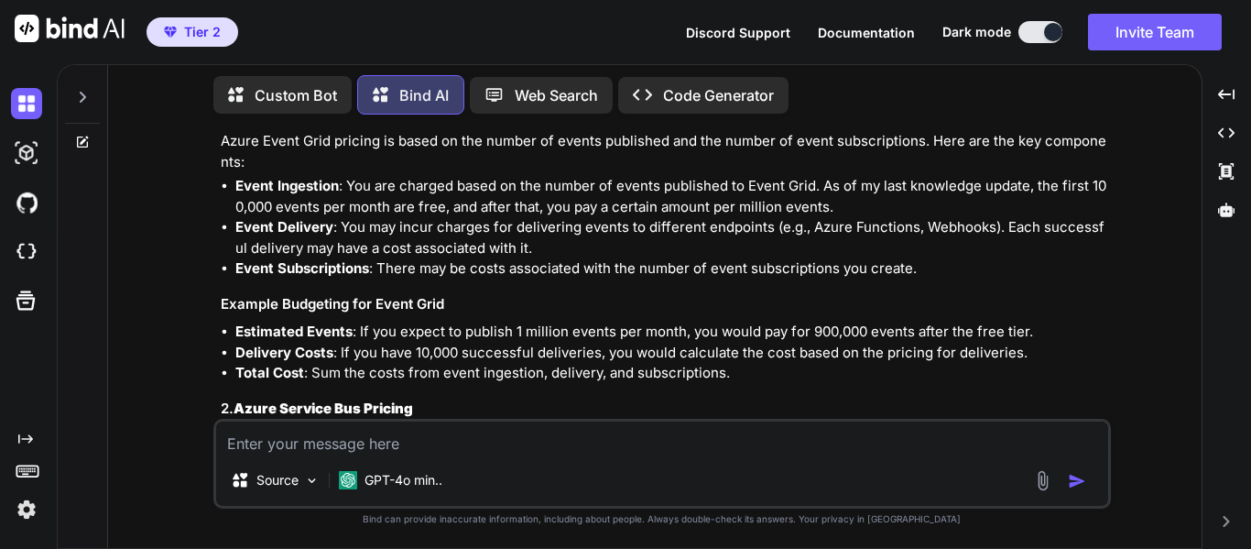
click at [460, 294] on h3 "Example Budgeting for Event Grid" at bounding box center [664, 304] width 887 height 21
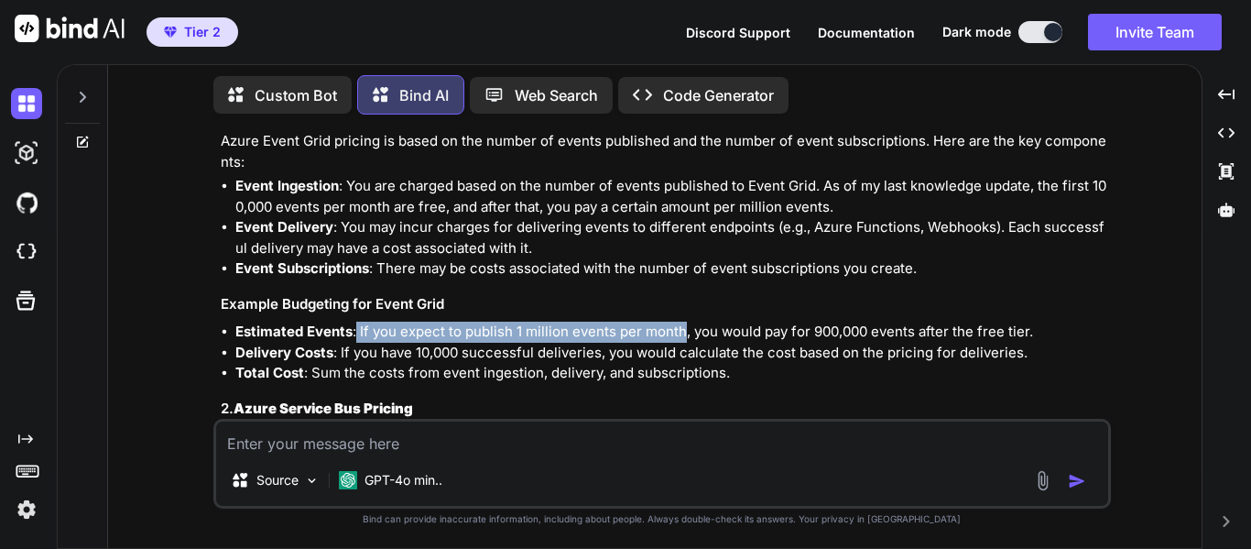
drag, startPoint x: 354, startPoint y: 257, endPoint x: 689, endPoint y: 252, distance: 334.4
click at [685, 321] on li "Estimated Events : If you expect to publish 1 million events per month, you wou…" at bounding box center [671, 331] width 872 height 21
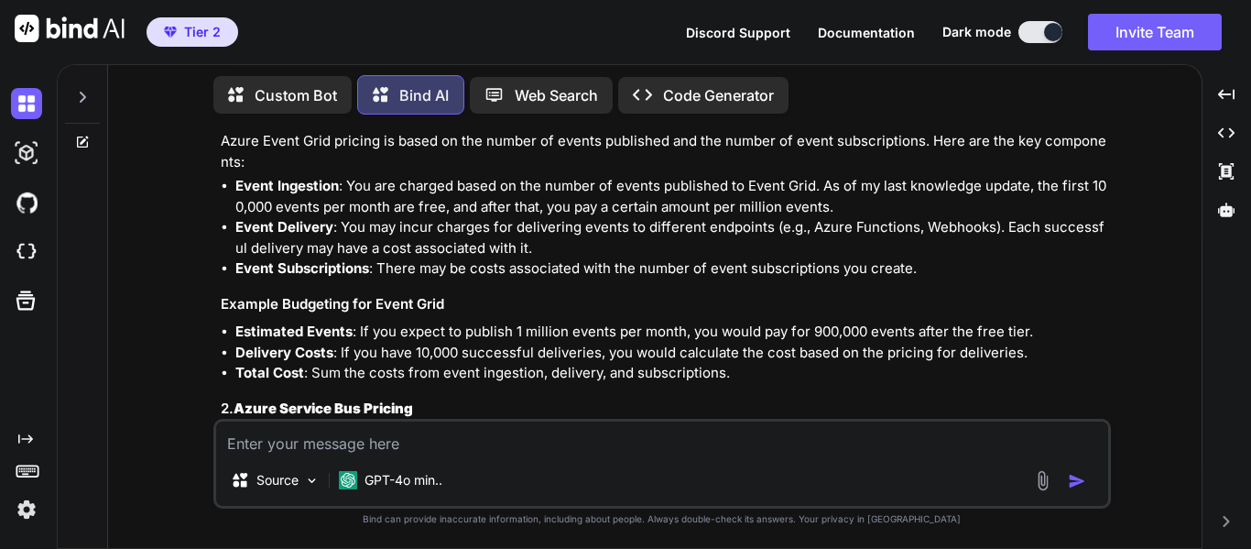
click at [808, 321] on li "Estimated Events : If you expect to publish 1 million events per month, you wou…" at bounding box center [671, 331] width 872 height 21
drag, startPoint x: 812, startPoint y: 255, endPoint x: 1049, endPoint y: 254, distance: 237.2
click at [1049, 321] on li "Estimated Events : If you expect to publish 1 million events per month, you wou…" at bounding box center [671, 331] width 872 height 21
click at [1031, 343] on li "Delivery Costs : If you have 10,000 successful deliveries, you would calculate …" at bounding box center [671, 353] width 872 height 21
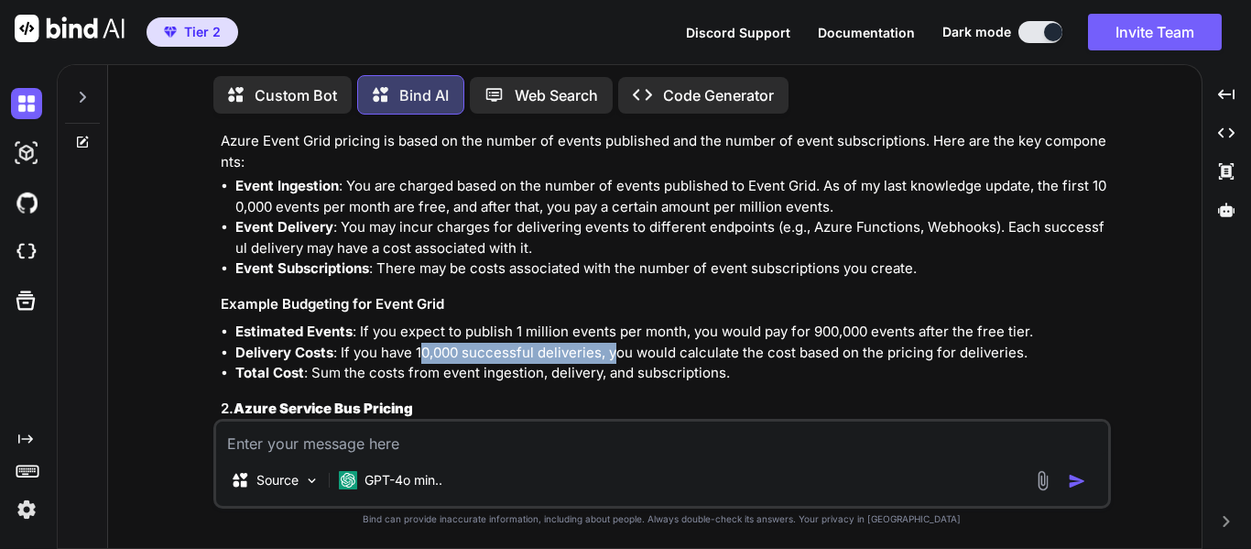
drag, startPoint x: 420, startPoint y: 277, endPoint x: 613, endPoint y: 274, distance: 192.4
click at [613, 343] on li "Delivery Costs : If you have 10,000 successful deliveries, you would calculate …" at bounding box center [671, 353] width 872 height 21
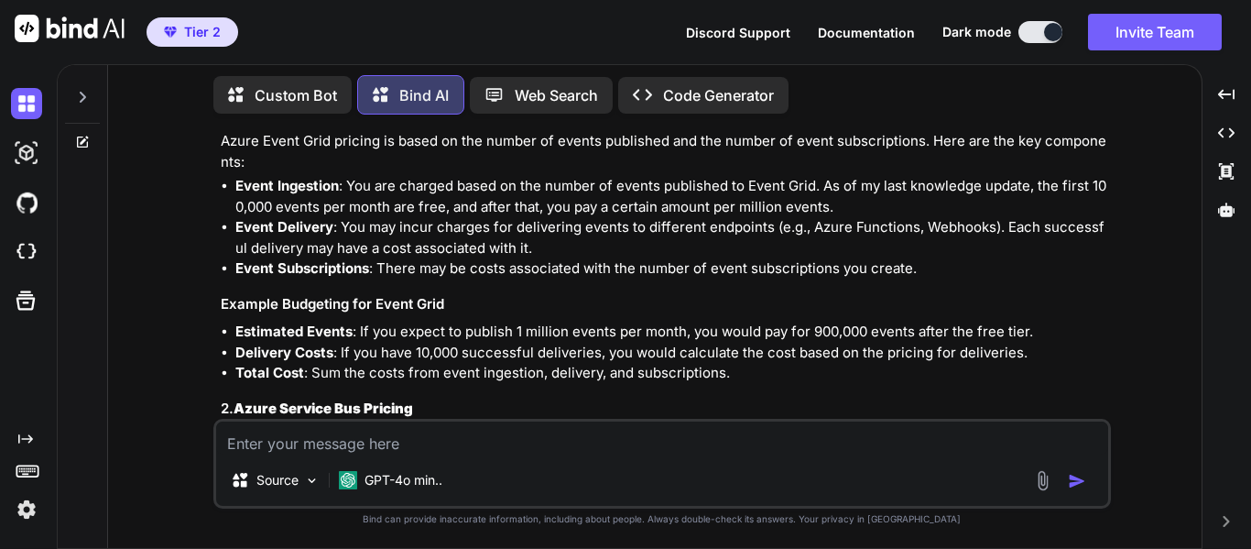
click at [782, 343] on li "Delivery Costs : If you have 10,000 successful deliveries, you would calculate …" at bounding box center [671, 353] width 872 height 21
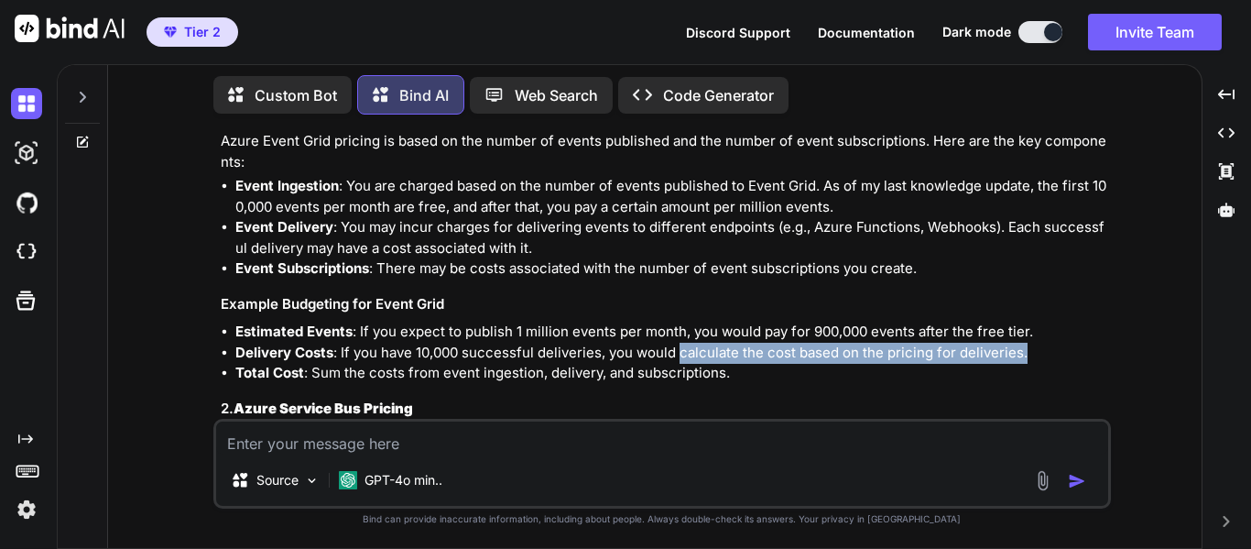
drag, startPoint x: 682, startPoint y: 272, endPoint x: 1041, endPoint y: 276, distance: 359.1
click at [1041, 343] on li "Delivery Costs : If you have 10,000 successful deliveries, you would calculate …" at bounding box center [671, 353] width 872 height 21
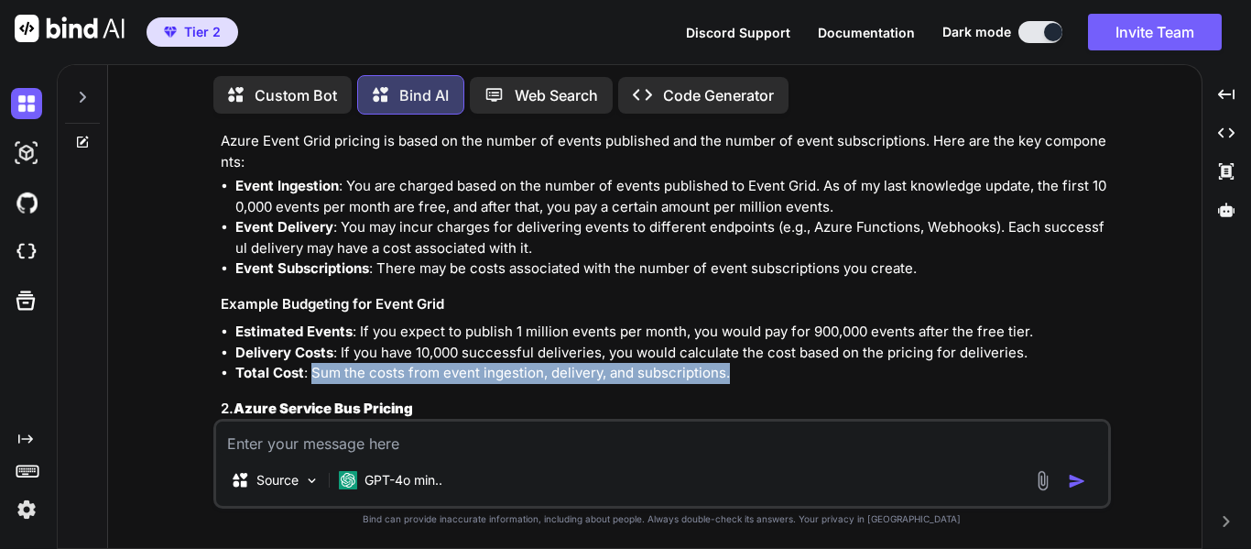
drag, startPoint x: 313, startPoint y: 296, endPoint x: 743, endPoint y: 301, distance: 429.6
click at [743, 363] on li "Total Cost : Sum the costs from event ingestion, delivery, and subscriptions." at bounding box center [671, 373] width 872 height 21
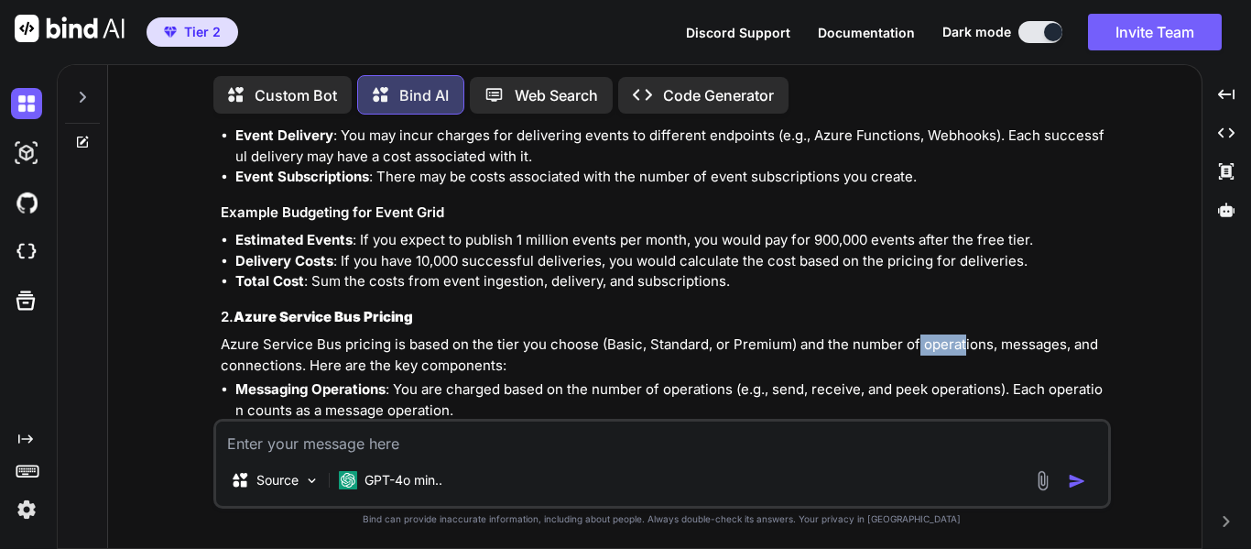
drag, startPoint x: 918, startPoint y: 269, endPoint x: 963, endPoint y: 277, distance: 45.5
click at [963, 334] on p "Azure Service Bus pricing is based on the tier you choose (Basic, Standard, or …" at bounding box center [664, 354] width 887 height 41
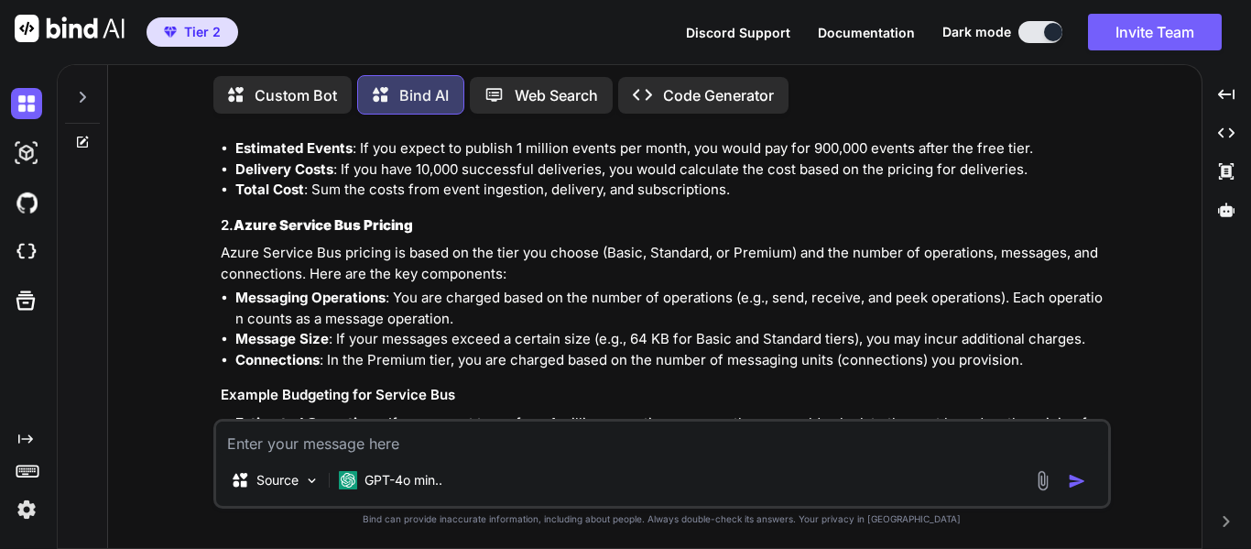
click at [572, 288] on p "Messaging Operations : You are charged based on the number of operations (e.g.,…" at bounding box center [671, 308] width 872 height 41
drag, startPoint x: 772, startPoint y: 220, endPoint x: 997, endPoint y: 221, distance: 225.3
click at [997, 288] on p "Messaging Operations : You are charged based on the number of operations (e.g.,…" at bounding box center [671, 308] width 872 height 41
click at [661, 288] on p "Messaging Operations : You are charged based on the number of operations (e.g.,…" at bounding box center [671, 308] width 872 height 41
drag, startPoint x: 328, startPoint y: 277, endPoint x: 460, endPoint y: 283, distance: 132.0
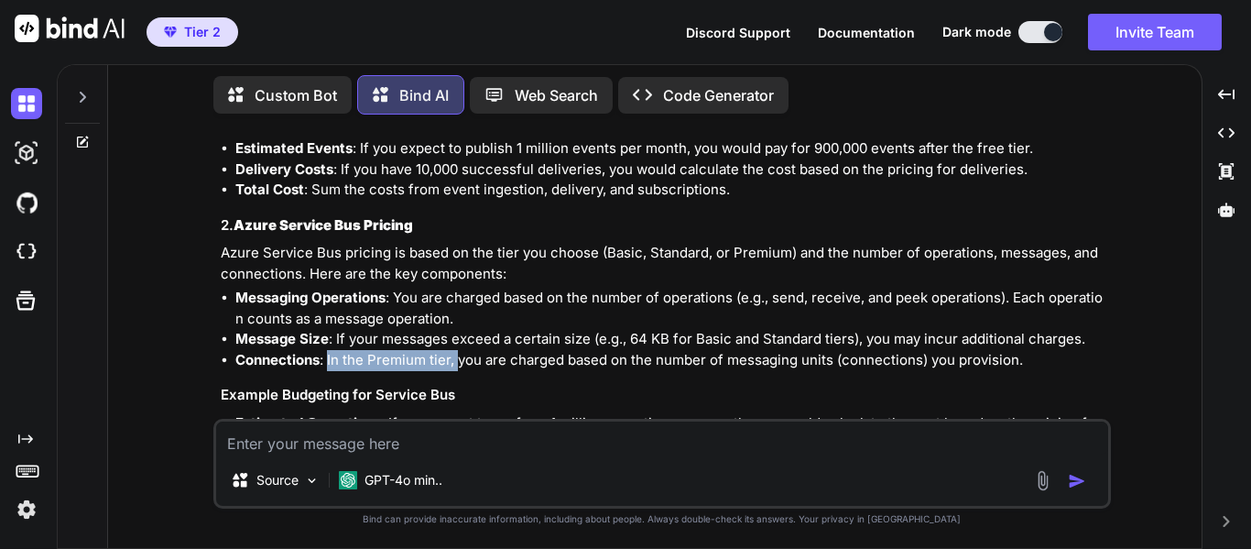
click at [460, 350] on p "Connections : In the Premium tier, you are charged based on the number of messa…" at bounding box center [671, 360] width 872 height 21
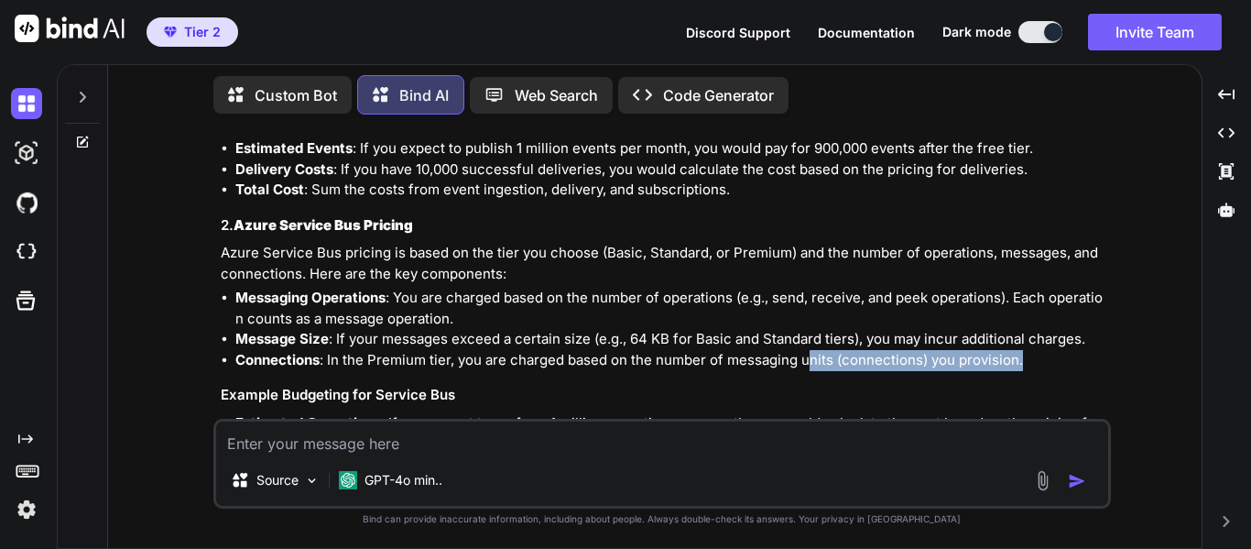
drag, startPoint x: 812, startPoint y: 283, endPoint x: 1046, endPoint y: 291, distance: 234.6
click at [1046, 350] on p "Connections : In the Premium tier, you are charged based on the number of messa…" at bounding box center [671, 360] width 872 height 21
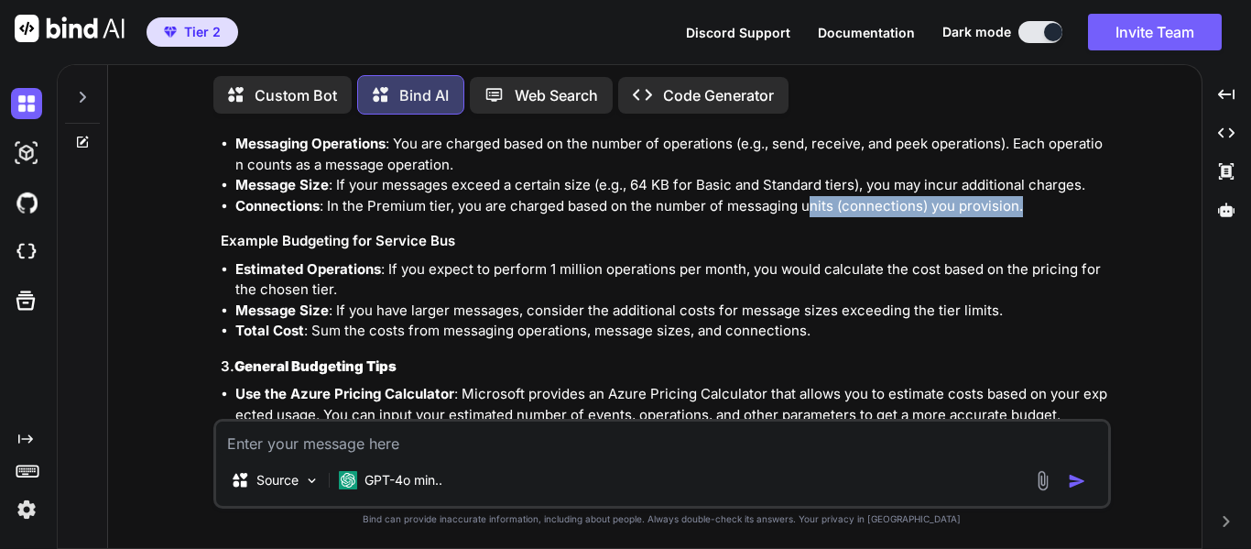
scroll to position [8217, 0]
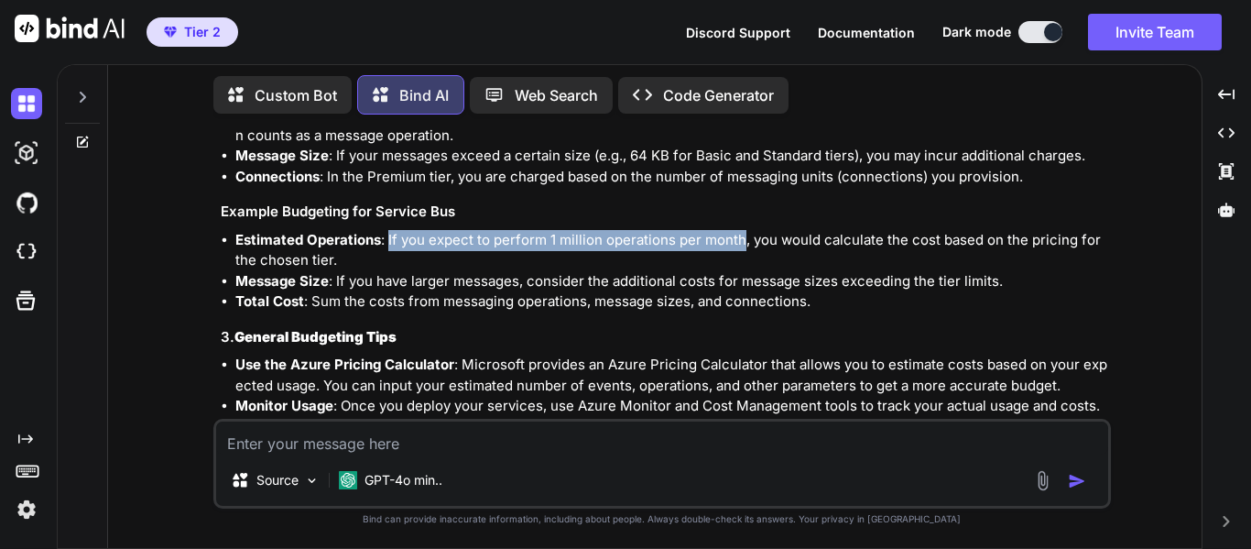
drag, startPoint x: 387, startPoint y: 158, endPoint x: 741, endPoint y: 167, distance: 353.7
click at [741, 230] on li "Estimated Operations : If you expect to perform 1 million operations per month,…" at bounding box center [671, 250] width 872 height 41
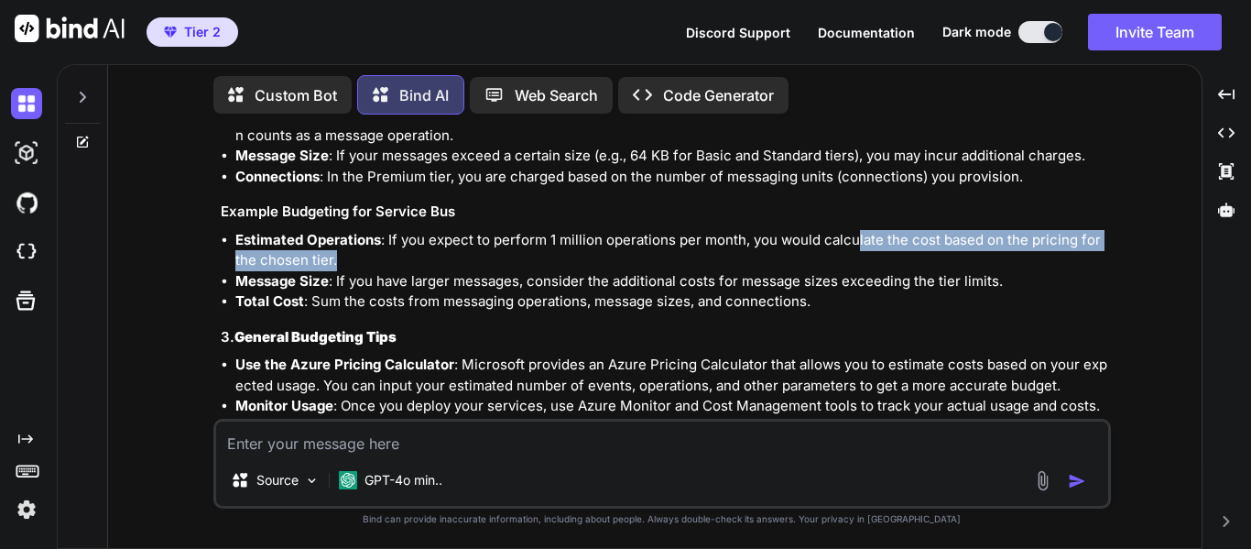
drag, startPoint x: 856, startPoint y: 171, endPoint x: 1109, endPoint y: 173, distance: 252.8
click at [1109, 173] on div "You Is moving a code repository (TFS) to cloud Azure Repo an activiy of digital…" at bounding box center [664, 273] width 894 height 289
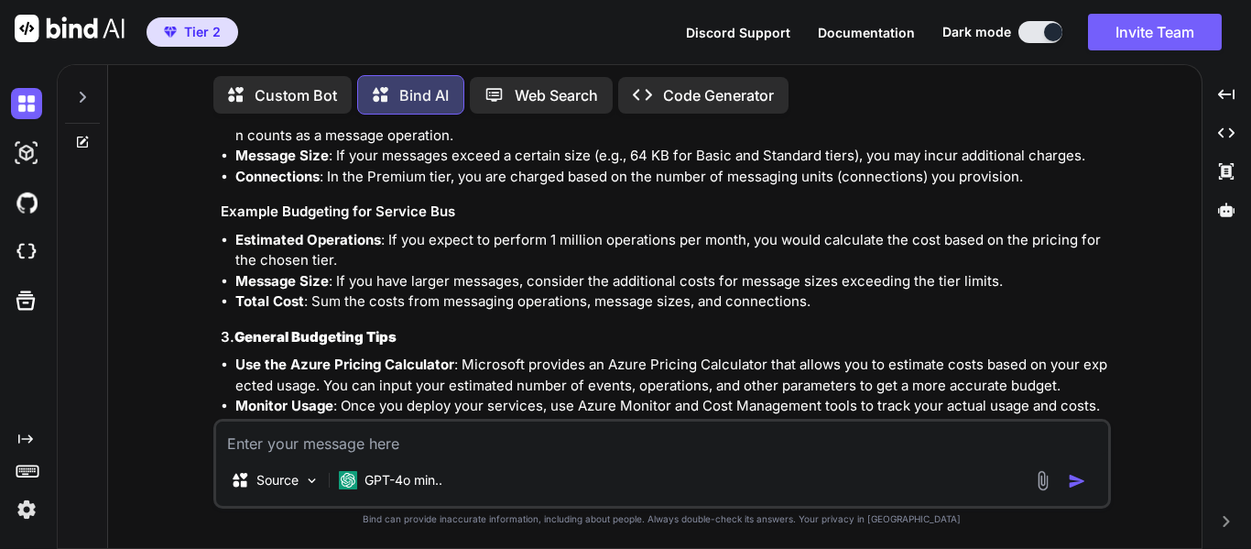
click at [551, 271] on li "Message Size : If you have larger messages, consider the additional costs for m…" at bounding box center [671, 281] width 872 height 21
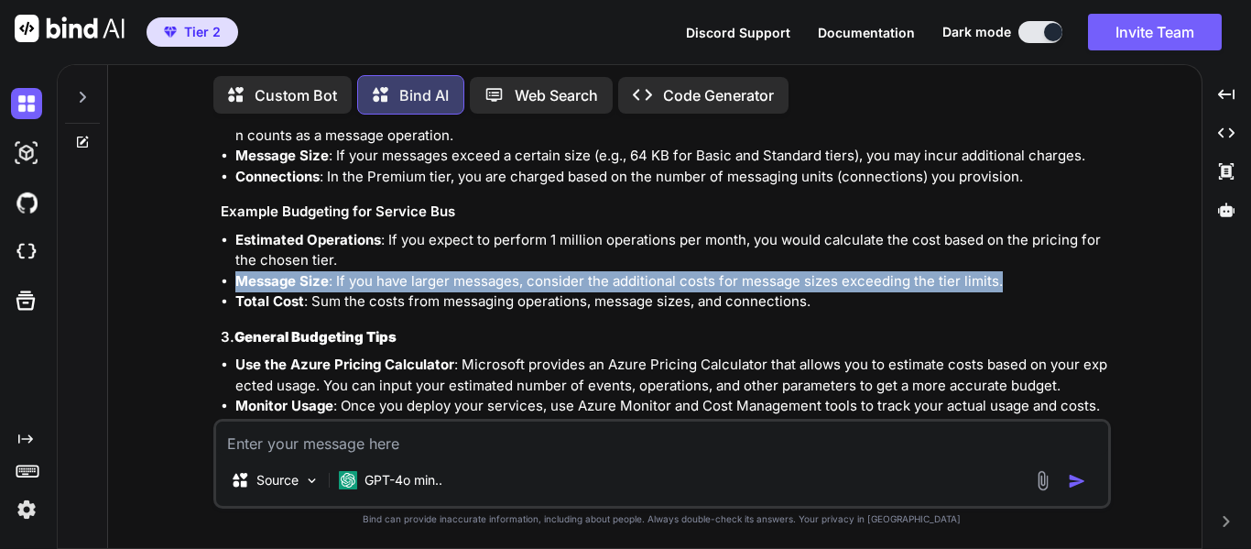
drag, startPoint x: 234, startPoint y: 208, endPoint x: 1086, endPoint y: 210, distance: 851.8
click at [1086, 271] on li "Message Size : If you have larger messages, consider the additional costs for m…" at bounding box center [671, 281] width 872 height 21
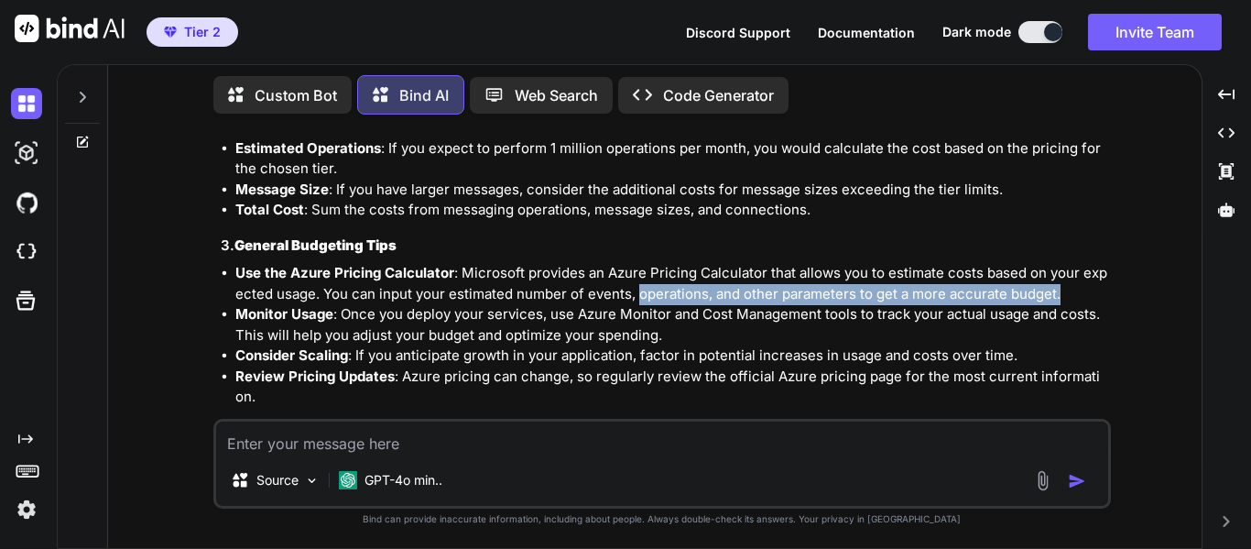
drag, startPoint x: 636, startPoint y: 217, endPoint x: 1073, endPoint y: 223, distance: 436.9
click at [1073, 263] on p "Use the Azure Pricing Calculator : Microsoft provides an Azure Pricing Calculat…" at bounding box center [671, 283] width 872 height 41
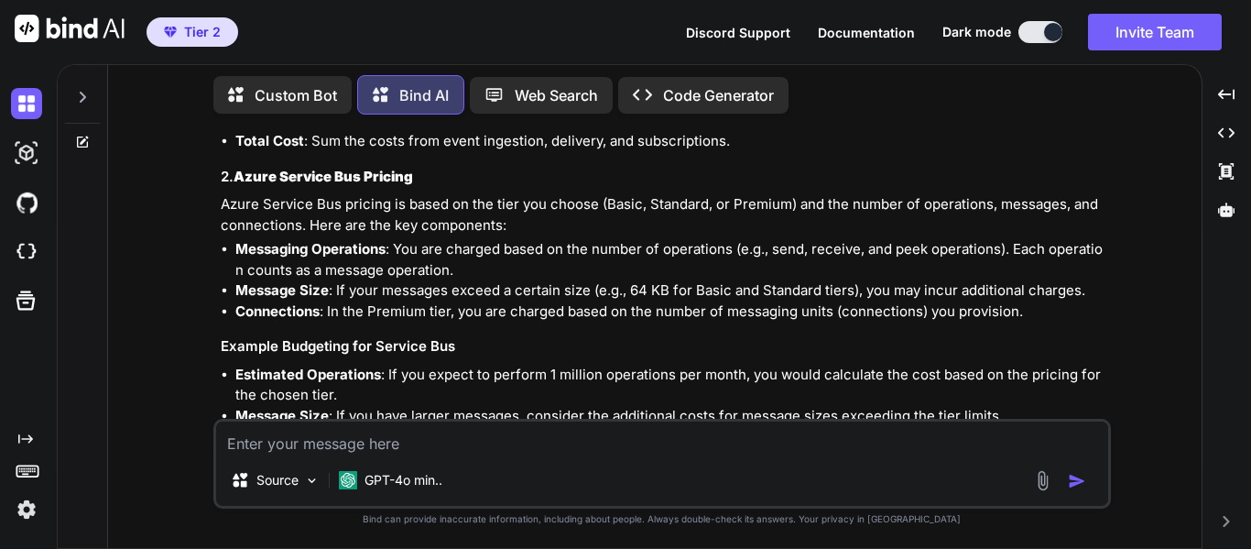
scroll to position [8357, 0]
